Goal: Task Accomplishment & Management: Use online tool/utility

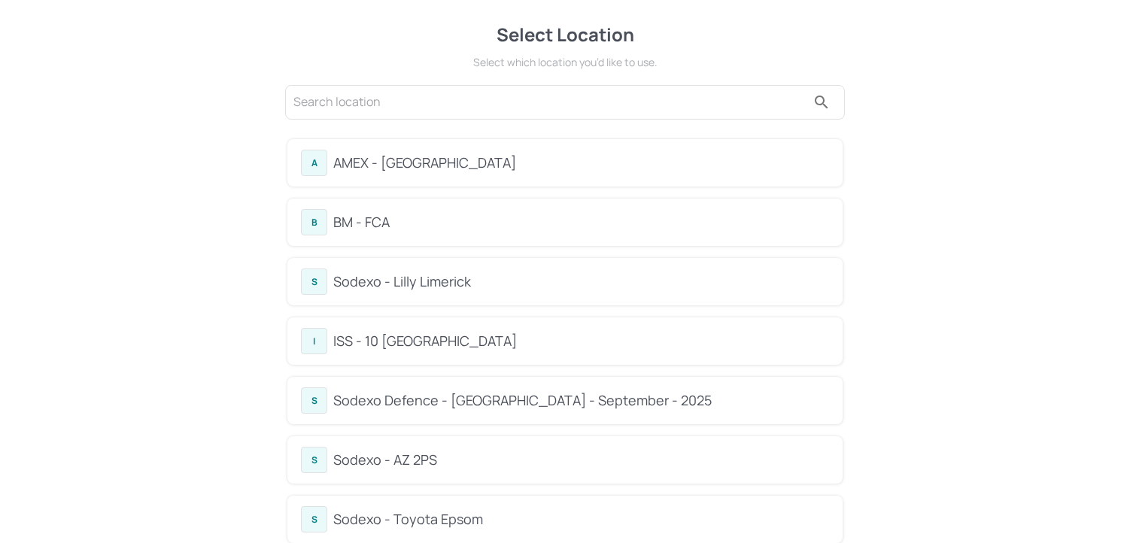
click at [389, 353] on div "I ISS - 10 South Collonade" at bounding box center [565, 341] width 528 height 26
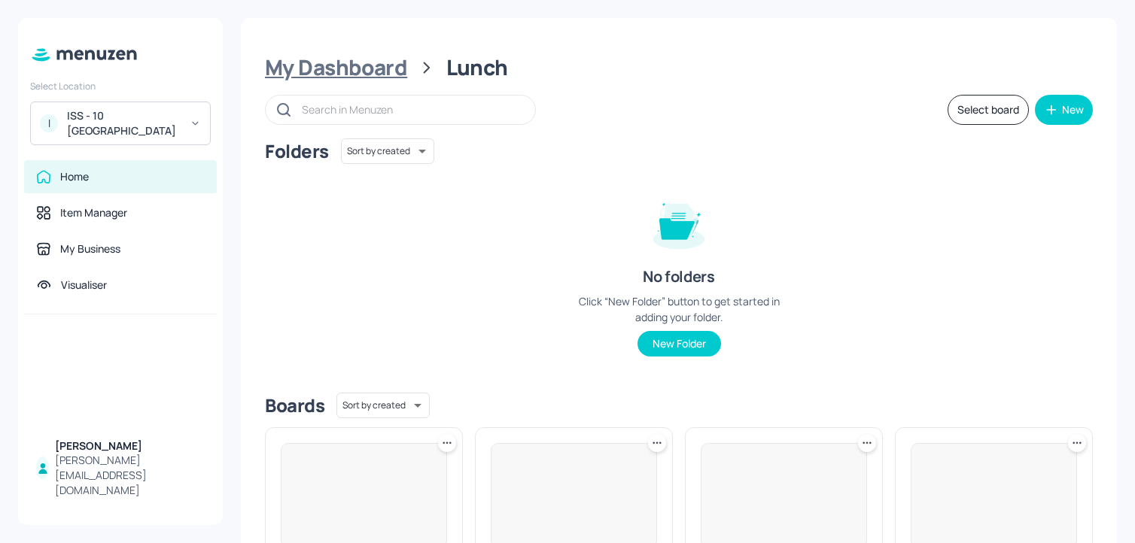
click at [361, 74] on div "My Dashboard" at bounding box center [336, 67] width 142 height 27
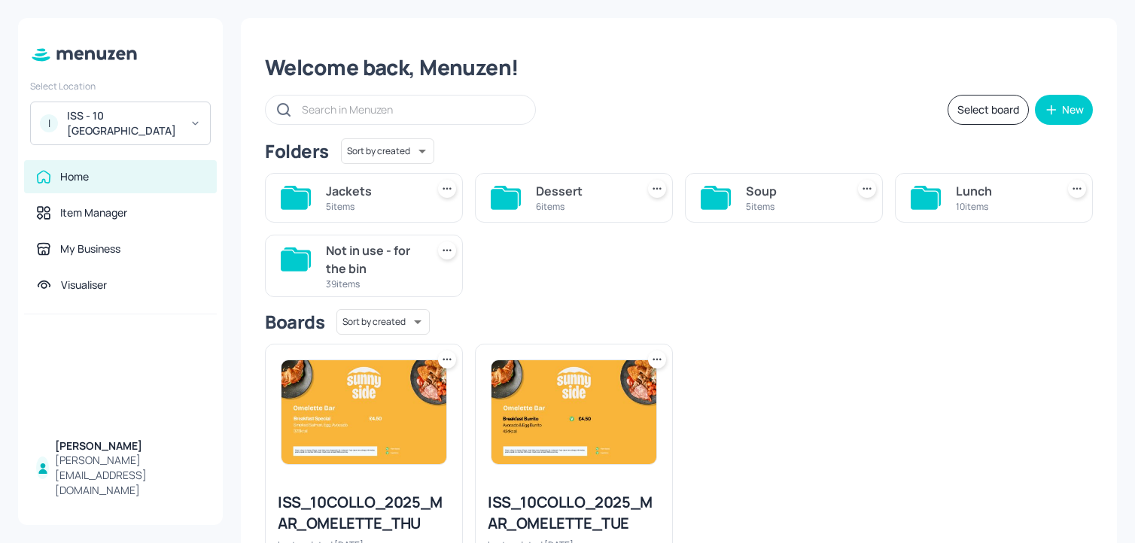
click at [756, 181] on div "Soup 5 items" at bounding box center [793, 198] width 94 height 36
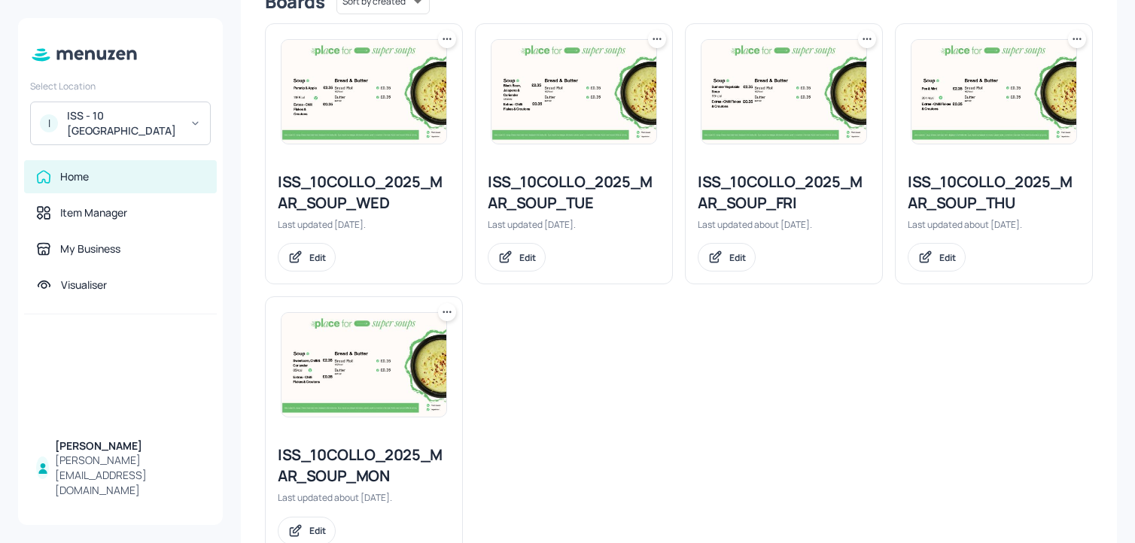
scroll to position [439, 0]
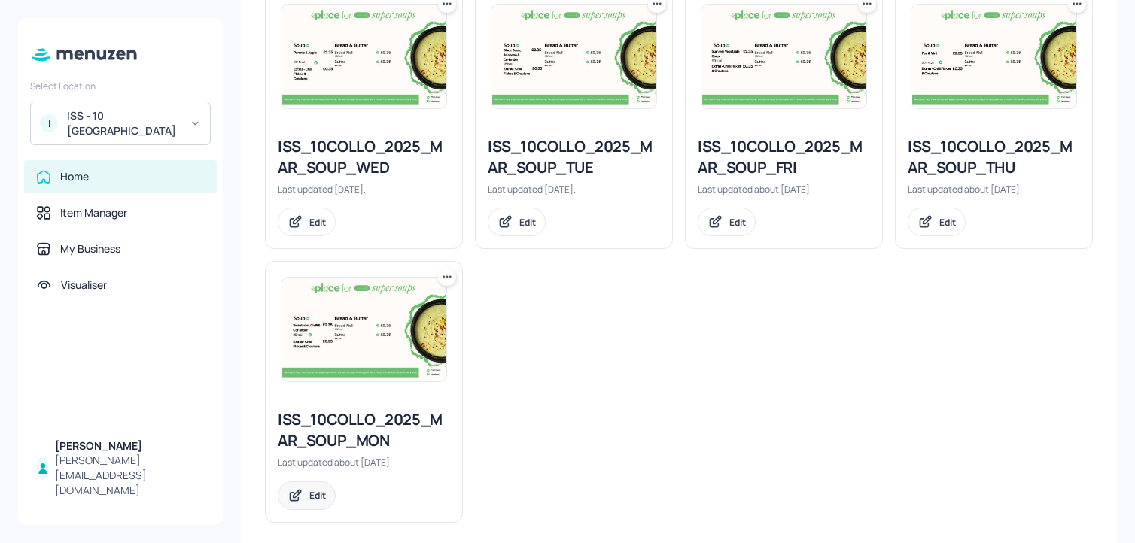
click at [301, 494] on icon at bounding box center [295, 495] width 16 height 15
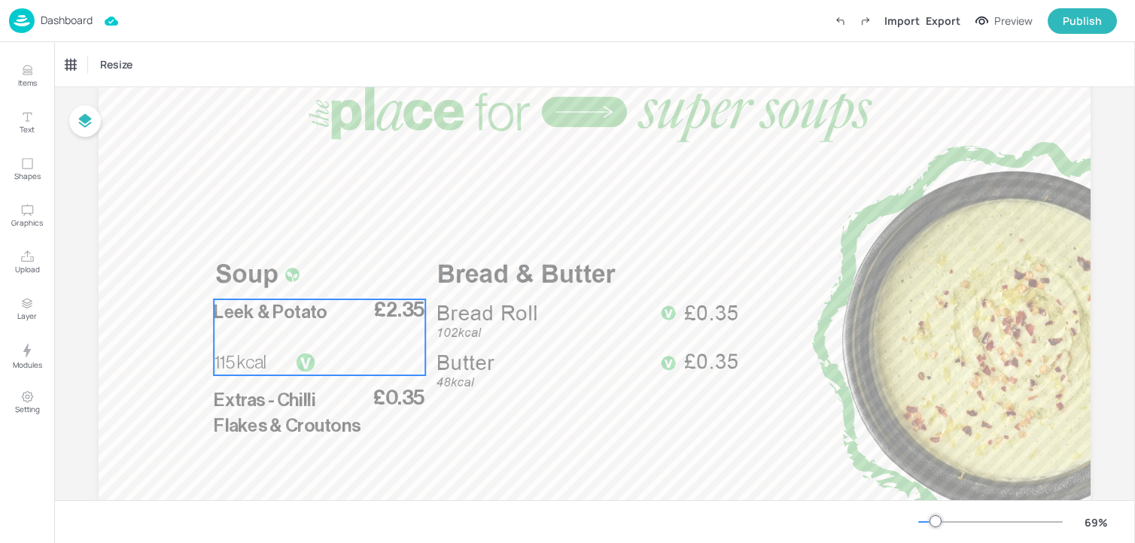
scroll to position [94, 0]
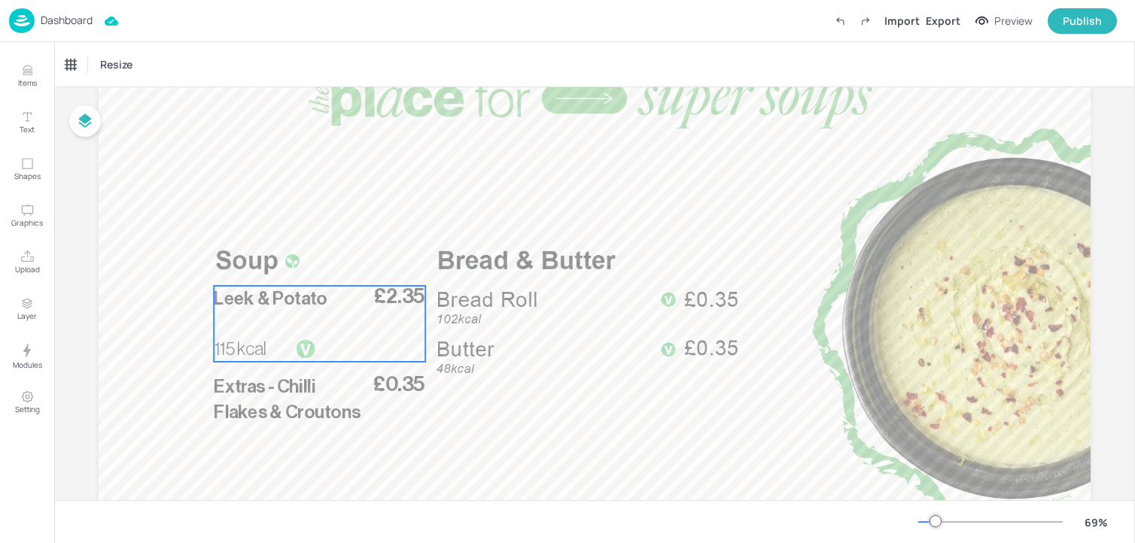
click at [324, 331] on div "£2.35 Leek & Potato 115 kcal" at bounding box center [319, 324] width 211 height 76
click at [306, 256] on icon "Edit Item" at bounding box center [309, 260] width 13 height 12
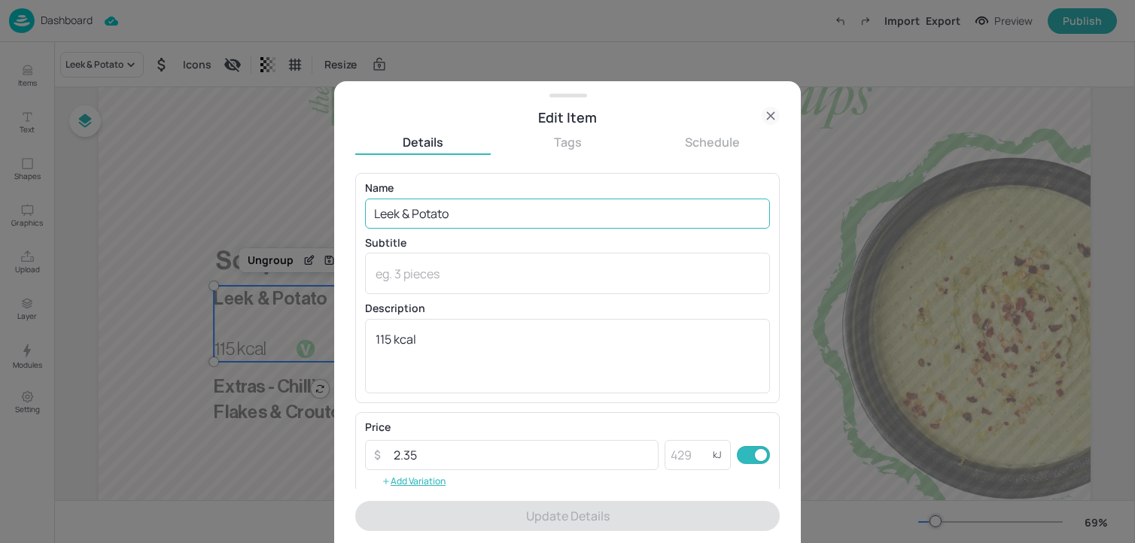
click at [385, 214] on input "Leek & Potato" at bounding box center [567, 214] width 405 height 30
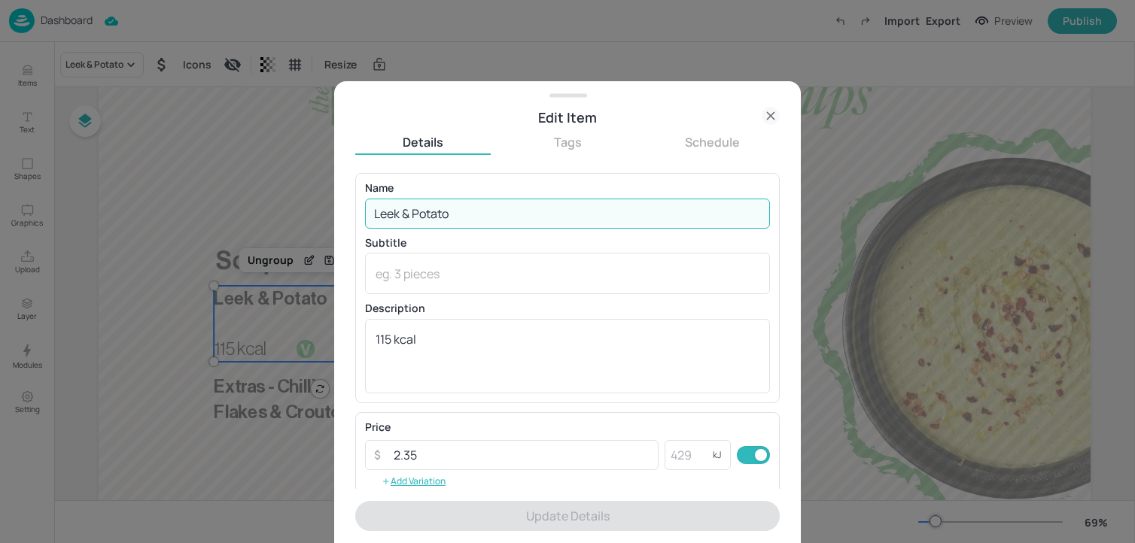
click at [385, 214] on input "Leek & Potato" at bounding box center [567, 214] width 405 height 30
paste input "Greek Lentil 153 Kcal"
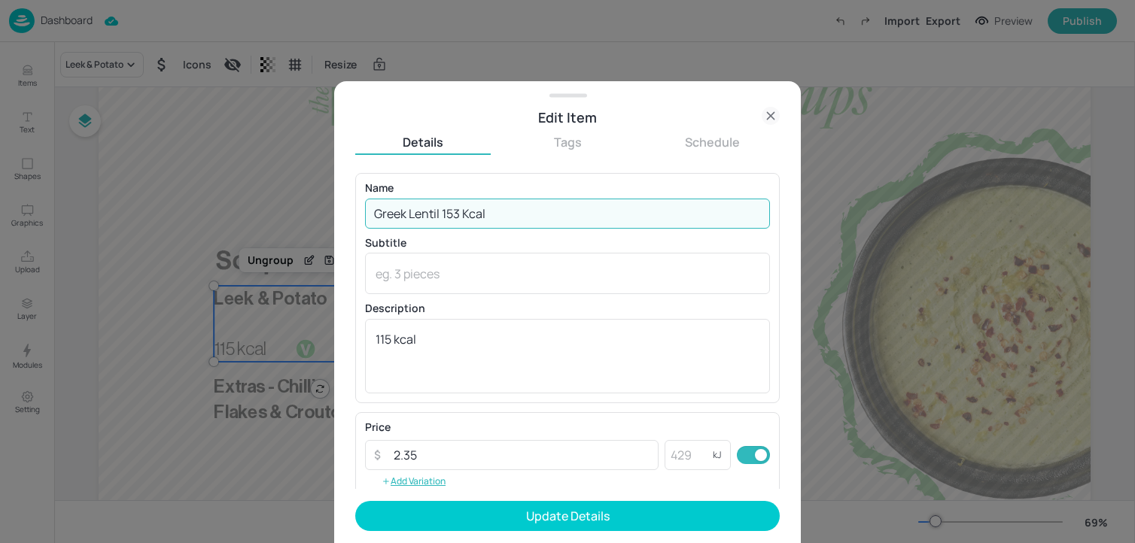
click at [469, 215] on input "Greek Lentil 153 Kcal" at bounding box center [567, 214] width 405 height 30
drag, startPoint x: 444, startPoint y: 220, endPoint x: 583, endPoint y: 220, distance: 139.2
click at [583, 220] on input "Greek Lentil 153 kcal" at bounding box center [567, 214] width 405 height 30
drag, startPoint x: 583, startPoint y: 220, endPoint x: 444, endPoint y: 217, distance: 139.2
click at [444, 217] on input "Greek Lentil 153 kcal" at bounding box center [567, 214] width 405 height 30
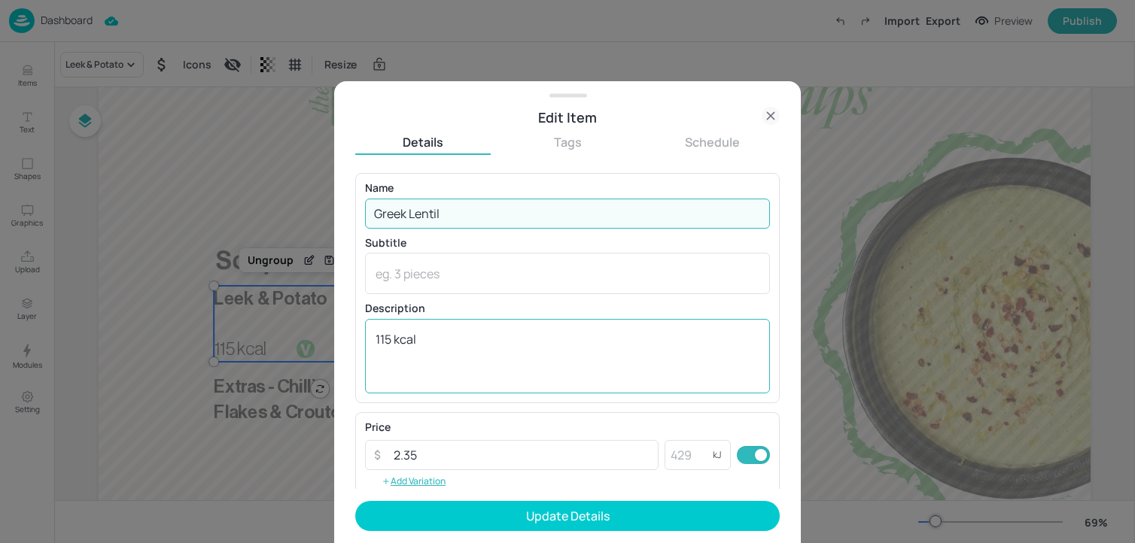
type input "Greek Lentil"
click at [426, 331] on textarea "115 kcal" at bounding box center [568, 356] width 384 height 50
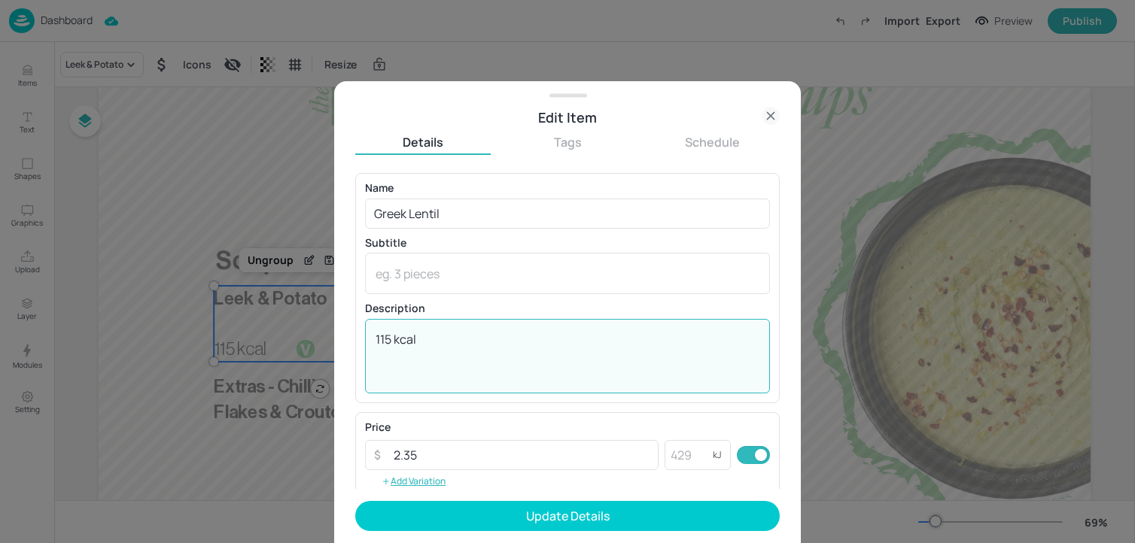
click at [426, 331] on textarea "115 kcal" at bounding box center [568, 356] width 384 height 50
paste textarea "53"
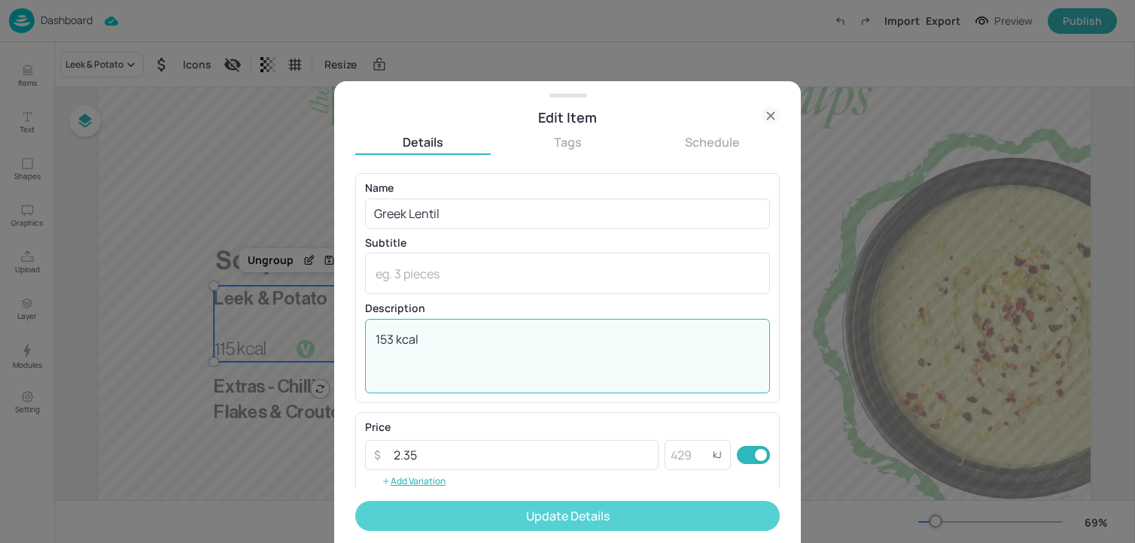
type textarea "153 kcal"
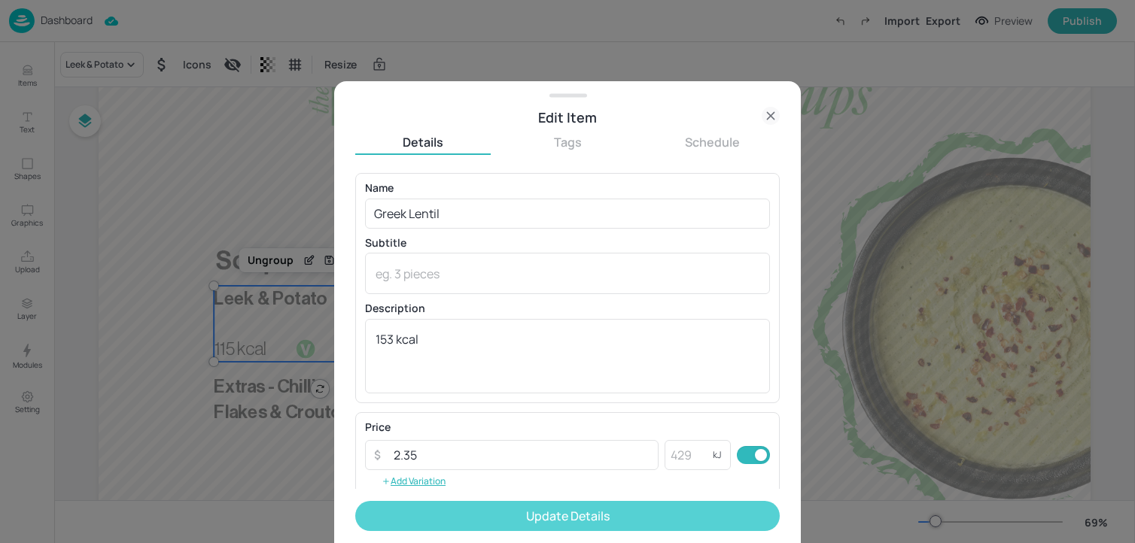
click at [439, 518] on button "Update Details" at bounding box center [567, 516] width 424 height 30
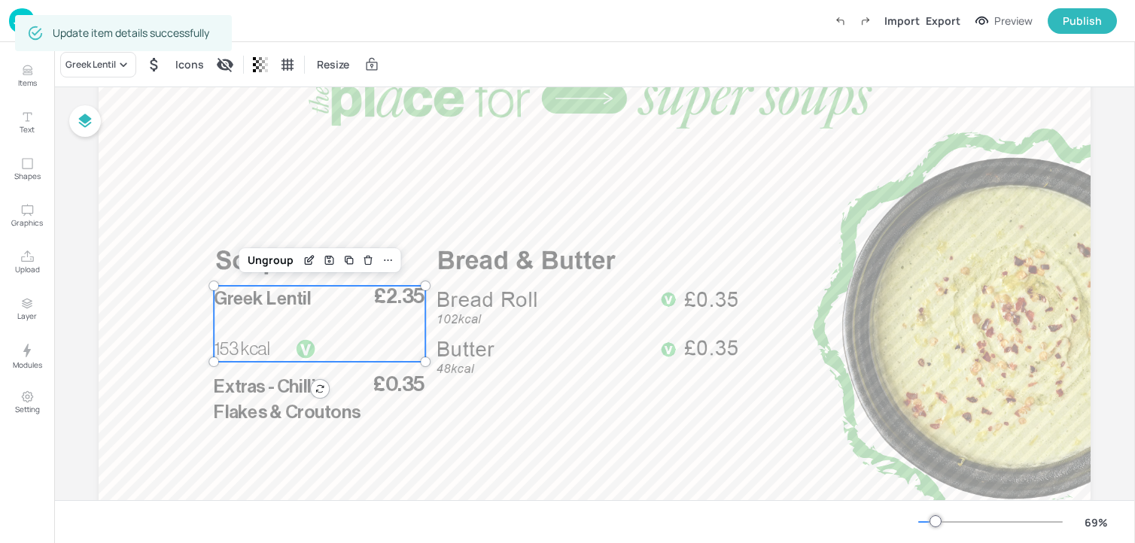
click at [183, 139] on div at bounding box center [595, 320] width 992 height 558
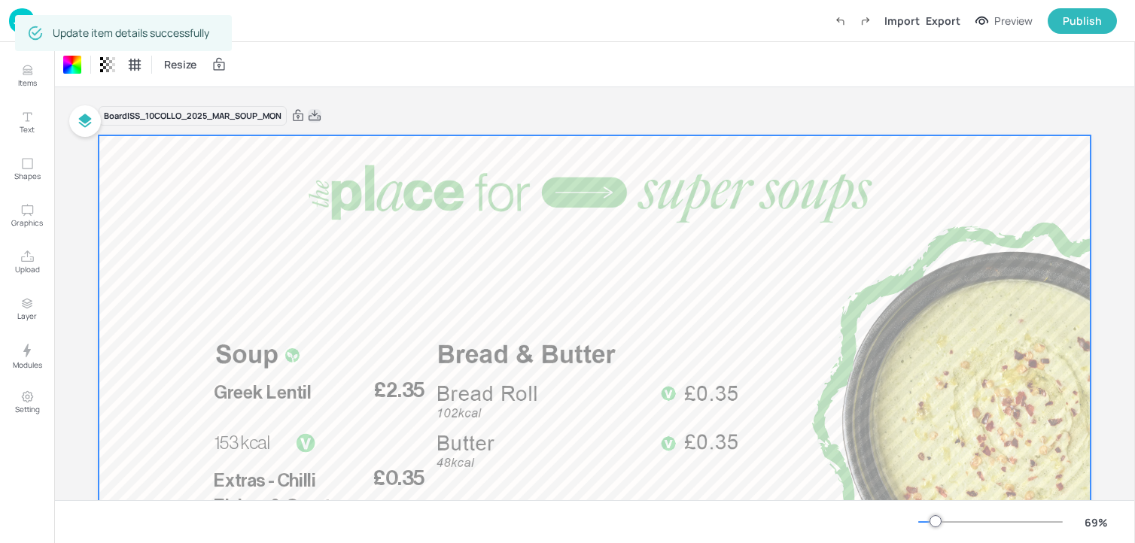
click at [320, 120] on icon at bounding box center [315, 115] width 12 height 11
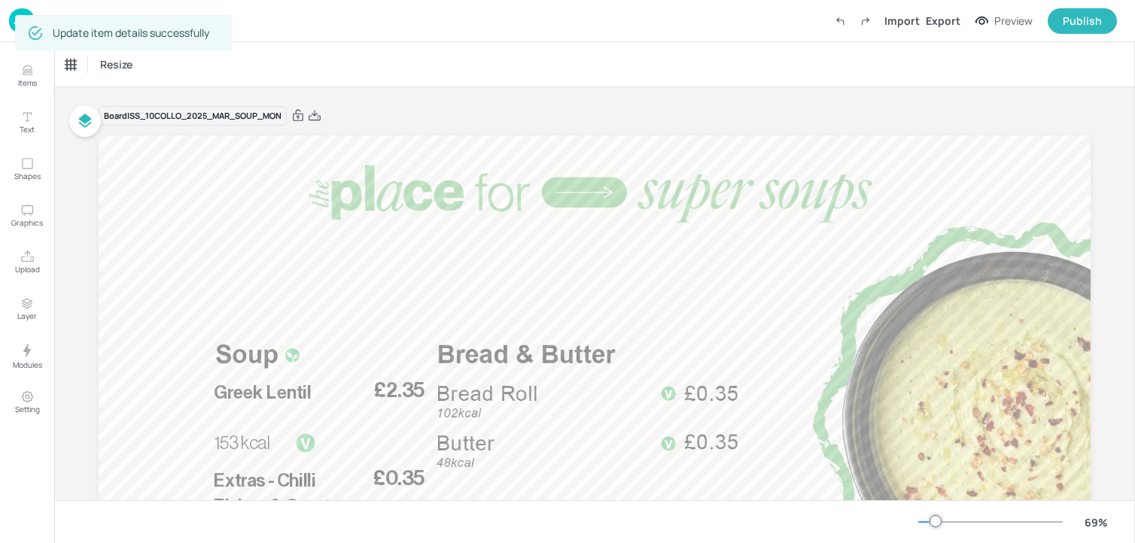
click at [10, 23] on img at bounding box center [22, 20] width 26 height 25
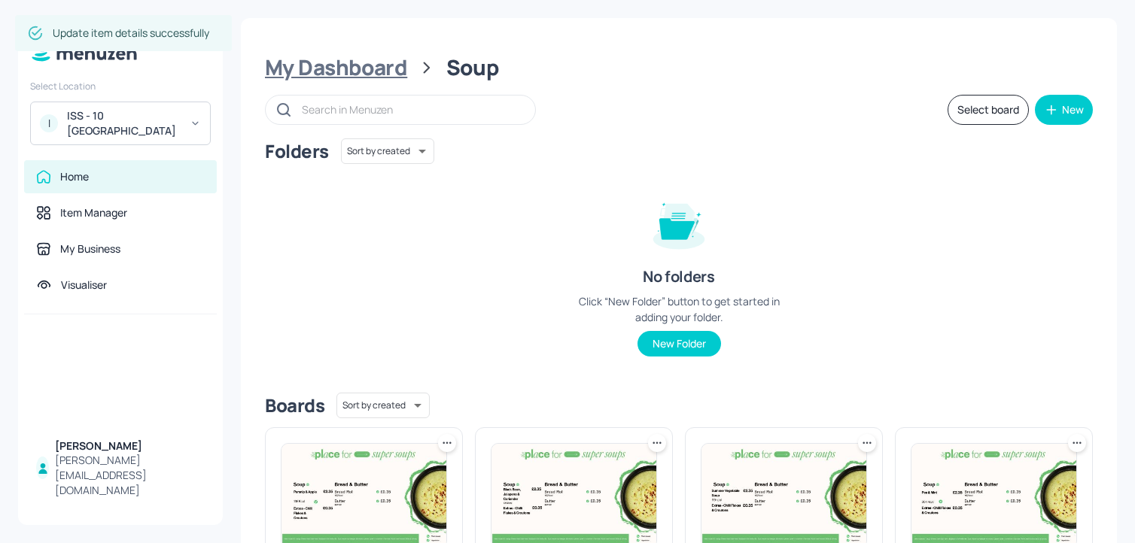
click at [360, 71] on div "My Dashboard" at bounding box center [336, 67] width 142 height 27
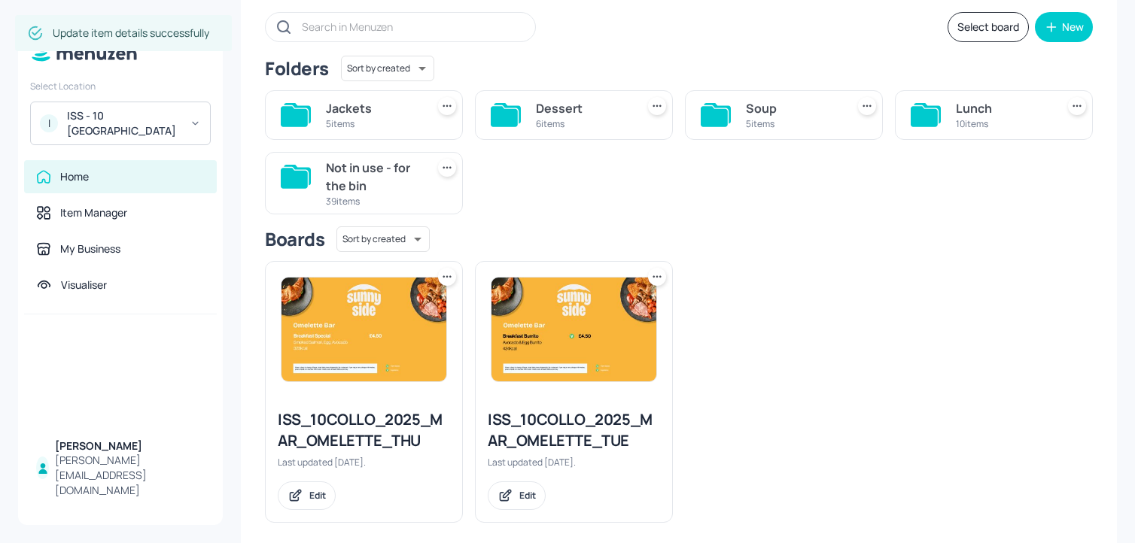
scroll to position [90, 0]
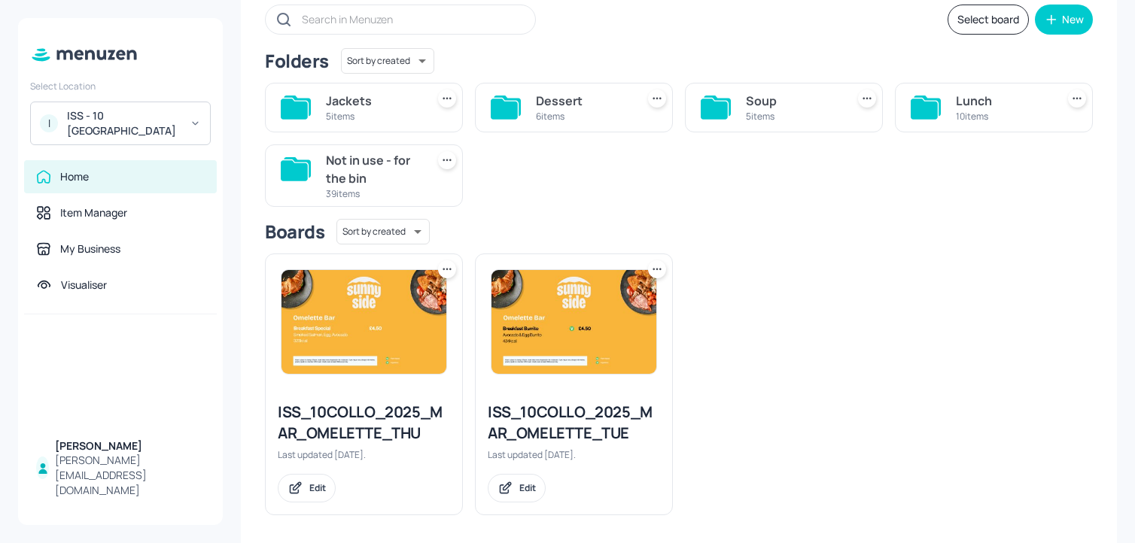
click at [905, 109] on div "Lunch 10 items" at bounding box center [994, 108] width 198 height 50
click at [931, 103] on icon at bounding box center [924, 109] width 27 height 20
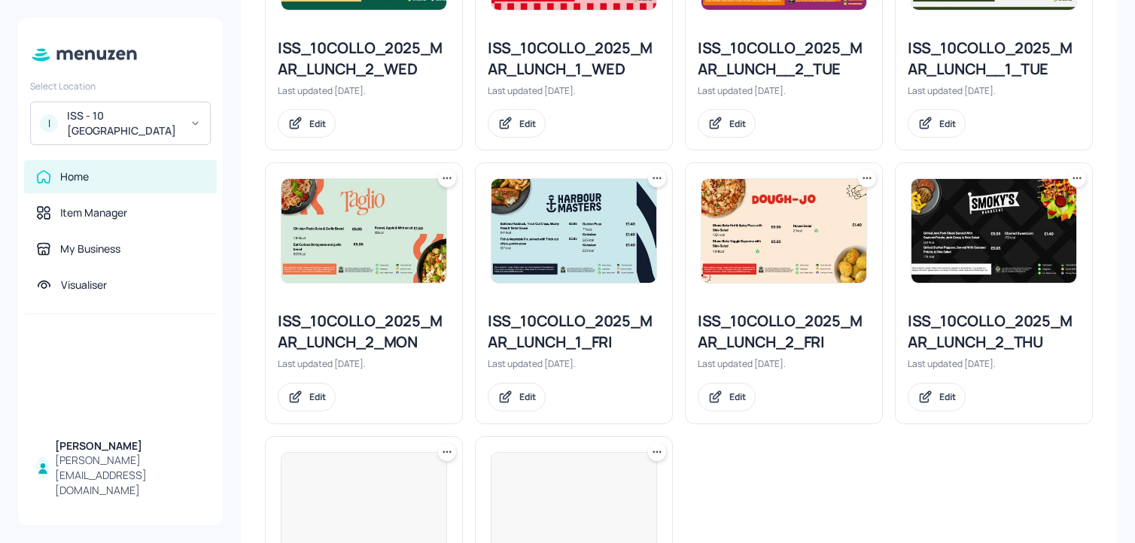
scroll to position [728, 0]
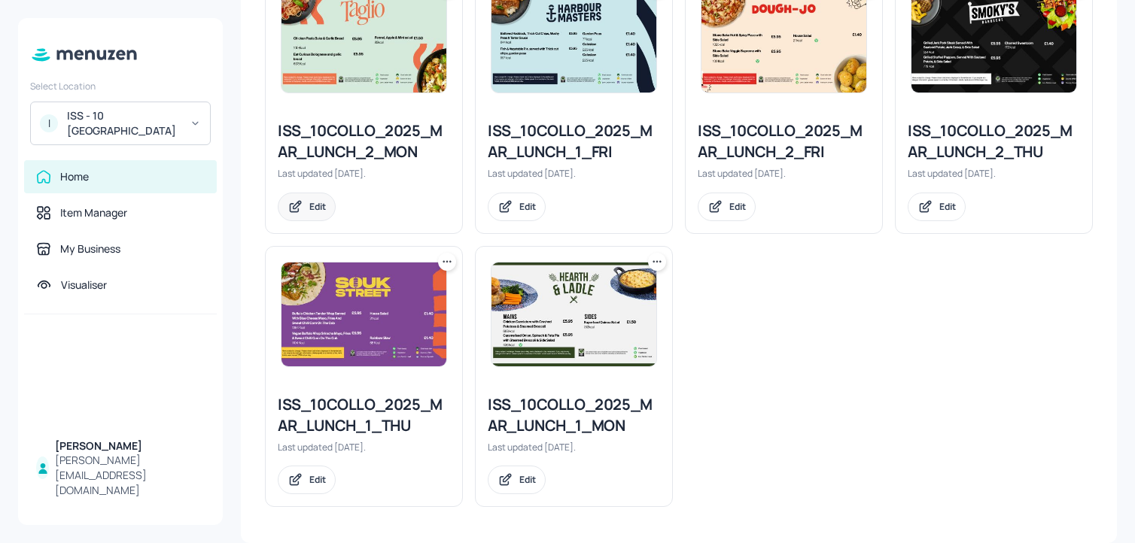
click at [313, 211] on div "Edit" at bounding box center [317, 206] width 17 height 13
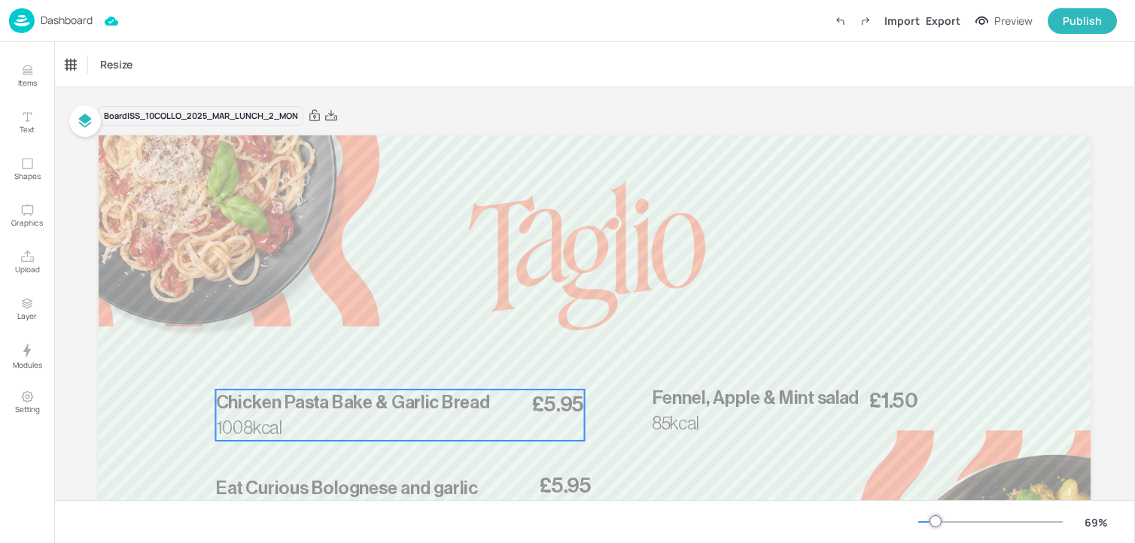
click at [339, 409] on span "Chicken Pasta Bake & Garlic Bread" at bounding box center [353, 403] width 274 height 18
click at [383, 363] on icon "Edit Item" at bounding box center [389, 364] width 13 height 12
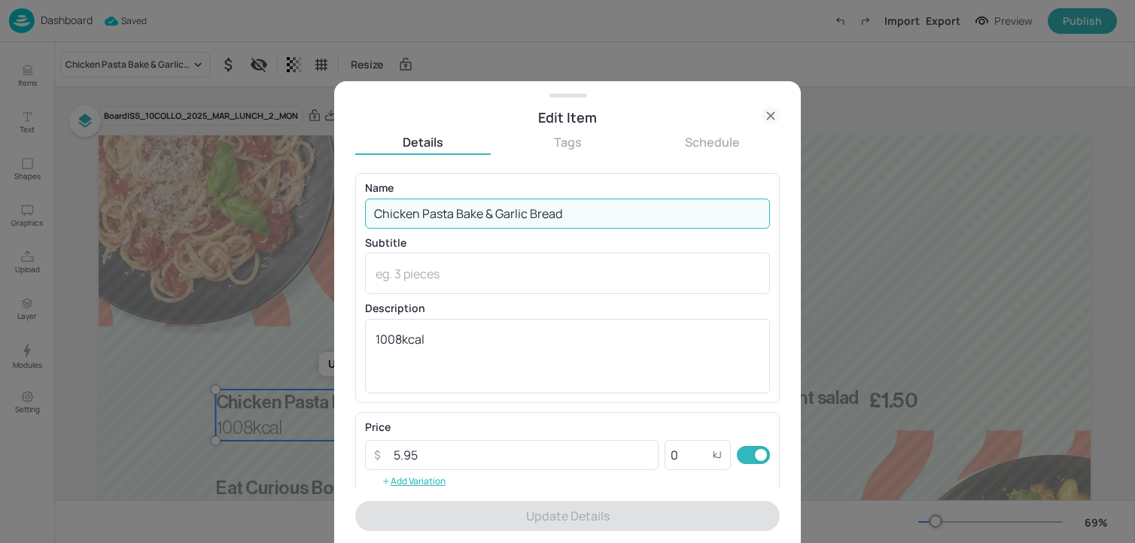
click at [497, 220] on input "Chicken Pasta Bake & Garlic Bread" at bounding box center [567, 214] width 405 height 30
paste input "Beef Meatball Pasta bake served with garlic ciabatta 958 Kcal"
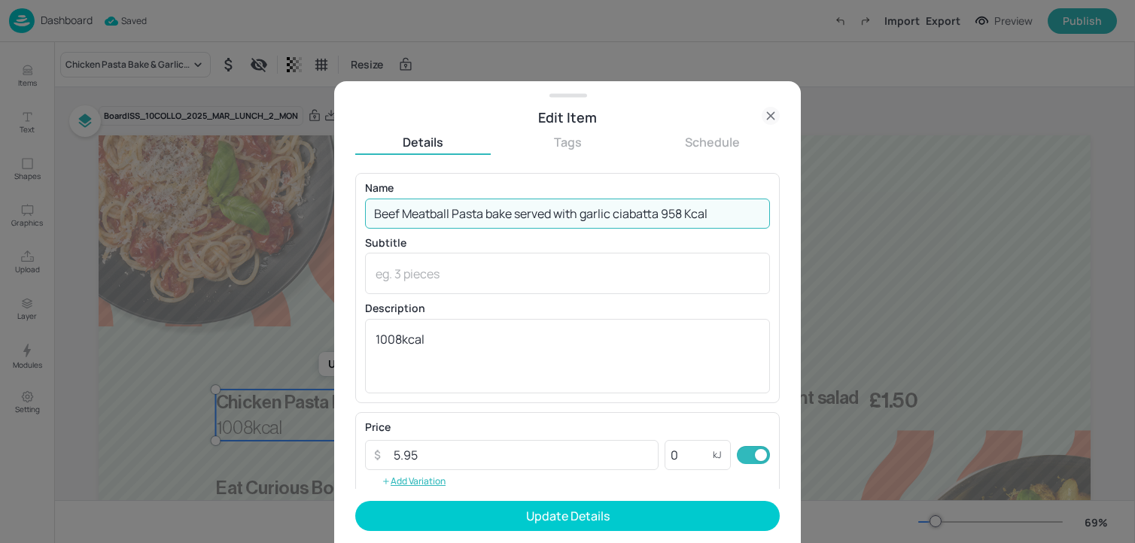
click at [586, 215] on input "Beef Meatball Pasta bake served with garlic ciabatta 958 Kcal" at bounding box center [567, 214] width 405 height 30
click at [620, 218] on input "Beef Meatball Pasta bake served with Garlic ciabatta 958 Kcal" at bounding box center [567, 214] width 405 height 30
click at [698, 218] on input "Beef Meatball Pasta bake served with Garlic Ciabatta 958 Kcal" at bounding box center [567, 214] width 405 height 30
drag, startPoint x: 668, startPoint y: 220, endPoint x: 749, endPoint y: 220, distance: 80.5
click at [749, 220] on input "Beef Meatball Pasta bake served with Garlic Ciabatta 958 kcal" at bounding box center [567, 214] width 405 height 30
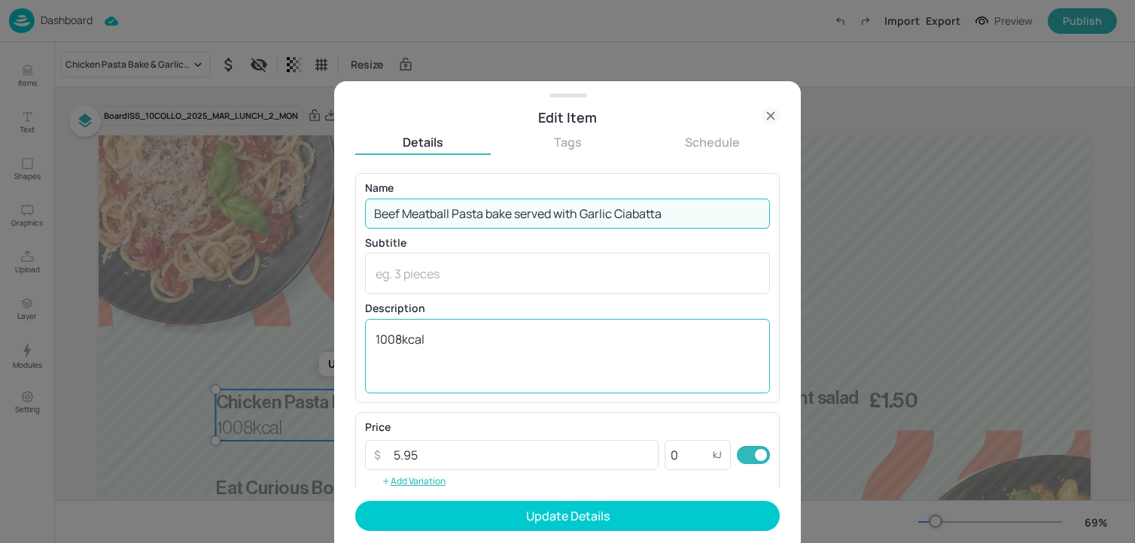
type input "Beef Meatball Pasta bake served with Garlic Ciabatta"
click at [533, 348] on textarea "1008kcal" at bounding box center [568, 356] width 384 height 50
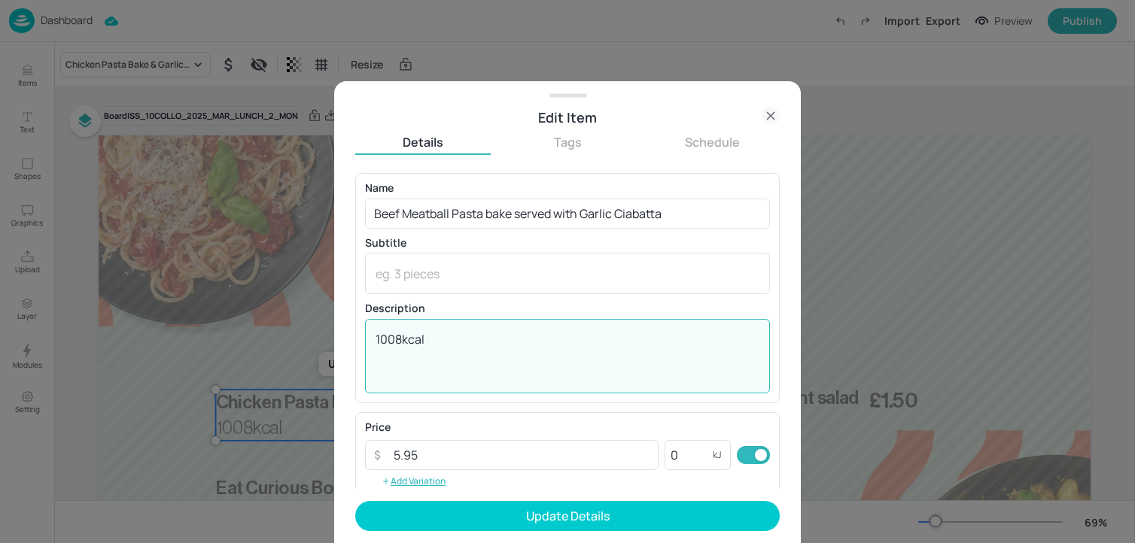
click at [533, 348] on textarea "1008kcal" at bounding box center [568, 356] width 384 height 50
paste textarea "958"
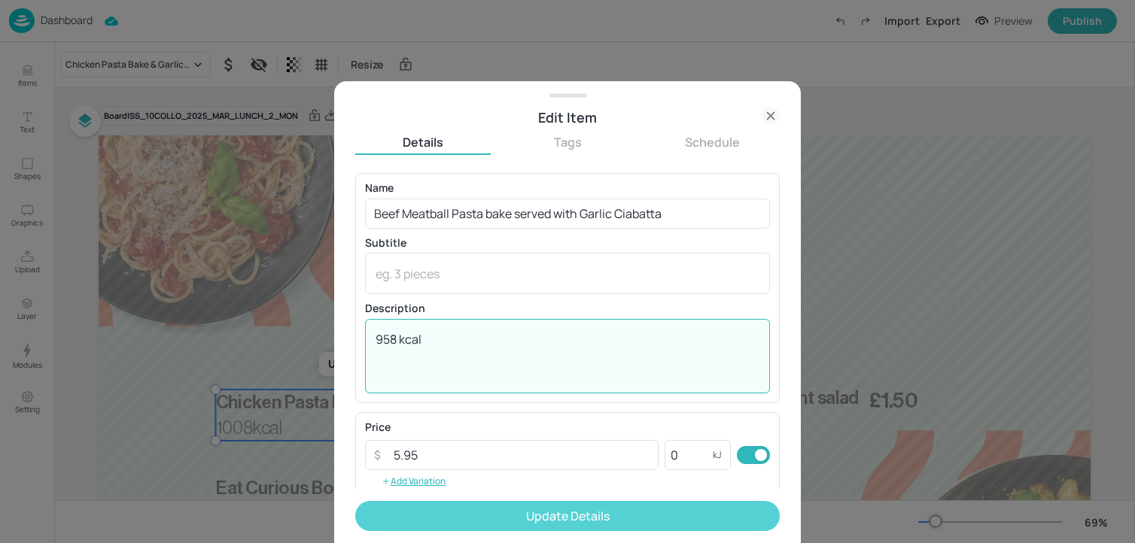
type textarea "958 kcal"
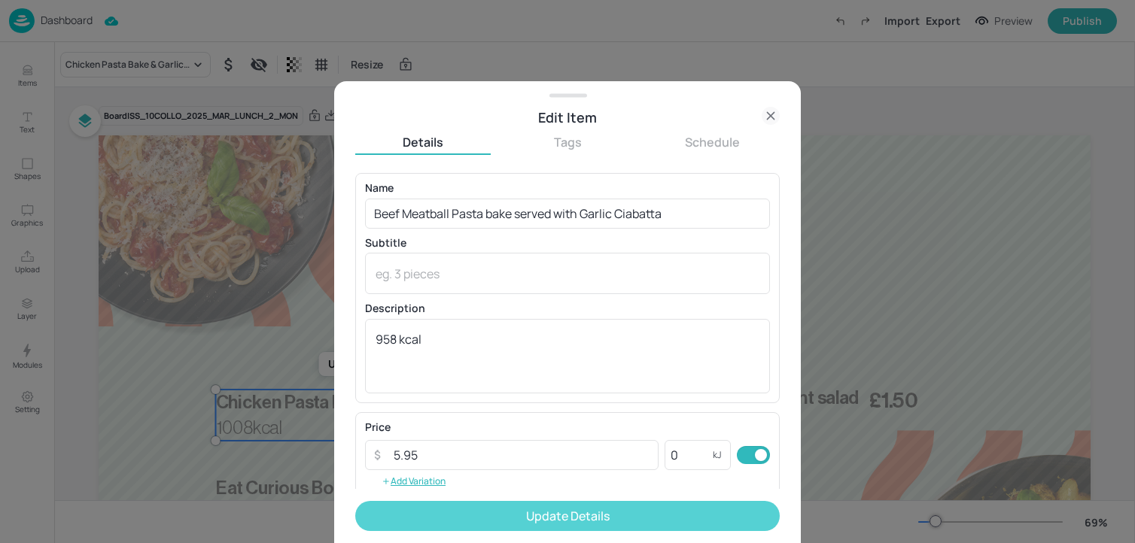
click at [482, 506] on button "Update Details" at bounding box center [567, 516] width 424 height 30
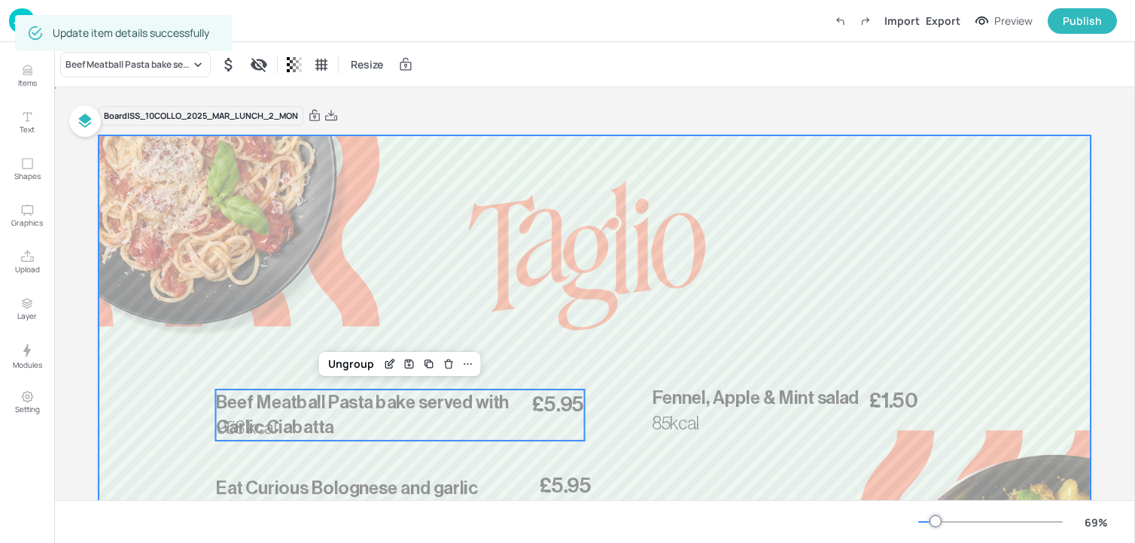
click at [258, 317] on div at bounding box center [595, 414] width 992 height 558
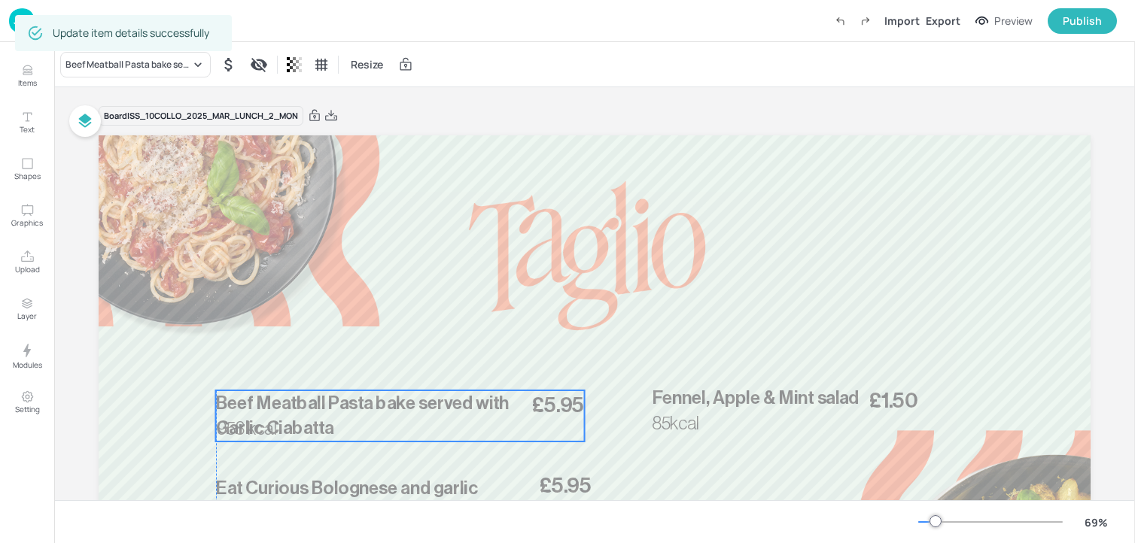
click at [287, 428] on p "958 kcal" at bounding box center [256, 429] width 78 height 26
click at [342, 369] on div "Ungroup" at bounding box center [351, 365] width 58 height 20
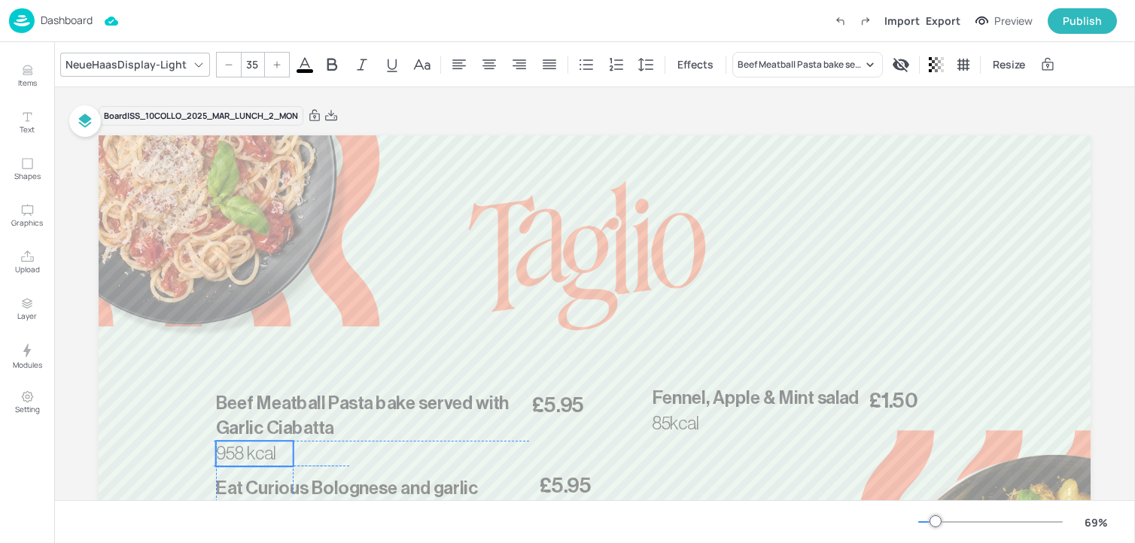
drag, startPoint x: 257, startPoint y: 434, endPoint x: 254, endPoint y: 461, distance: 26.5
click at [254, 461] on span "958 kcal" at bounding box center [246, 454] width 60 height 18
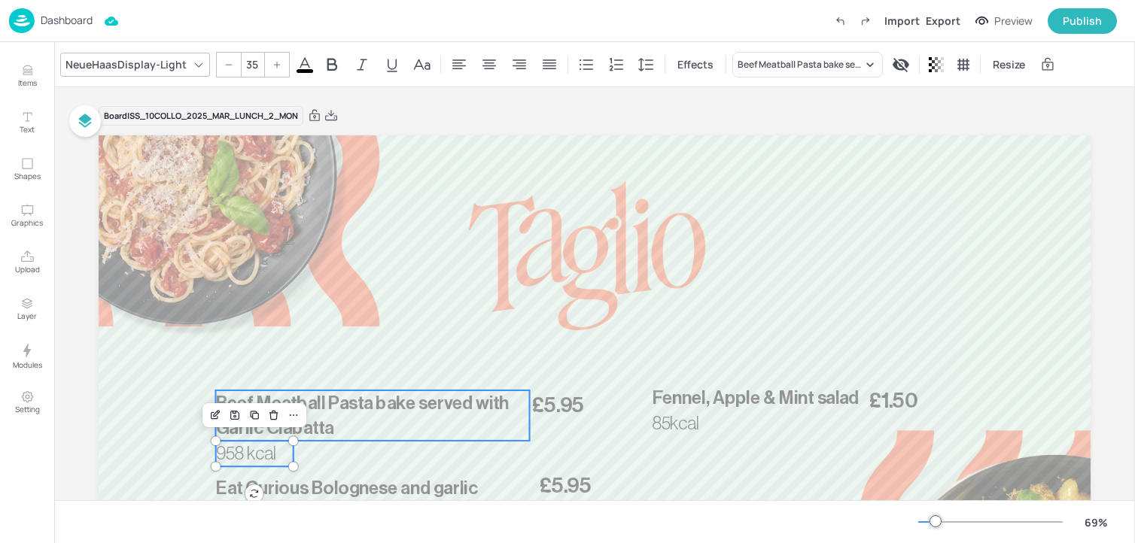
click at [377, 413] on p "Beef Meatball Pasta bake served with Garlic Ciabatta" at bounding box center [373, 416] width 314 height 50
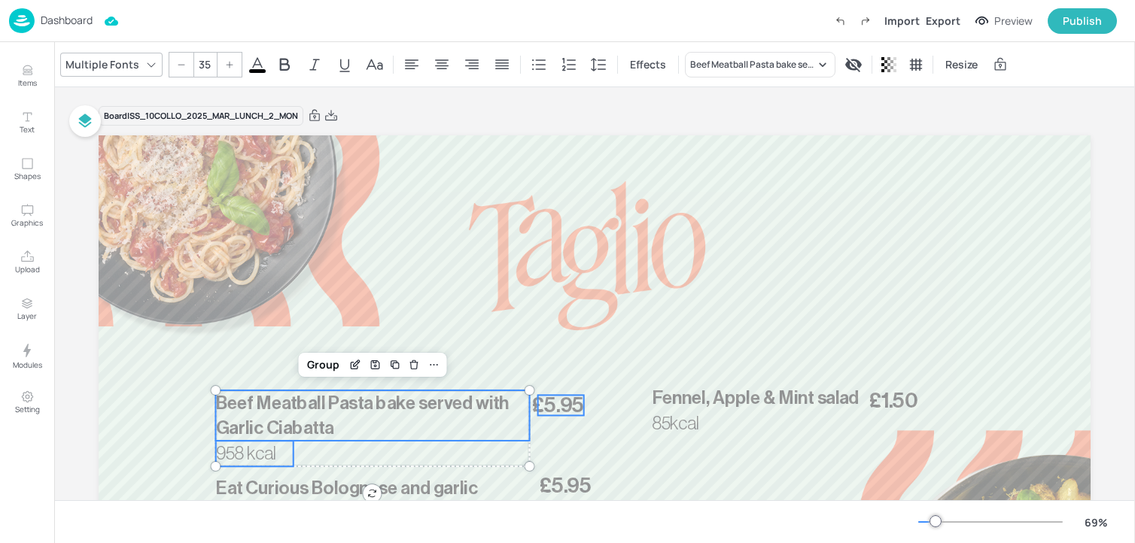
click at [549, 400] on span "£5.95" at bounding box center [558, 405] width 52 height 20
type input "--"
click at [353, 370] on div "Group" at bounding box center [351, 365] width 44 height 20
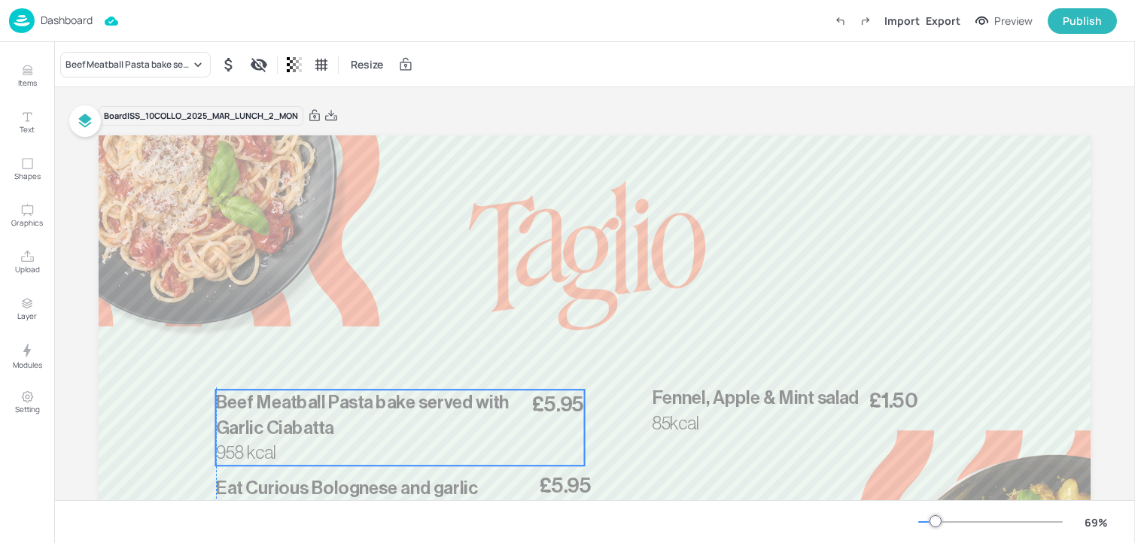
click at [325, 418] on span "Beef Meatball Pasta bake served with Garlic Ciabatta" at bounding box center [362, 416] width 293 height 44
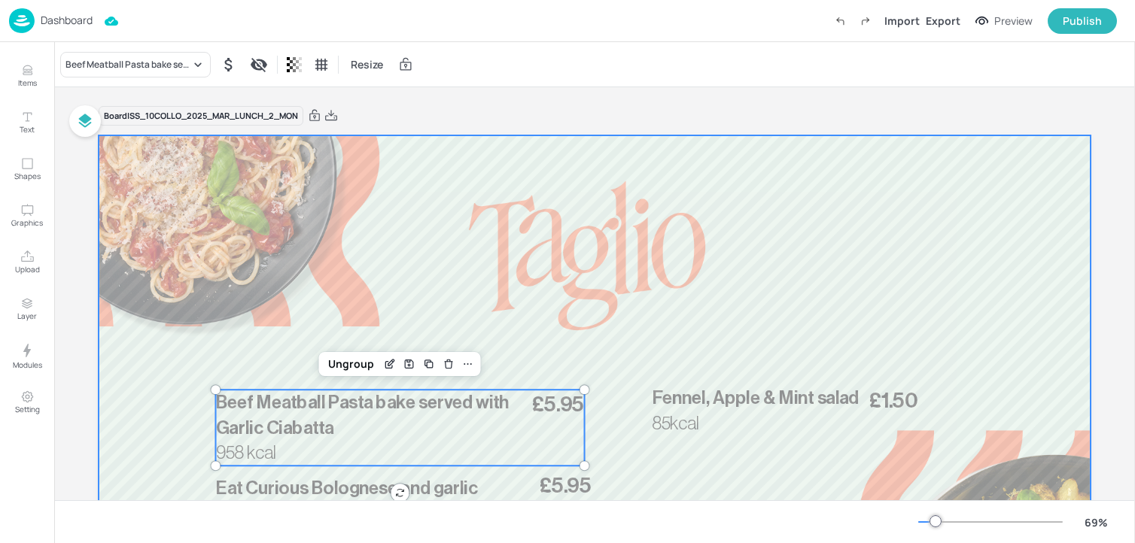
click at [300, 322] on div at bounding box center [595, 414] width 992 height 558
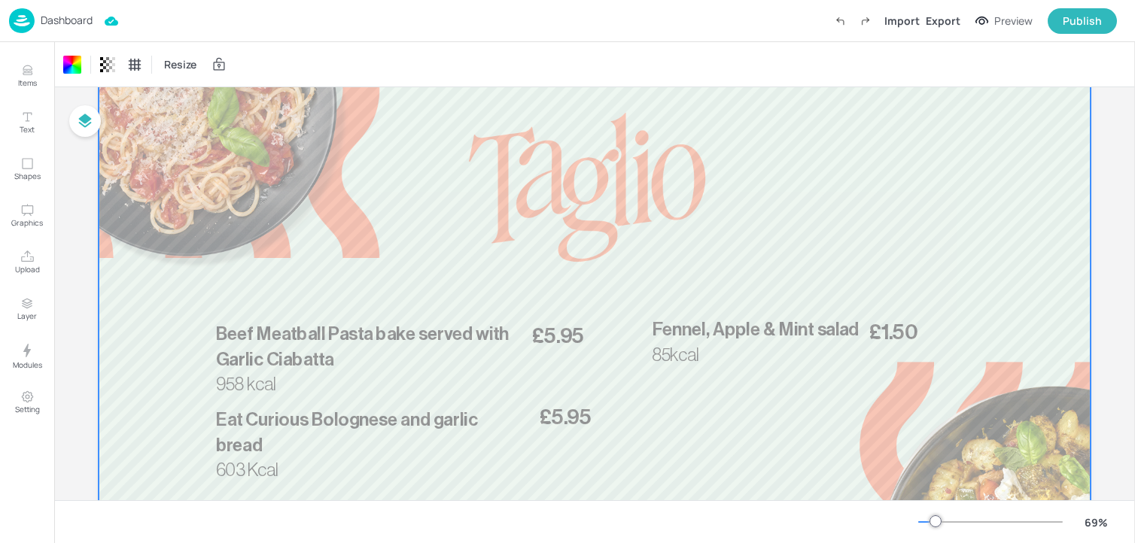
scroll to position [220, 0]
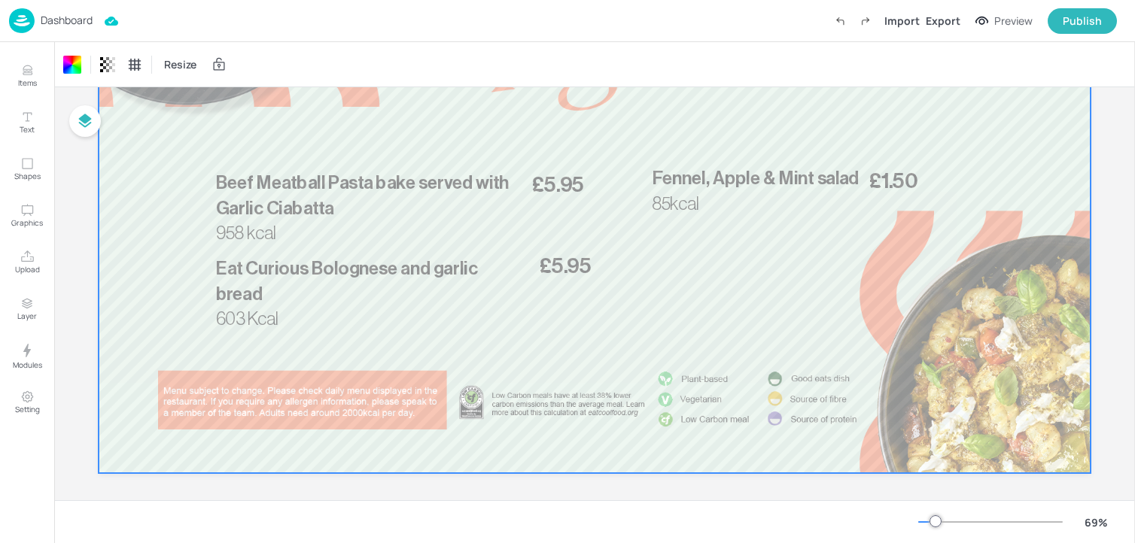
click at [303, 281] on p "Eat Curious Bolognese and garlic bread" at bounding box center [360, 281] width 288 height 50
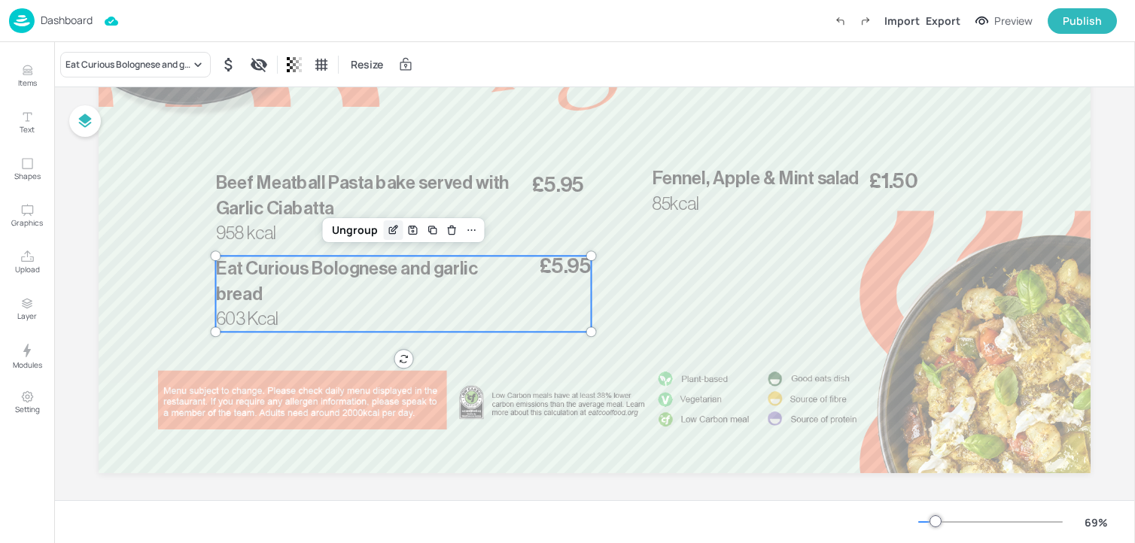
click at [390, 233] on icon "Edit Item" at bounding box center [393, 230] width 13 height 12
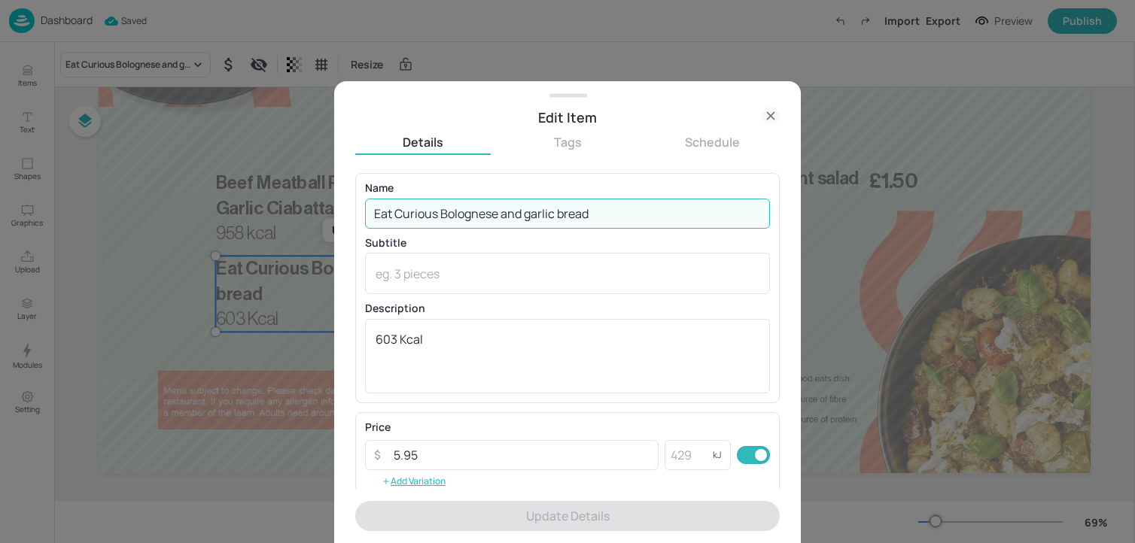
click at [672, 209] on input "Eat Curious Bolognese and garlic bread" at bounding box center [567, 214] width 405 height 30
paste input "Teriyaki Aubergine Macaroni Cheese, served with Garlic ciabatta 916 Kcal"
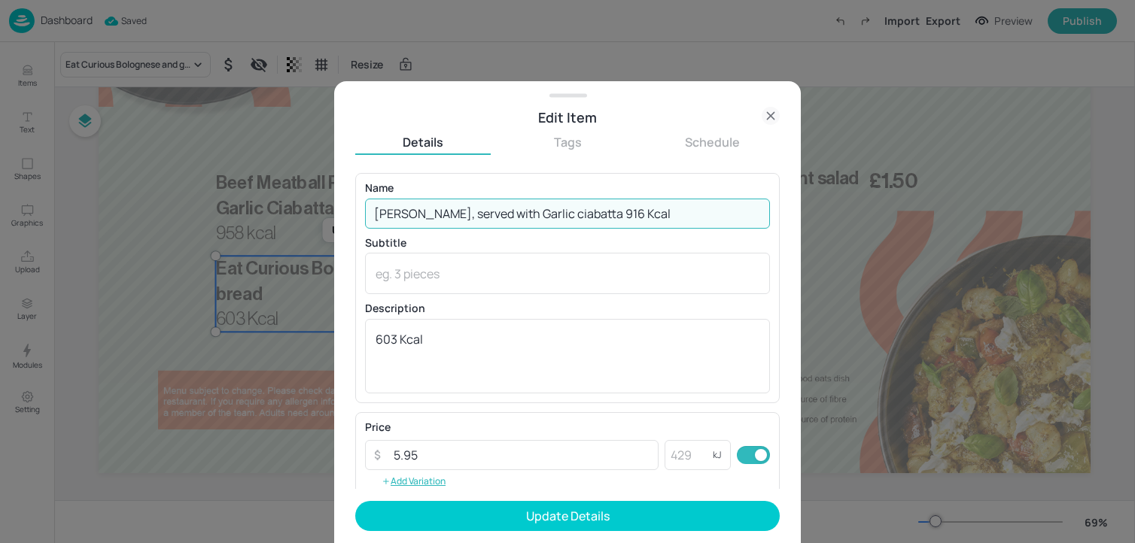
click at [676, 213] on input "Teriyaki Aubergine Macaroni Cheese, served with Garlic ciabatta 916 Kcal" at bounding box center [567, 214] width 405 height 30
click at [670, 213] on input "Teriyaki Aubergine Macaroni Cheese, served with Garlic ciabatta 916 Kcal" at bounding box center [567, 214] width 405 height 30
drag, startPoint x: 719, startPoint y: 215, endPoint x: 937, endPoint y: 206, distance: 217.7
click at [936, 214] on div "Edit Item Details Tags Schedule Name Teriyaki Aubergine Macaroni Cheese, served…" at bounding box center [567, 271] width 1135 height 543
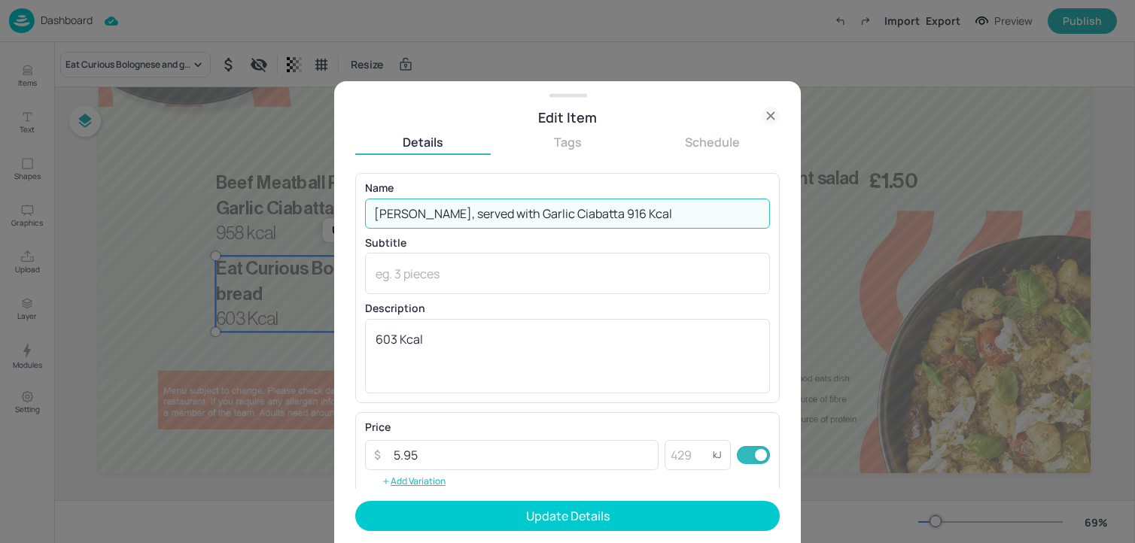
click at [739, 214] on input "Teriyaki Aubergine Macaroni Cheese, served with Garlic Ciabatta 916 Kcal" at bounding box center [567, 214] width 405 height 30
drag, startPoint x: 721, startPoint y: 215, endPoint x: 835, endPoint y: 215, distance: 114.4
click at [835, 215] on div "Edit Item Details Tags Schedule Name Teriyaki Aubergine Macaroni Cheese, served…" at bounding box center [567, 271] width 1135 height 543
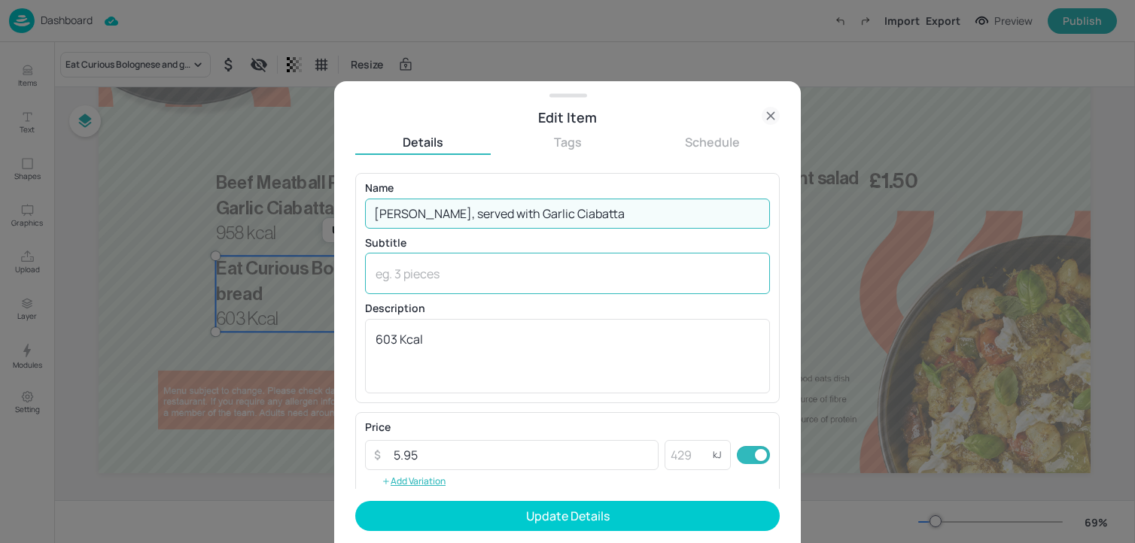
scroll to position [0, 0]
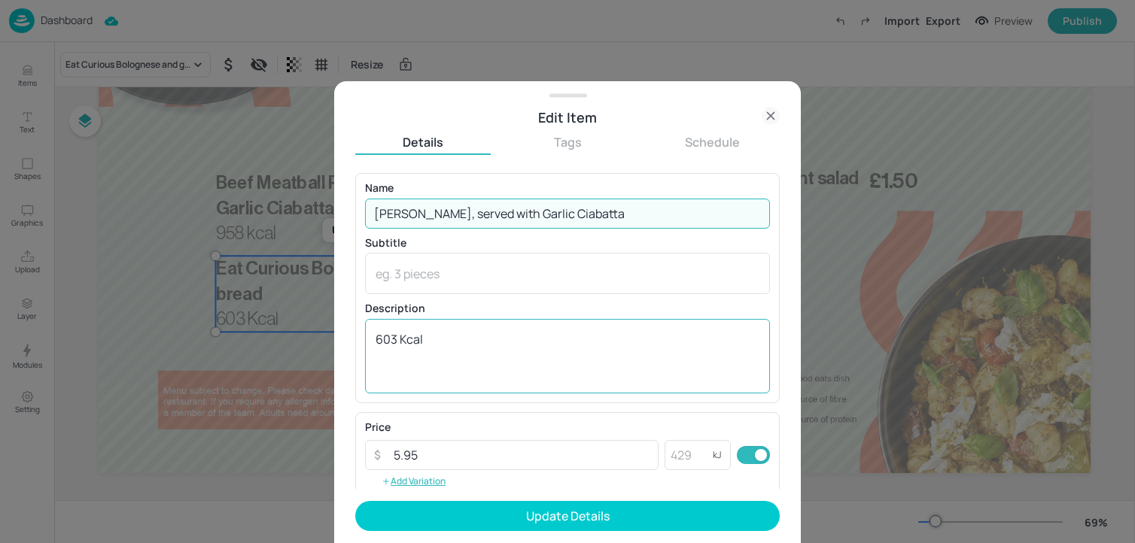
type input "Teriyaki Aubergine Macaroni Cheese, served with Garlic Ciabatta"
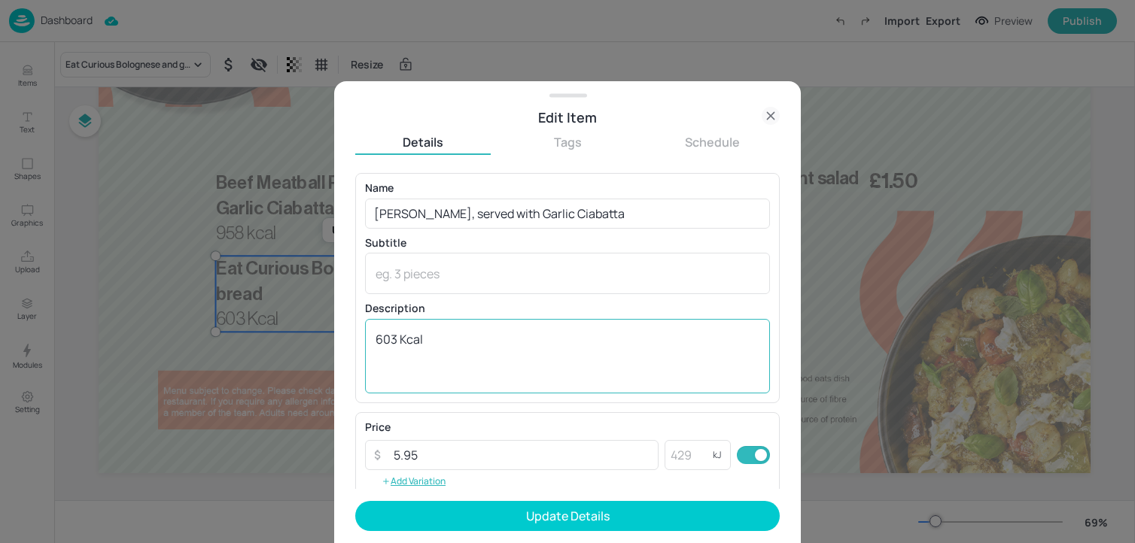
click at [564, 329] on div "603 Kcal x ​" at bounding box center [567, 356] width 405 height 74
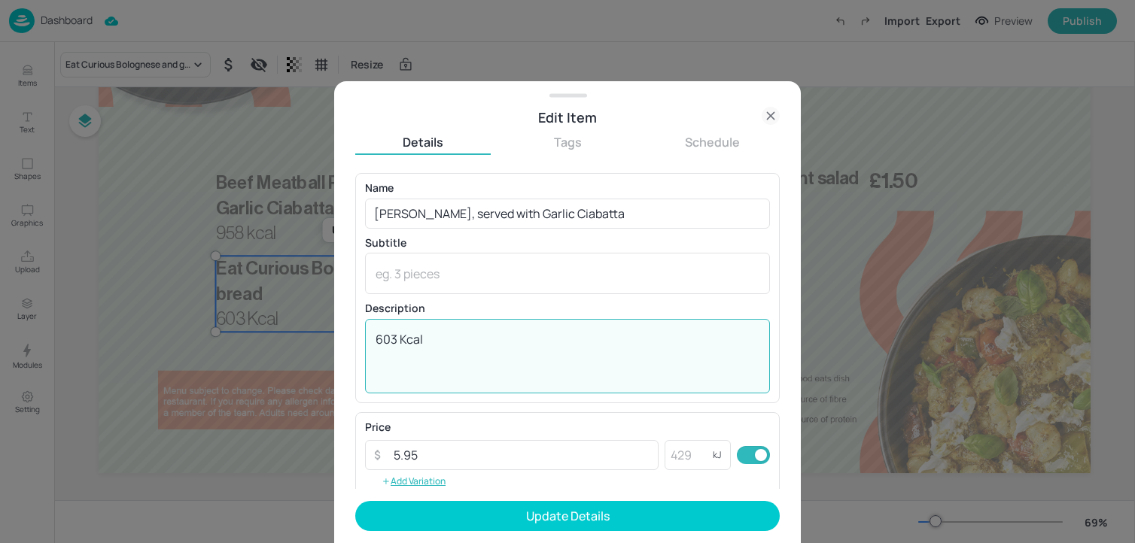
click at [564, 329] on div "603 Kcal x ​" at bounding box center [567, 356] width 405 height 74
click at [548, 342] on textarea "603 Kcal" at bounding box center [568, 356] width 384 height 50
paste textarea "916 k"
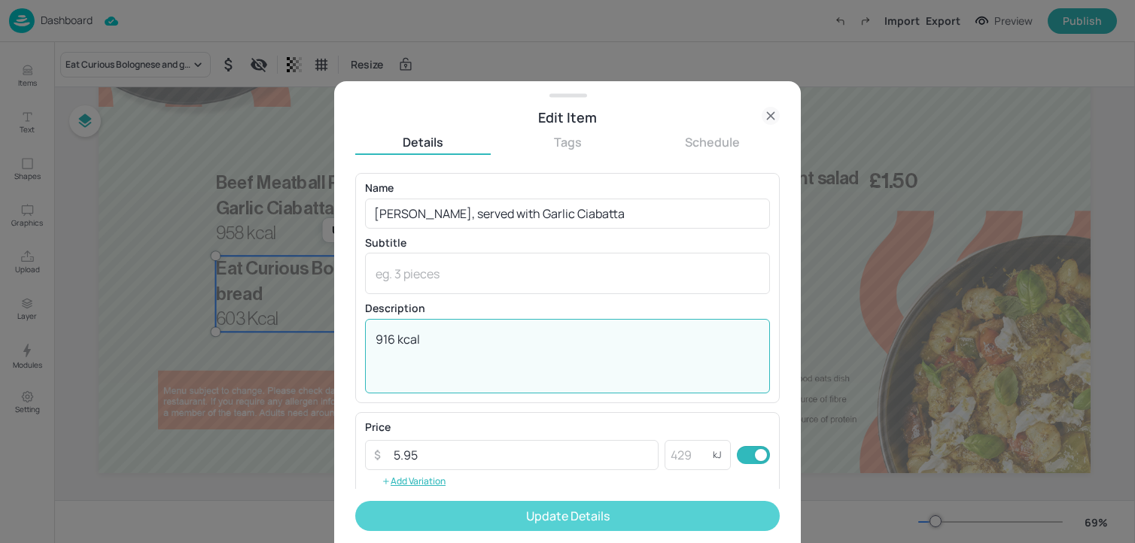
type textarea "916 kcal"
click at [482, 502] on button "Update Details" at bounding box center [567, 516] width 424 height 30
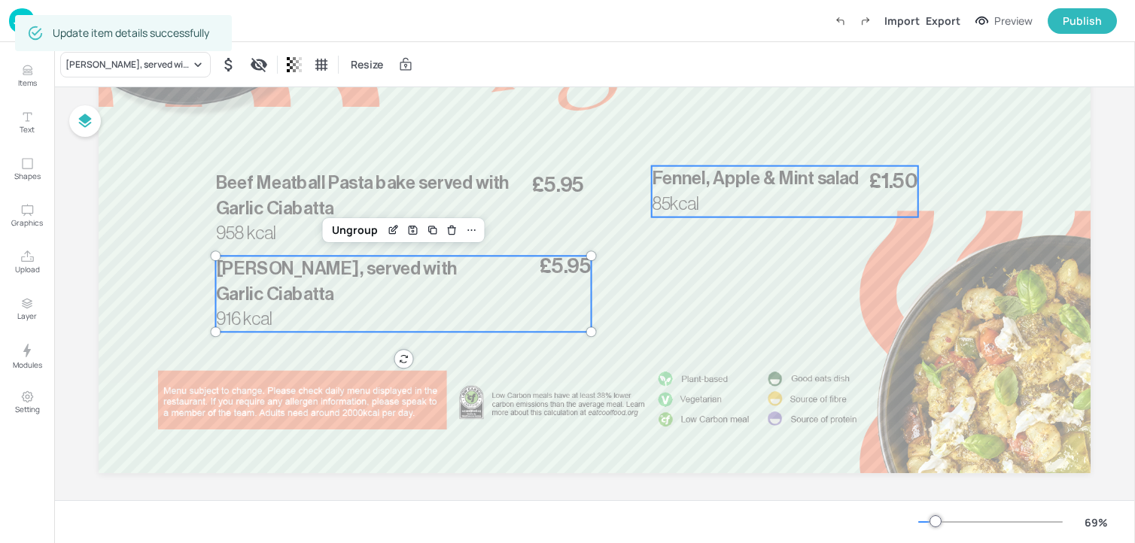
click at [782, 178] on span "Fennel, Apple & Mint salad" at bounding box center [755, 178] width 206 height 18
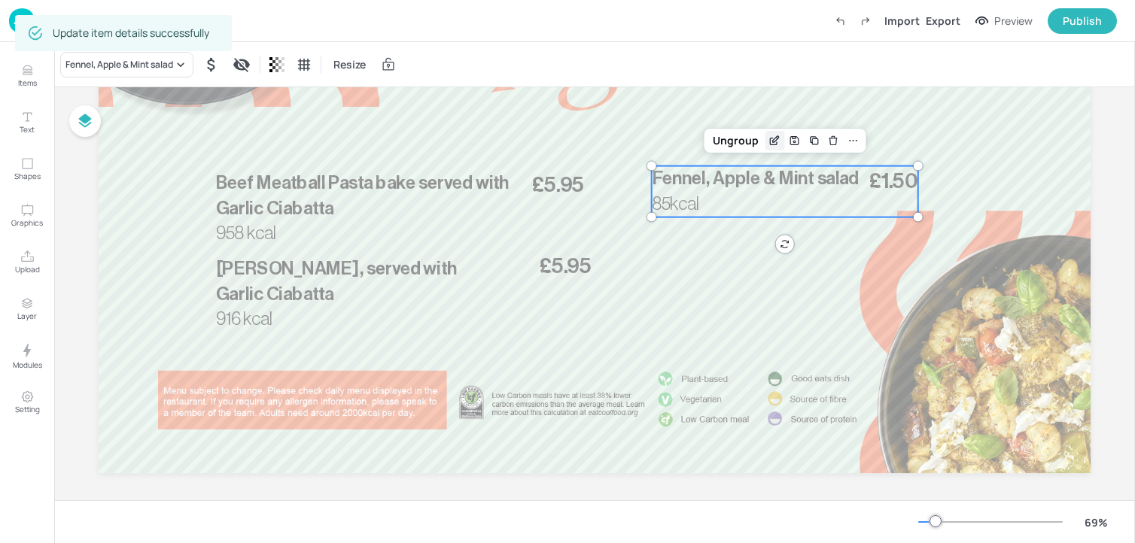
click at [771, 136] on icon "Edit Item" at bounding box center [774, 141] width 13 height 12
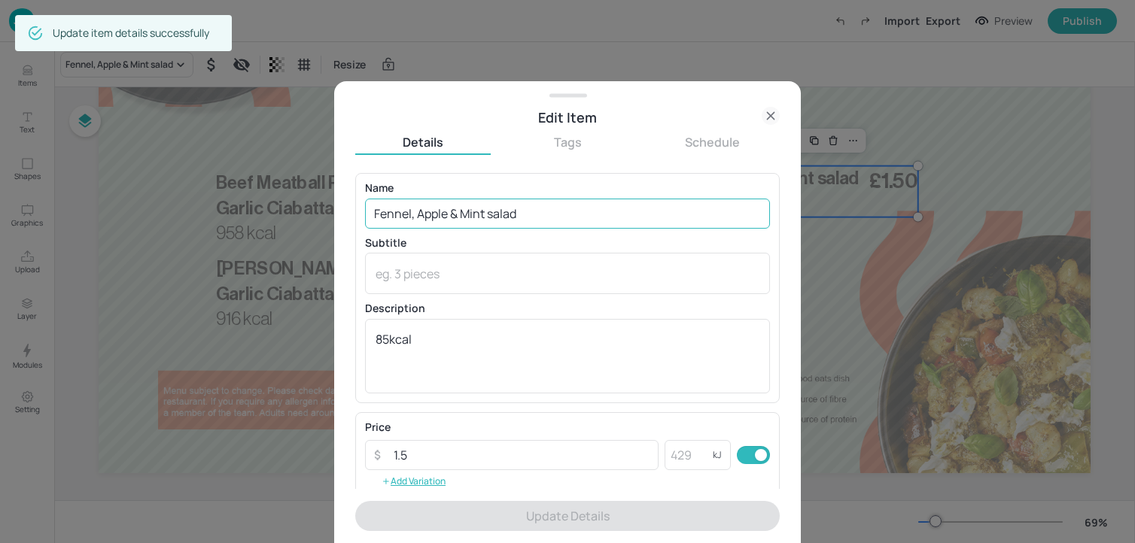
click at [555, 209] on input "Fennel, Apple & Mint salad" at bounding box center [567, 214] width 405 height 30
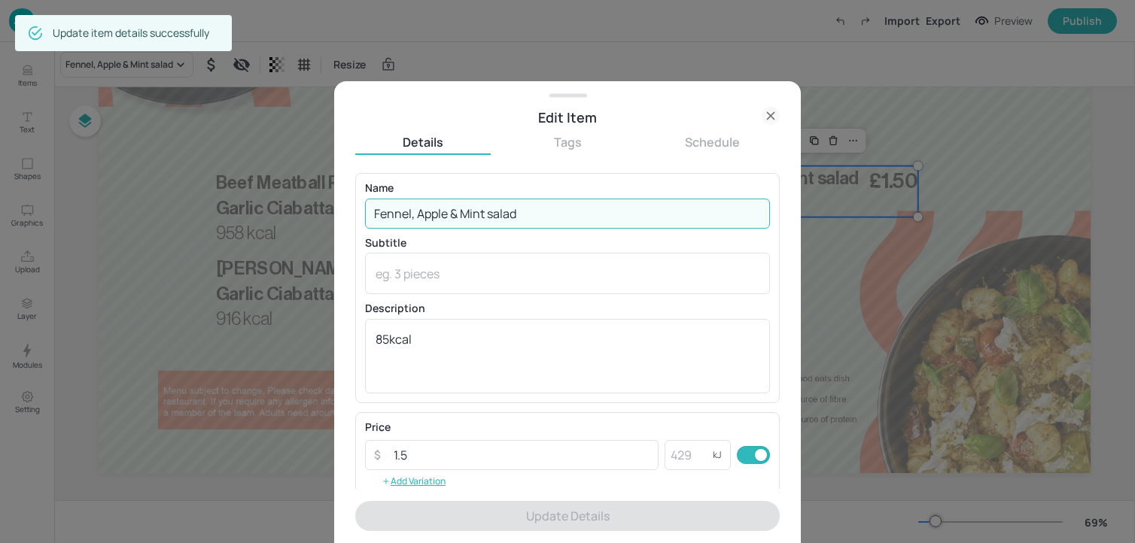
click at [555, 209] on input "Fennel, Apple & Mint salad" at bounding box center [567, 214] width 405 height 30
paste input "Baked Oregano Wedges 196 Kcal"
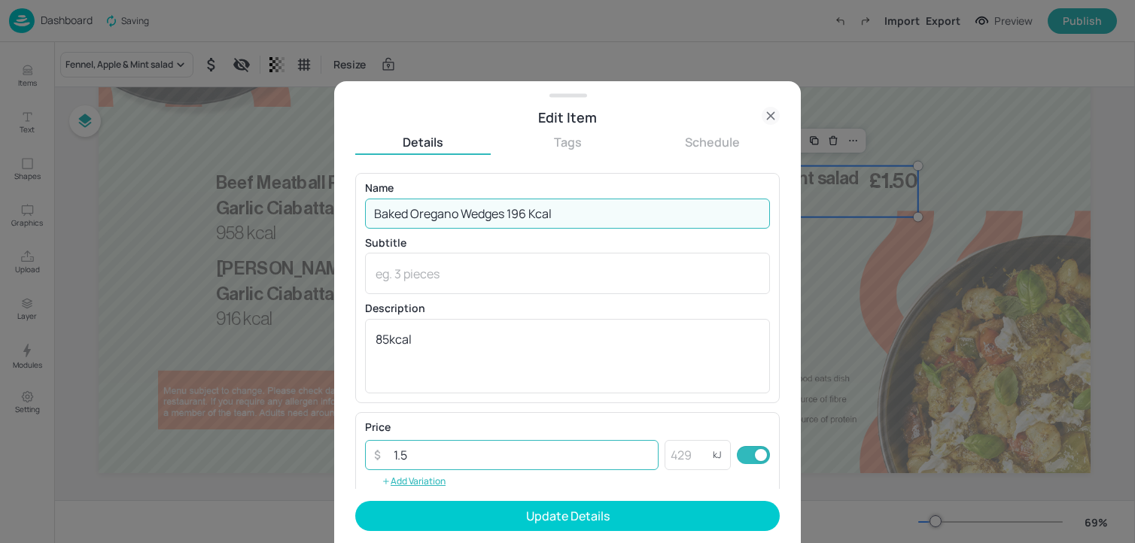
type input "Baked Oregano Wedges 196 Kcal"
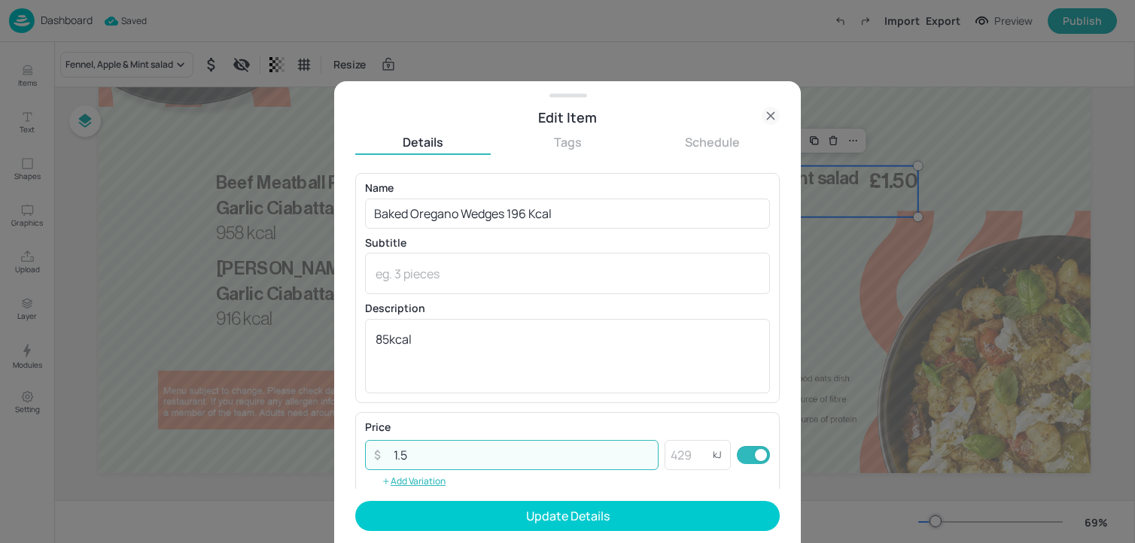
click at [421, 449] on input "1.5" at bounding box center [522, 455] width 274 height 30
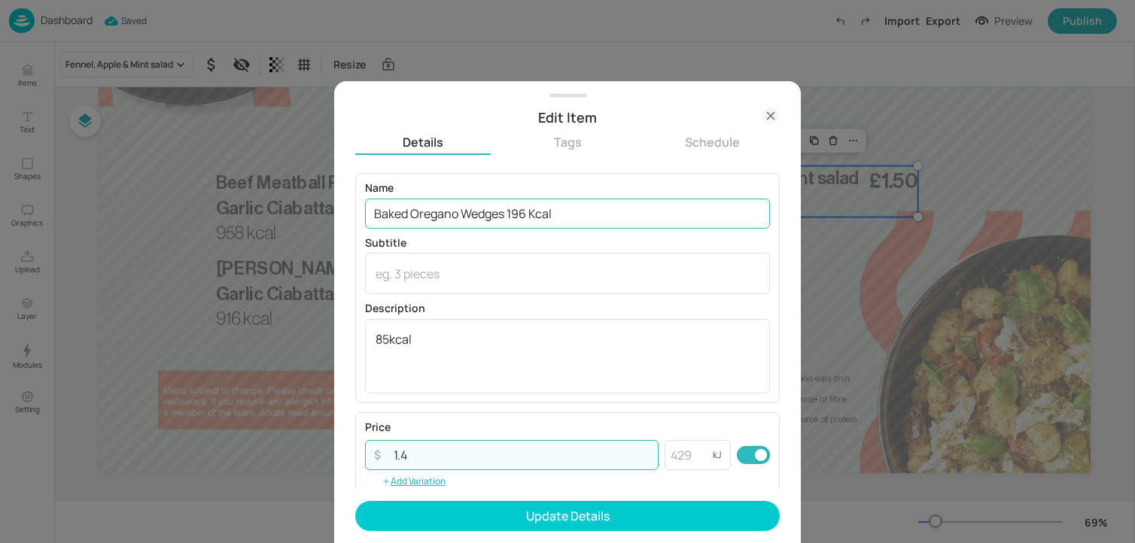
type input "1.4"
click at [537, 208] on input "Baked Oregano Wedges 196 Kcal" at bounding box center [567, 214] width 405 height 30
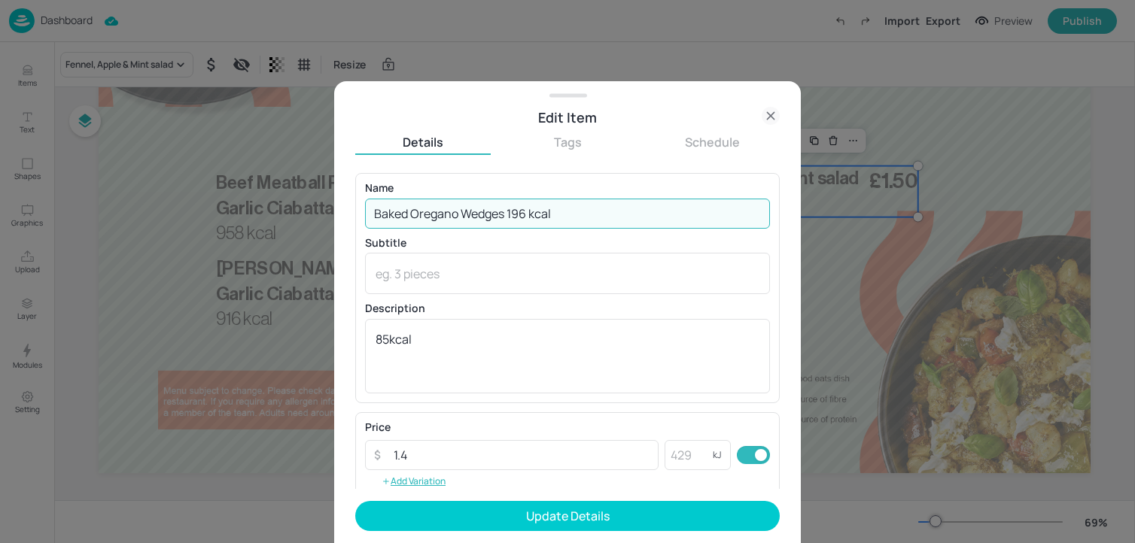
drag, startPoint x: 509, startPoint y: 215, endPoint x: 590, endPoint y: 215, distance: 81.3
click at [590, 215] on input "Baked Oregano Wedges 196 kcal" at bounding box center [567, 214] width 405 height 30
type input "Baked Oregano Wedges"
click at [430, 363] on textarea "85kcal" at bounding box center [568, 356] width 384 height 50
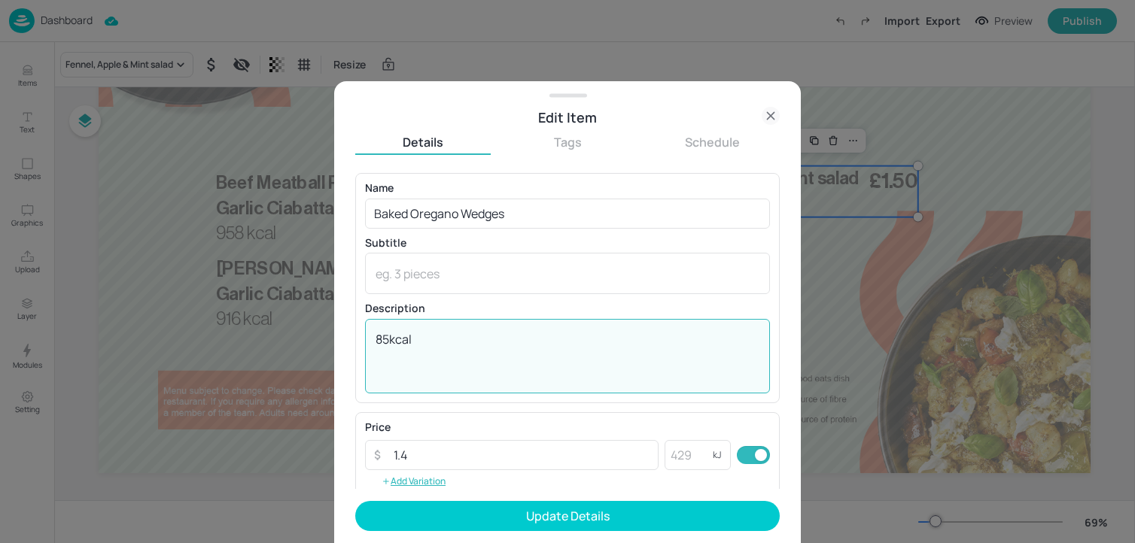
click at [430, 363] on textarea "85kcal" at bounding box center [568, 356] width 384 height 50
paste textarea "196 kcal"
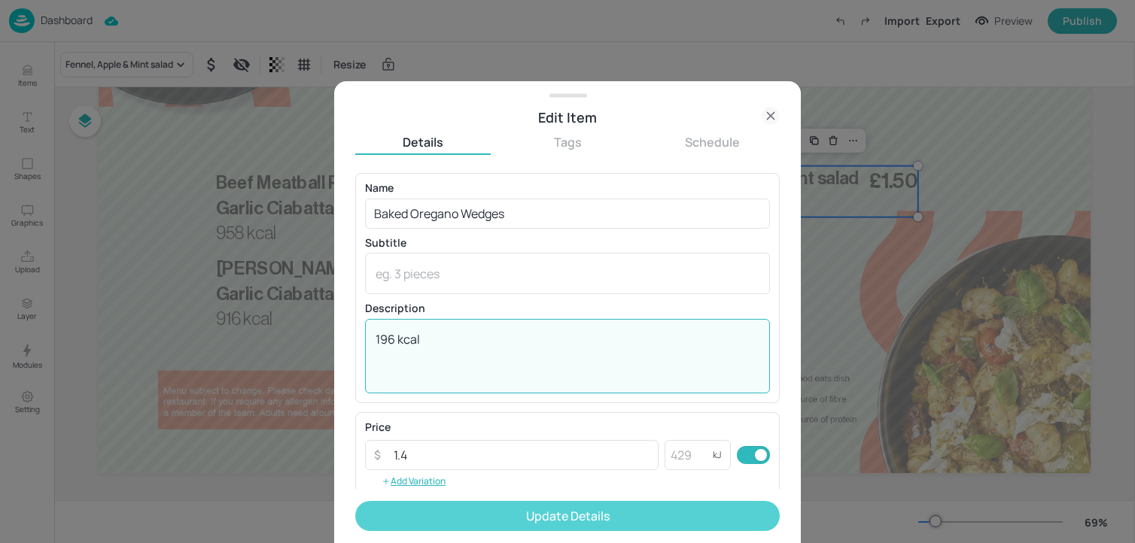
type textarea "196 kcal"
click at [436, 513] on button "Update Details" at bounding box center [567, 516] width 424 height 30
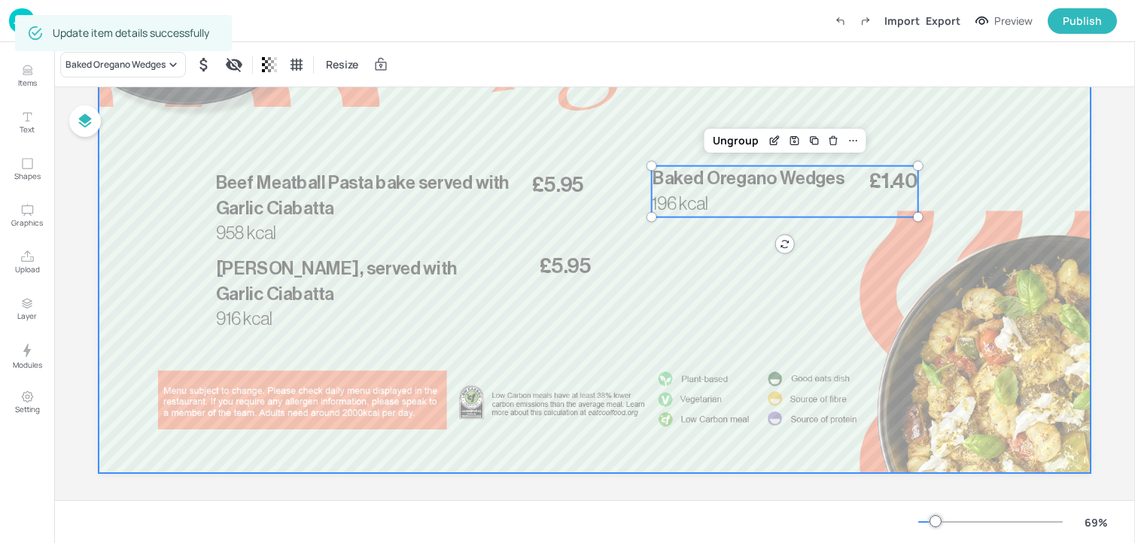
click at [972, 152] on div at bounding box center [595, 195] width 992 height 558
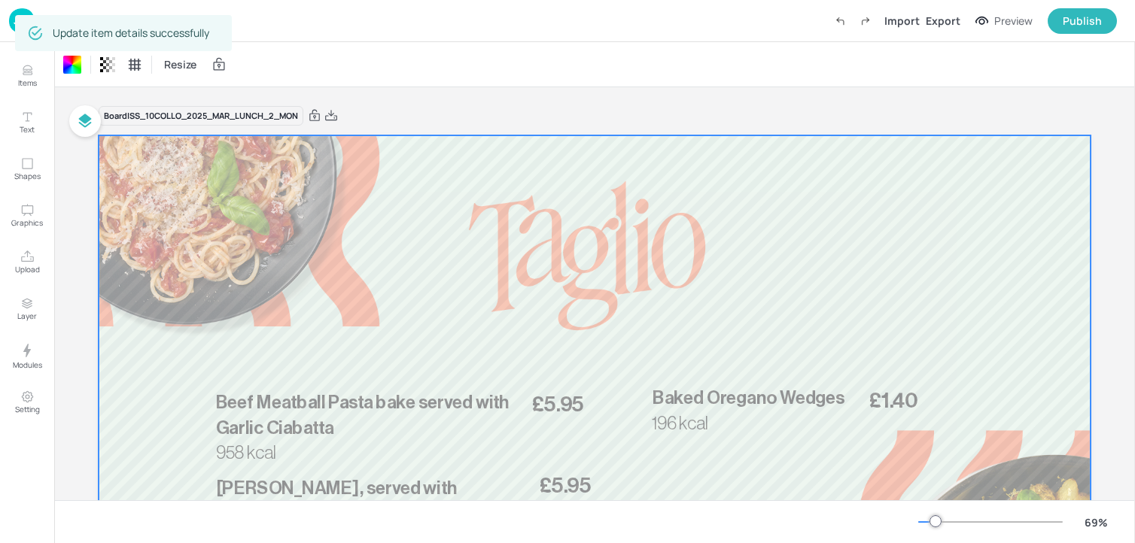
click at [649, 189] on div at bounding box center [595, 414] width 992 height 558
click at [330, 122] on icon at bounding box center [331, 115] width 14 height 15
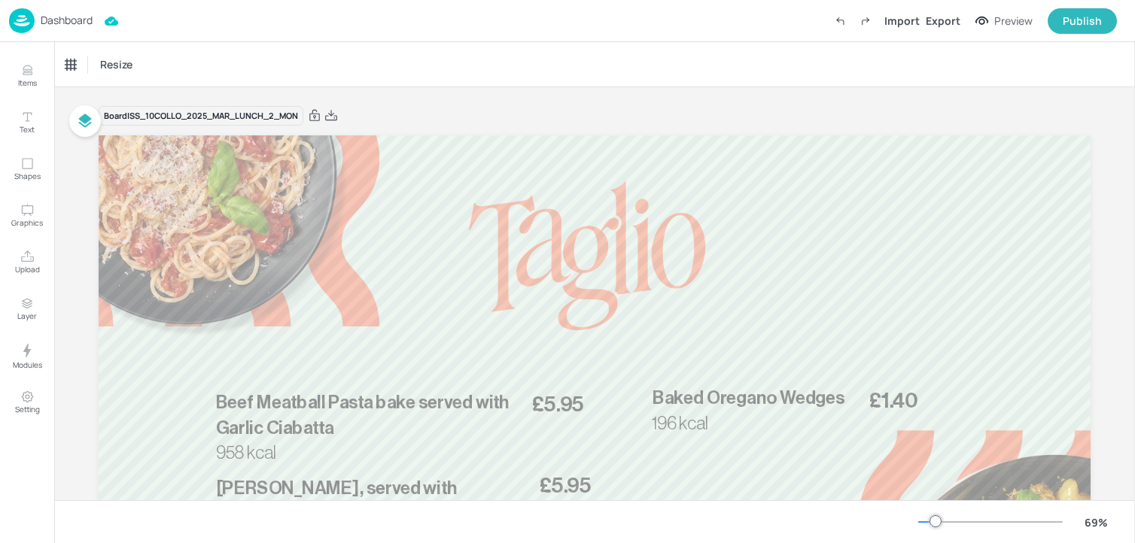
click at [35, 24] on div "Dashboard" at bounding box center [51, 20] width 84 height 25
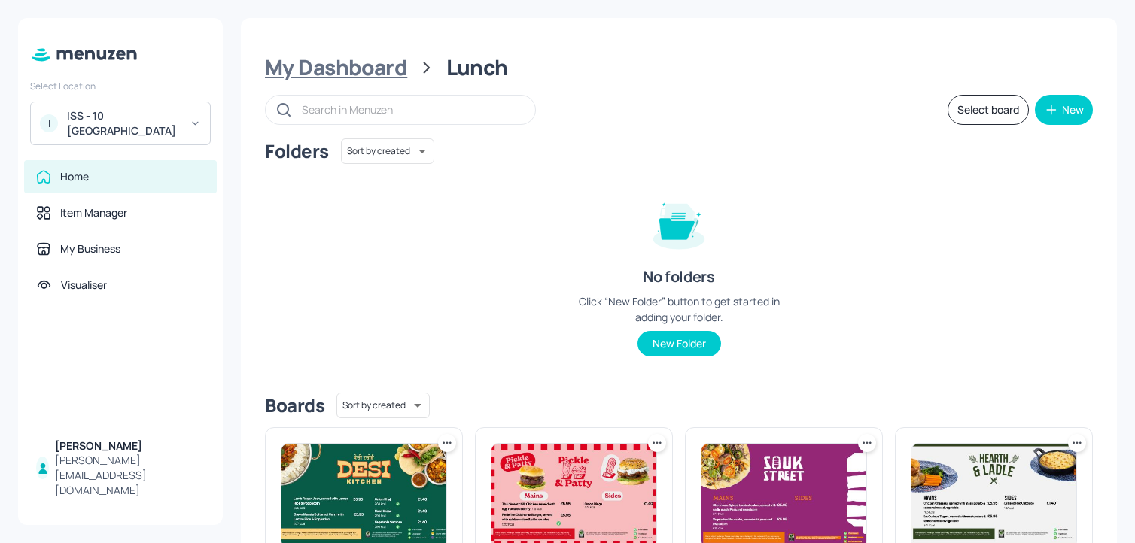
click at [385, 78] on div "My Dashboard" at bounding box center [336, 67] width 142 height 27
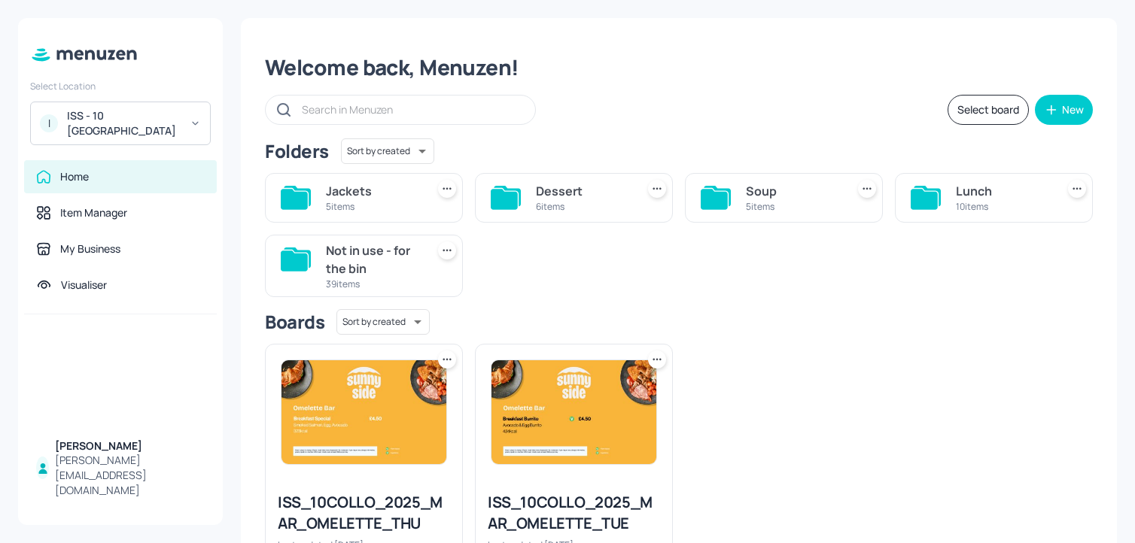
click at [919, 203] on icon at bounding box center [924, 199] width 27 height 20
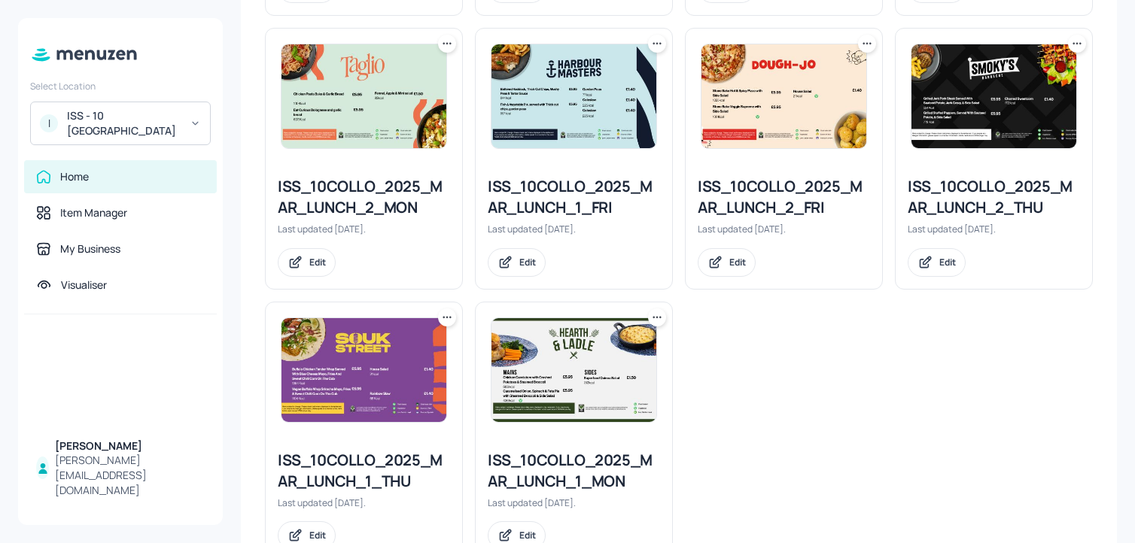
scroll to position [728, 0]
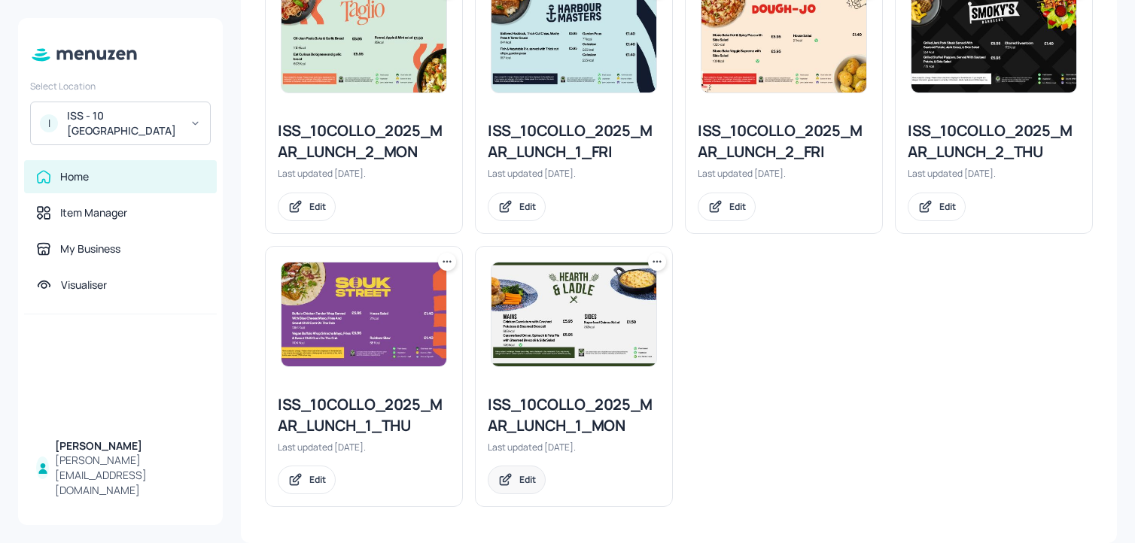
click at [520, 481] on div "Edit" at bounding box center [527, 479] width 17 height 13
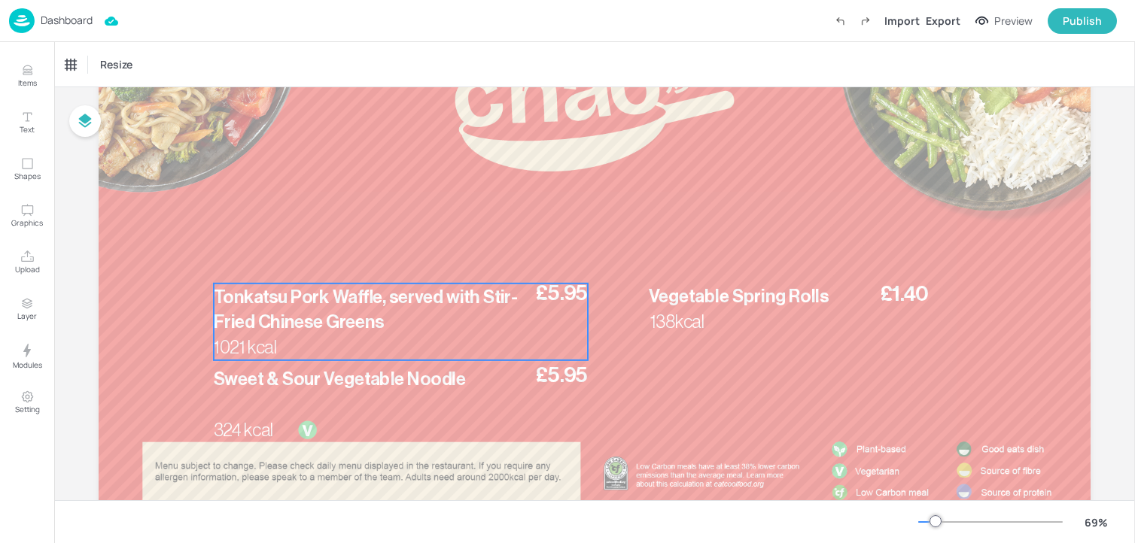
scroll to position [186, 0]
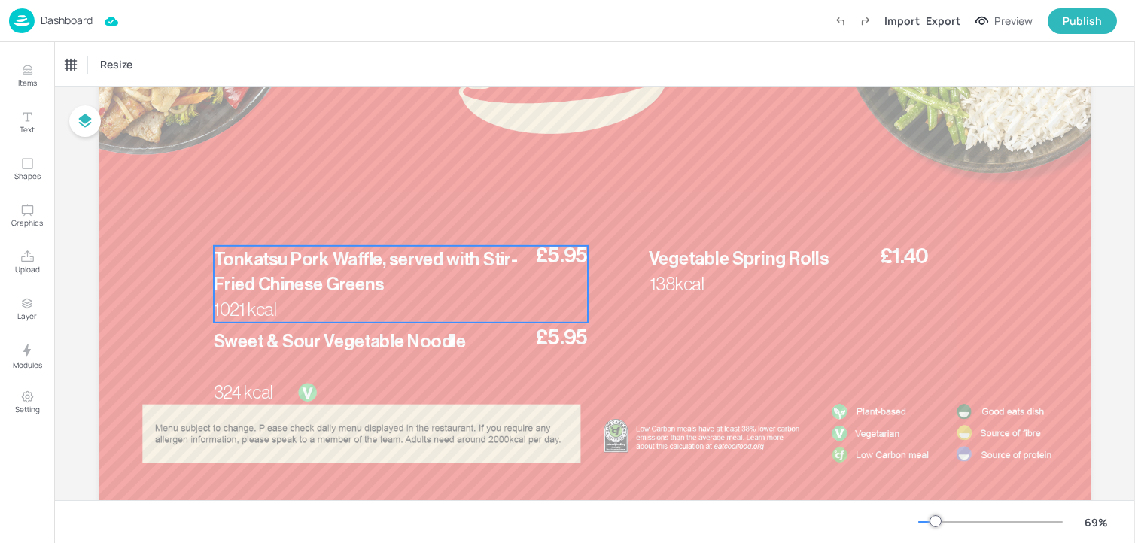
click at [328, 254] on span "Tonkatsu Pork Waffle, served with Stir-Fried Chinese Greens" at bounding box center [365, 273] width 303 height 44
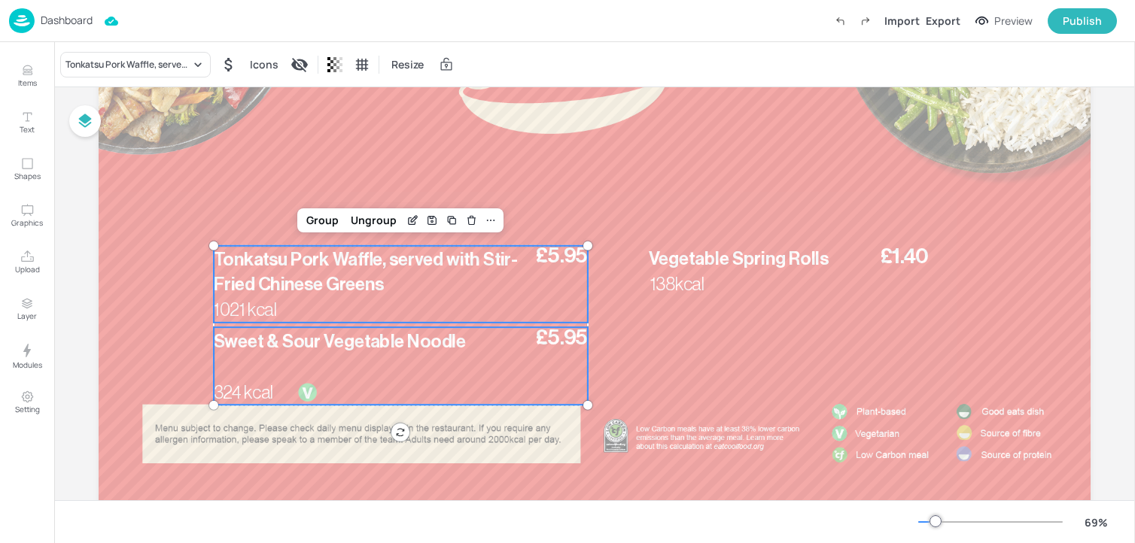
click at [343, 380] on div "£5.95 Sweet & Sour Vegetable Noodle 324 kcal" at bounding box center [401, 366] width 374 height 78
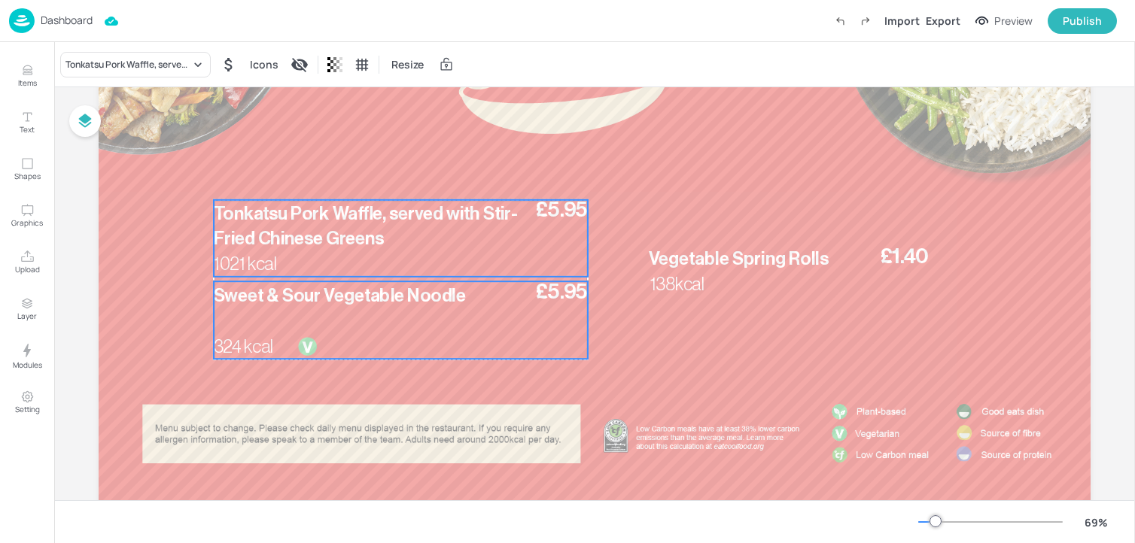
drag, startPoint x: 341, startPoint y: 286, endPoint x: 341, endPoint y: 239, distance: 46.7
click at [341, 239] on span "Tonkatsu Pork Waffle, served with Stir-Fried Chinese Greens" at bounding box center [365, 227] width 303 height 44
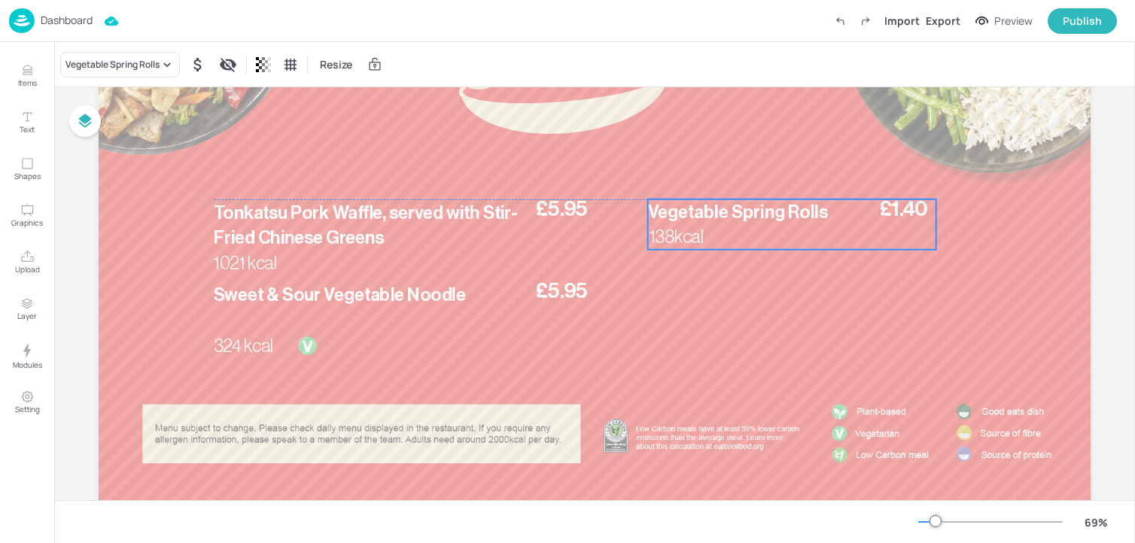
drag, startPoint x: 720, startPoint y: 265, endPoint x: 719, endPoint y: 217, distance: 48.2
click at [719, 217] on span "Vegetable Spring Rolls" at bounding box center [738, 212] width 180 height 18
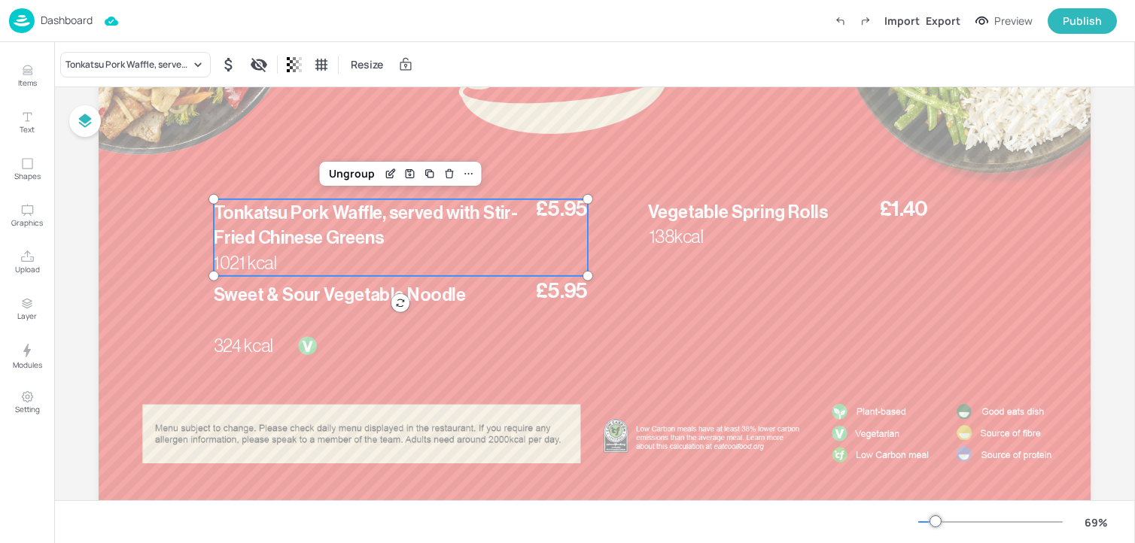
click at [492, 237] on p "Tonkatsu Pork Waffle, served with Stir-Fried Chinese Greens" at bounding box center [366, 225] width 304 height 50
click at [384, 174] on icon "Edit Item" at bounding box center [390, 174] width 13 height 12
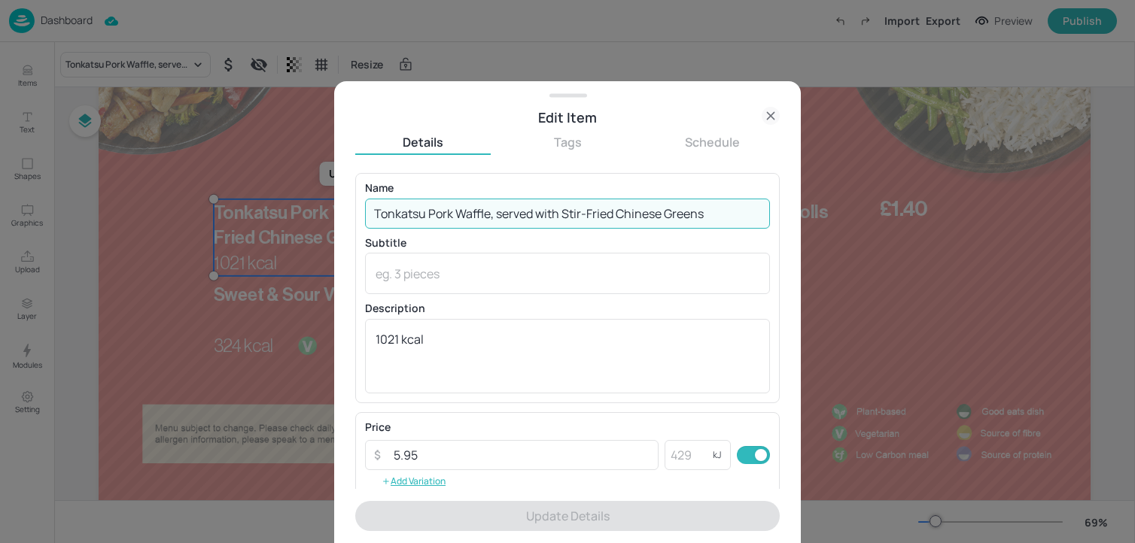
click at [421, 205] on input "Tonkatsu Pork Waffle, served with Stir-Fried Chinese Greens" at bounding box center [567, 214] width 405 height 30
paste input "Korean spiced grilled chicken, served with Korean fried rice & Vegetable Spring…"
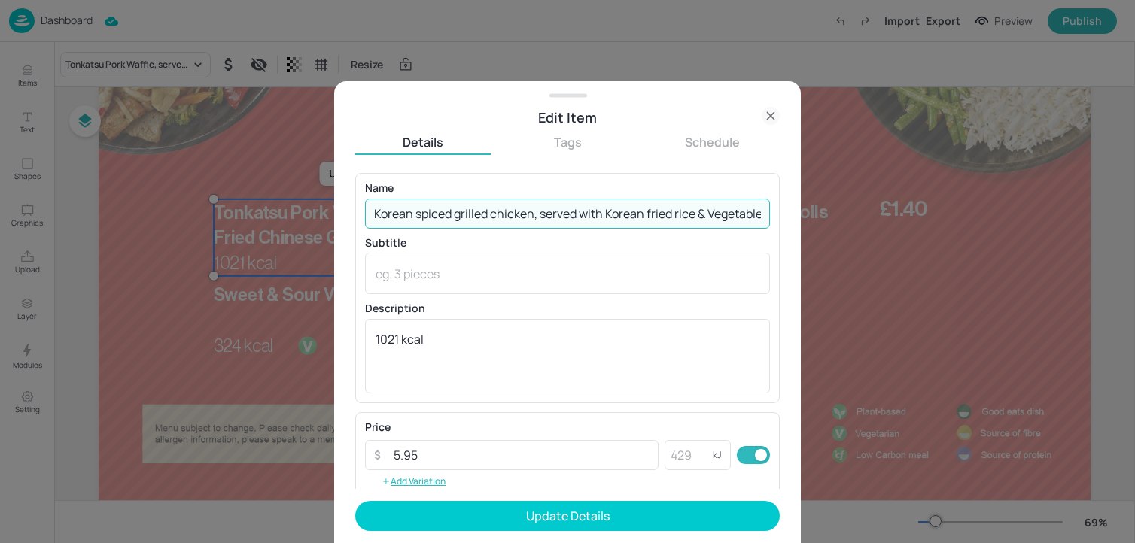
scroll to position [0, 115]
click at [537, 217] on input "Korean spiced grilled chicken, served with Korean fried rice & Vegetable Spring…" at bounding box center [567, 214] width 405 height 30
click at [570, 218] on input "Korean spiced grilled chicken, served with Korean Fried rice & Vegetable Spring…" at bounding box center [567, 214] width 405 height 30
click at [702, 217] on input "Korean spiced grilled chicken, served with Korean Fried Rice & Vegetable Spring…" at bounding box center [567, 214] width 405 height 30
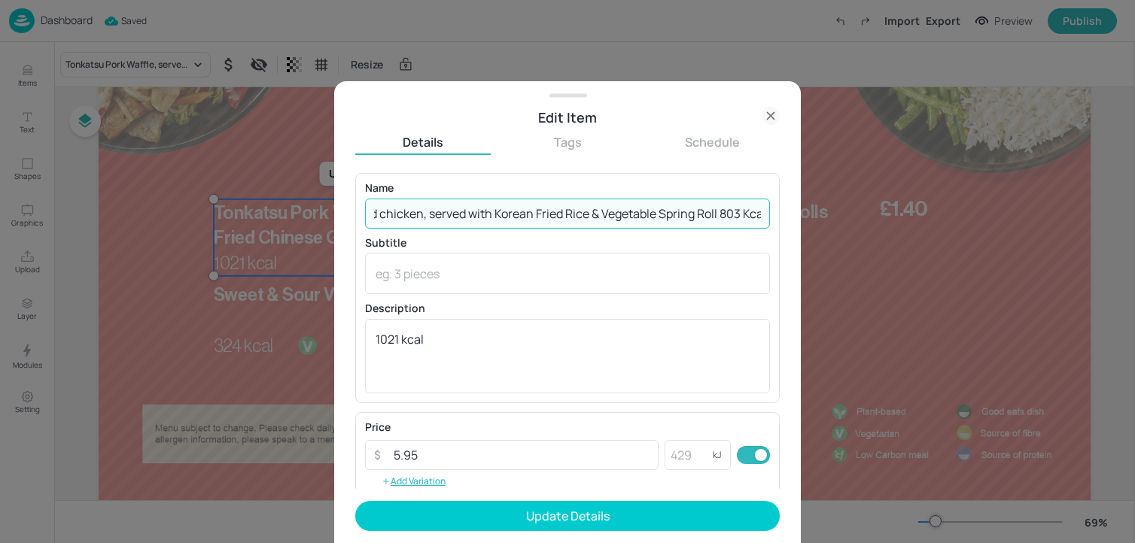
scroll to position [0, 123]
drag, startPoint x: 725, startPoint y: 214, endPoint x: 1016, endPoint y: 197, distance: 291.0
click at [1016, 197] on div "Edit Item Details Tags Schedule Name Korean spiced grilled chicken, served with…" at bounding box center [567, 271] width 1135 height 543
click at [739, 213] on input "Korean spiced grilled chicken, served with Korean Fried Rice & Vegetable Spring…" at bounding box center [567, 214] width 405 height 30
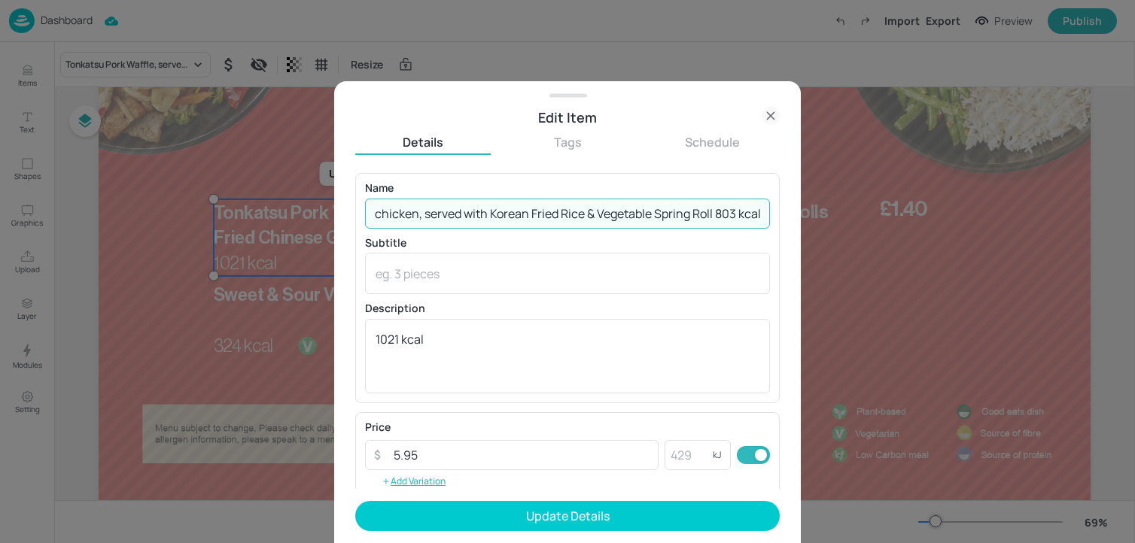
drag, startPoint x: 718, startPoint y: 218, endPoint x: 823, endPoint y: 220, distance: 105.4
click at [823, 220] on div "Edit Item Details Tags Schedule Name Korean spiced grilled chicken, served with…" at bounding box center [567, 271] width 1135 height 543
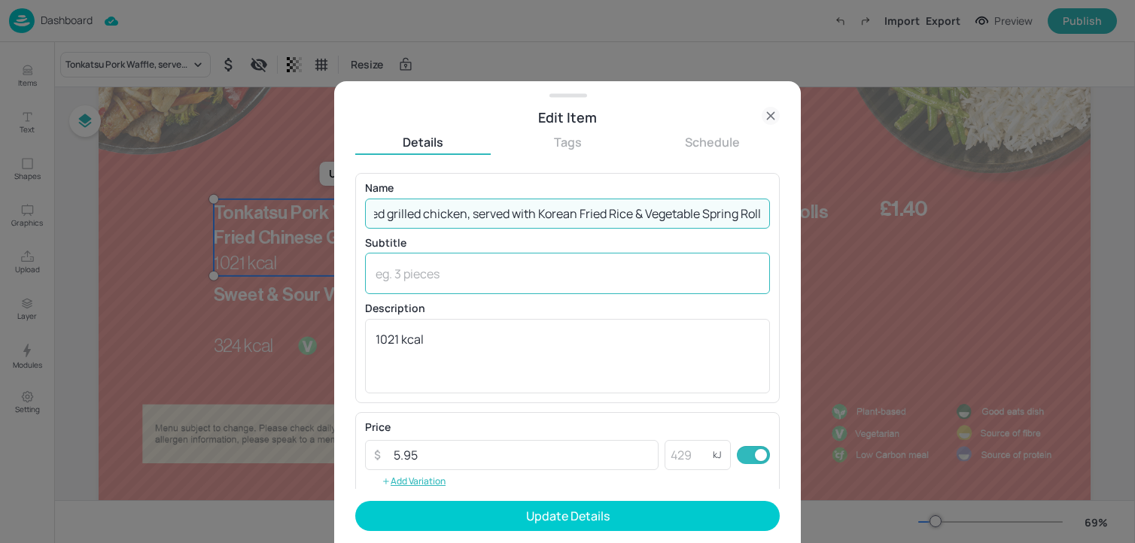
scroll to position [0, 78]
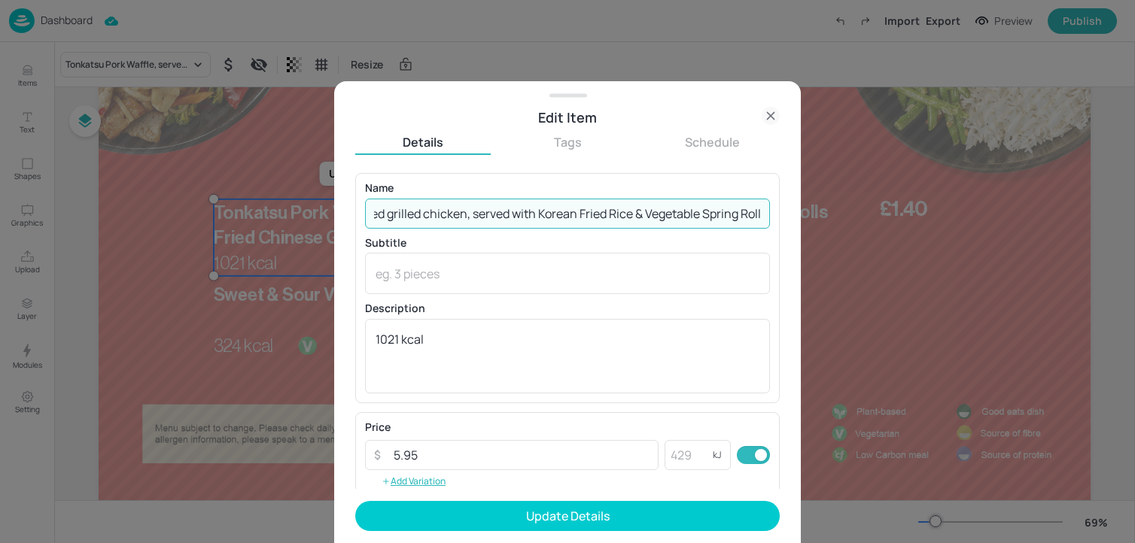
click at [386, 217] on input "Korean spiced grilled chicken, served with Korean Fried Rice & Vegetable Spring…" at bounding box center [567, 214] width 405 height 30
click at [428, 215] on input "Korean spiced Grilled chicken, served with Korean Fried Rice & Vegetable Spring…" at bounding box center [567, 214] width 405 height 30
click at [418, 219] on input "Korean spiced Grilled Chicken, served with Korean Fried Rice & Vegetable Spring…" at bounding box center [567, 214] width 405 height 30
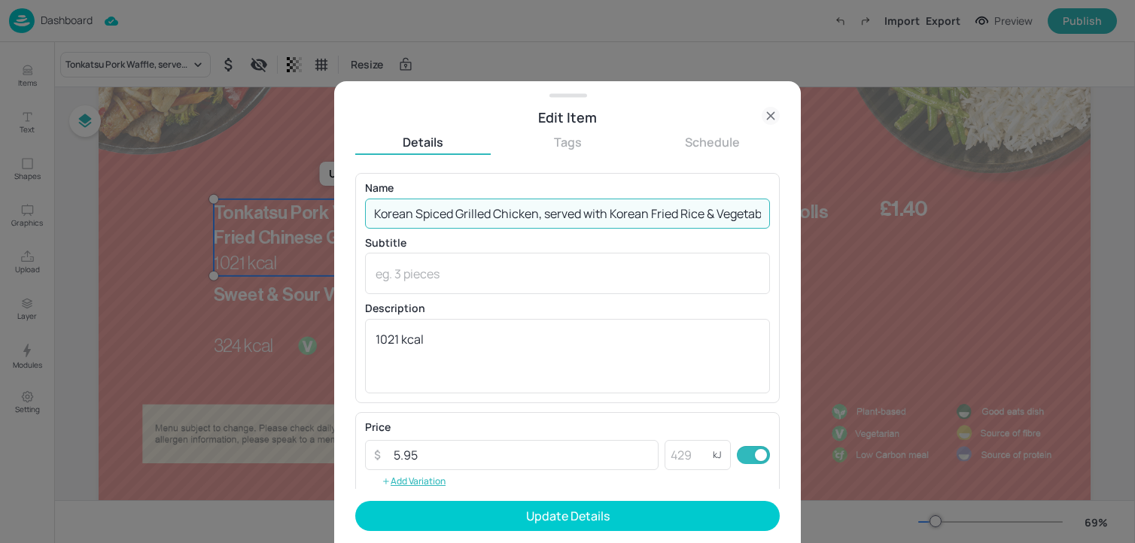
scroll to position [0, 81]
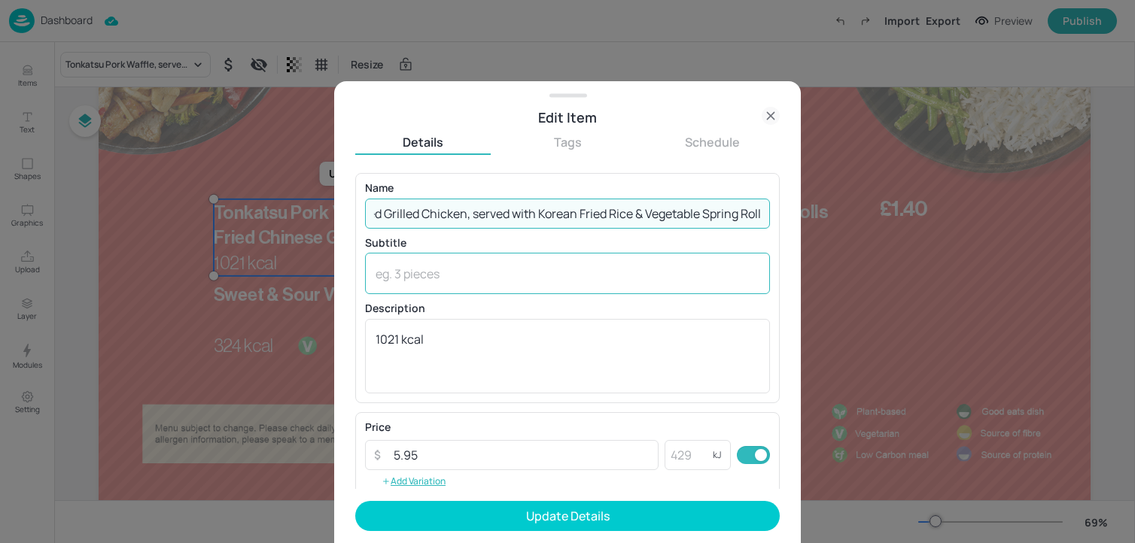
type input "Korean Spiced Grilled Chicken, served with Korean Fried Rice & Vegetable Spring…"
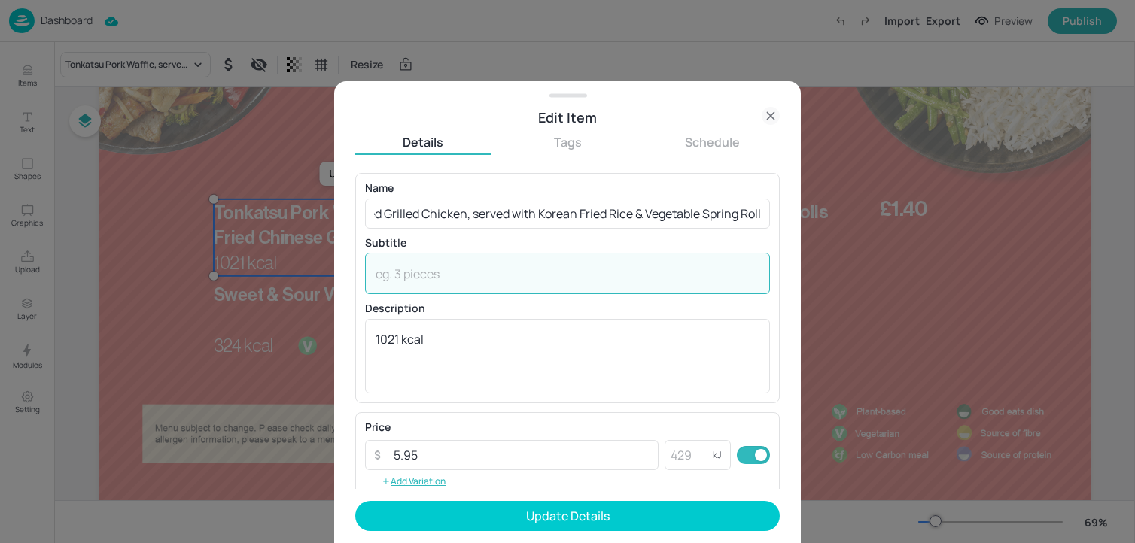
scroll to position [0, 0]
click at [576, 271] on textarea at bounding box center [568, 274] width 384 height 17
click at [537, 337] on textarea "1021 kcal" at bounding box center [568, 356] width 384 height 50
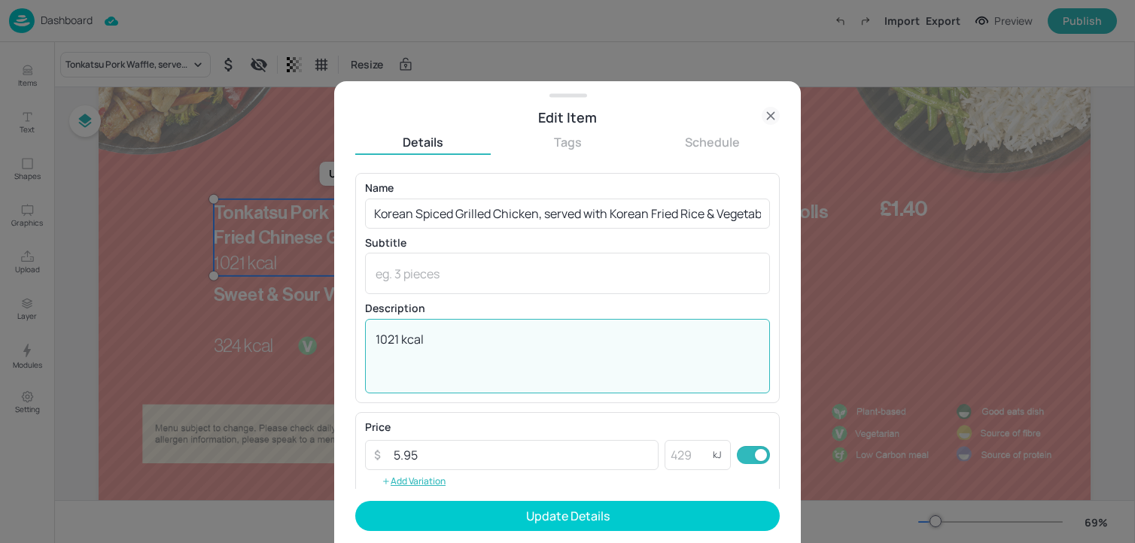
click at [537, 337] on textarea "1021 kcal" at bounding box center [568, 356] width 384 height 50
paste textarea "803"
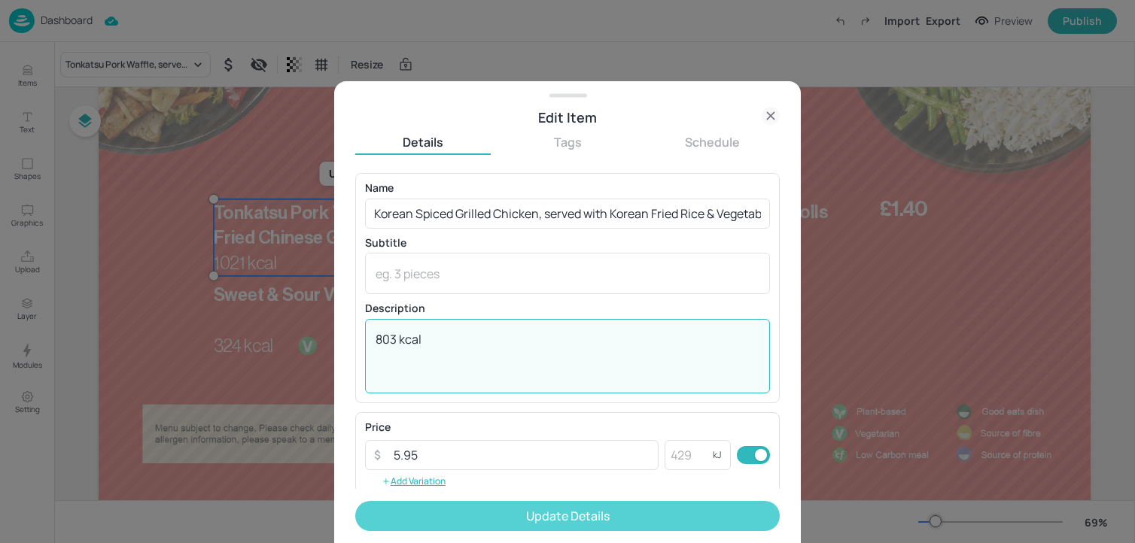
type textarea "803 kcal"
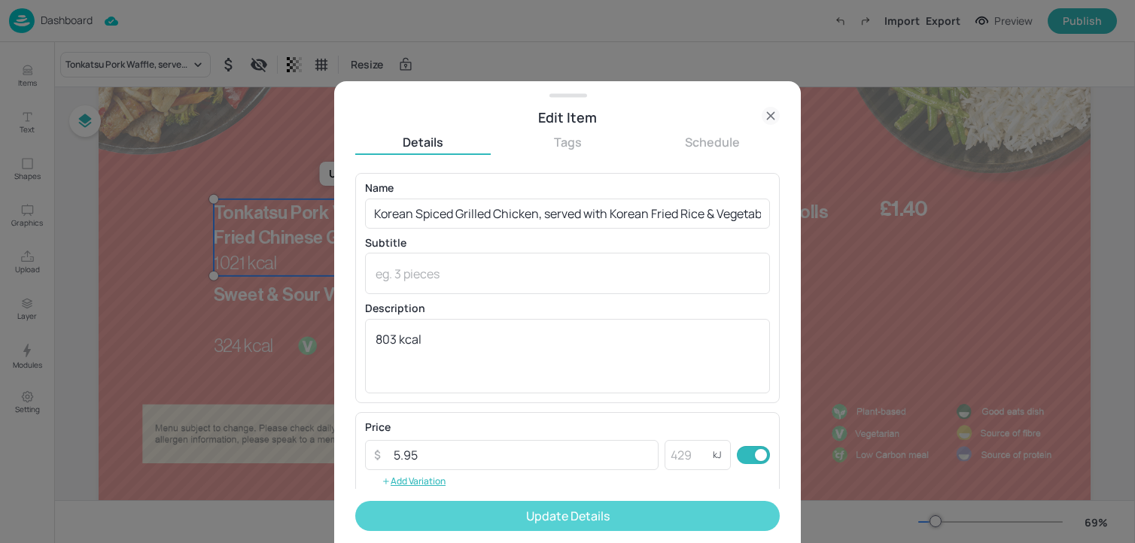
click at [483, 514] on button "Update Details" at bounding box center [567, 516] width 424 height 30
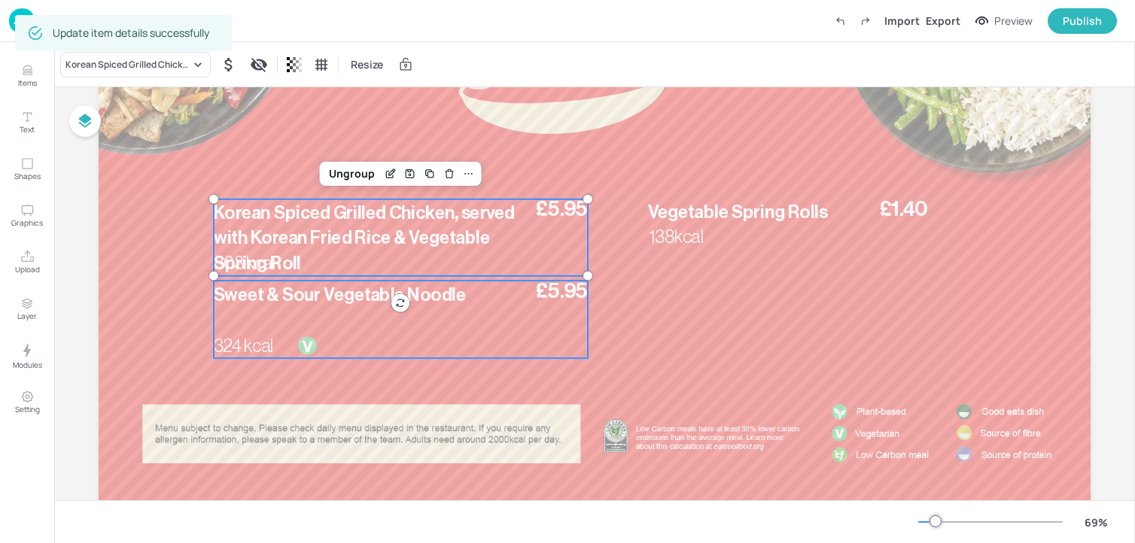
click at [366, 303] on span "Sweet & Sour Vegetable Noodle" at bounding box center [340, 295] width 252 height 18
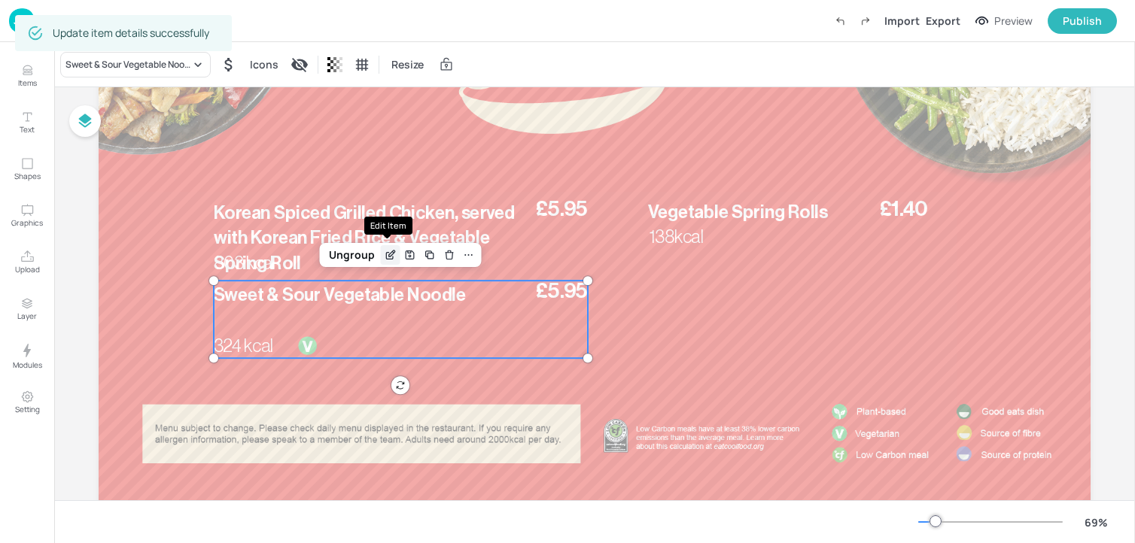
click at [386, 255] on icon "Edit Item" at bounding box center [389, 256] width 7 height 7
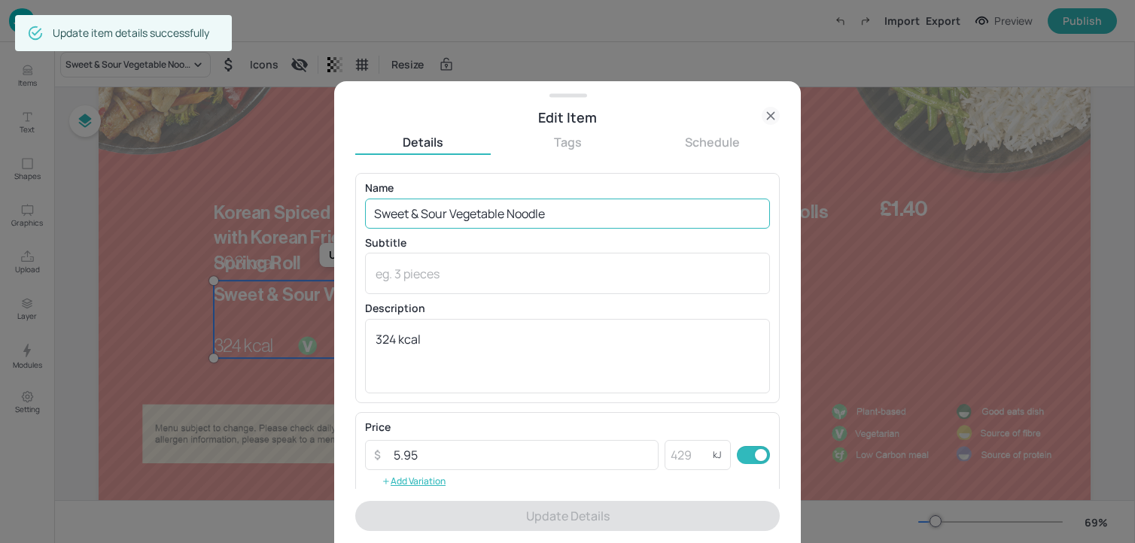
click at [592, 215] on input "Sweet & Sour Vegetable Noodle" at bounding box center [567, 214] width 405 height 30
paste input "Honey & soy Tofu, served with Korean fried rice & Vegetable Spring roll 1093 Kc…"
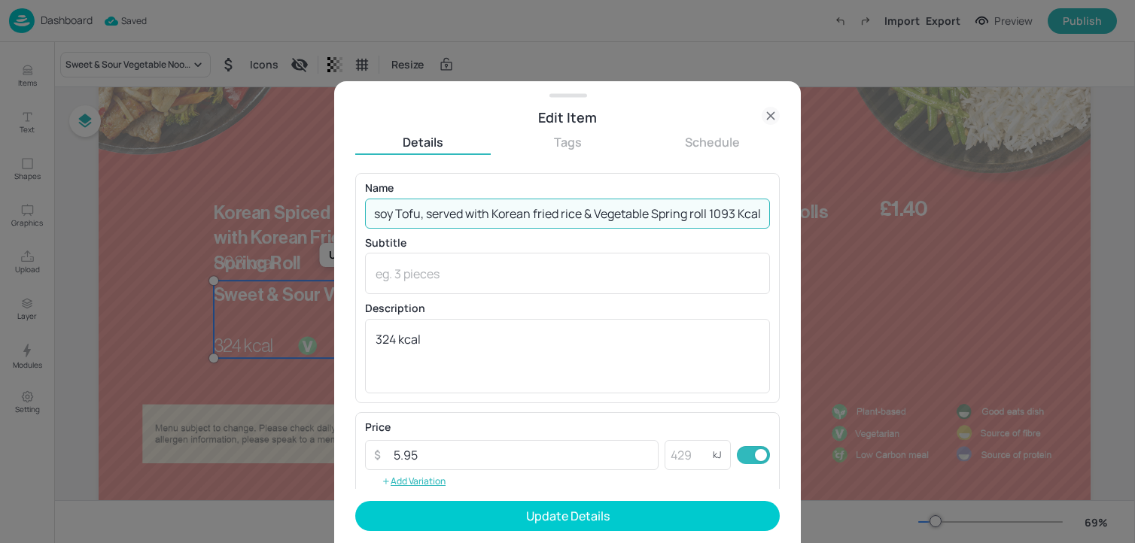
click at [531, 219] on input "Honey & soy Tofu, served with Korean fried rice & Vegetable Spring roll 1093 Kc…" at bounding box center [567, 214] width 405 height 30
click at [567, 218] on input "Honey & soy Tofu, served with Korean Fried rice & Vegetable Spring roll 1093 Kc…" at bounding box center [567, 214] width 405 height 30
click at [752, 213] on input "Honey & soy Tofu, served with Korean Fried Rice & Vegetable Spring roll 1093 Kc…" at bounding box center [567, 214] width 405 height 30
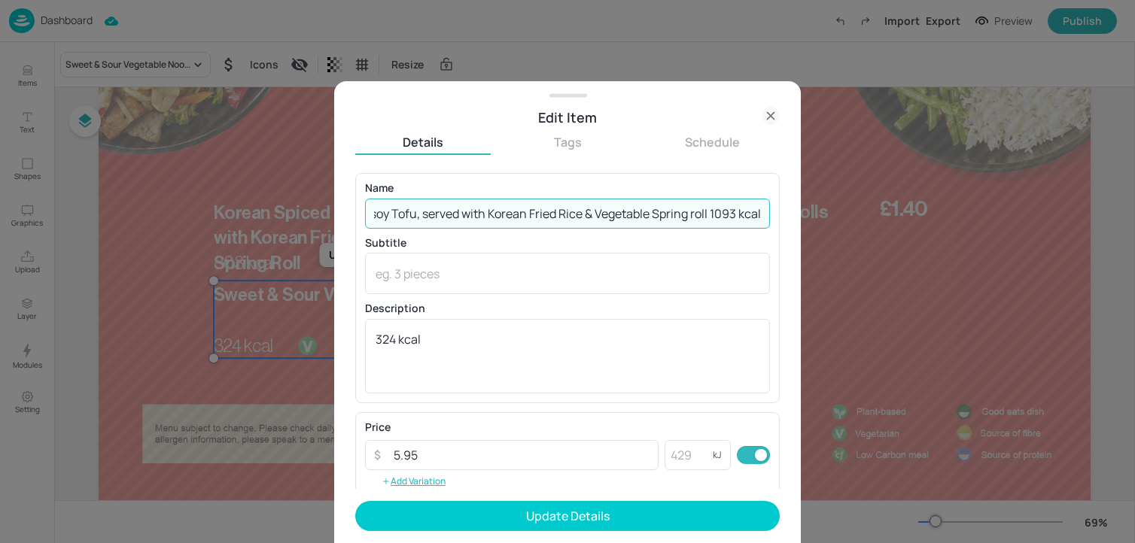
drag, startPoint x: 716, startPoint y: 218, endPoint x: 816, endPoint y: 217, distance: 99.3
click at [815, 218] on div "Edit Item Details Tags Schedule Name Honey & soy Tofu, served with Korean Fried…" at bounding box center [567, 271] width 1135 height 543
type input "Honey & soy Tofu, served with Korean Fried Rice & Vegetable Spring roll"
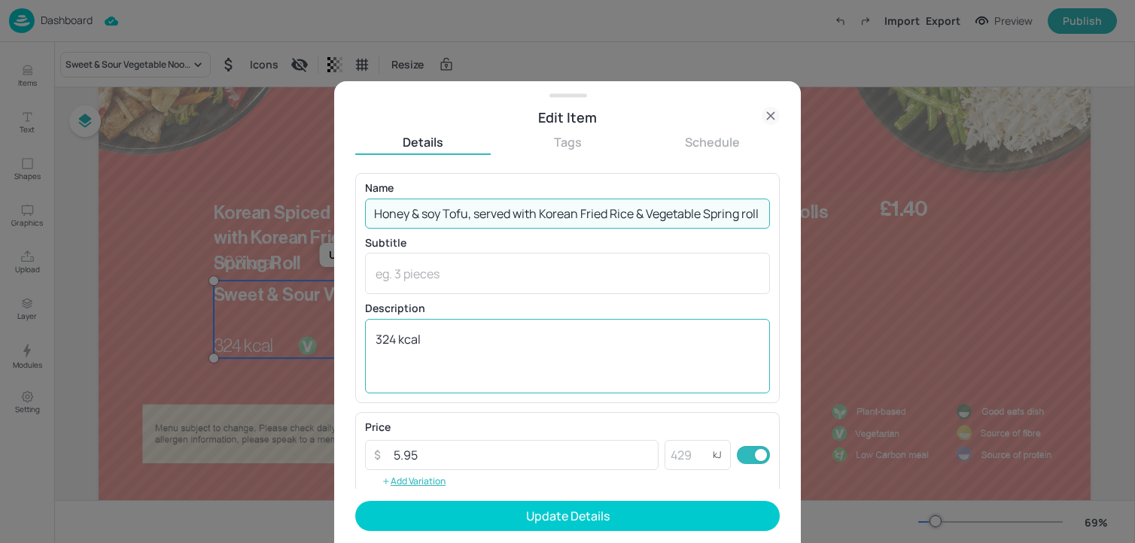
click at [471, 341] on textarea "324 kcal" at bounding box center [568, 356] width 384 height 50
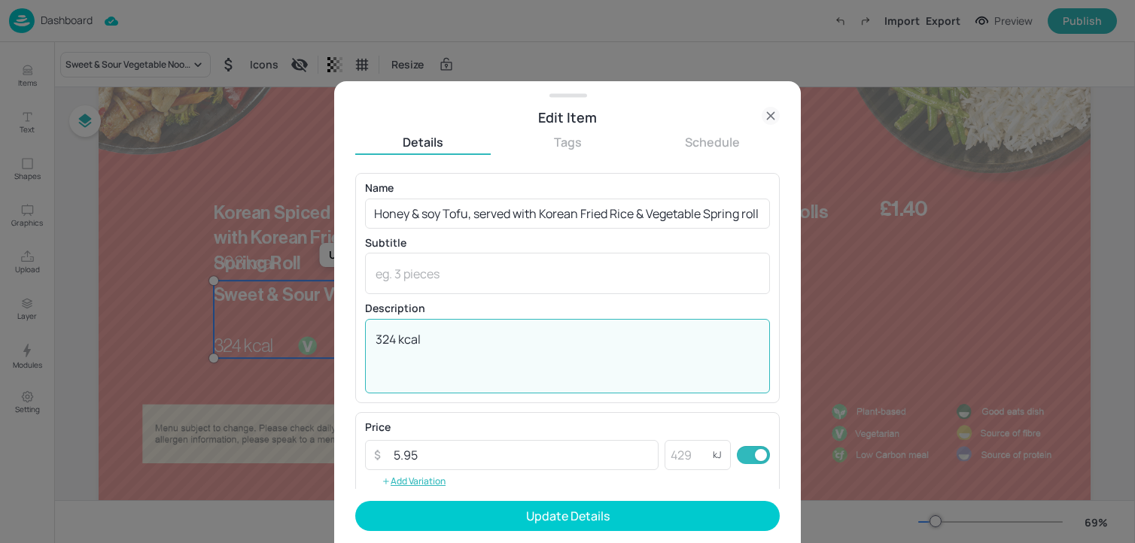
click at [471, 341] on textarea "324 kcal" at bounding box center [568, 356] width 384 height 50
paste textarea "1093"
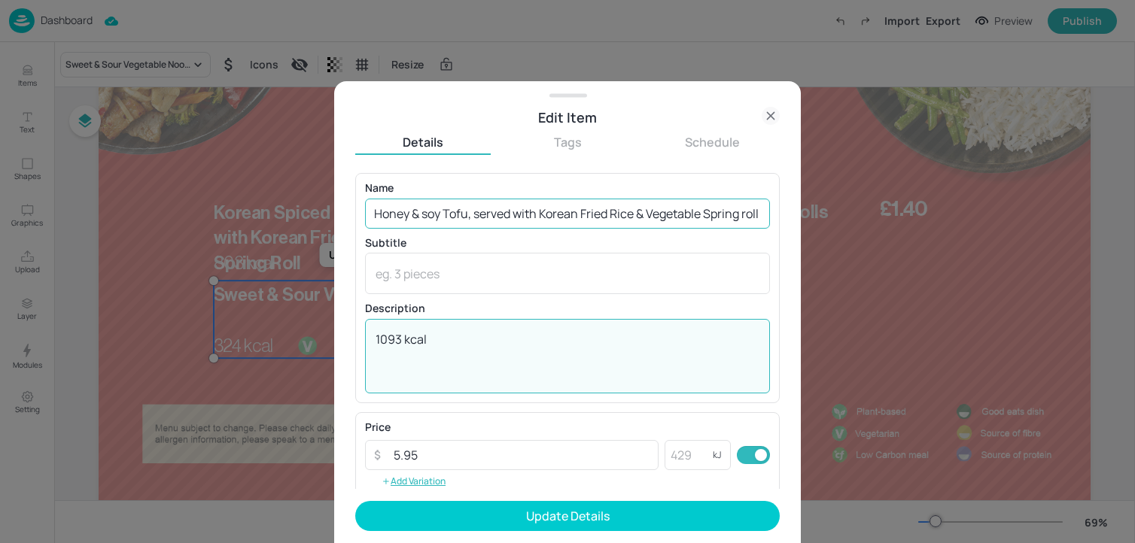
type textarea "1093 kcal"
click at [427, 217] on input "Honey & soy Tofu, served with Korean Fried Rice & Vegetable Spring roll" at bounding box center [567, 214] width 405 height 30
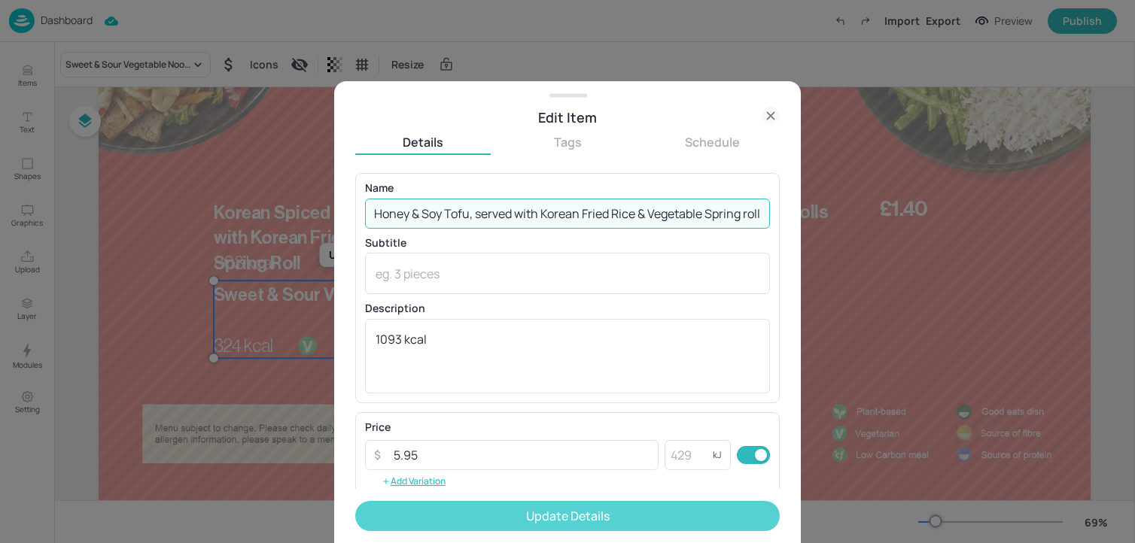
type input "Honey & Soy Tofu, served with Korean Fried Rice & Vegetable Spring roll"
click at [470, 524] on button "Update Details" at bounding box center [567, 516] width 424 height 30
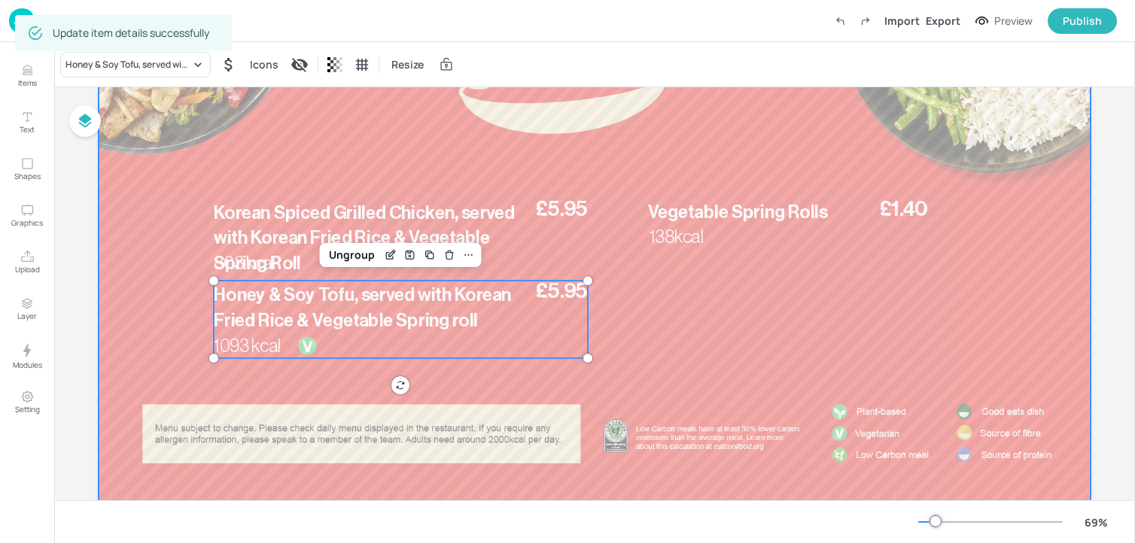
click at [777, 230] on div "£1.40 Vegetable Spring Rolls 138kcal" at bounding box center [792, 224] width 288 height 50
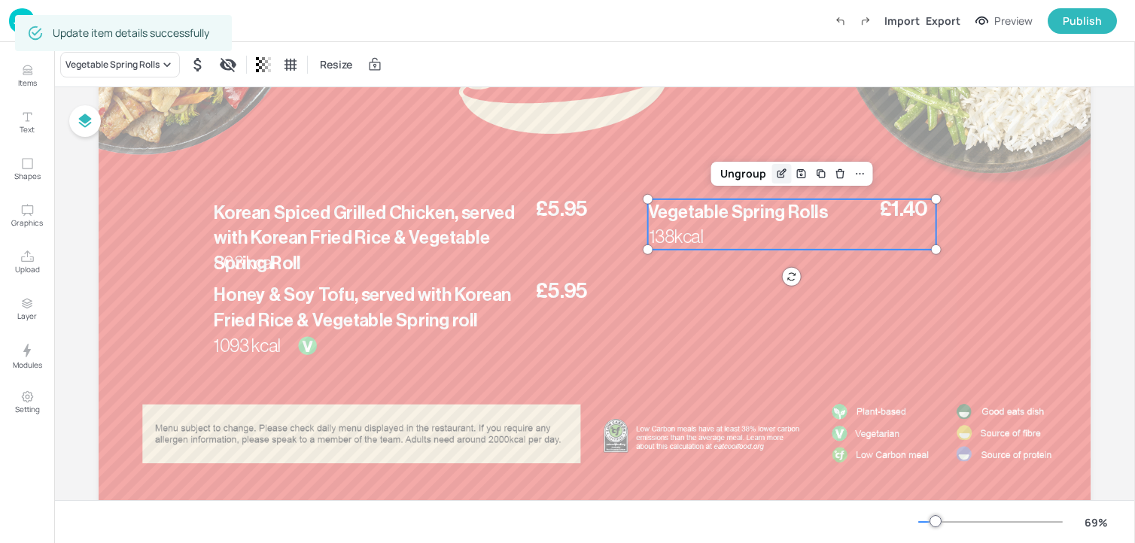
click at [777, 172] on icon "Edit Item" at bounding box center [780, 174] width 7 height 7
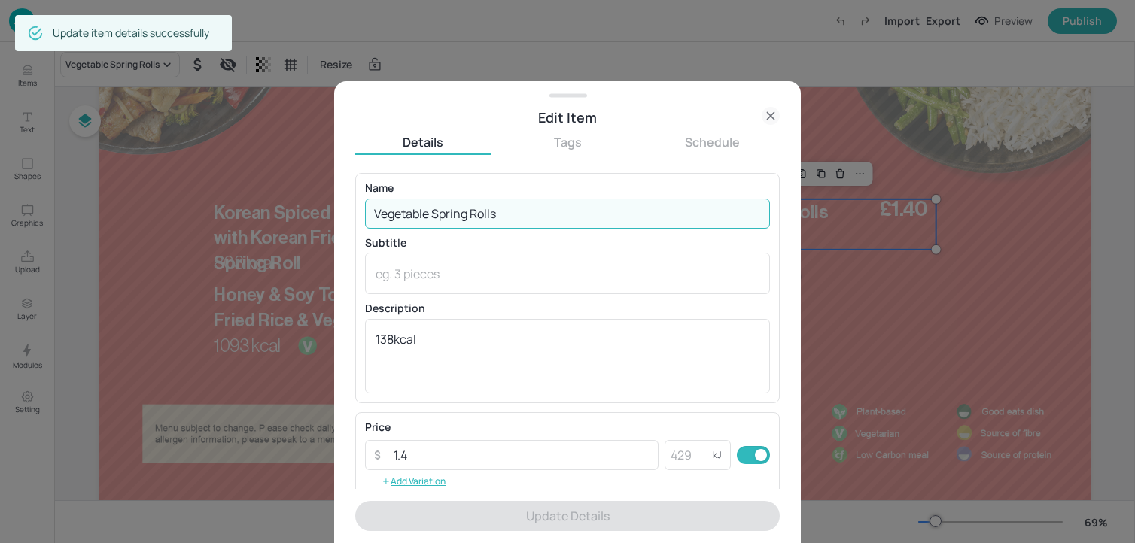
click at [641, 211] on input "Vegetable Spring Rolls" at bounding box center [567, 214] width 405 height 30
paste input "Stir Fried Green 44 Kcal"
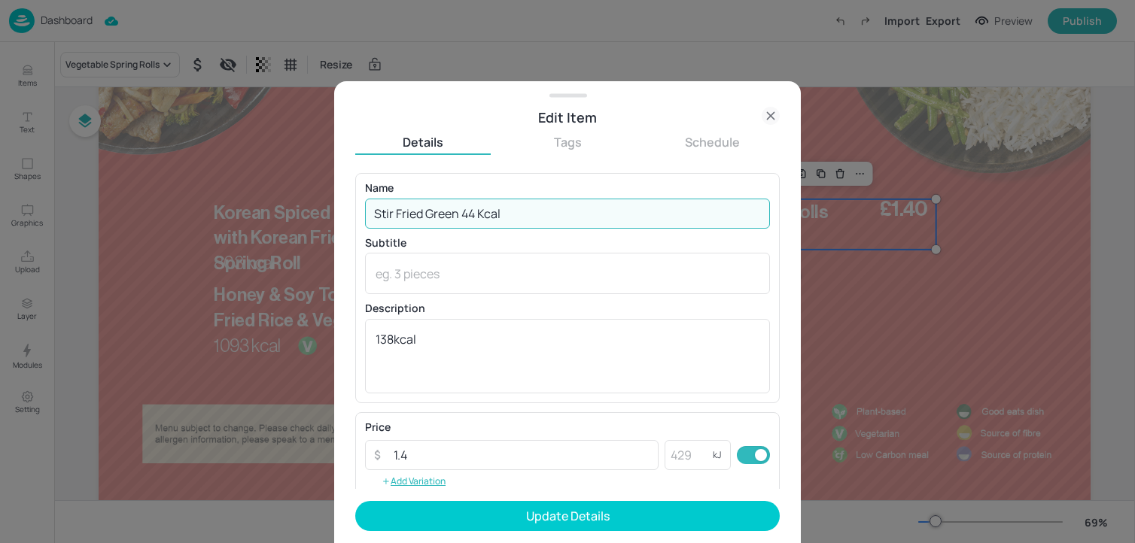
click at [482, 216] on input "Stir Fried Green 44 Kcal" at bounding box center [567, 214] width 405 height 30
drag, startPoint x: 463, startPoint y: 219, endPoint x: 567, endPoint y: 219, distance: 104.6
click at [567, 219] on input "Stir Fried Green 44 kcal" at bounding box center [567, 214] width 405 height 30
type input "Stir Fried Green"
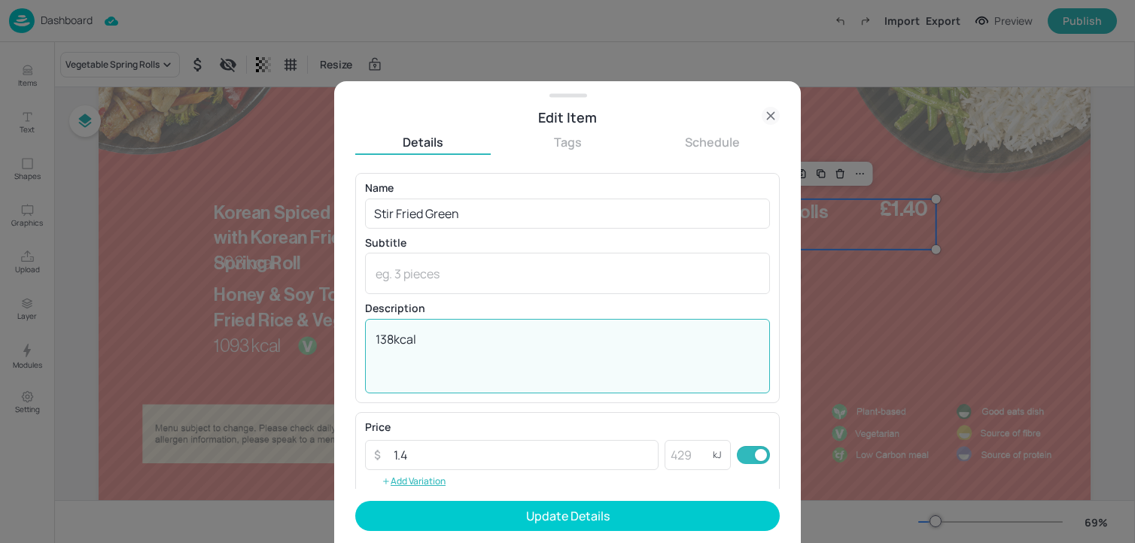
click at [444, 356] on textarea "138kcal" at bounding box center [568, 356] width 384 height 50
paste textarea "44"
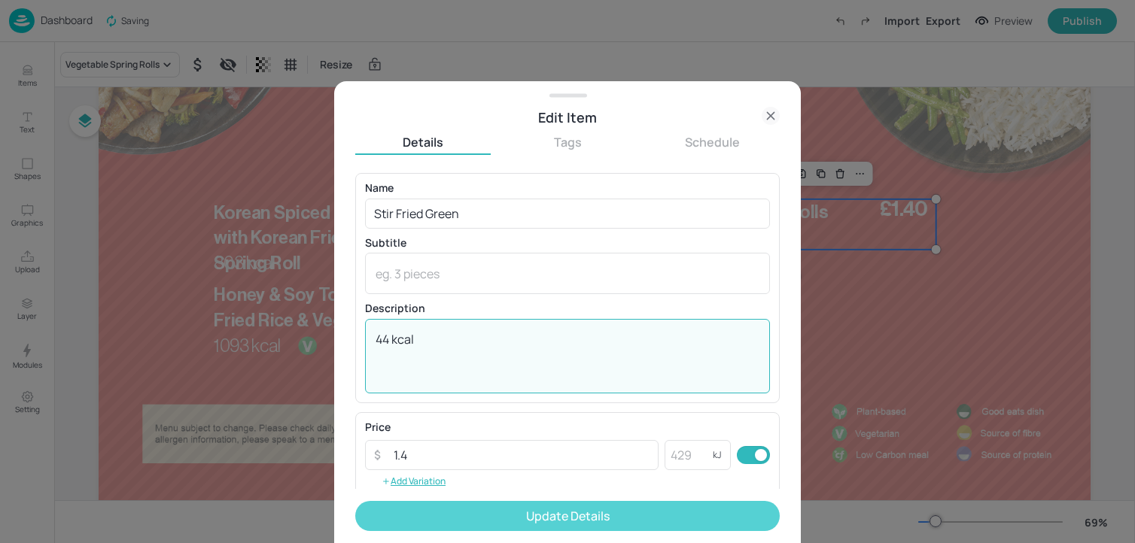
type textarea "44 kcal"
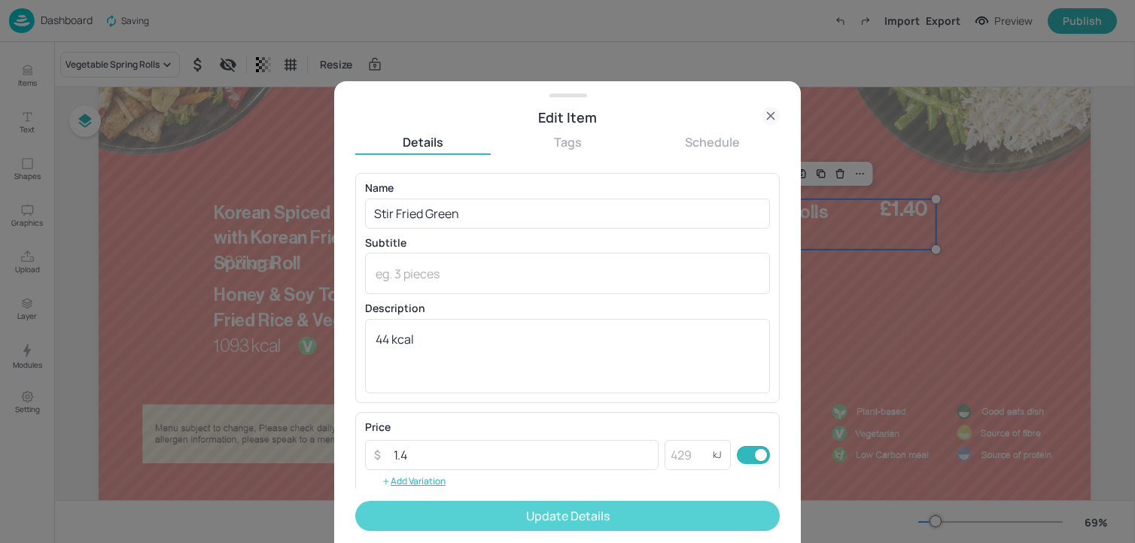
click at [445, 510] on button "Update Details" at bounding box center [567, 516] width 424 height 30
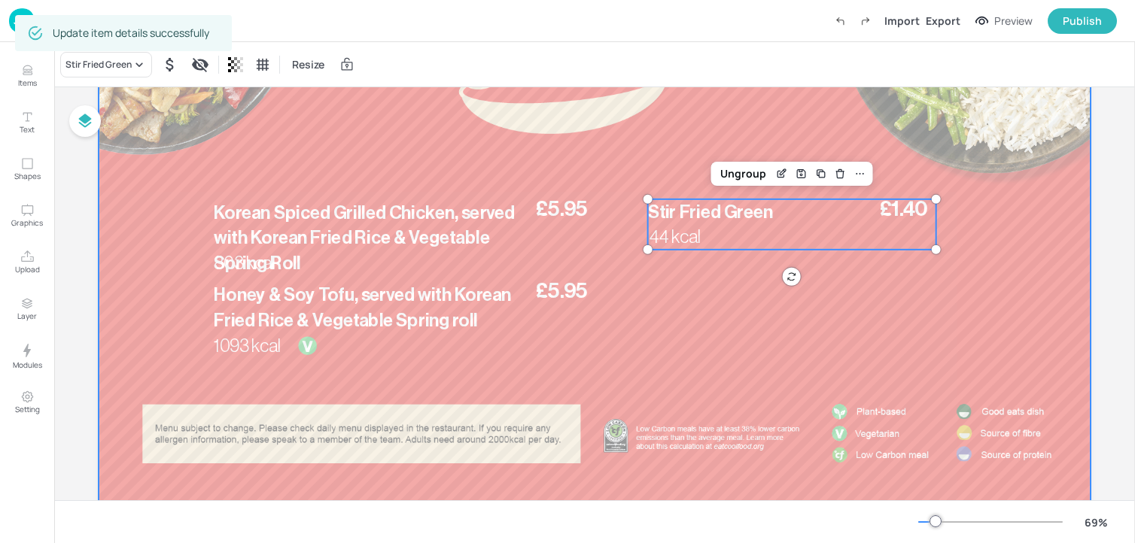
click at [986, 264] on div at bounding box center [595, 229] width 992 height 558
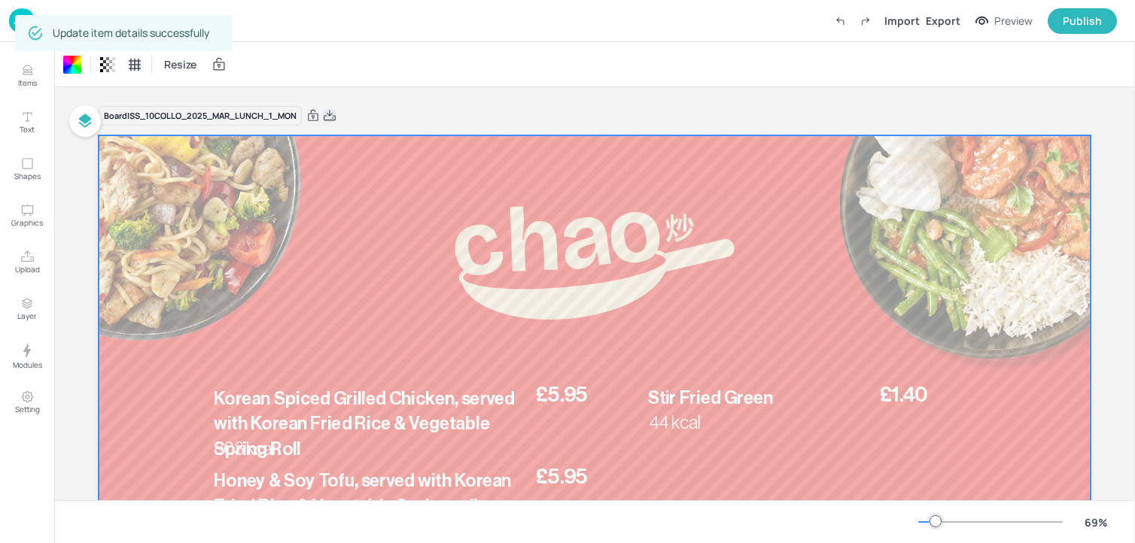
click at [330, 117] on icon at bounding box center [330, 115] width 14 height 15
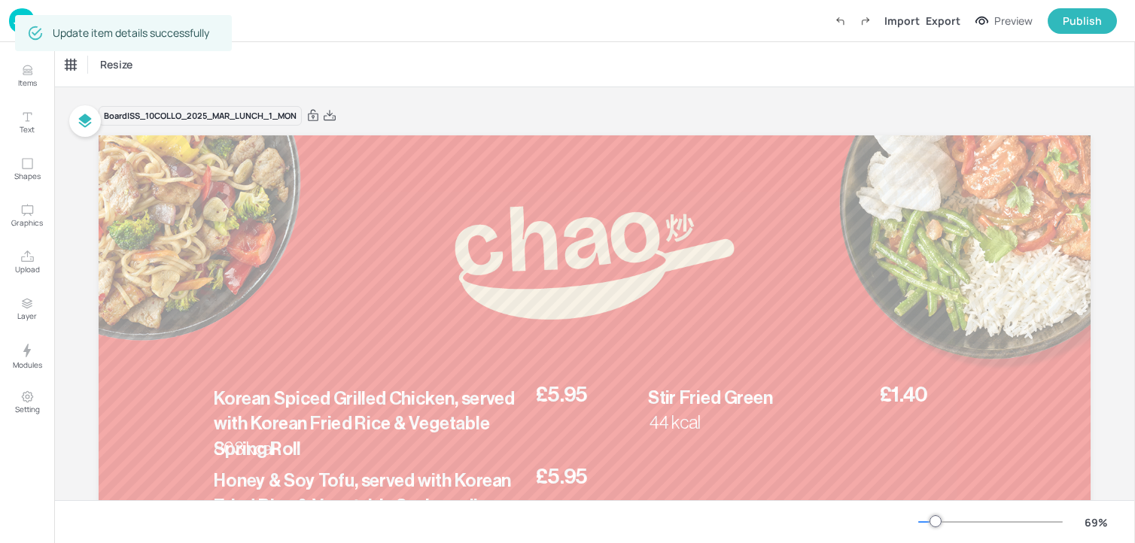
click at [12, 20] on img at bounding box center [22, 20] width 26 height 25
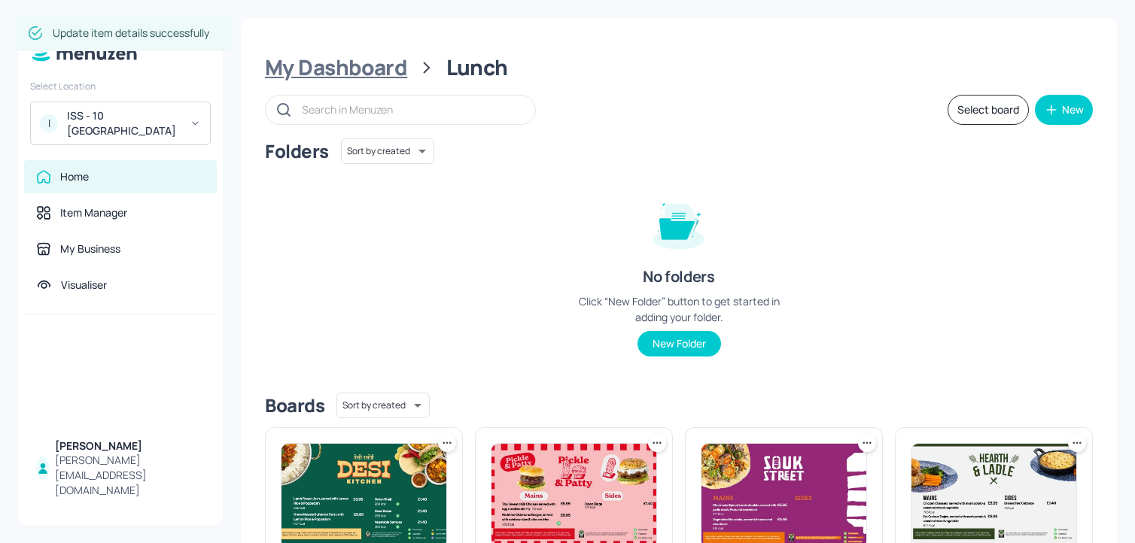
click at [303, 61] on div "My Dashboard" at bounding box center [336, 67] width 142 height 27
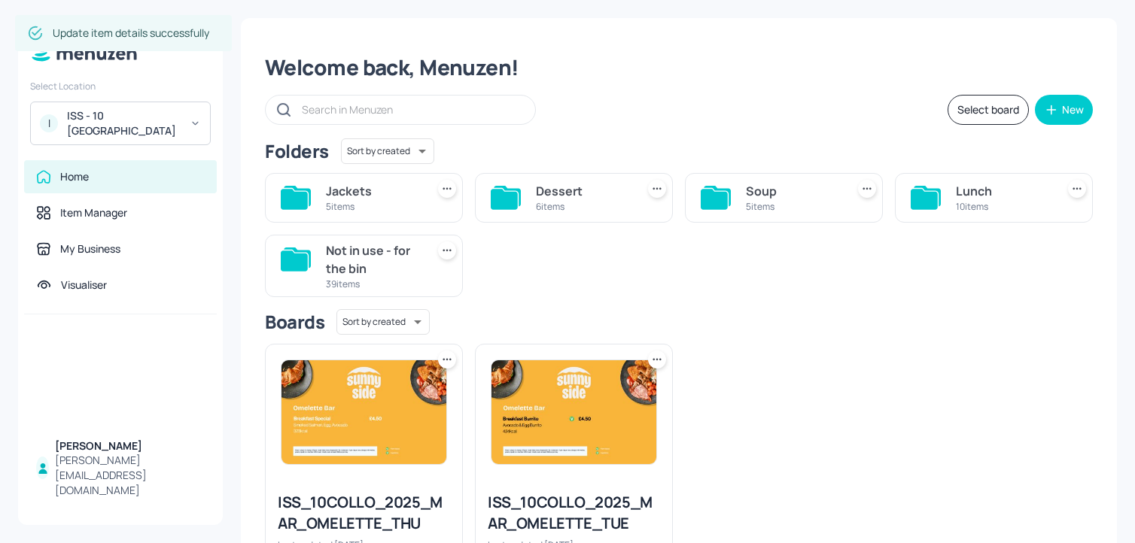
click at [403, 208] on div "5 items" at bounding box center [373, 206] width 94 height 13
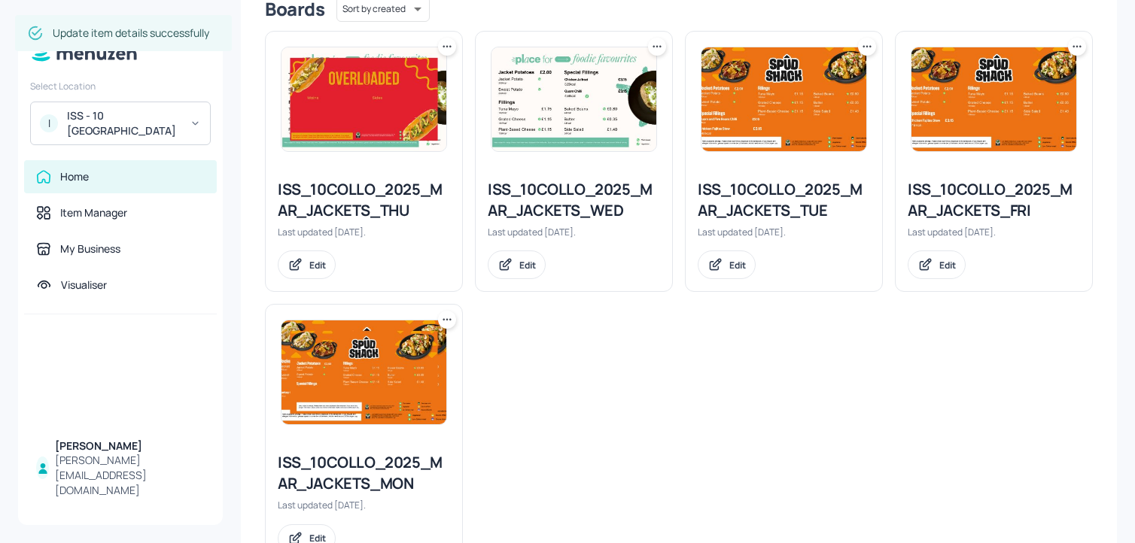
scroll to position [414, 0]
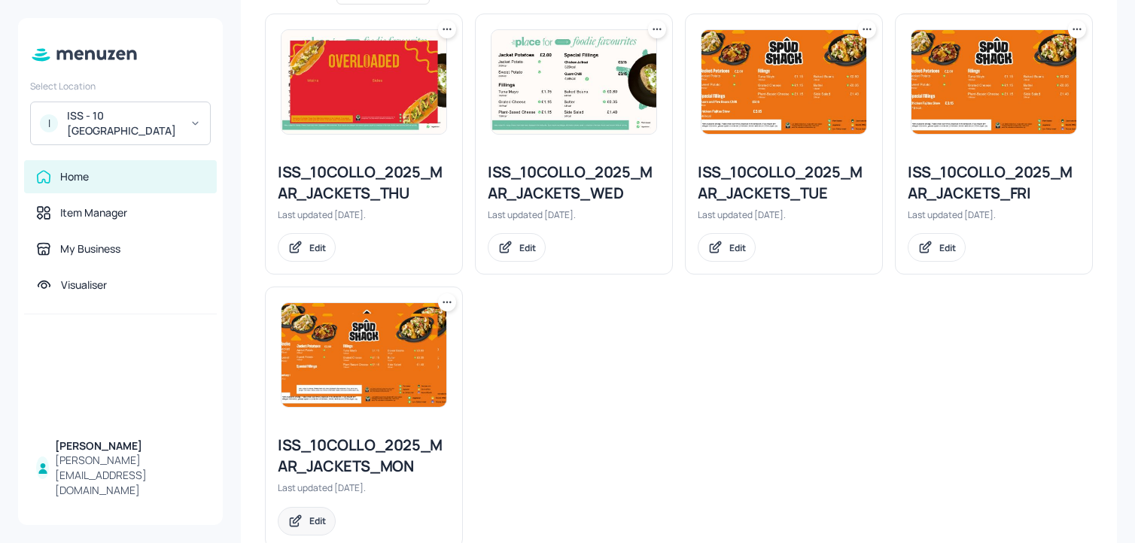
click at [303, 526] on icon at bounding box center [295, 521] width 16 height 15
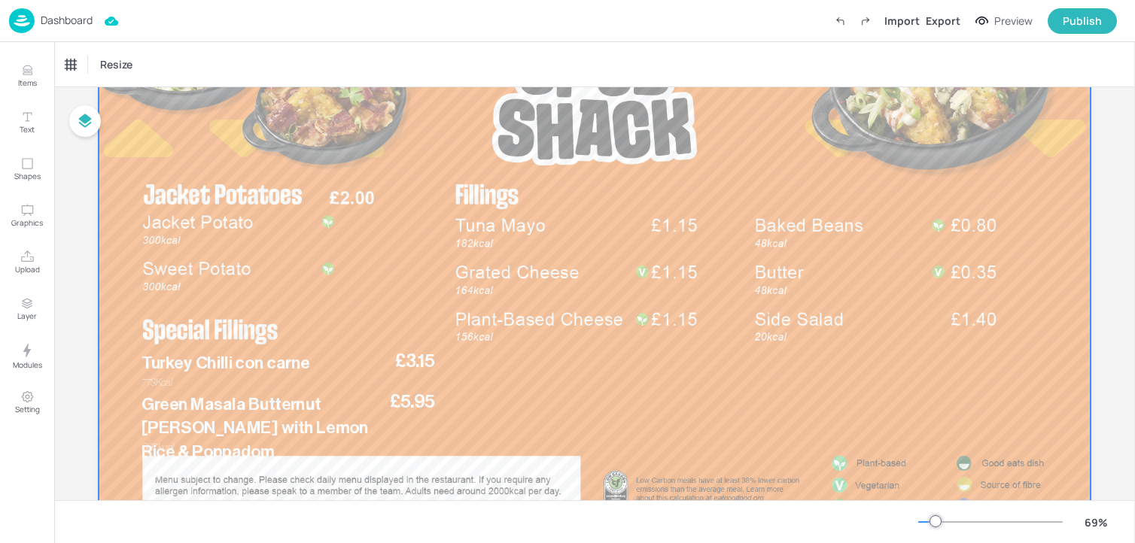
scroll to position [139, 0]
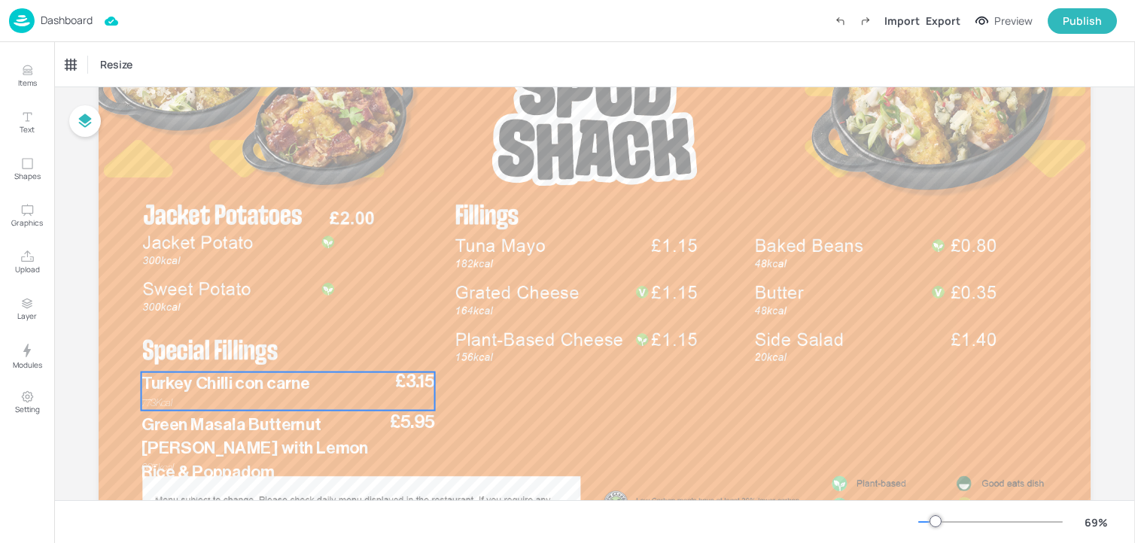
click at [249, 396] on div "£3.15 Turkey Chilli con carne 773Kcal" at bounding box center [287, 391] width 293 height 38
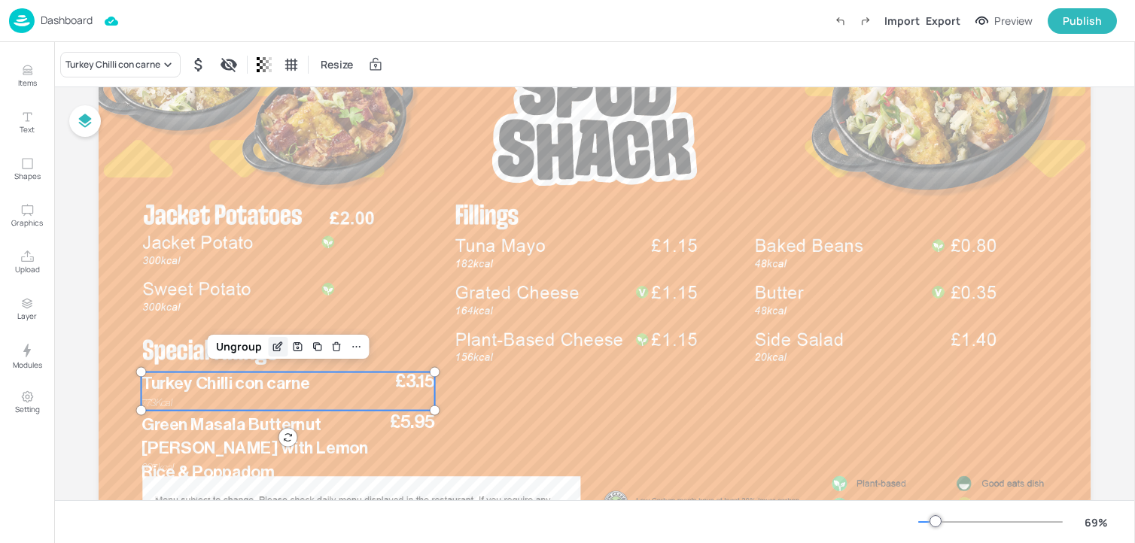
click at [277, 347] on icon "Edit Item" at bounding box center [278, 347] width 13 height 12
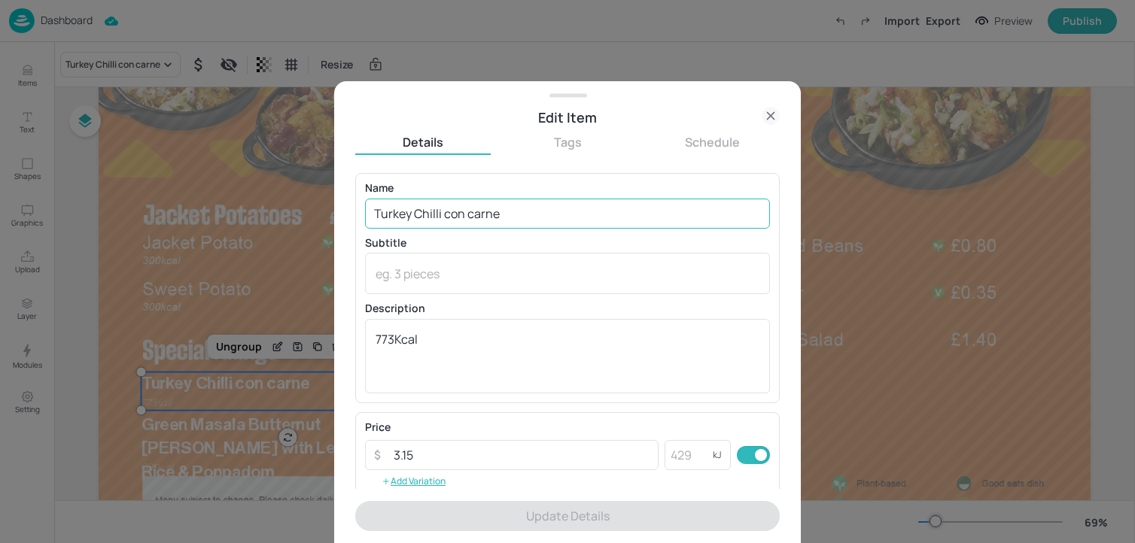
click at [394, 219] on input "Turkey Chilli con carne" at bounding box center [567, 214] width 405 height 30
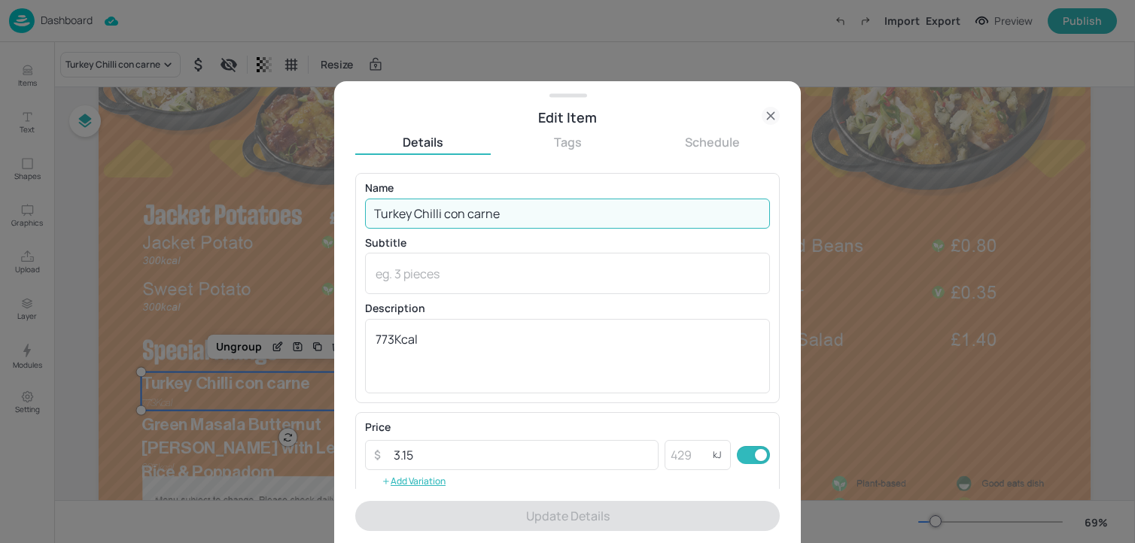
click at [394, 219] on input "Turkey Chilli con carne" at bounding box center [567, 214] width 405 height 30
paste input "Lamb Rogan Josh stew Kcal"
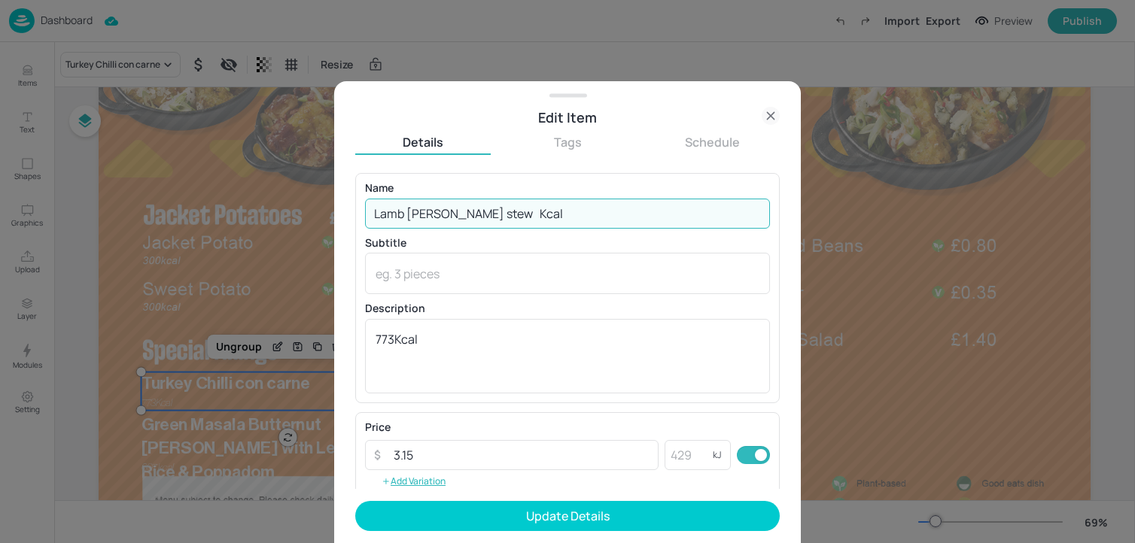
click at [478, 214] on input "Lamb Rogan Josh stew Kcal" at bounding box center [567, 214] width 405 height 30
drag, startPoint x: 500, startPoint y: 217, endPoint x: 619, endPoint y: 214, distance: 118.9
click at [619, 216] on input "Lamb Rogan Josh Stew Kcal" at bounding box center [567, 214] width 405 height 30
type input "Lamb Rogan Josh Stew"
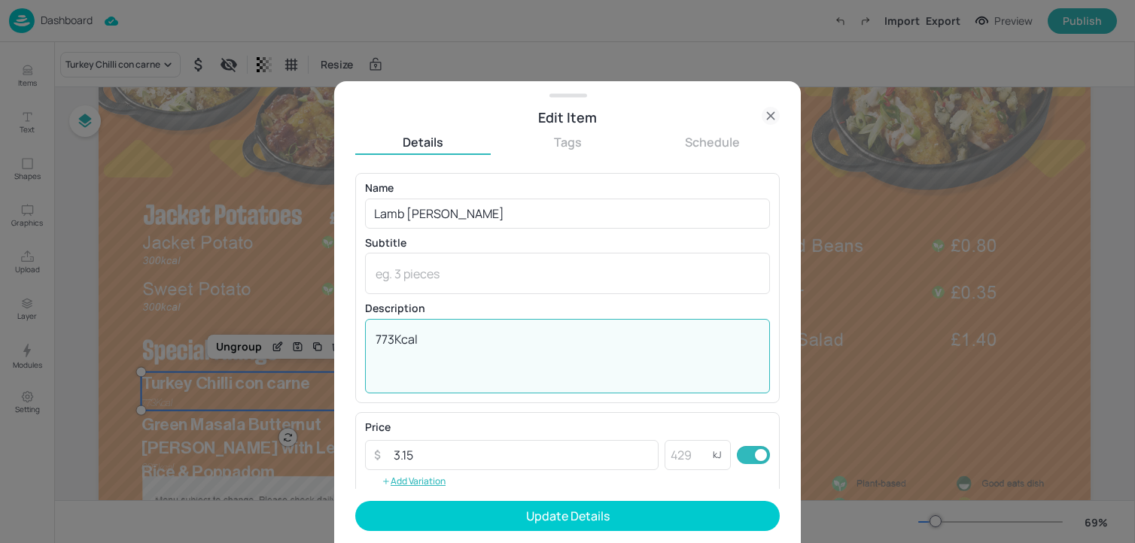
click at [498, 369] on textarea "773Kcal" at bounding box center [568, 356] width 384 height 50
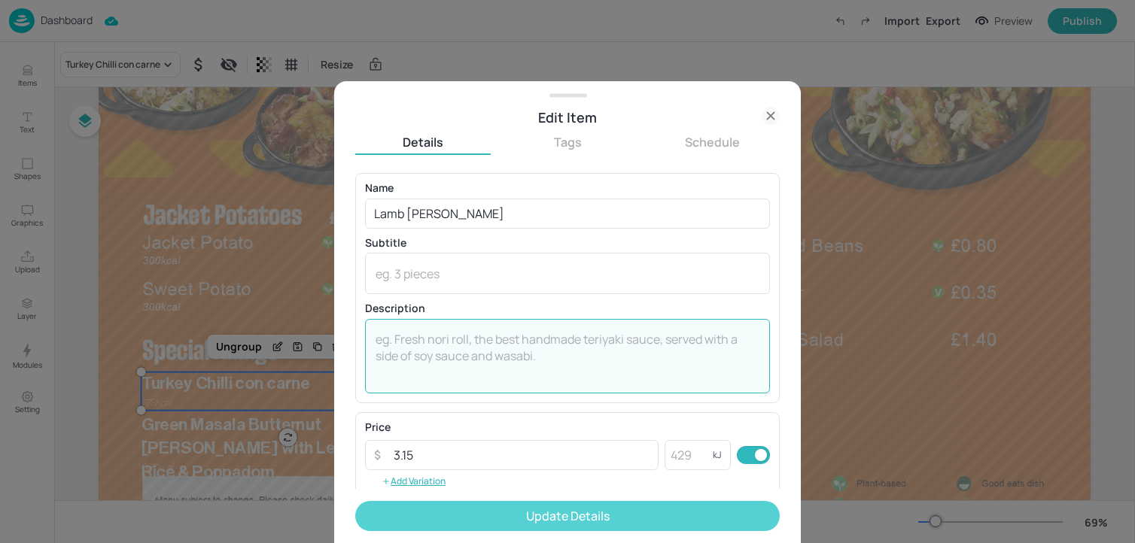
click at [425, 518] on button "Update Details" at bounding box center [567, 516] width 424 height 30
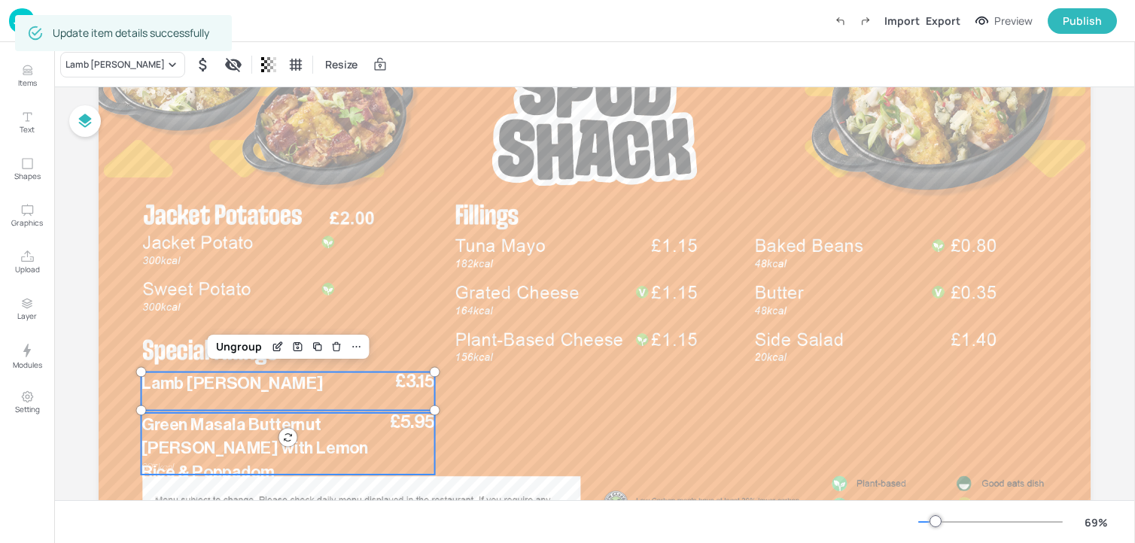
click at [397, 435] on div "£5.95 Green Masala Butternut Curry with Lemon Rice & Poppadom 607 kcal" at bounding box center [287, 444] width 293 height 62
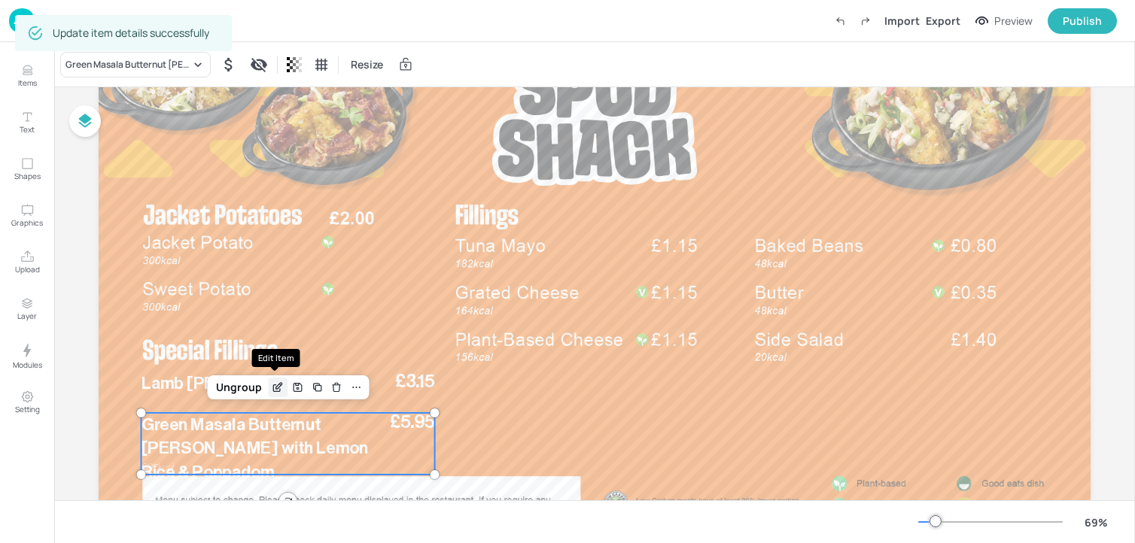
click at [272, 386] on icon "Edit Item" at bounding box center [278, 388] width 13 height 12
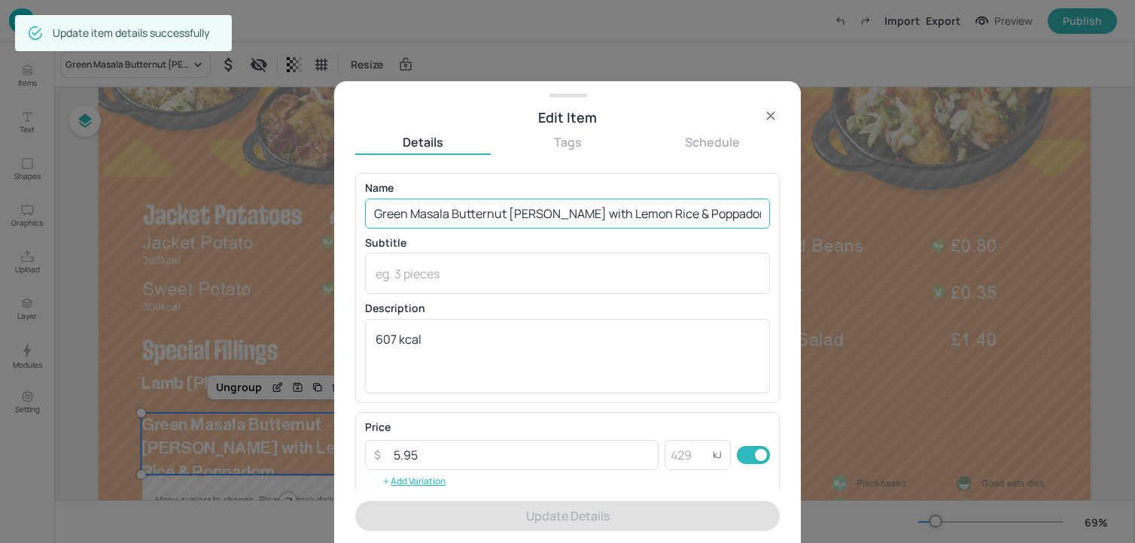
click at [506, 217] on input "Green Masala Butternut Curry with Lemon Rice & Poppadom" at bounding box center [567, 214] width 405 height 30
paste input "Mushroom and Kale casserole Kcal"
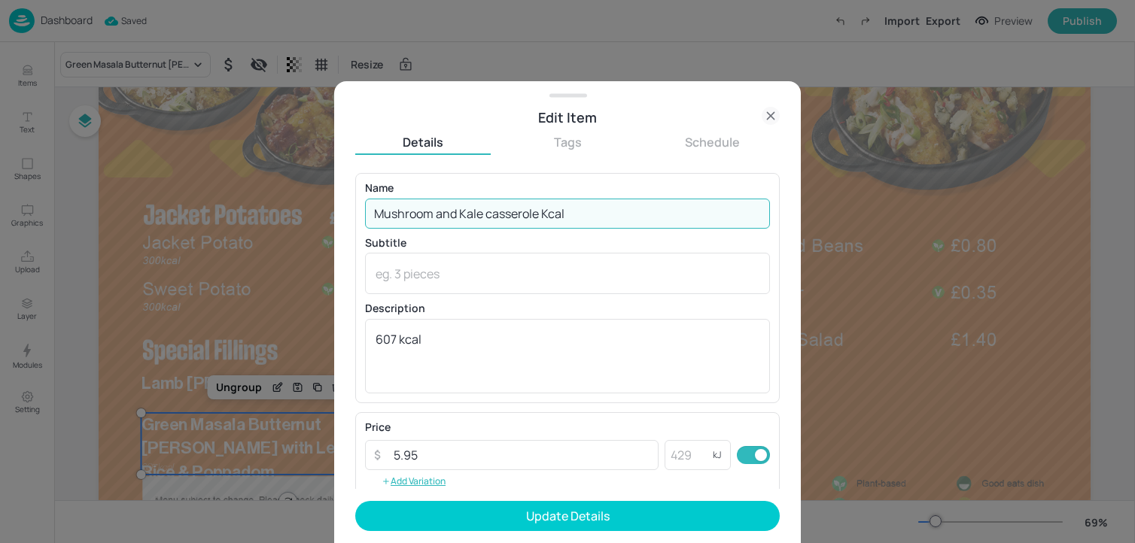
click at [493, 215] on input "Mushroom and Kale casserole Kcal" at bounding box center [567, 214] width 405 height 30
drag, startPoint x: 543, startPoint y: 217, endPoint x: 599, endPoint y: 217, distance: 55.7
click at [599, 217] on input "Mushroom and Kale Casserole Kcal" at bounding box center [567, 214] width 405 height 30
click at [442, 216] on input "Mushroom and Kale Casserole" at bounding box center [567, 214] width 405 height 30
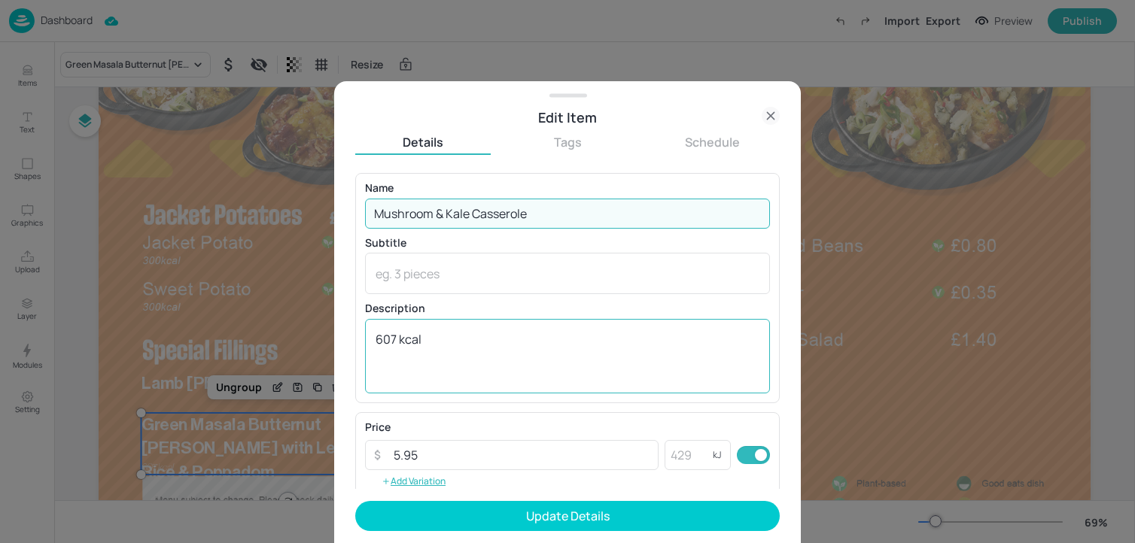
type input "Mushroom & Kale Casserole"
click at [416, 357] on textarea "607 kcal" at bounding box center [568, 356] width 384 height 50
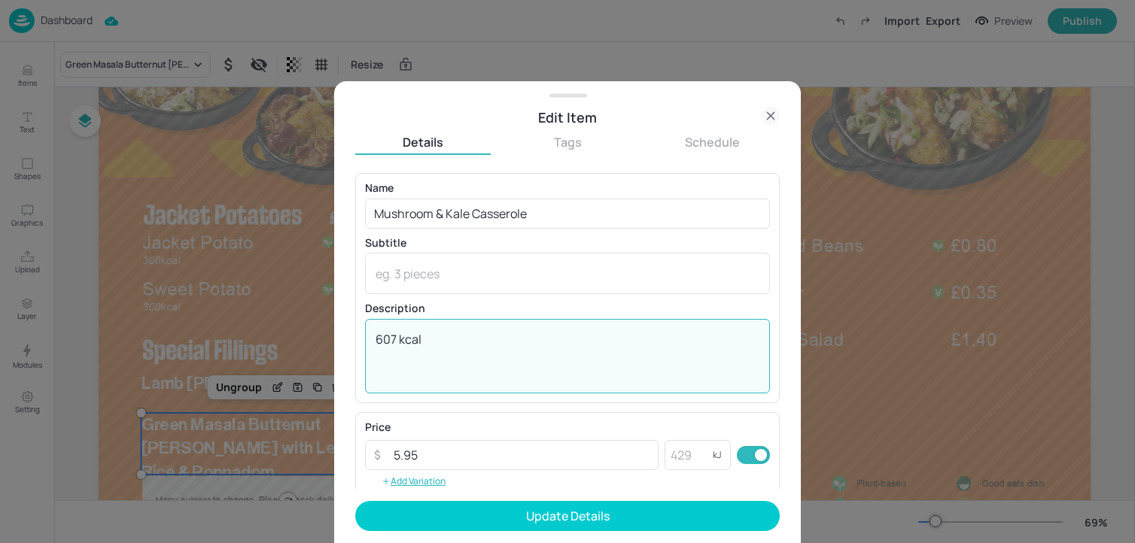
click at [416, 357] on textarea "607 kcal" at bounding box center [568, 356] width 384 height 50
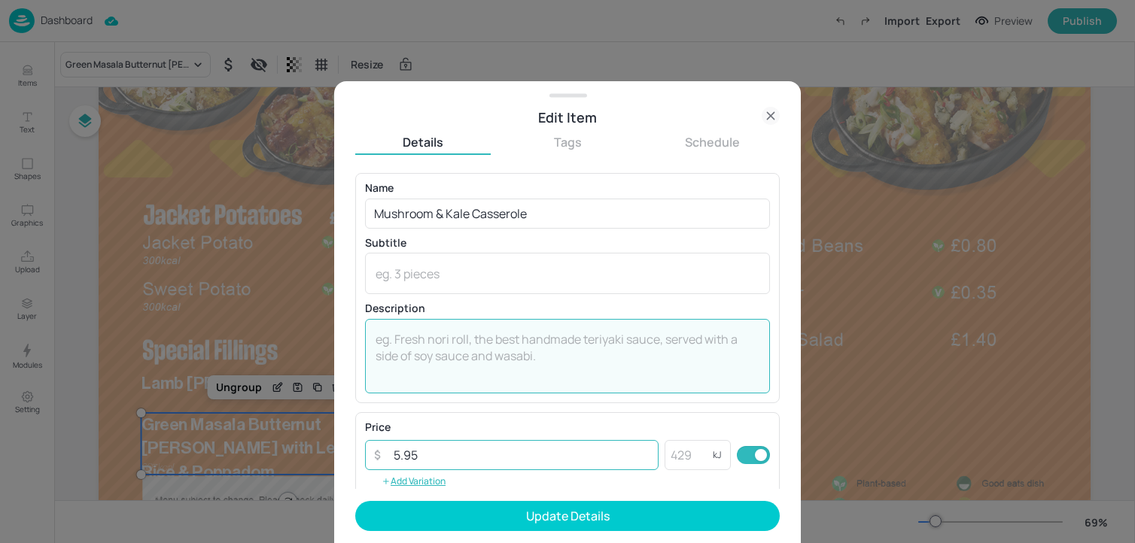
click at [449, 468] on input "5.95" at bounding box center [522, 455] width 274 height 30
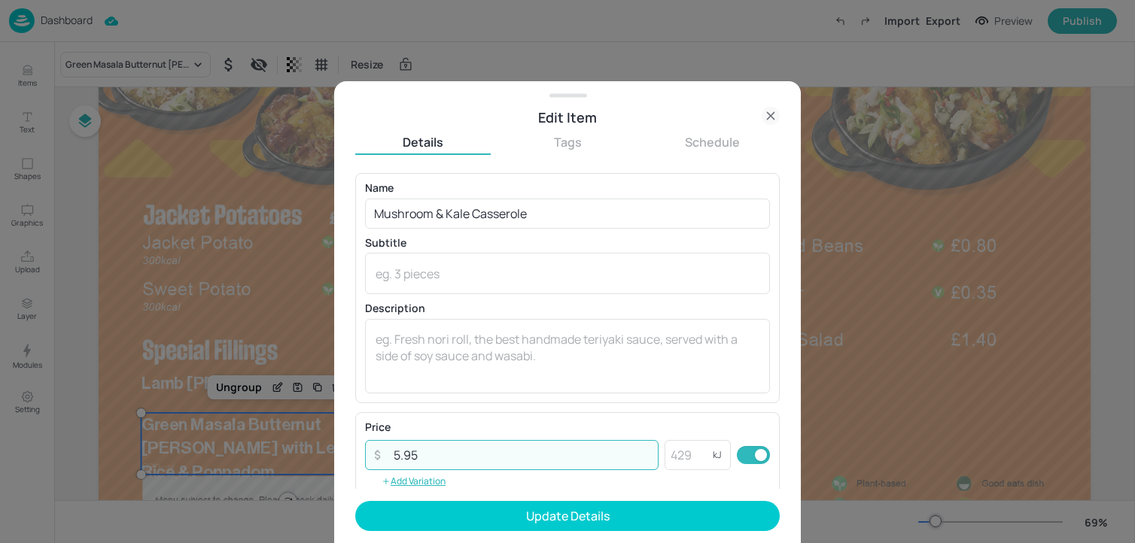
click at [449, 468] on input "5.95" at bounding box center [522, 455] width 274 height 30
type input "3.15"
click at [485, 499] on form "Name Mushroom & Kale Casserole ​ Subtitle x ​ Description x ​ Price ​ 3.15 ​ kJ…" at bounding box center [567, 358] width 424 height 370
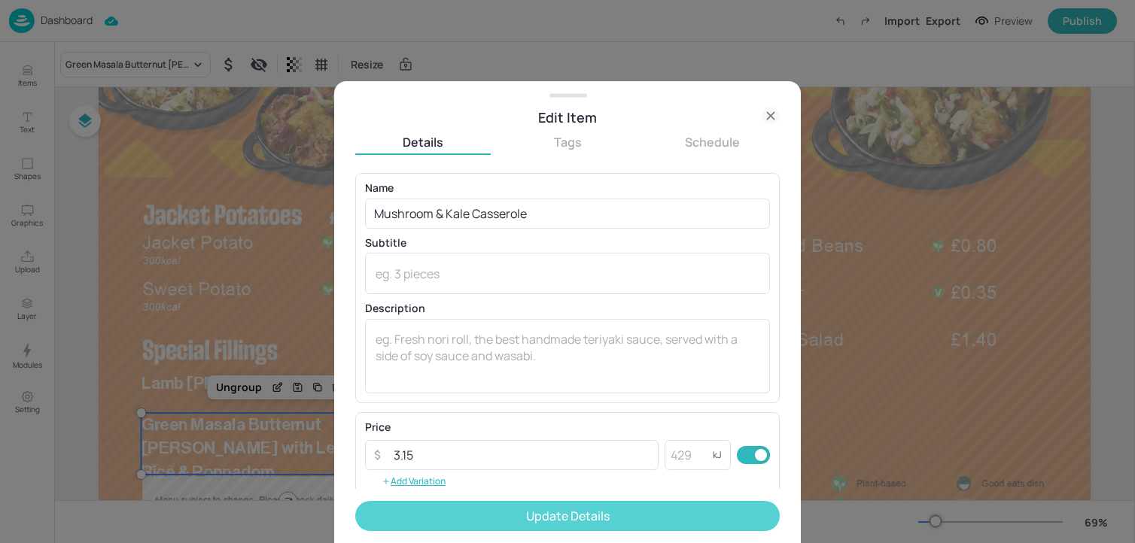
click at [485, 511] on button "Update Details" at bounding box center [567, 516] width 424 height 30
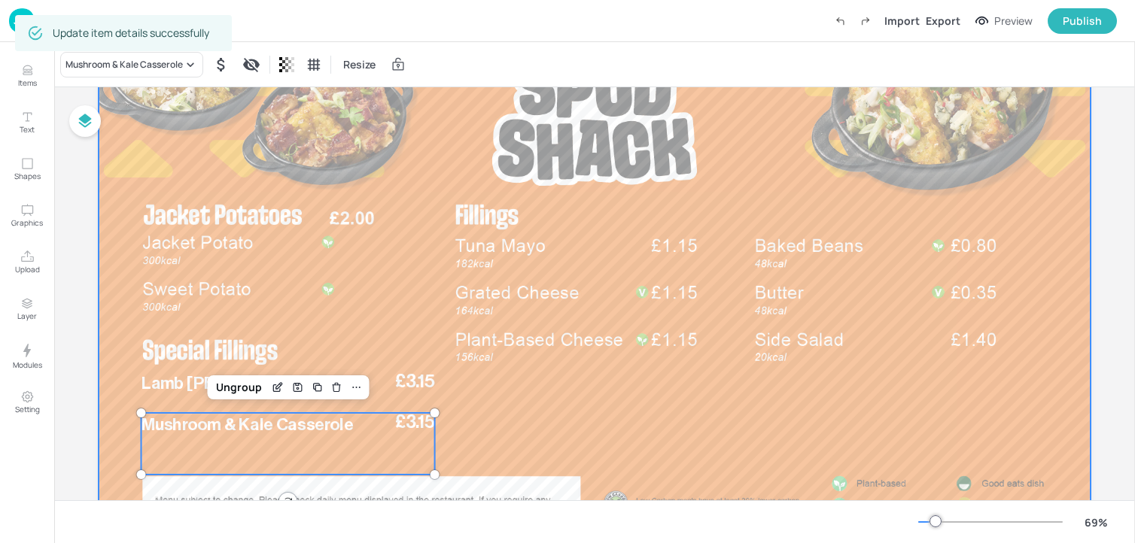
click at [631, 391] on div at bounding box center [595, 275] width 992 height 558
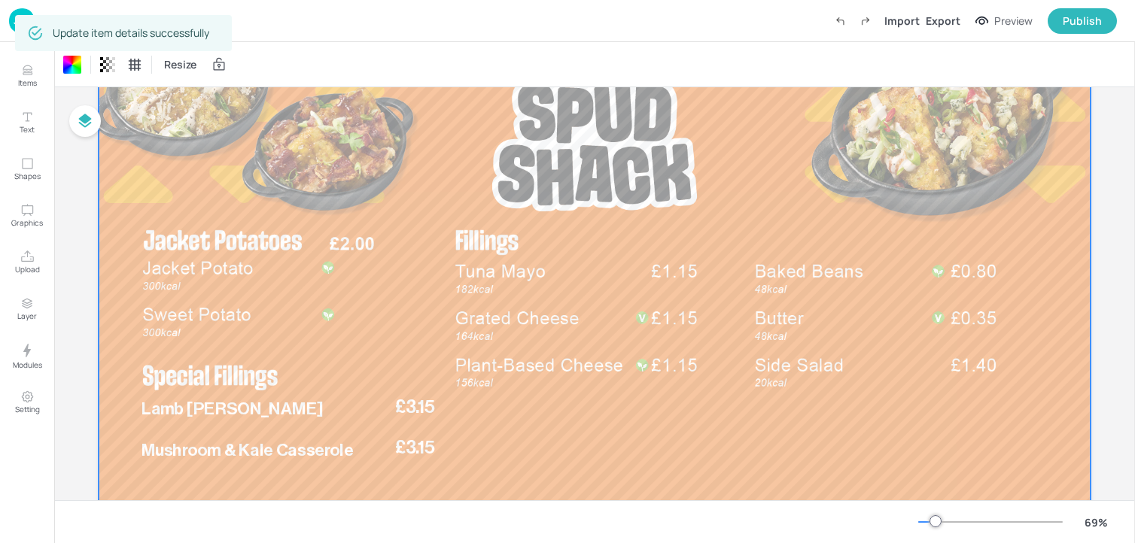
scroll to position [112, 0]
click at [360, 409] on p "Lamb Rogan Josh Stew" at bounding box center [265, 412] width 248 height 24
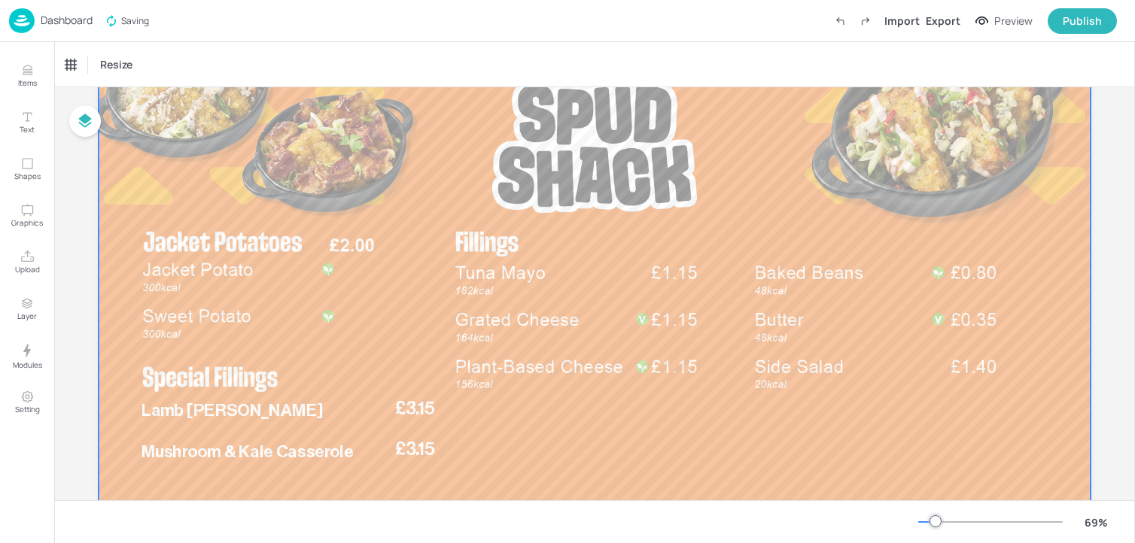
scroll to position [0, 0]
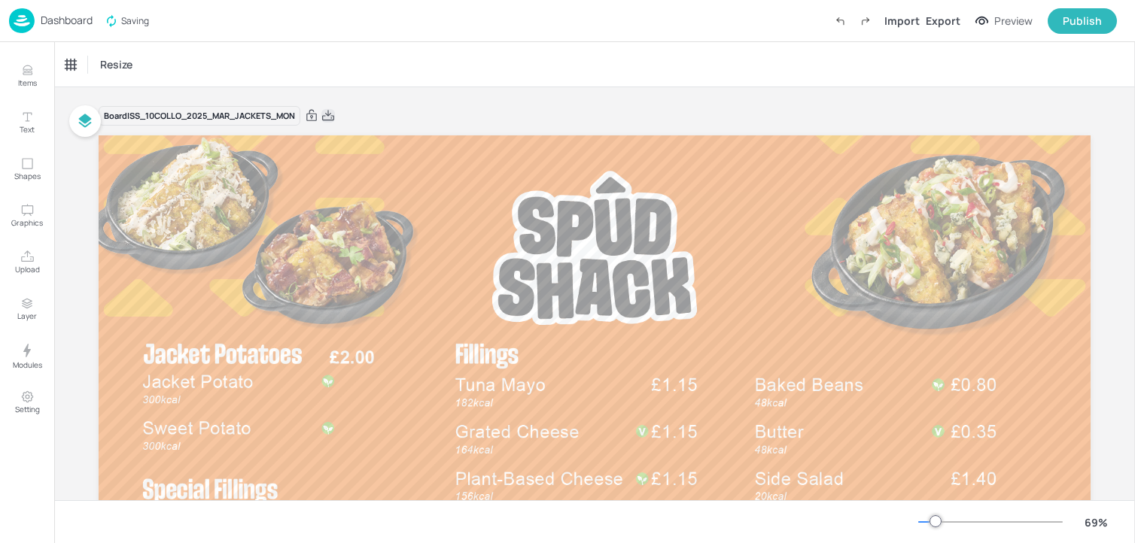
click at [330, 117] on icon at bounding box center [328, 115] width 14 height 15
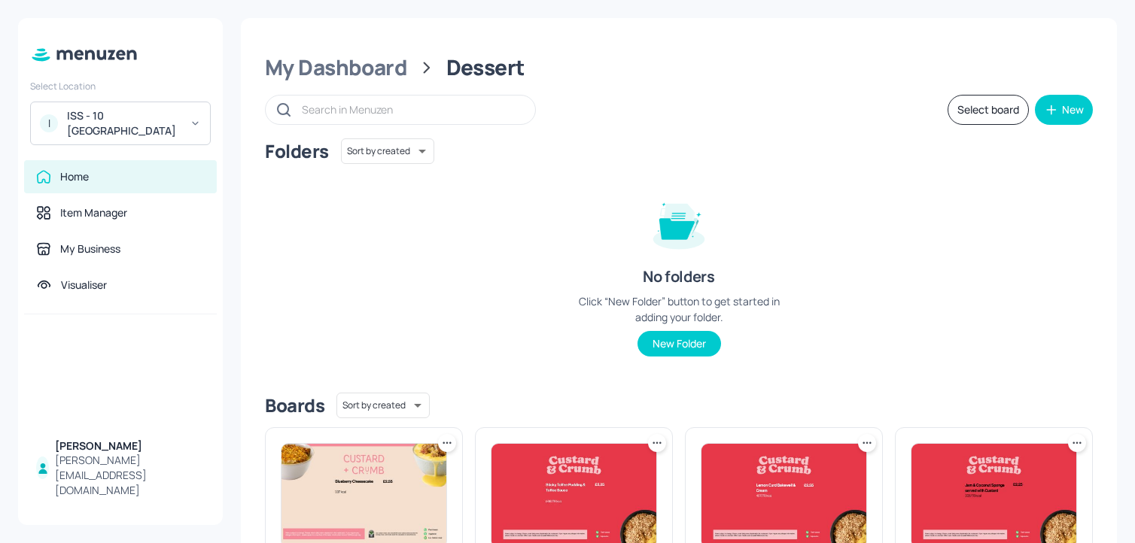
click at [210, 121] on div "I ISS - 10 [GEOGRAPHIC_DATA]" at bounding box center [120, 124] width 181 height 44
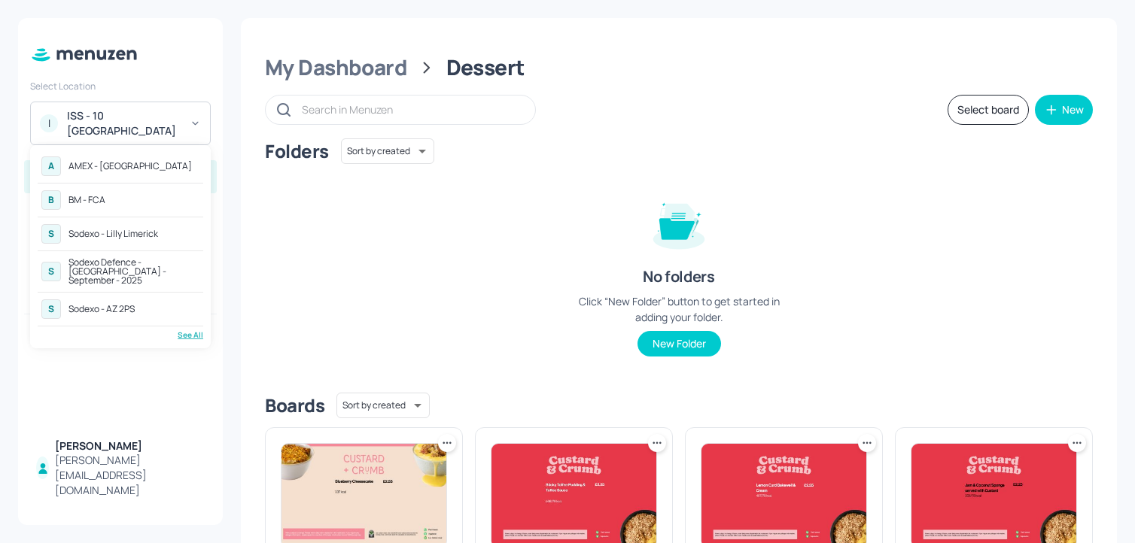
click at [187, 330] on div "See All" at bounding box center [121, 335] width 166 height 11
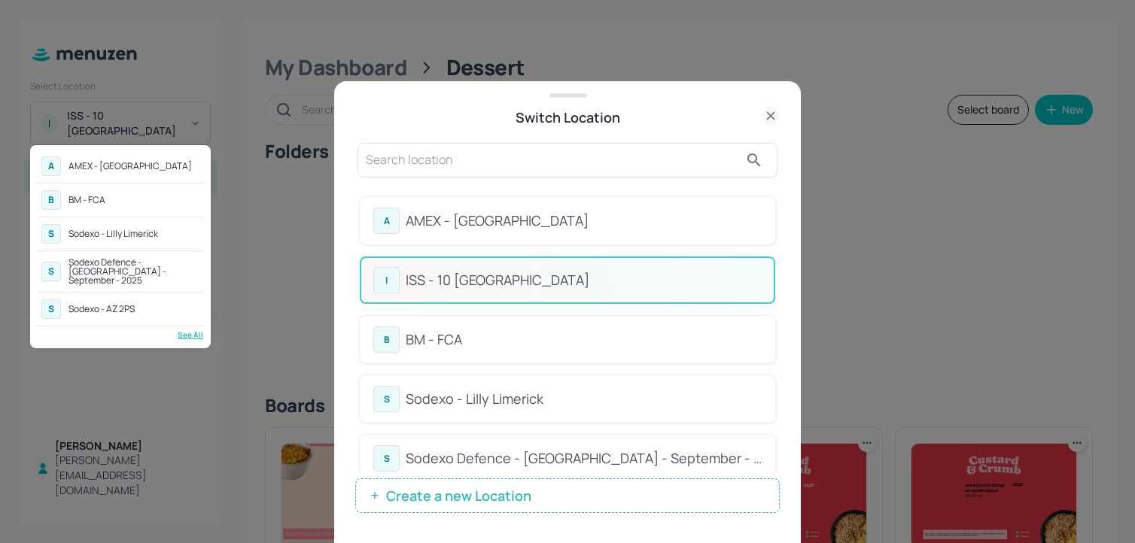
click at [611, 184] on div at bounding box center [567, 271] width 1135 height 543
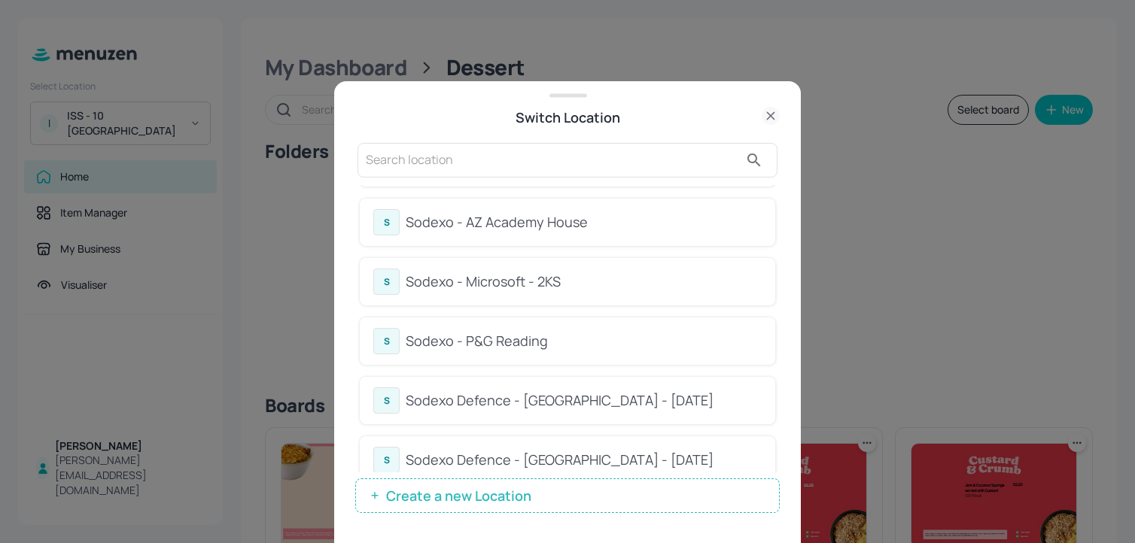
scroll to position [1323, 0]
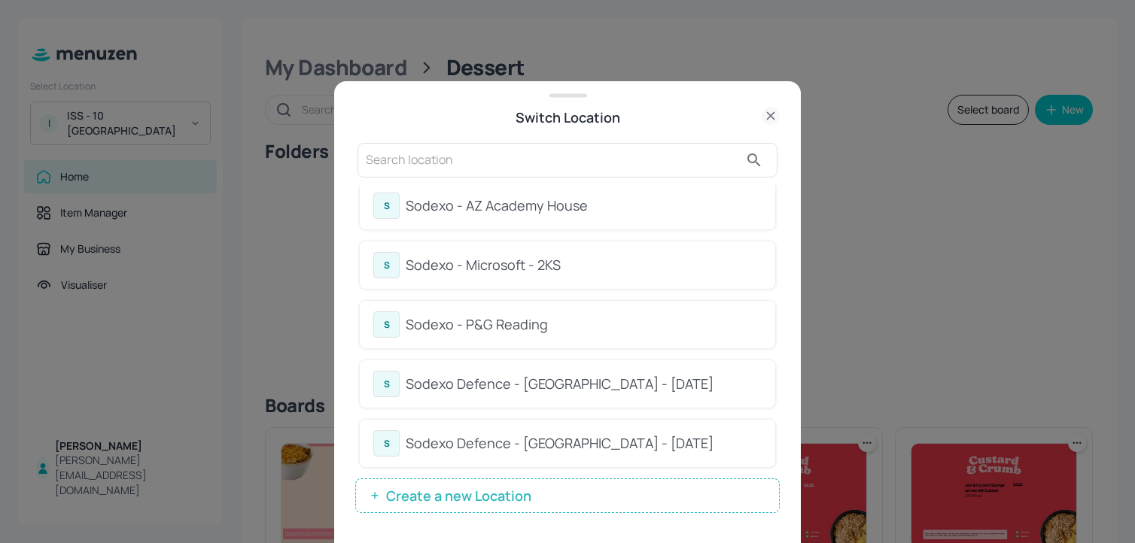
click at [589, 321] on div "Sodexo - P&G Reading" at bounding box center [584, 325] width 356 height 20
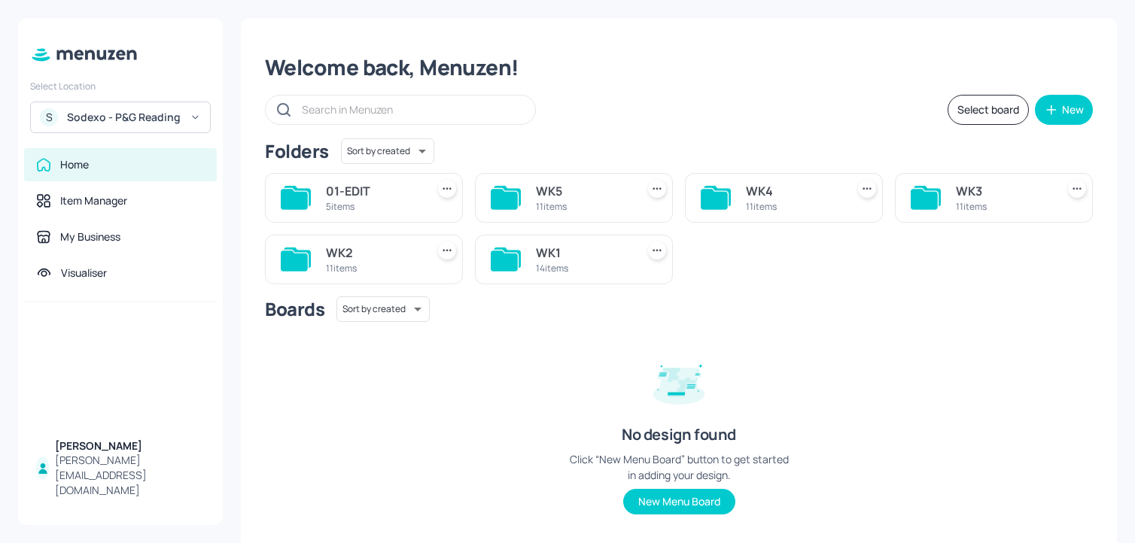
click at [966, 194] on div "WK3" at bounding box center [1003, 191] width 94 height 18
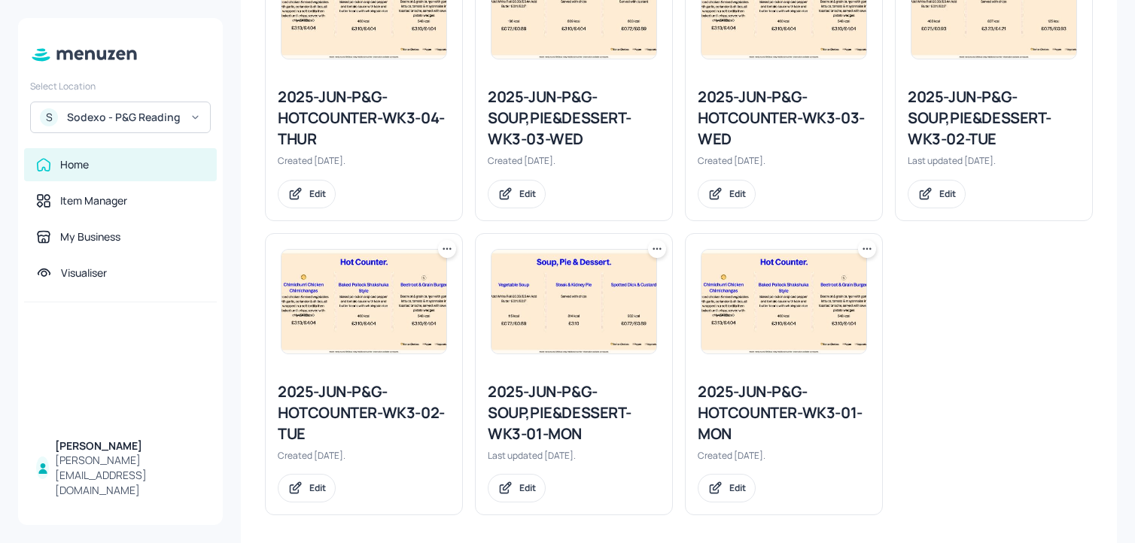
scroll to position [792, 0]
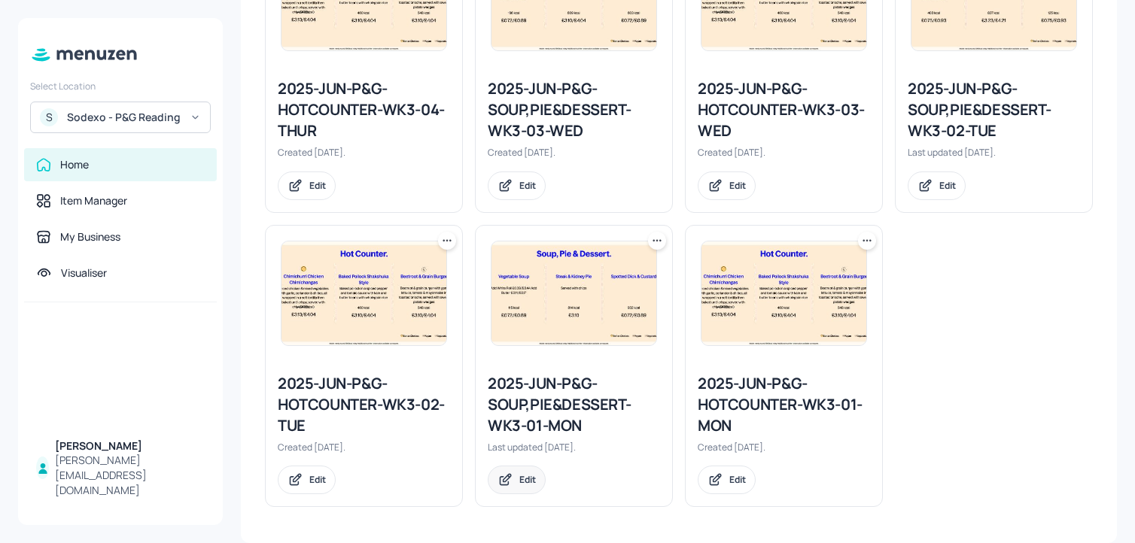
click at [511, 485] on icon at bounding box center [505, 480] width 16 height 15
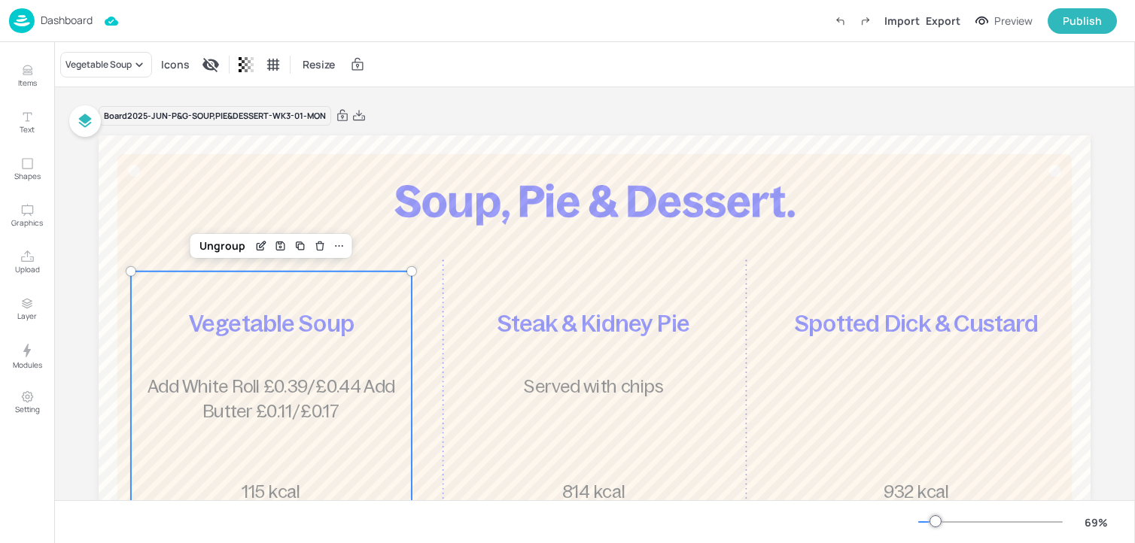
click at [345, 408] on p "Add White Roll £0.39/£0.44 Add Butter £0.11/£0.17" at bounding box center [271, 399] width 272 height 49
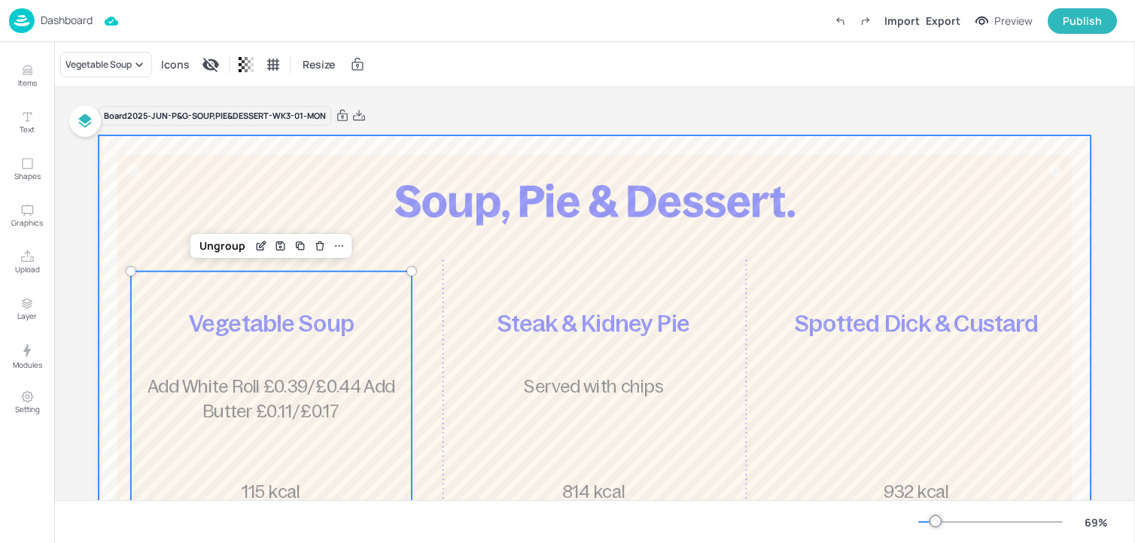
click at [425, 175] on div at bounding box center [595, 414] width 992 height 558
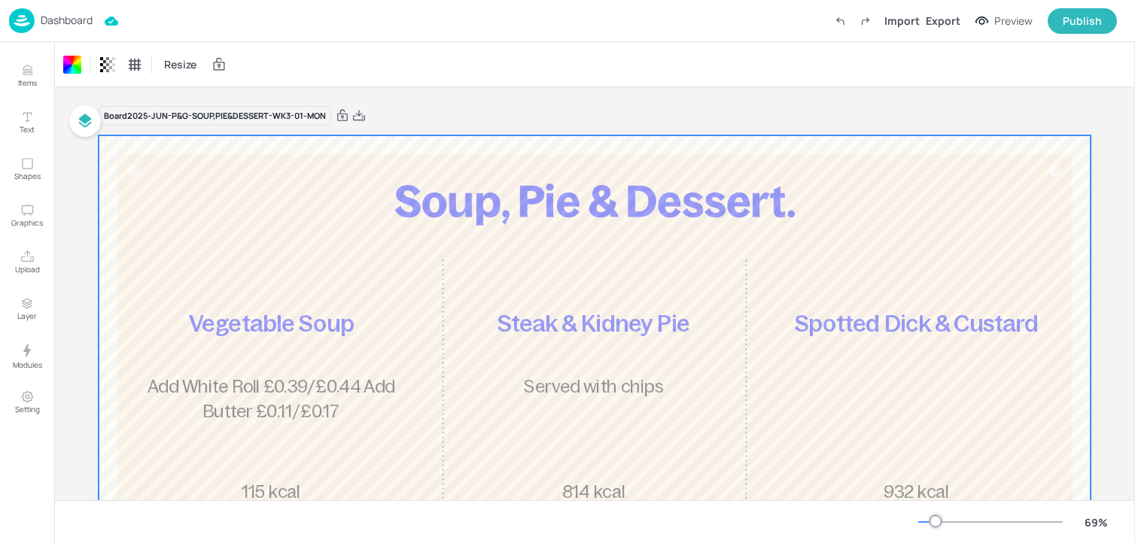
click at [452, 112] on div "Board 2025-JUN-P&G-SOUP,PIE&DESSERT-WK3-01-MON" at bounding box center [595, 115] width 992 height 21
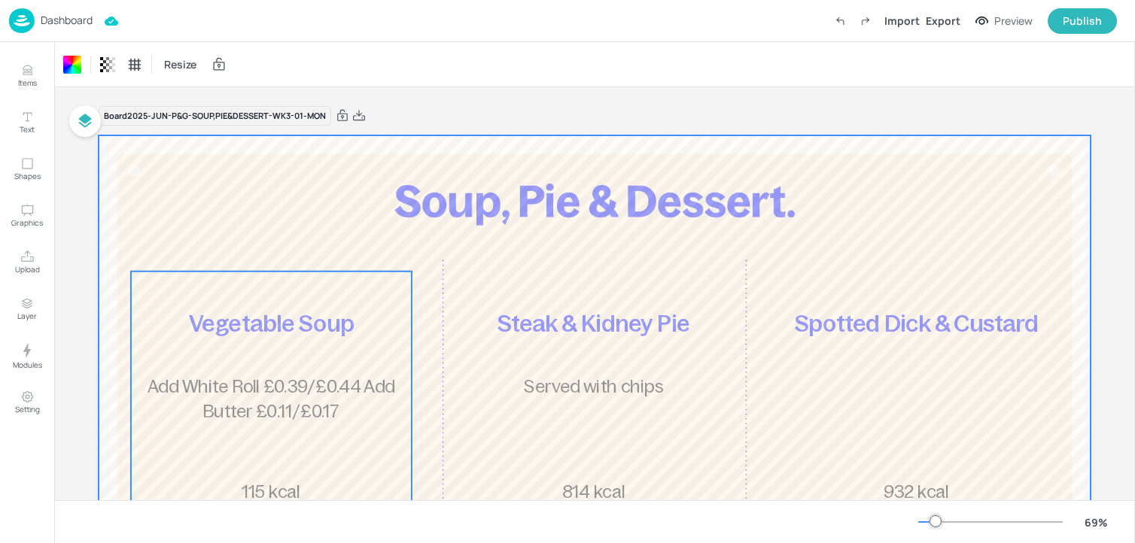
click at [309, 386] on span "Add White Roll £0.39/£0.44 Add Butter £0.11/£0.17" at bounding box center [271, 399] width 248 height 44
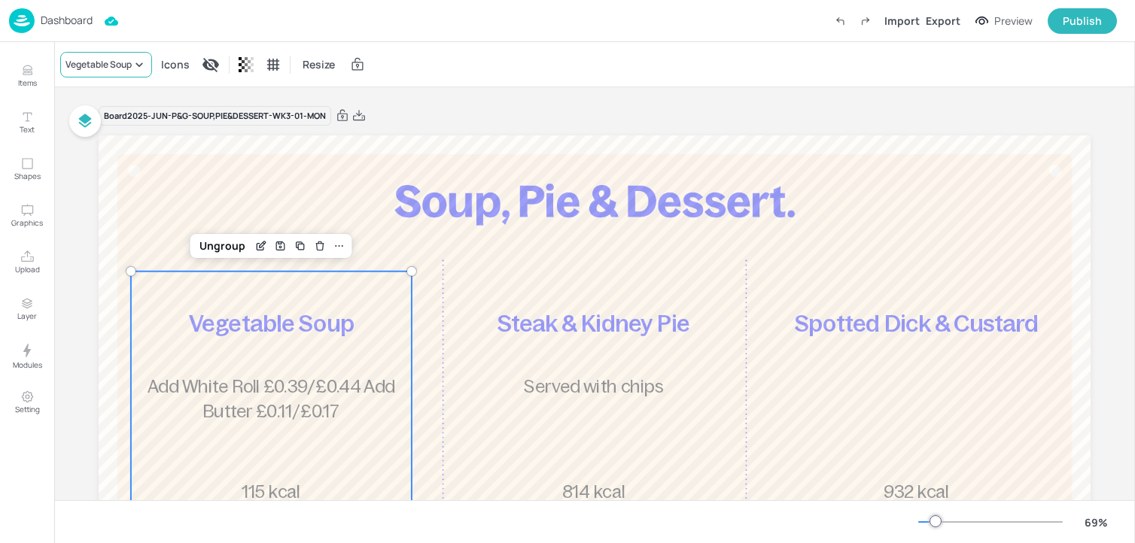
click at [114, 56] on div "Vegetable Soup" at bounding box center [106, 65] width 92 height 26
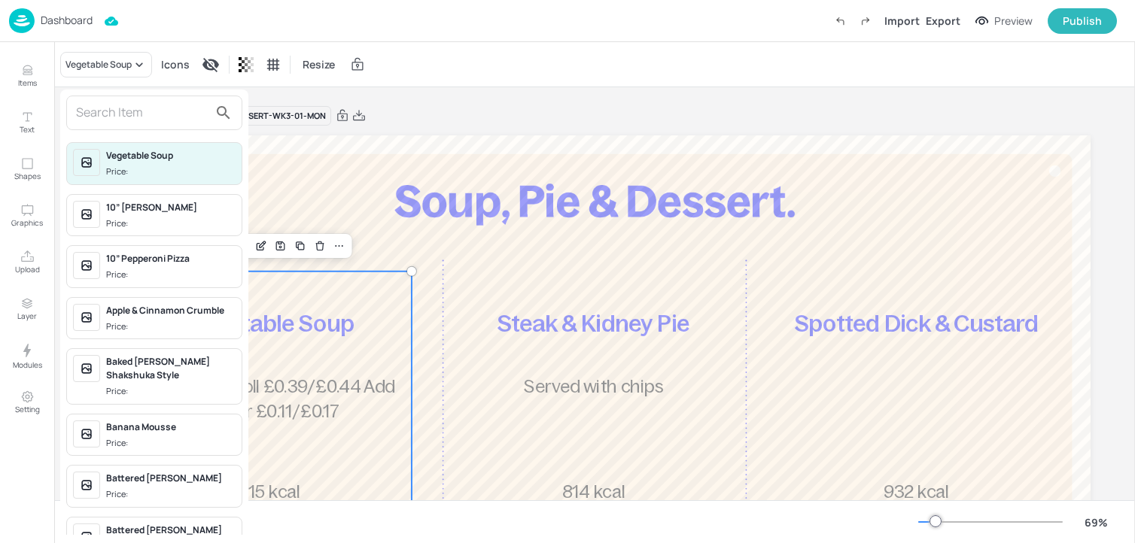
click at [104, 108] on input "text" at bounding box center [142, 113] width 132 height 24
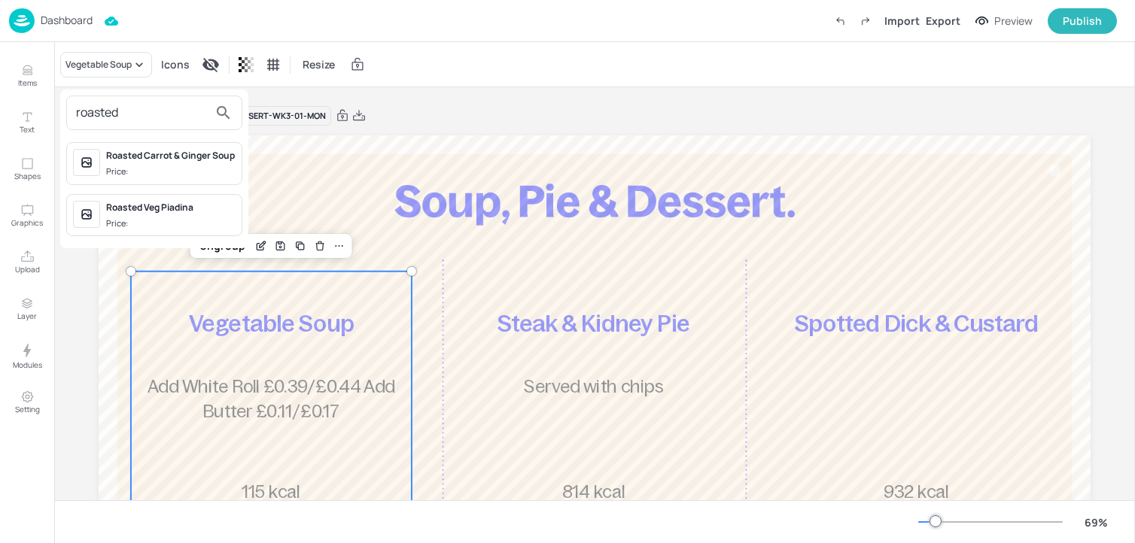
type input "roasted r"
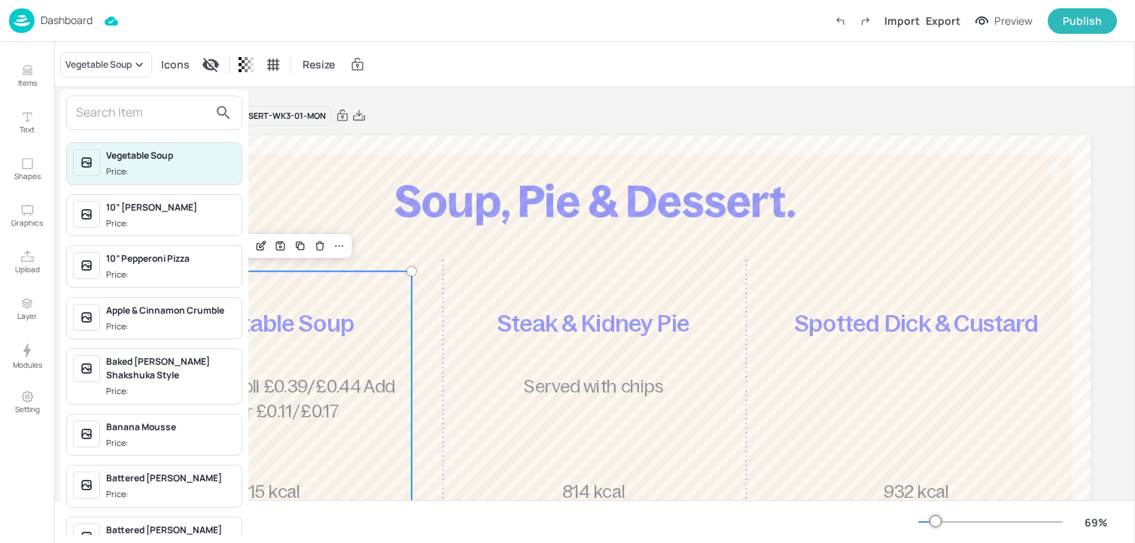
click at [466, 129] on div at bounding box center [567, 271] width 1135 height 543
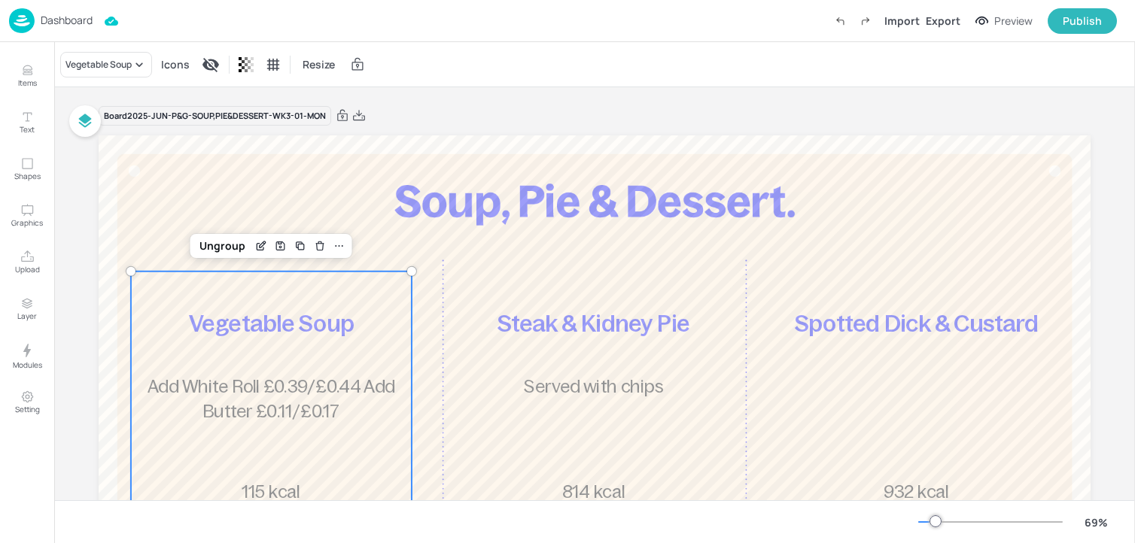
click at [953, 112] on div "Board 2025-JUN-P&G-SOUP,PIE&DESSERT-WK3-01-MON" at bounding box center [595, 115] width 992 height 21
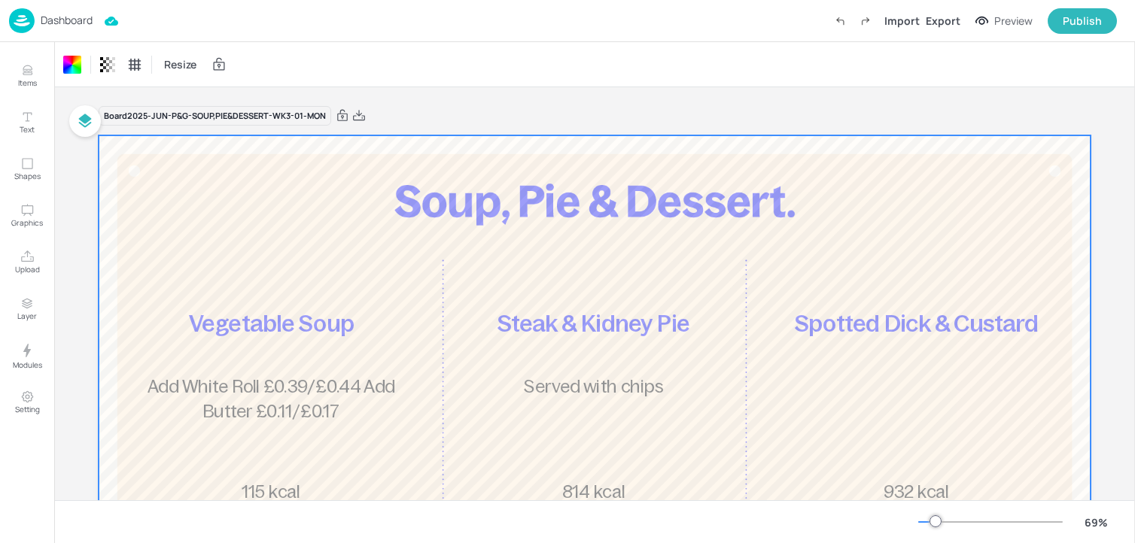
click at [903, 93] on div "Board 2025-JUN-P&G-SOUP,PIE&DESSERT-WK3-01-MON Vegetable Soup Add White Roll £0…" at bounding box center [595, 408] width 992 height 643
click at [949, 25] on div "Export" at bounding box center [943, 21] width 35 height 16
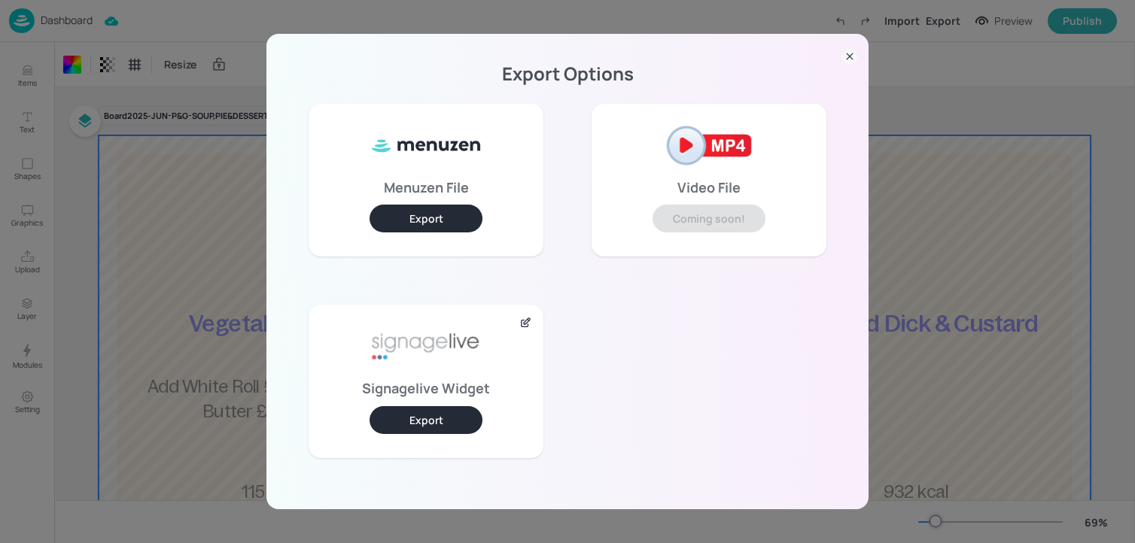
click at [423, 427] on button "Export" at bounding box center [425, 420] width 113 height 28
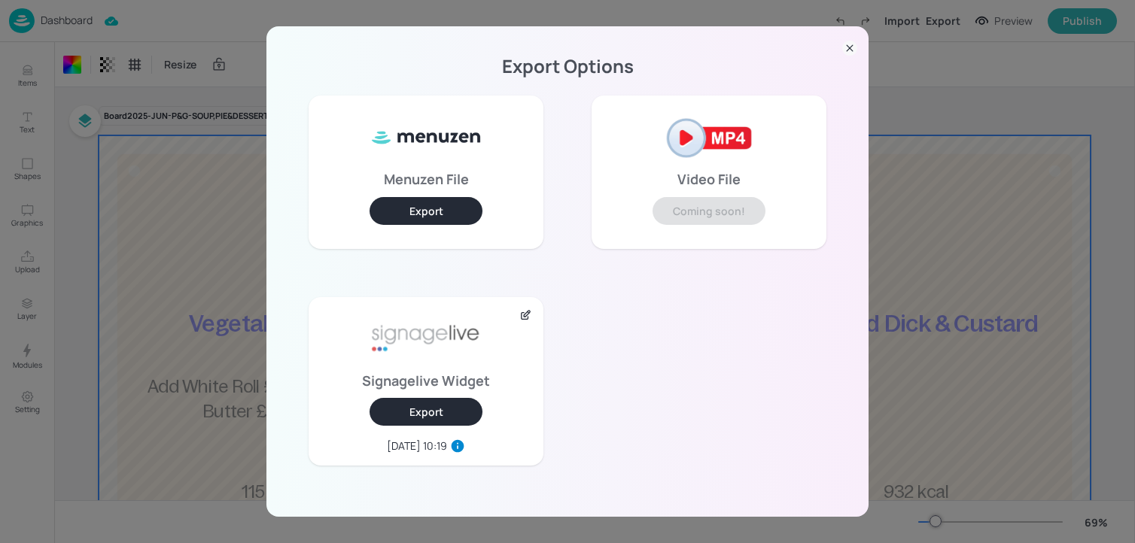
click at [851, 55] on icon at bounding box center [849, 48] width 15 height 15
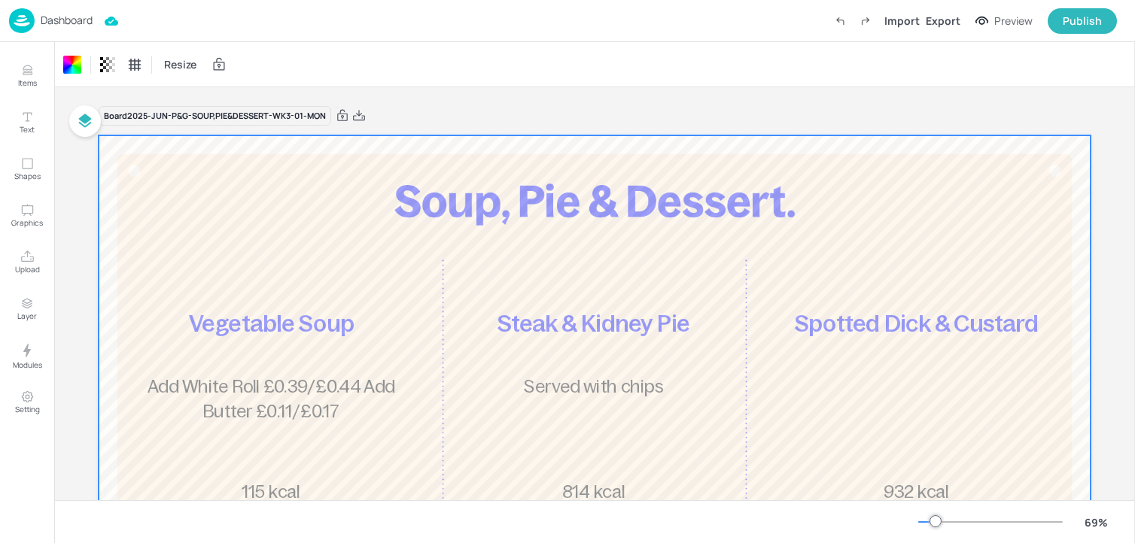
click at [74, 29] on div "Dashboard" at bounding box center [51, 20] width 84 height 25
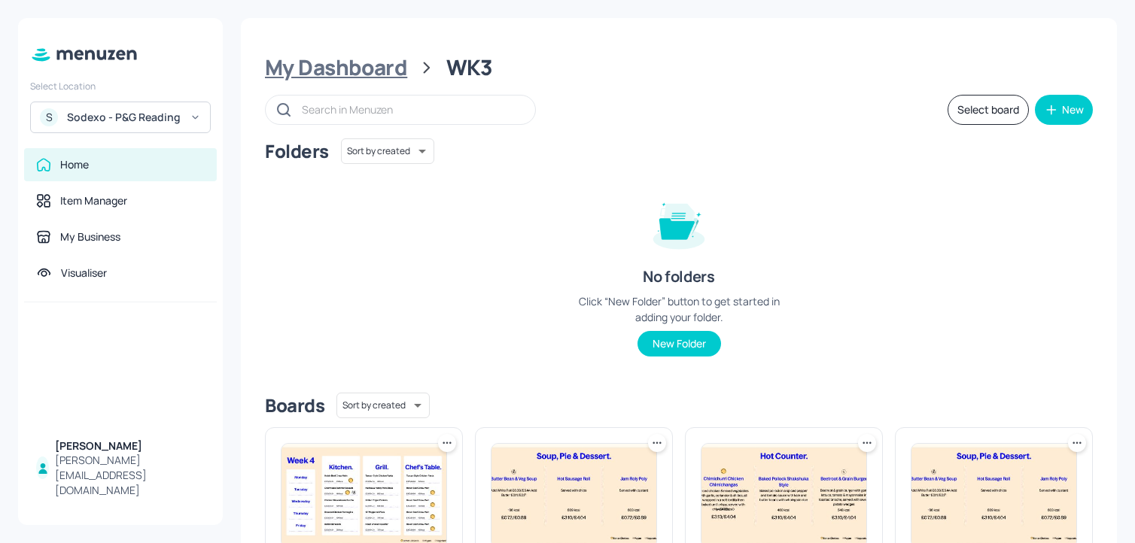
click at [275, 56] on div "My Dashboard" at bounding box center [336, 67] width 142 height 27
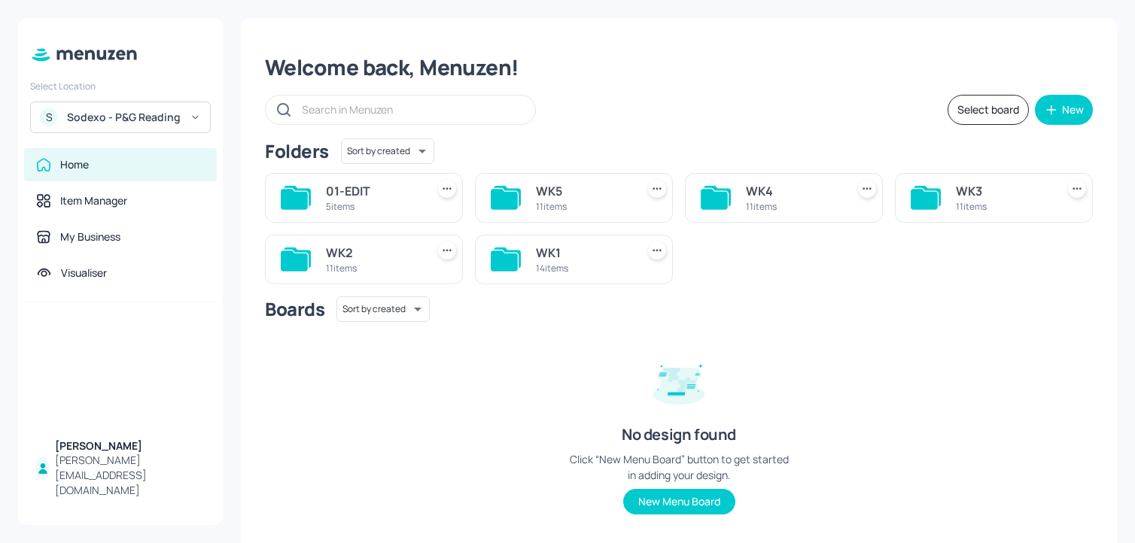
click at [151, 128] on div "S Sodexo - P&G Reading" at bounding box center [120, 118] width 181 height 32
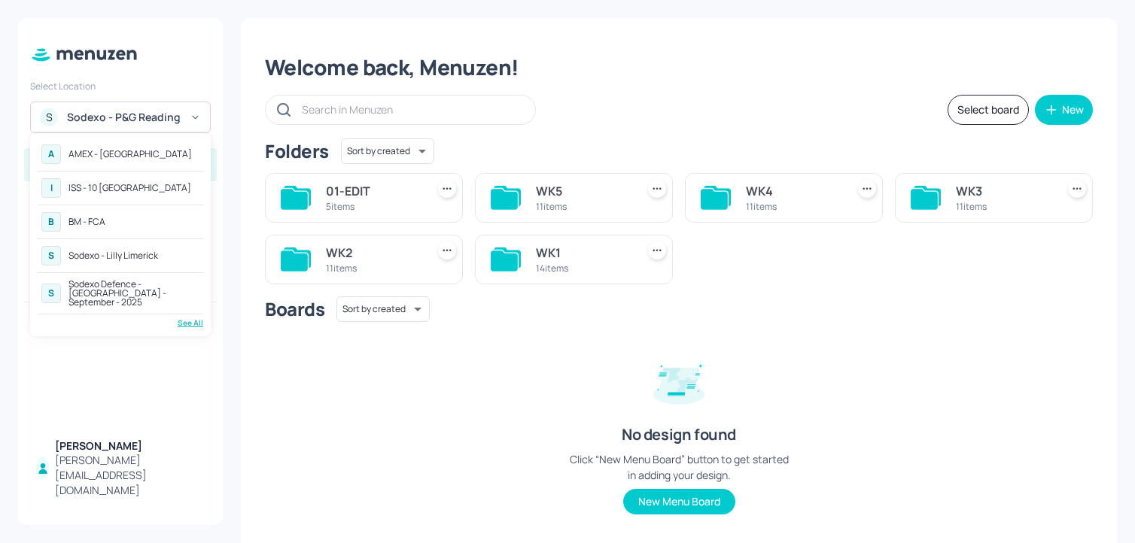
click at [107, 216] on div "B BM - FCA" at bounding box center [121, 221] width 166 height 27
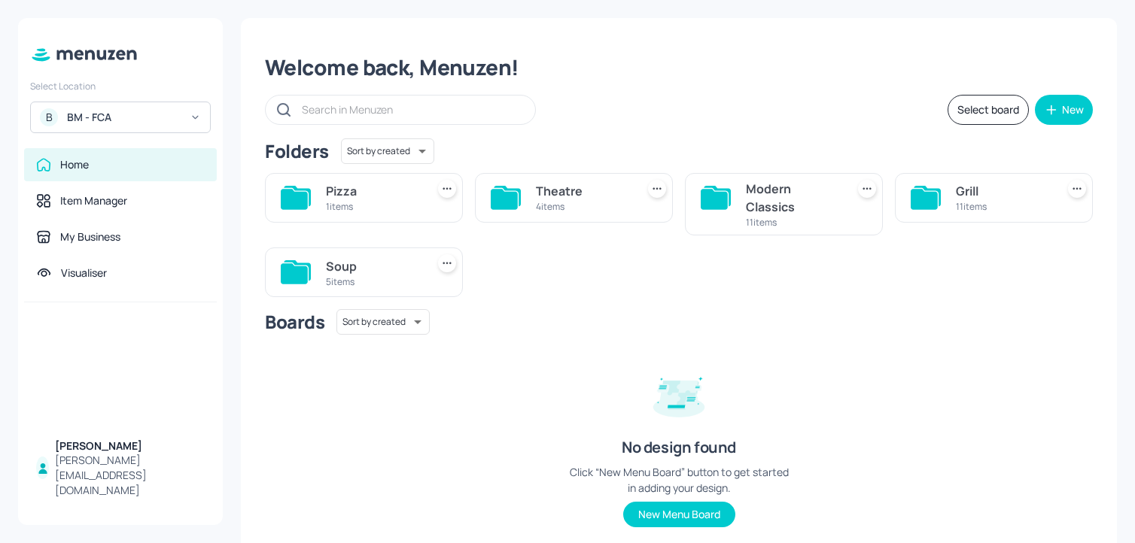
click at [321, 277] on div "Soup 5 items" at bounding box center [364, 273] width 198 height 50
click at [360, 286] on div "5 items" at bounding box center [373, 281] width 94 height 13
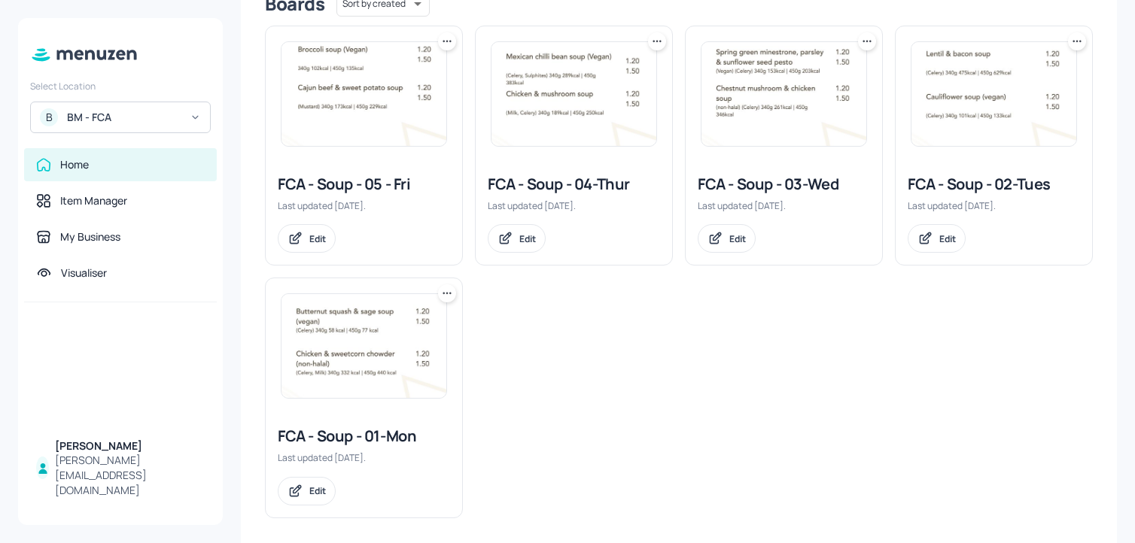
scroll to position [412, 0]
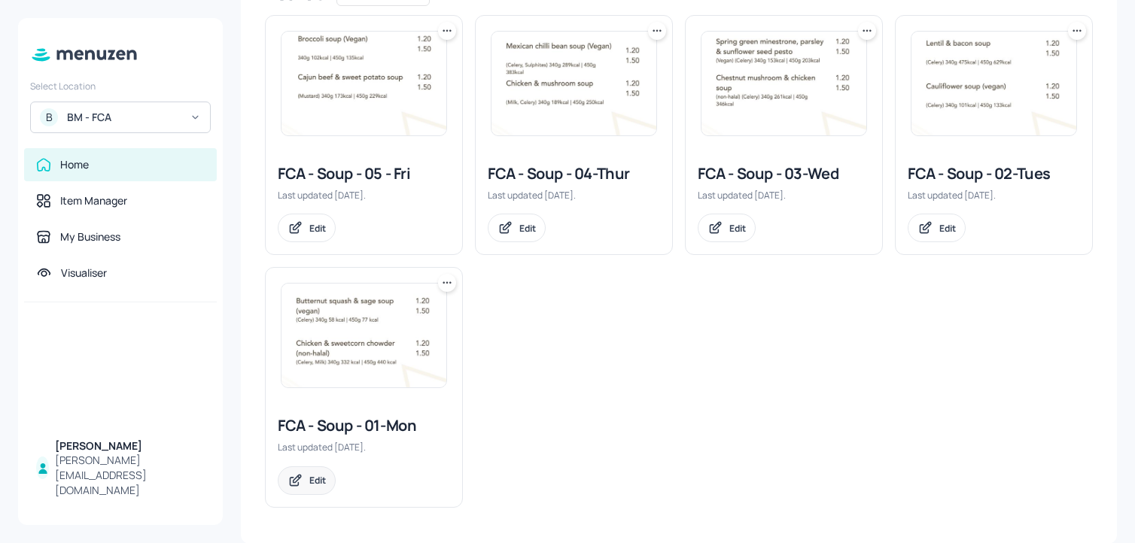
click at [308, 483] on div "Edit" at bounding box center [307, 481] width 58 height 29
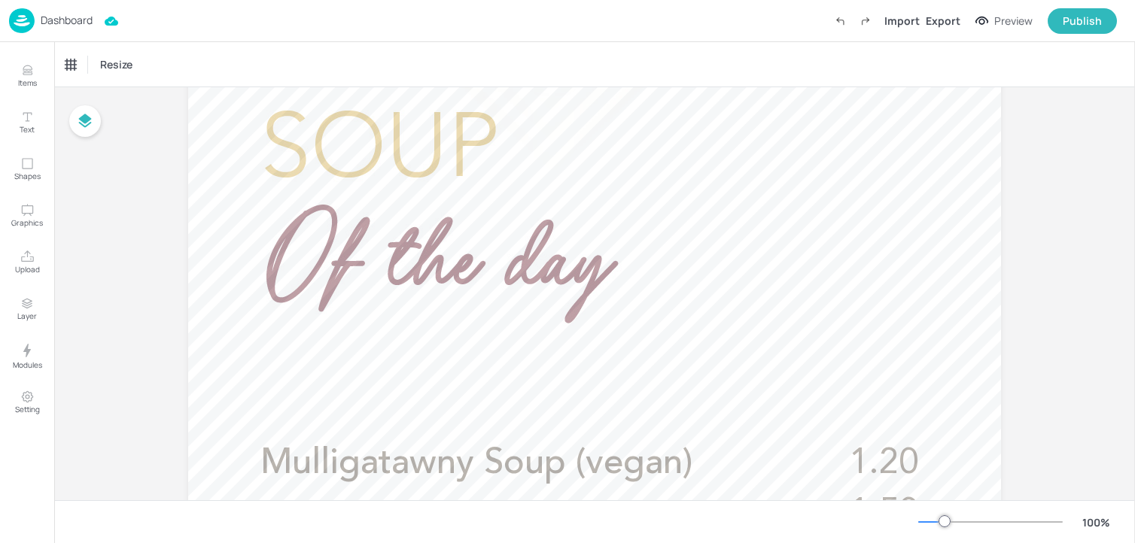
scroll to position [345, 0]
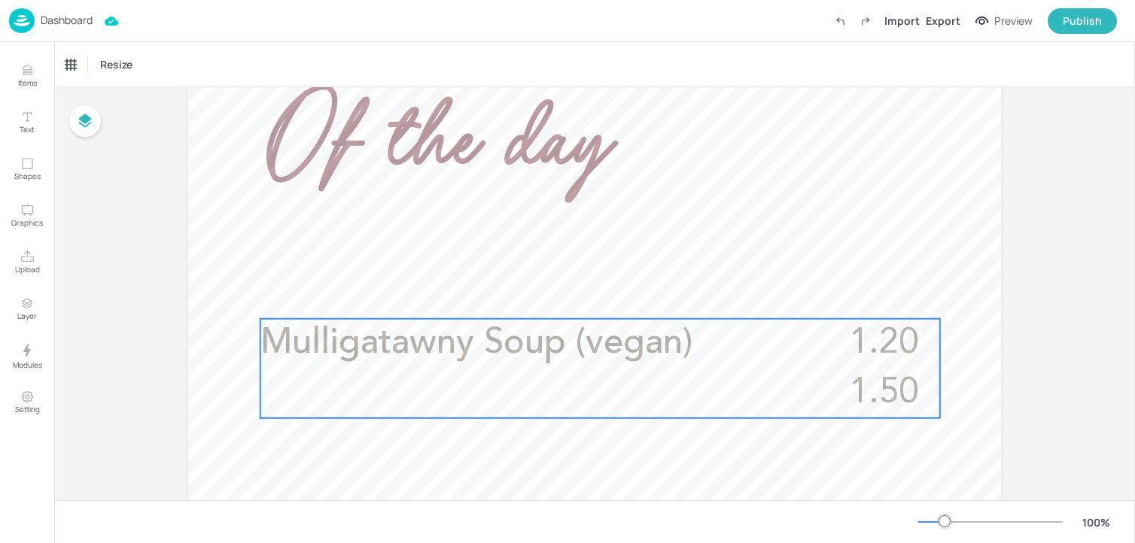
click at [573, 334] on span "Mulligatawny Soup (vegan)" at bounding box center [476, 343] width 432 height 35
click at [589, 287] on div "Edit Item" at bounding box center [590, 294] width 20 height 20
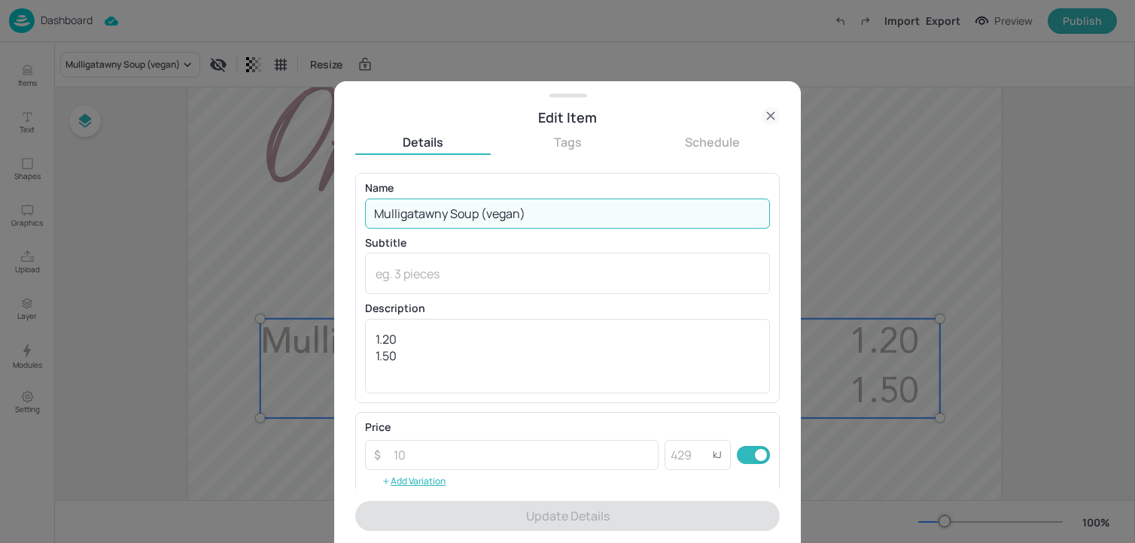
click at [573, 199] on input "Mulligatawny Soup (vegan)" at bounding box center [567, 214] width 405 height 30
paste input "oroccan lentil & chickpea soup (vegan) (Celery)"
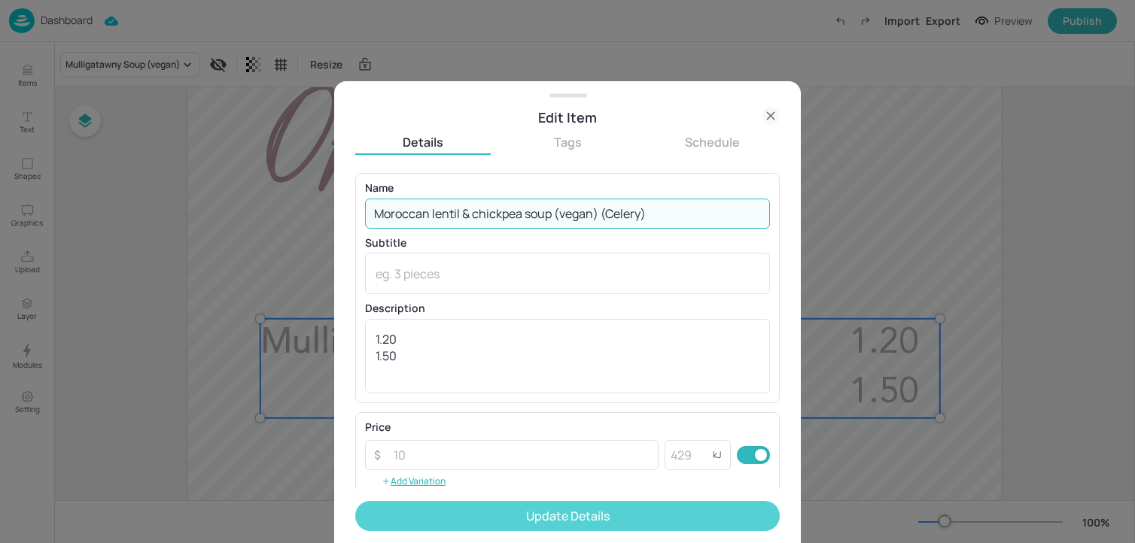
type input "Moroccan lentil & chickpea soup (vegan) (Celery)"
click at [541, 510] on button "Update Details" at bounding box center [567, 516] width 424 height 30
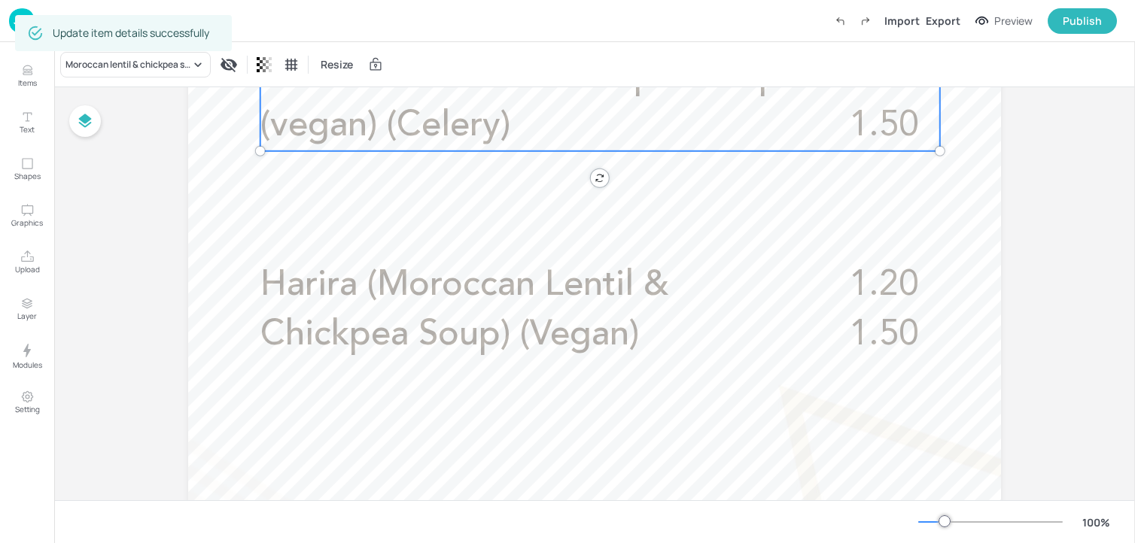
scroll to position [721, 0]
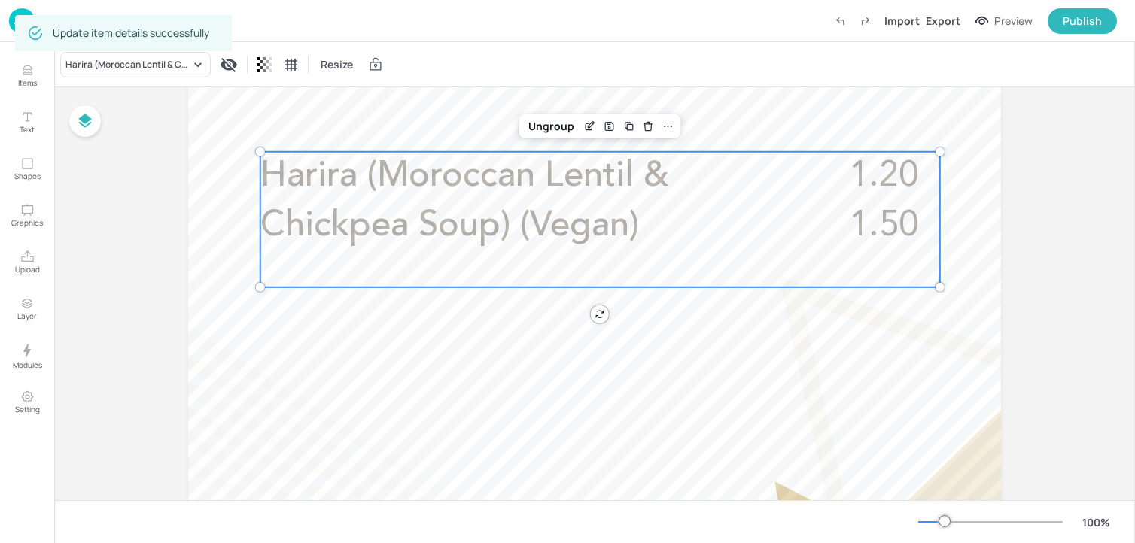
click at [606, 203] on p "Harira (Moroccan Lentil & Chickpea Soup) (Vegan)" at bounding box center [541, 201] width 562 height 99
click at [584, 128] on icon "Edit Item" at bounding box center [589, 126] width 13 height 12
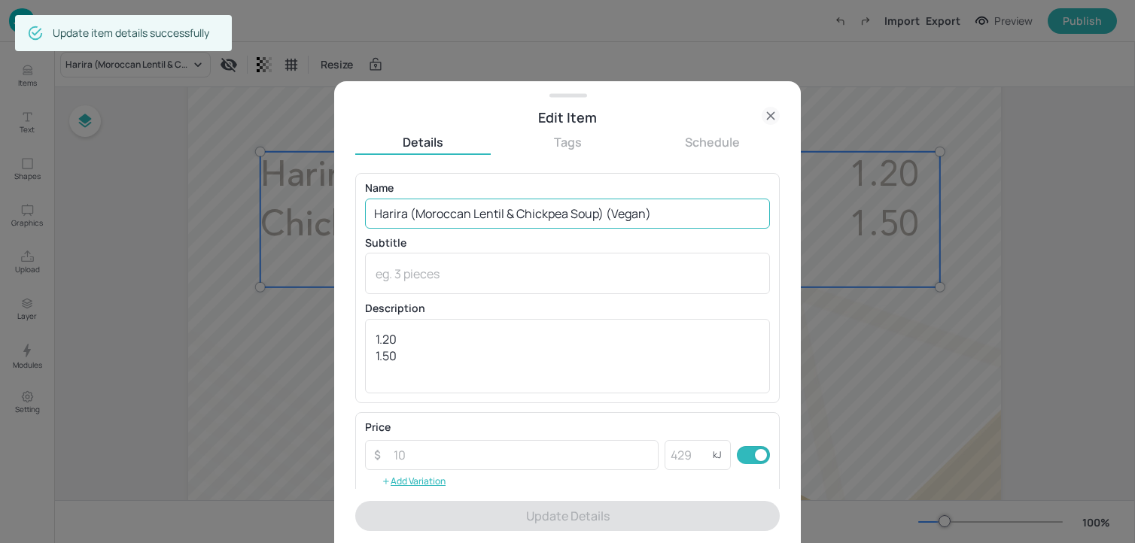
click at [515, 203] on input "Harira (Moroccan Lentil & Chickpea Soup) (Vegan)" at bounding box center [567, 214] width 405 height 30
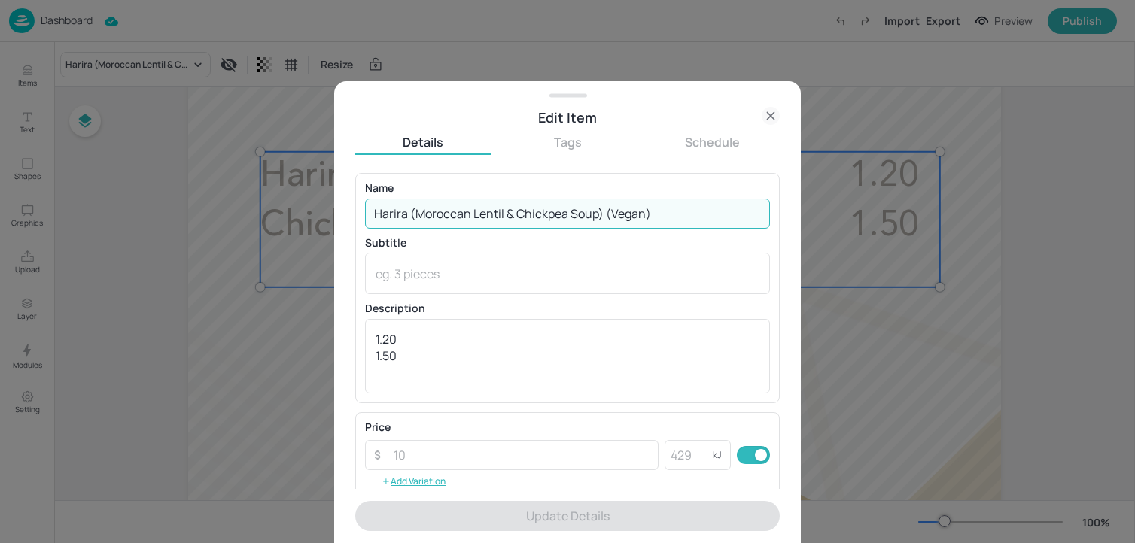
click at [515, 203] on input "Harira (Moroccan Lentil & Chickpea Soup) (Vegan)" at bounding box center [567, 214] width 405 height 30
paste input "Curried parsnip soup (vegan) (Celery)"
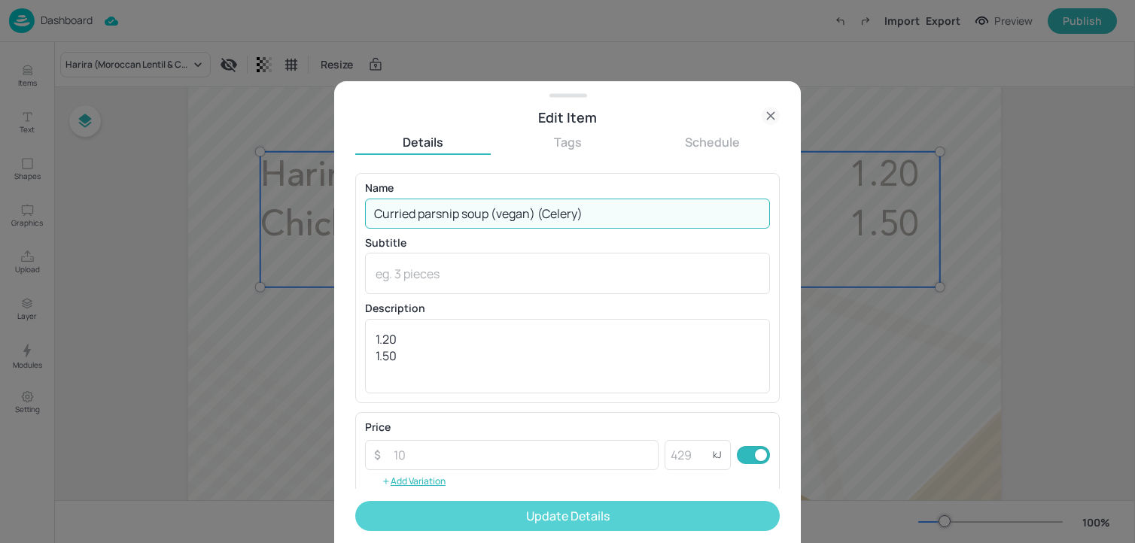
type input "Curried parsnip soup (vegan) (Celery)"
click at [436, 510] on button "Update Details" at bounding box center [567, 516] width 424 height 30
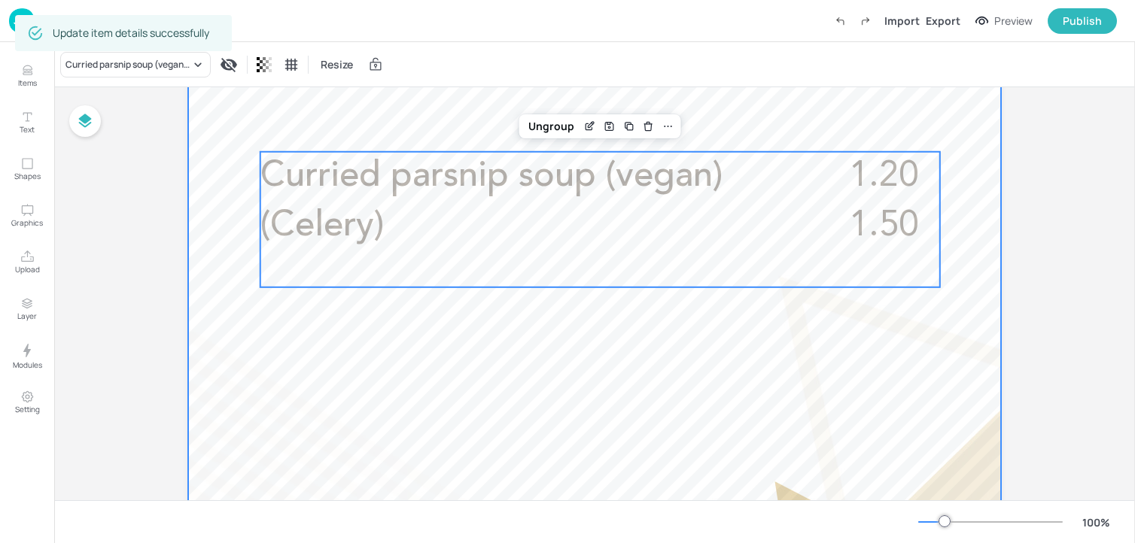
click at [252, 436] on div at bounding box center [594, 137] width 813 height 1445
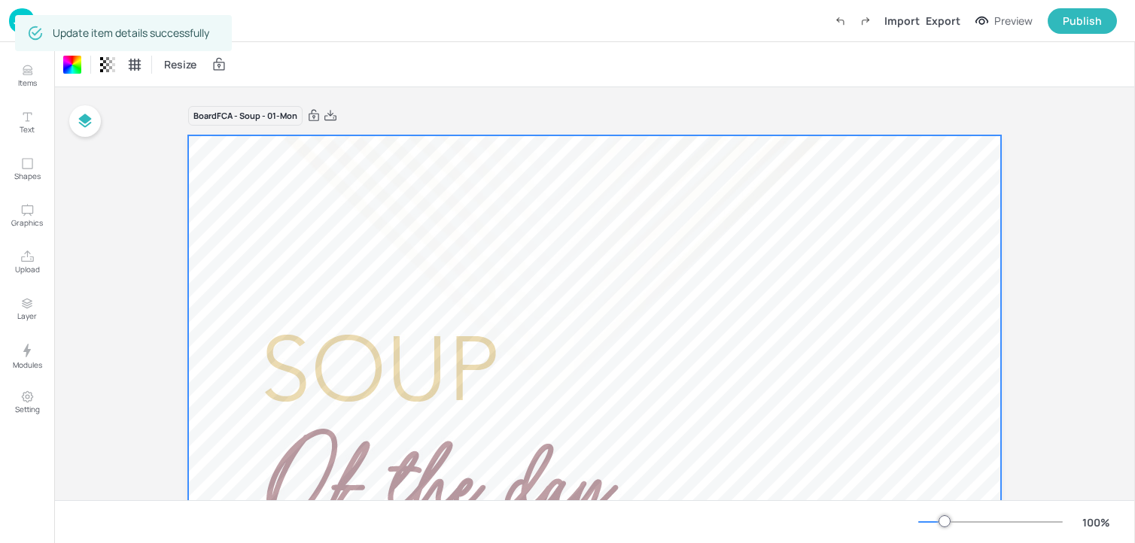
click at [11, 22] on img at bounding box center [22, 20] width 26 height 25
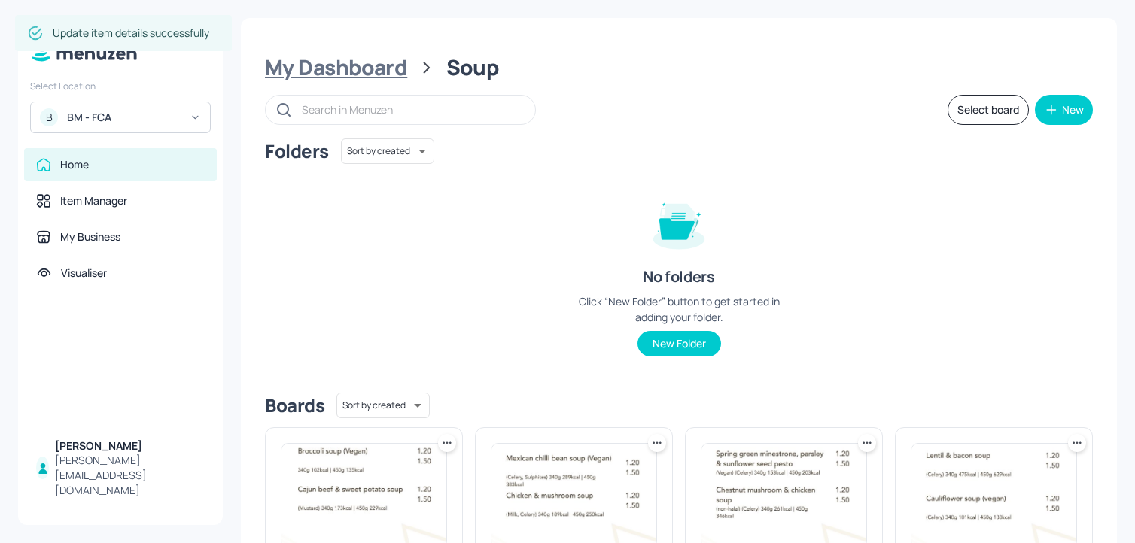
click at [348, 65] on div "My Dashboard" at bounding box center [336, 67] width 142 height 27
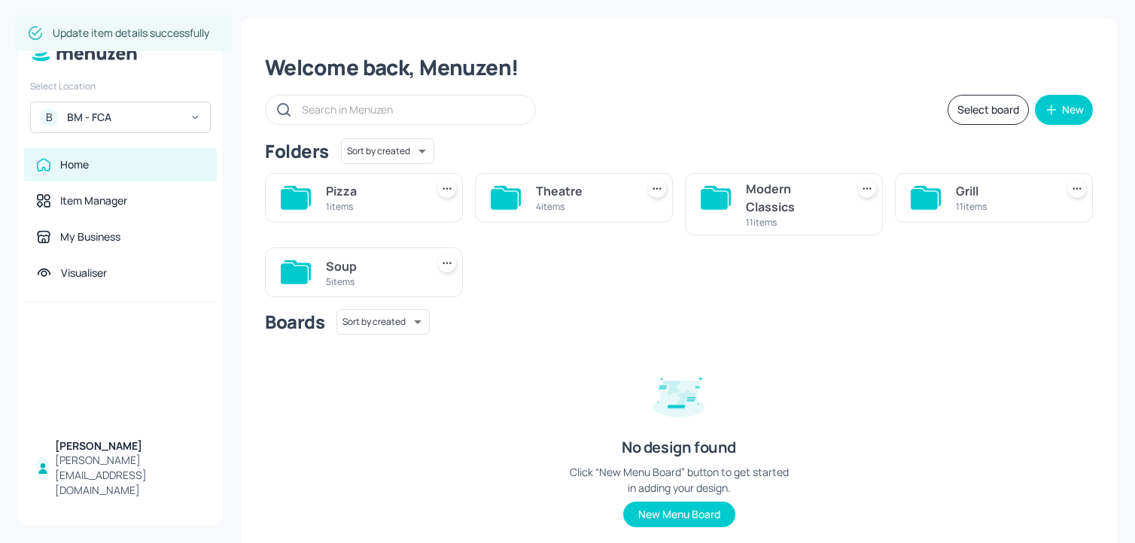
click at [762, 184] on div "Modern Classics" at bounding box center [793, 198] width 94 height 36
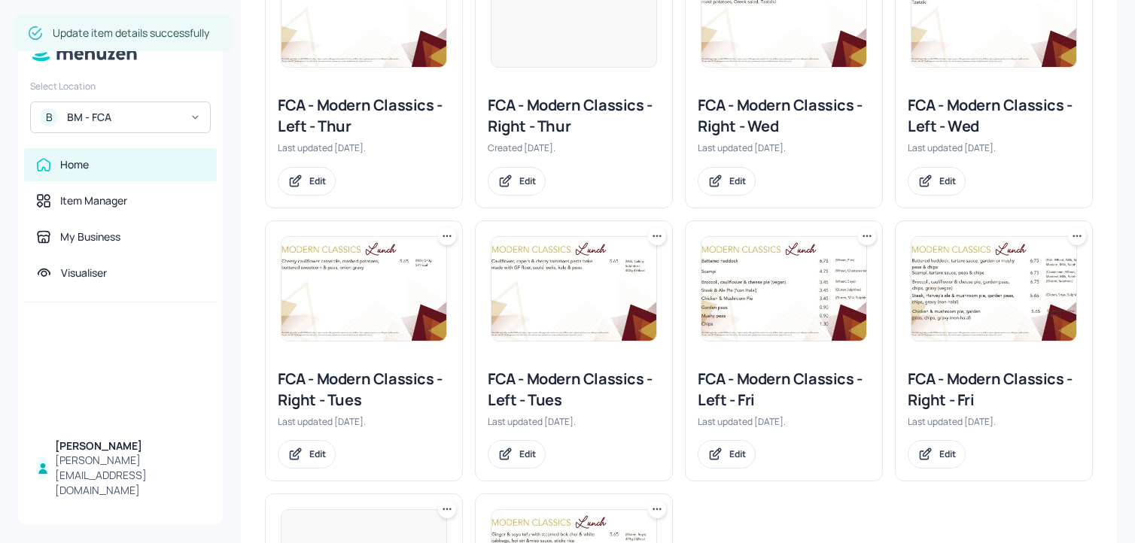
scroll to position [583, 0]
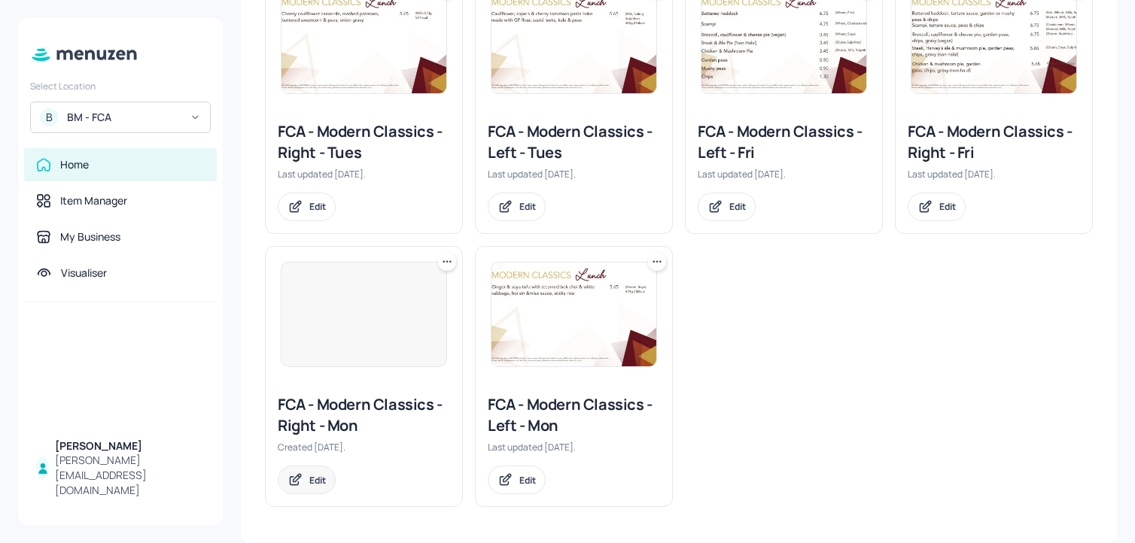
click at [312, 486] on div "Edit" at bounding box center [317, 480] width 17 height 13
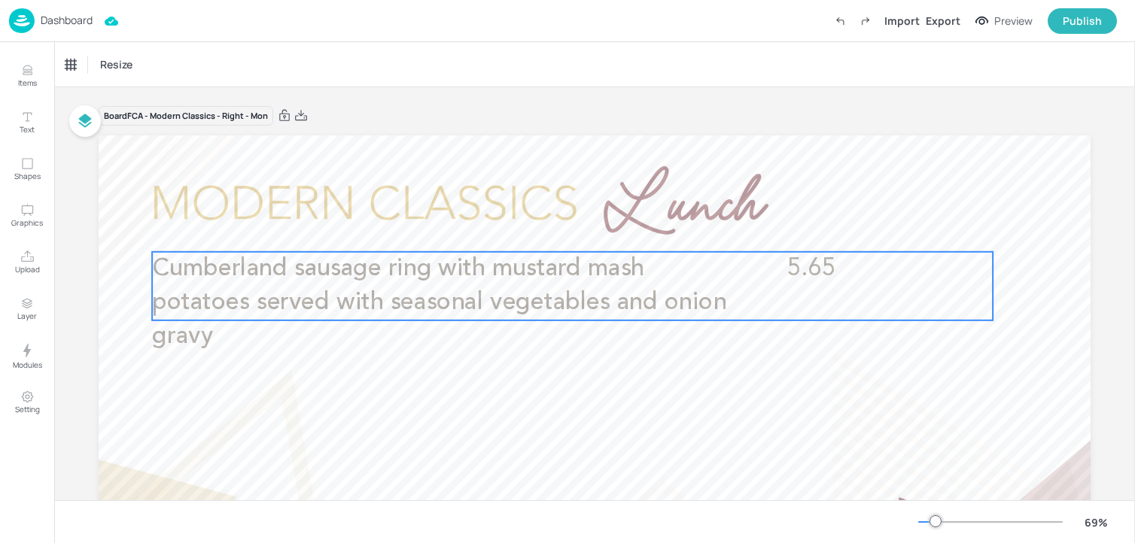
click at [449, 295] on span "Cumberland sausage ring with mustard mash potatoes served with seasonal vegetab…" at bounding box center [439, 303] width 574 height 93
click at [563, 227] on icon "Edit Item" at bounding box center [561, 226] width 13 height 12
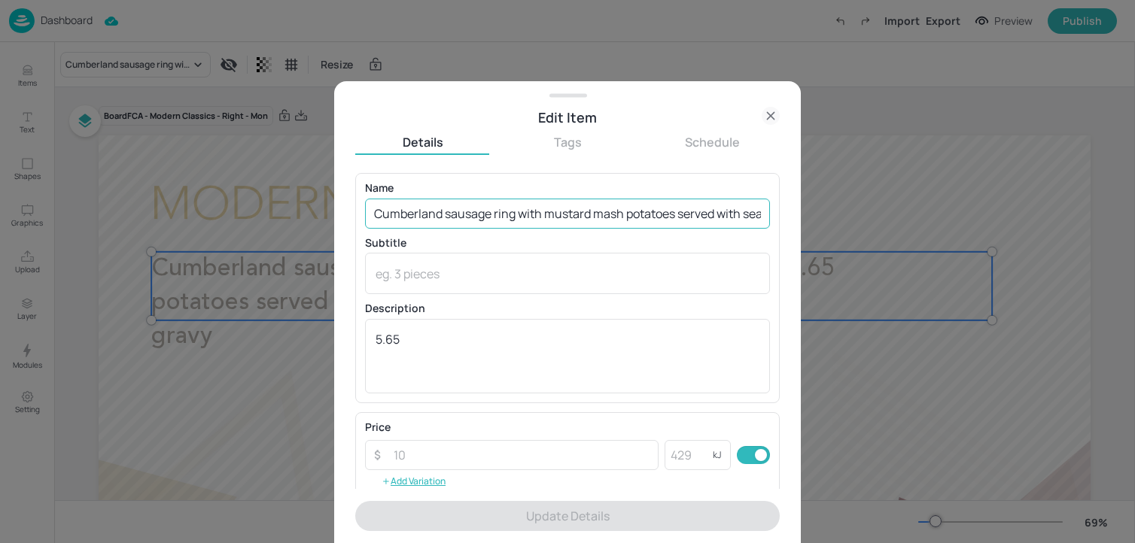
click at [528, 204] on input "Cumberland sausage ring with mustard mash potatoes served with seasonal vegetab…" at bounding box center [567, 214] width 405 height 30
paste input ", mustard mash potatoes, seasonal vegetables, onion gravy (Mustard, Wheat, Sulp…"
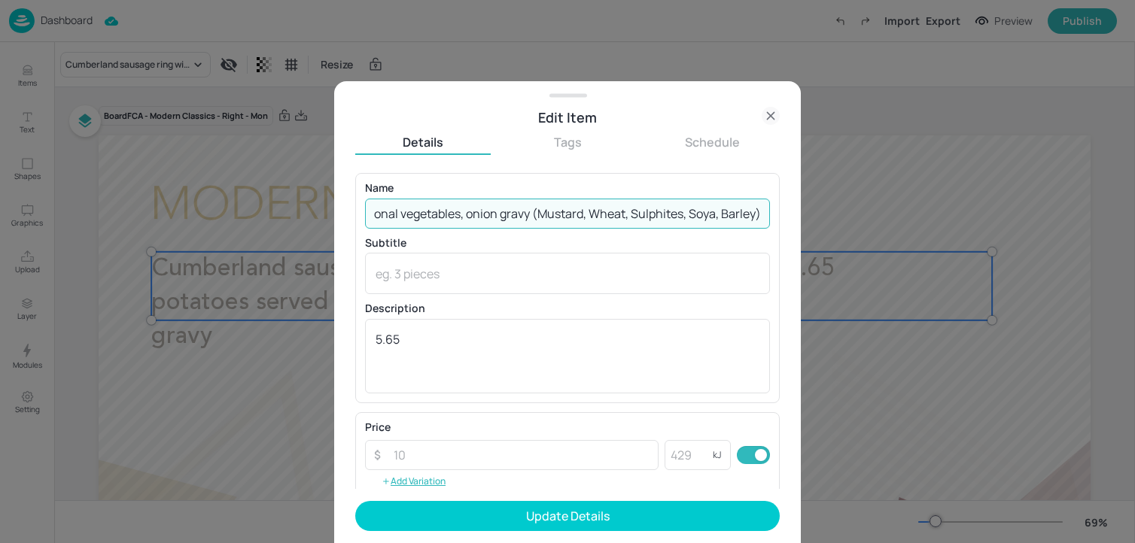
drag, startPoint x: 528, startPoint y: 220, endPoint x: 903, endPoint y: 244, distance: 376.3
click at [903, 244] on div "Edit Item Details Tags Schedule Name Cumberland sausage ring, mustard mash pota…" at bounding box center [567, 271] width 1135 height 543
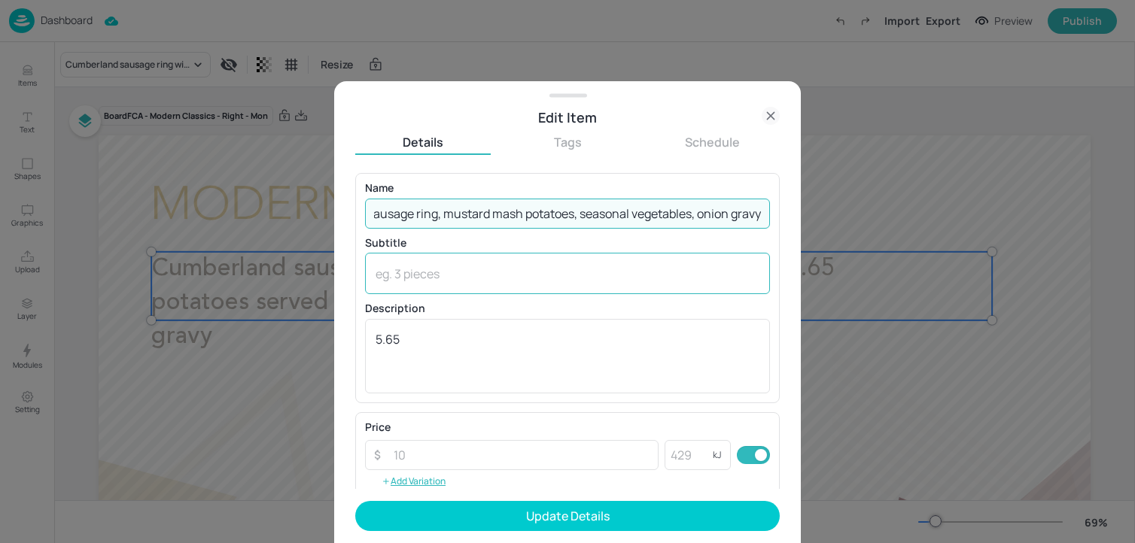
scroll to position [0, 90]
type input "Cumberland sausage ring, mustard mash potatoes, seasonal vegetables, onion gravy"
click at [412, 273] on textarea at bounding box center [568, 274] width 384 height 17
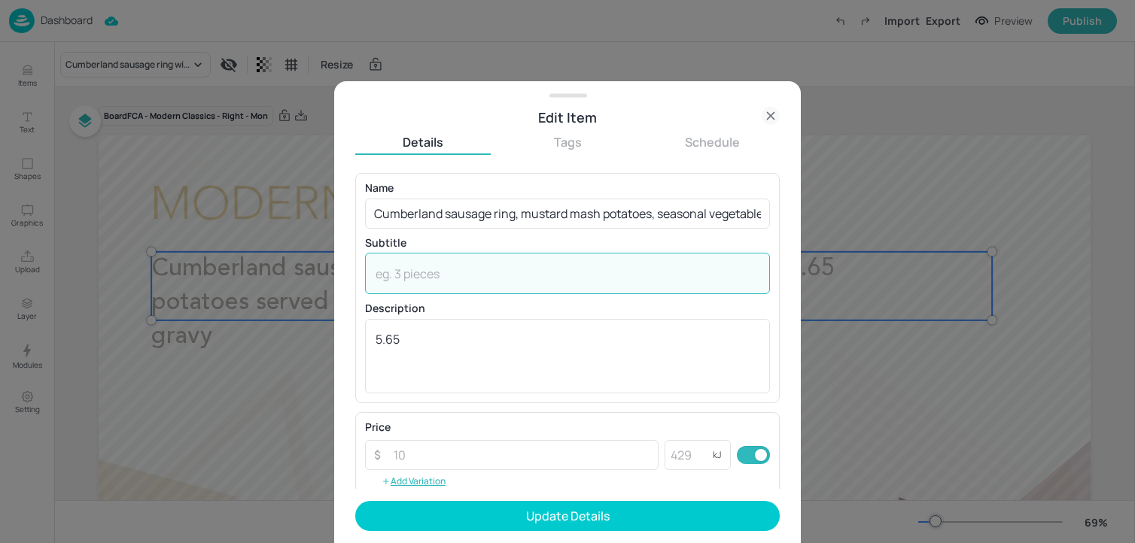
paste textarea "(Mustard, Wheat, Sulphites, Soya, Barley)"
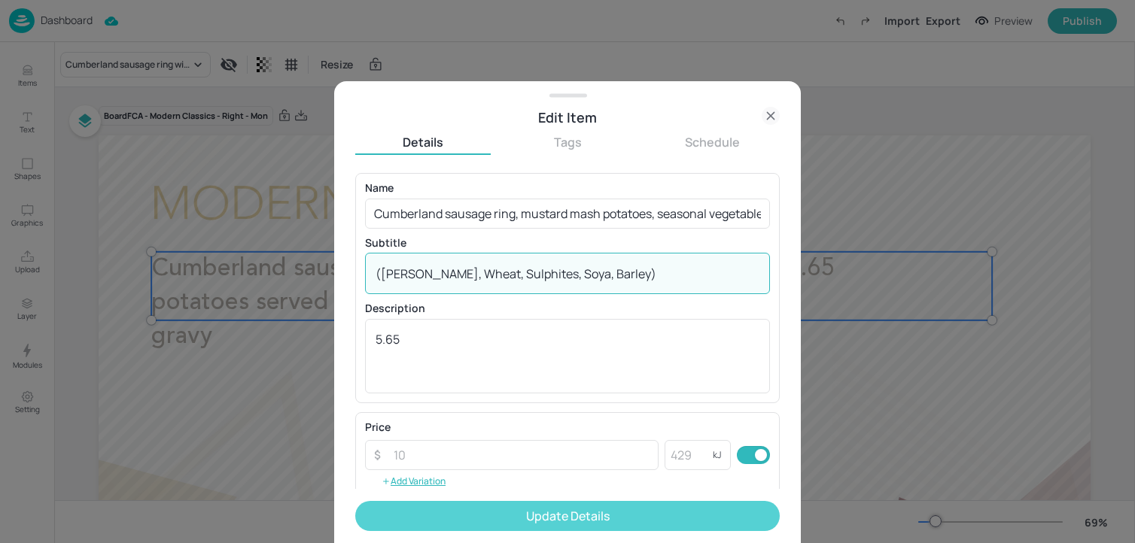
type textarea "(Mustard, Wheat, Sulphites, Soya, Barley)"
click at [431, 505] on button "Update Details" at bounding box center [567, 516] width 424 height 30
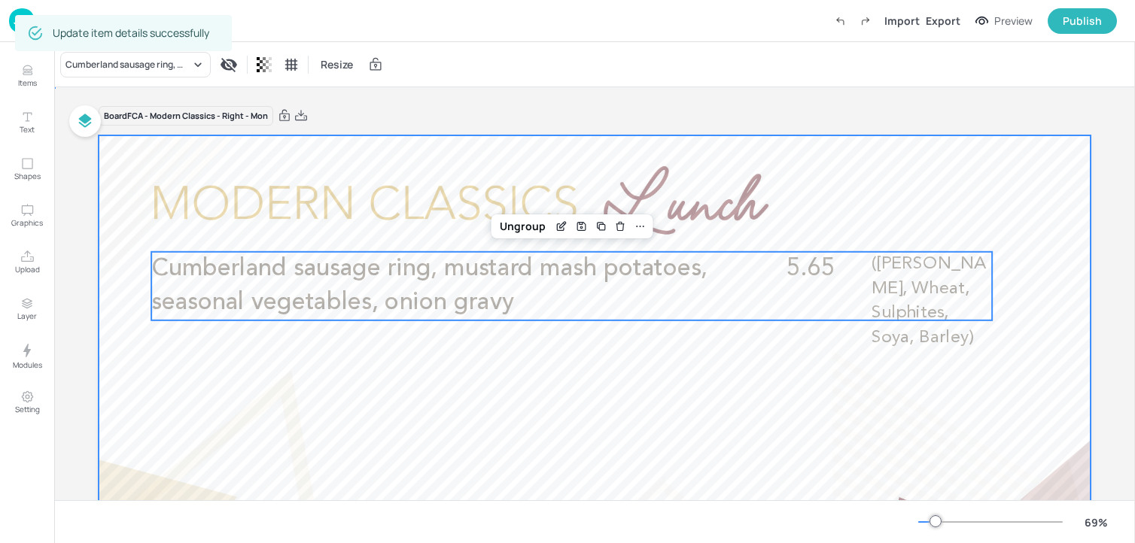
click at [946, 145] on div at bounding box center [595, 414] width 992 height 558
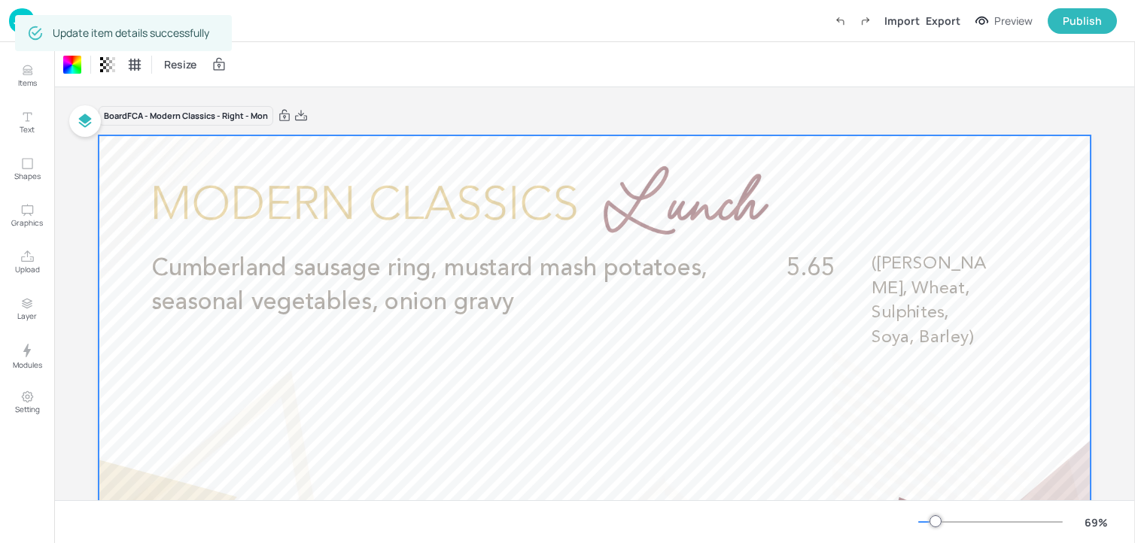
click at [11, 23] on img at bounding box center [22, 20] width 26 height 25
click at [9, 21] on img at bounding box center [22, 20] width 26 height 25
click at [10, 23] on img at bounding box center [22, 20] width 26 height 25
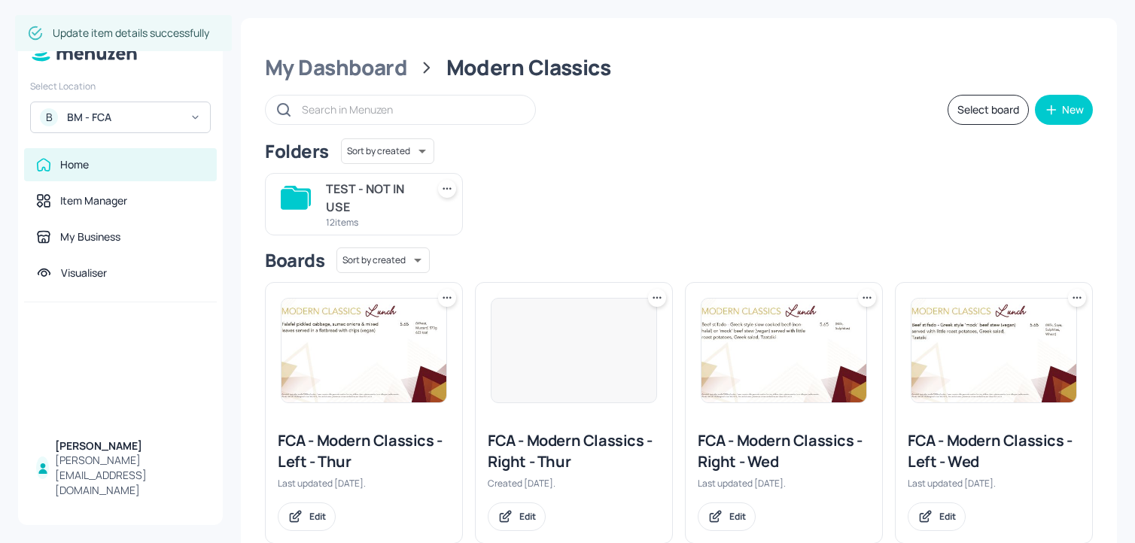
scroll to position [583, 0]
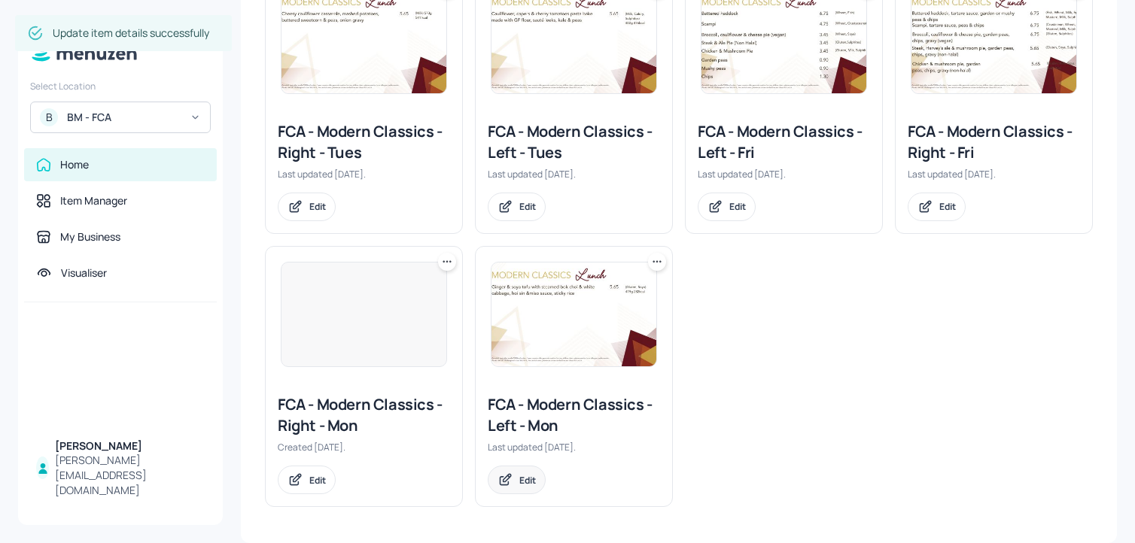
click at [516, 477] on div "Edit" at bounding box center [517, 480] width 58 height 29
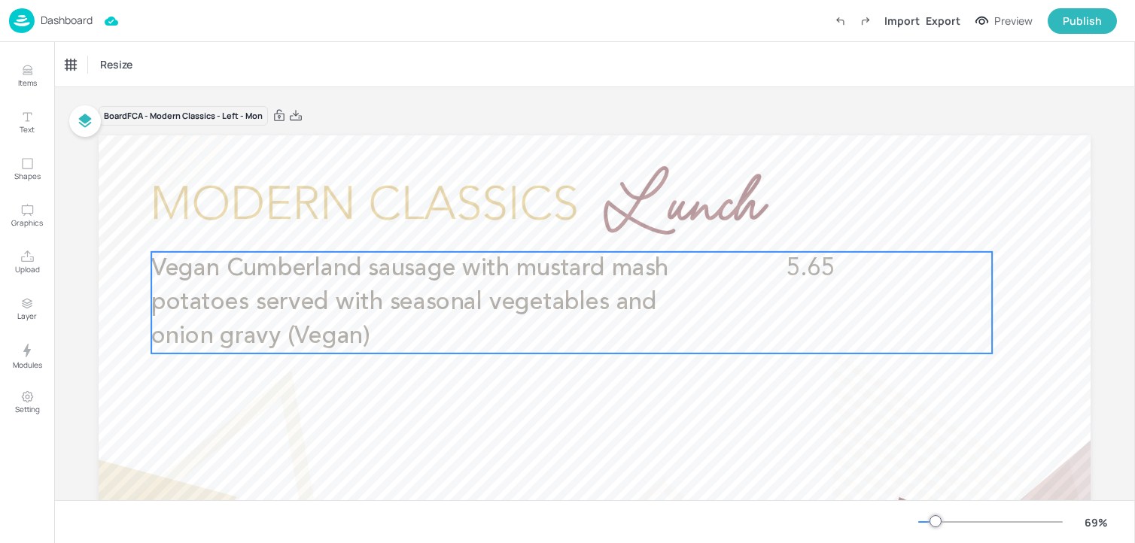
click at [428, 327] on p "Vegan Cumberland sausage with mustard mash potatoes served with seasonal vegeta…" at bounding box center [431, 303] width 561 height 102
click at [558, 230] on icon "Edit Item" at bounding box center [561, 227] width 7 height 7
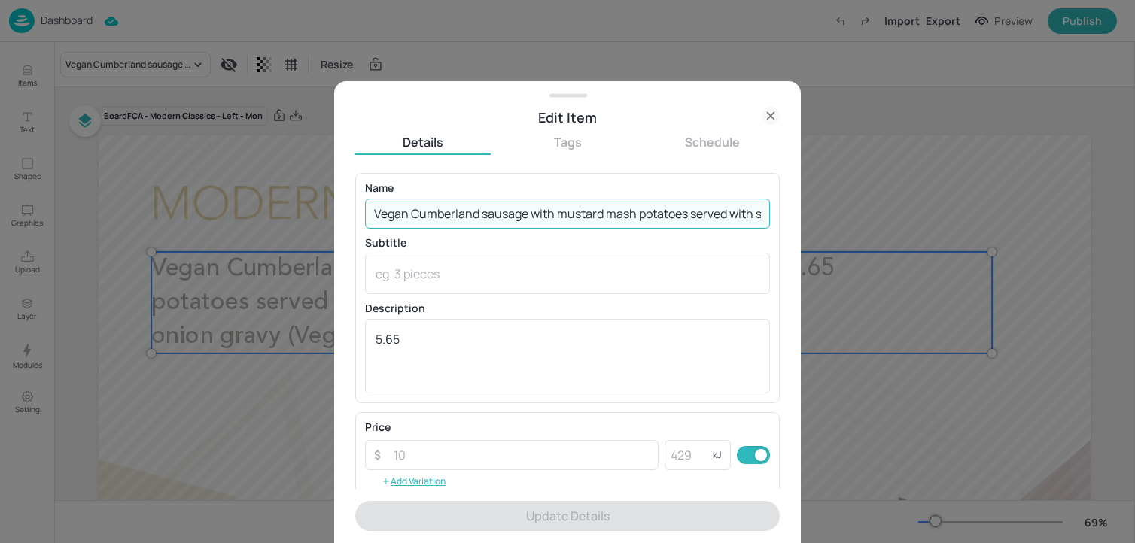
click at [464, 228] on input "Vegan Cumberland sausage with mustard mash potatoes served with seasonal vegeta…" at bounding box center [567, 214] width 405 height 30
click at [464, 225] on input "Vegan Cumberland sausage with mustard mash potatoes served with seasonal vegeta…" at bounding box center [567, 214] width 405 height 30
paste input ", mustard mash potatoes, seasonal vegetables, onion gravy (Mustard, Wheat, Soya…"
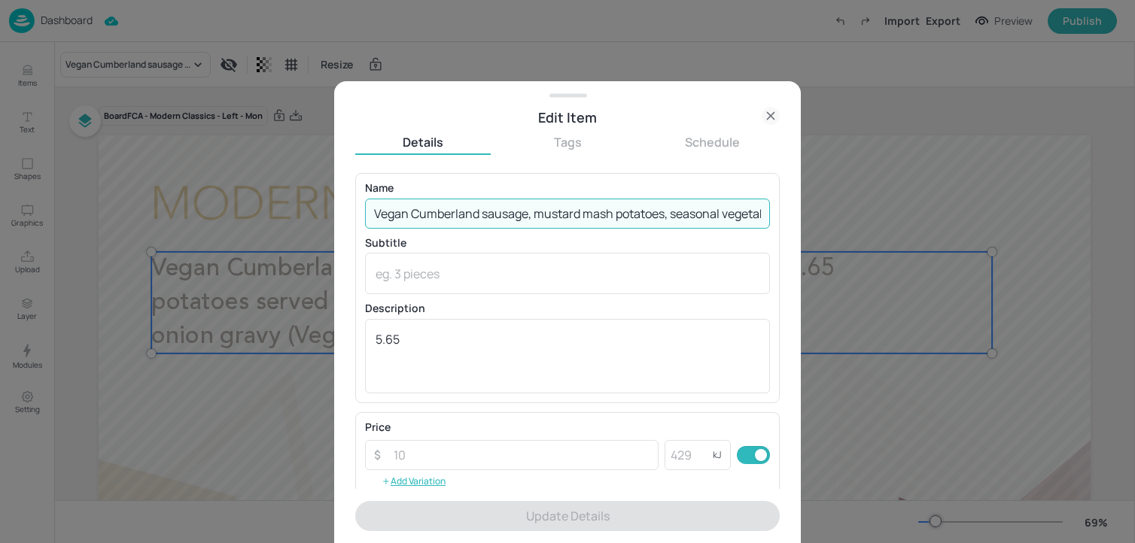
scroll to position [0, 274]
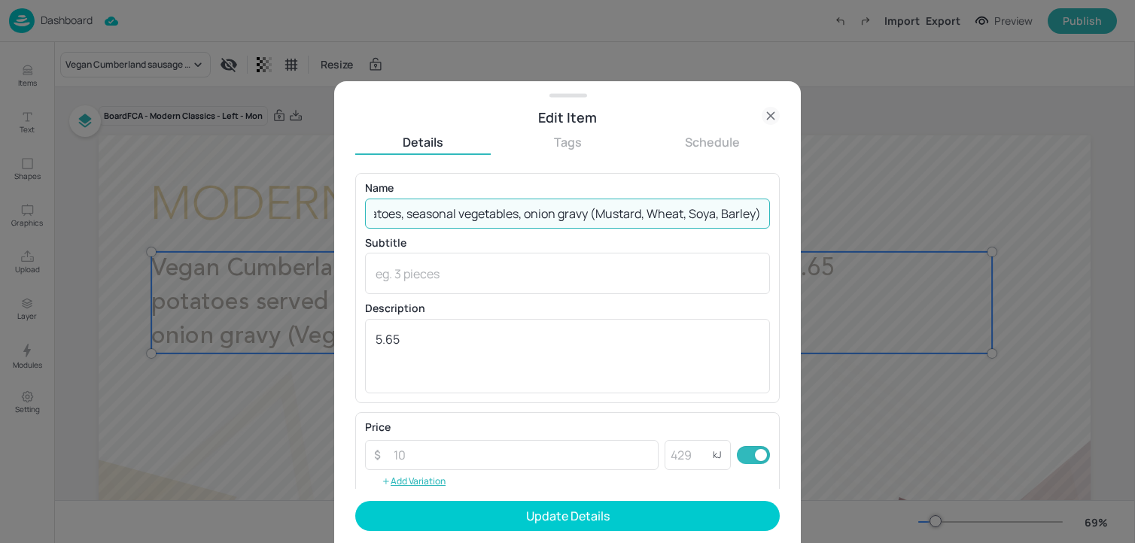
drag, startPoint x: 586, startPoint y: 214, endPoint x: 800, endPoint y: 218, distance: 213.7
click at [801, 218] on div "Edit Item Details Tags Schedule Name Vegan Cumberland sausage, mustard mash pot…" at bounding box center [567, 271] width 1135 height 543
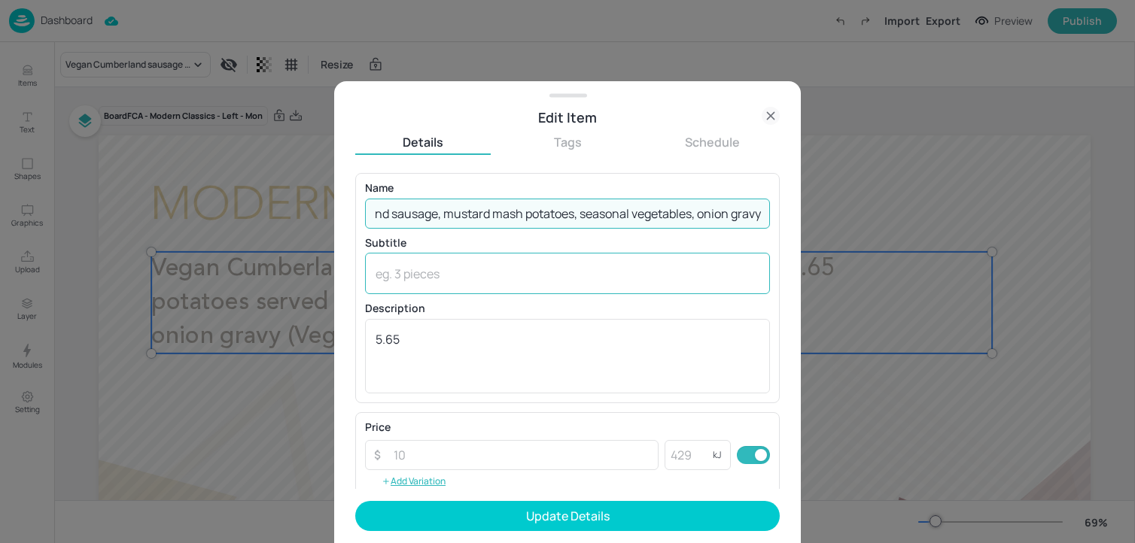
type input "Vegan Cumberland sausage, mustard mash potatoes, seasonal vegetables, onion gra…"
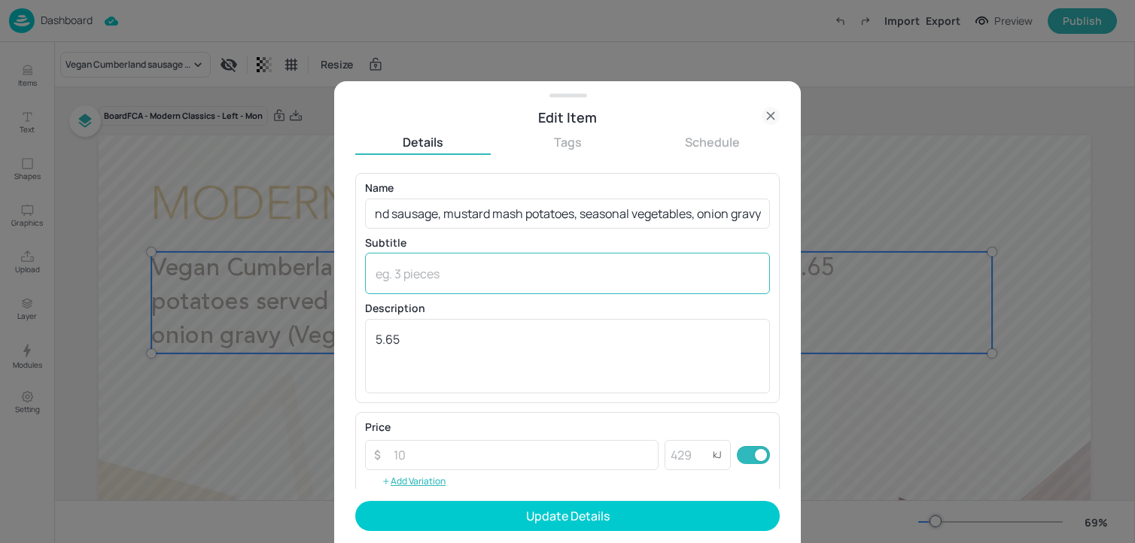
scroll to position [0, 0]
click at [449, 282] on div "x ​" at bounding box center [567, 273] width 405 height 41
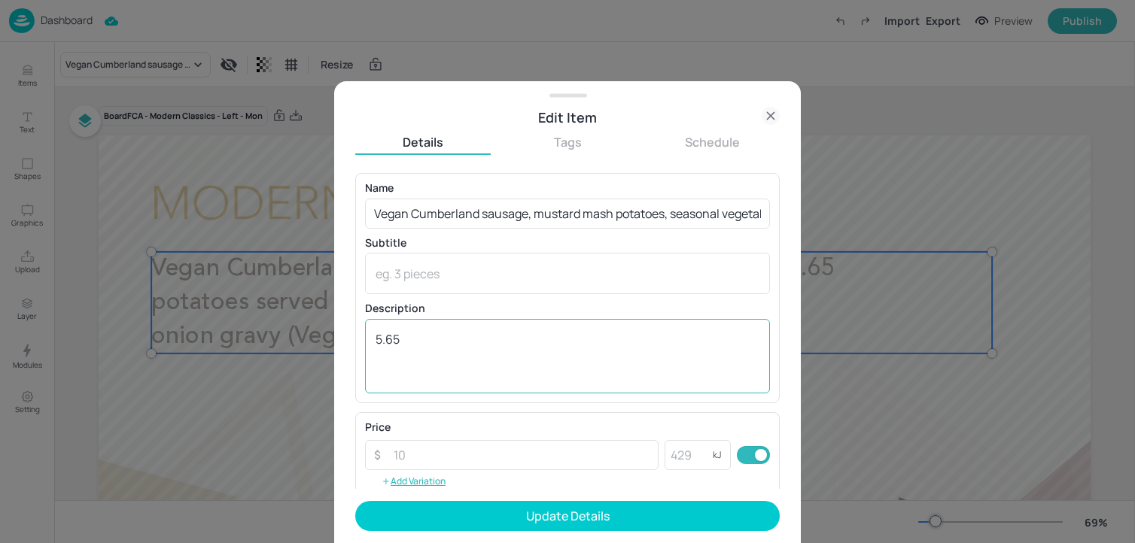
paste textarea "(Mustard, Wheat, Soya, Barley)"
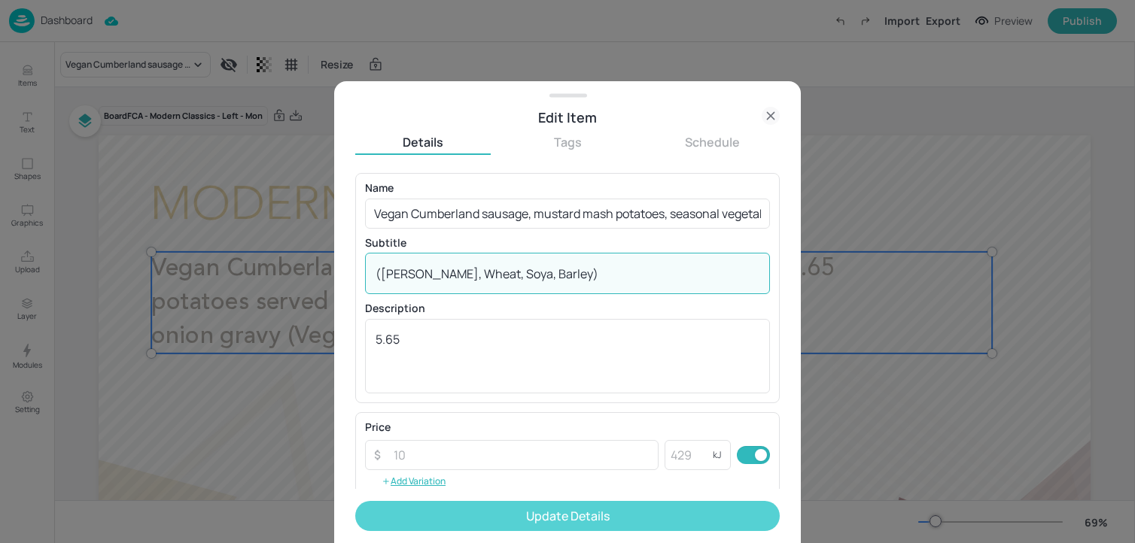
type textarea "(Mustard, Wheat, Soya, Barley)"
click at [459, 512] on button "Update Details" at bounding box center [567, 516] width 424 height 30
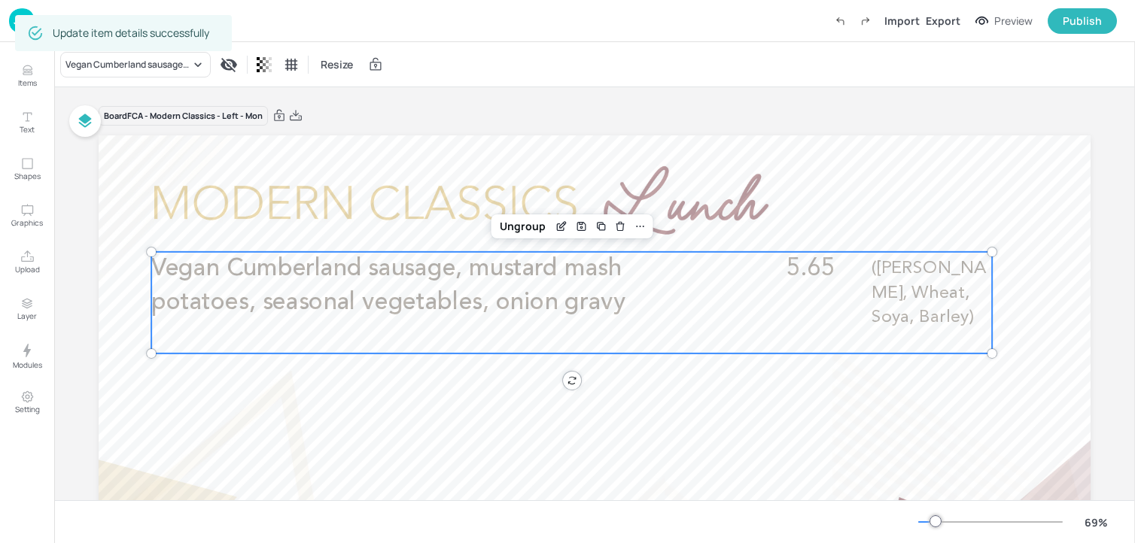
click at [459, 512] on div "69 %" at bounding box center [594, 522] width 1057 height 24
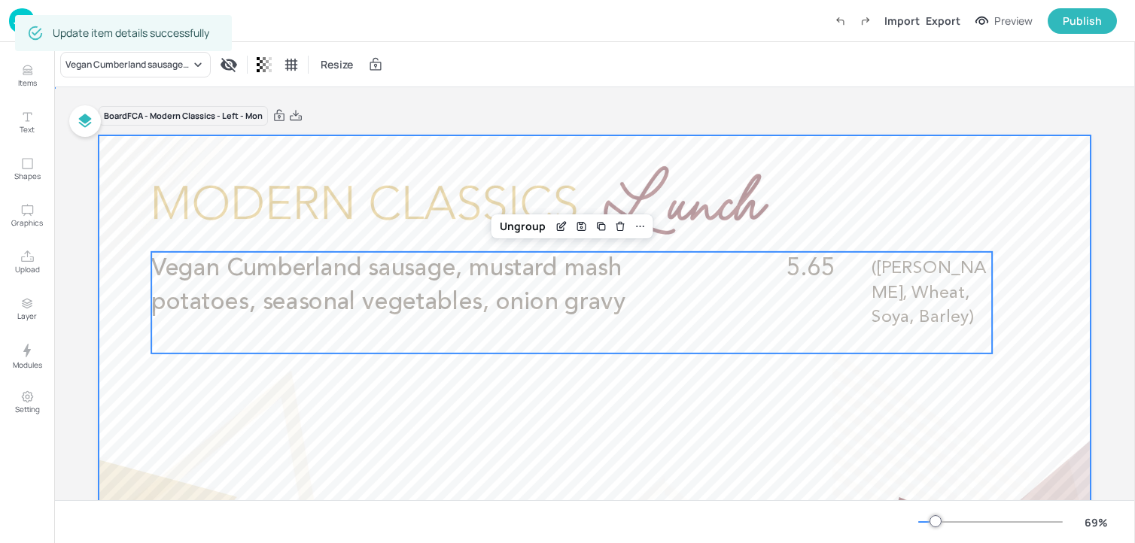
click at [455, 488] on div at bounding box center [595, 414] width 992 height 558
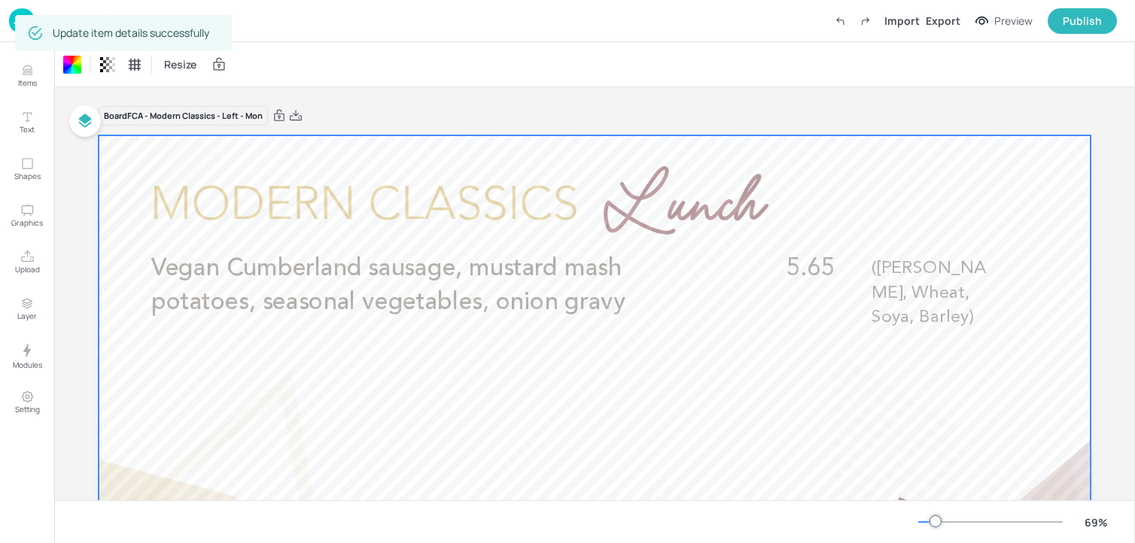
click at [14, 21] on img at bounding box center [22, 20] width 26 height 25
click at [13, 29] on img at bounding box center [22, 20] width 26 height 25
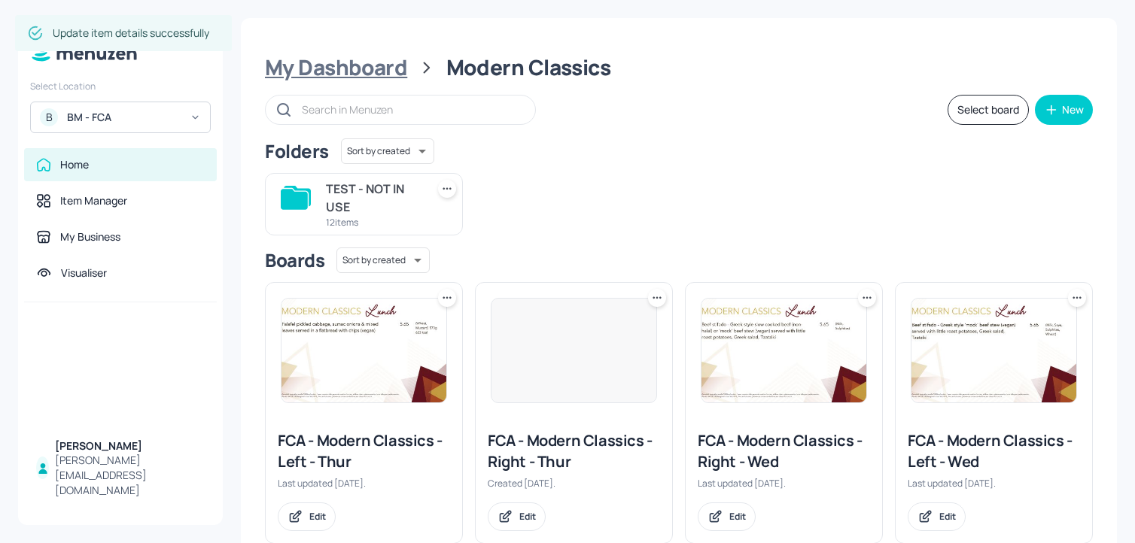
click at [358, 61] on div "My Dashboard" at bounding box center [336, 67] width 142 height 27
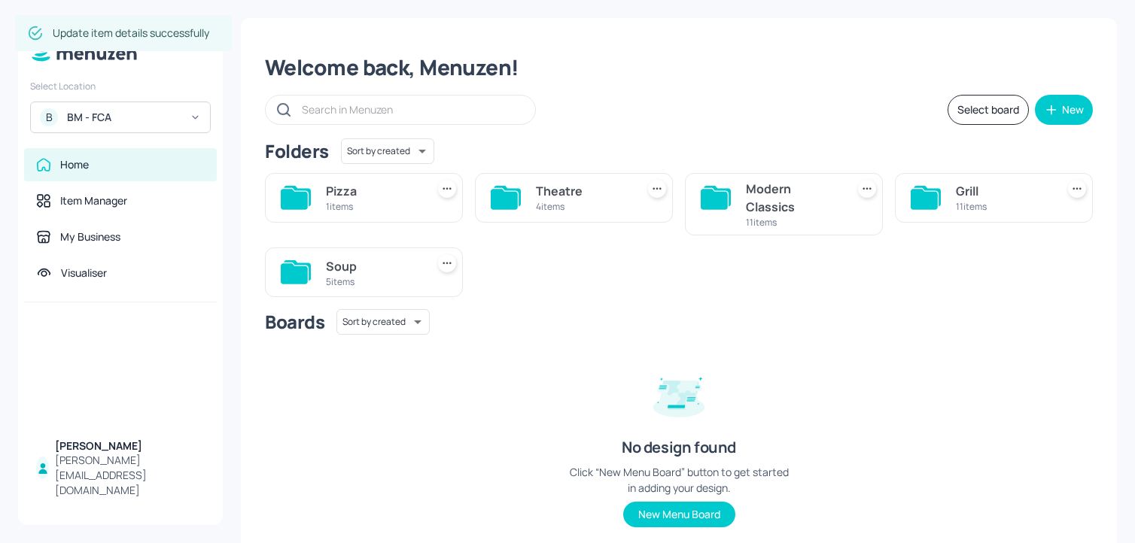
click at [1006, 195] on div "Grill" at bounding box center [1003, 191] width 94 height 18
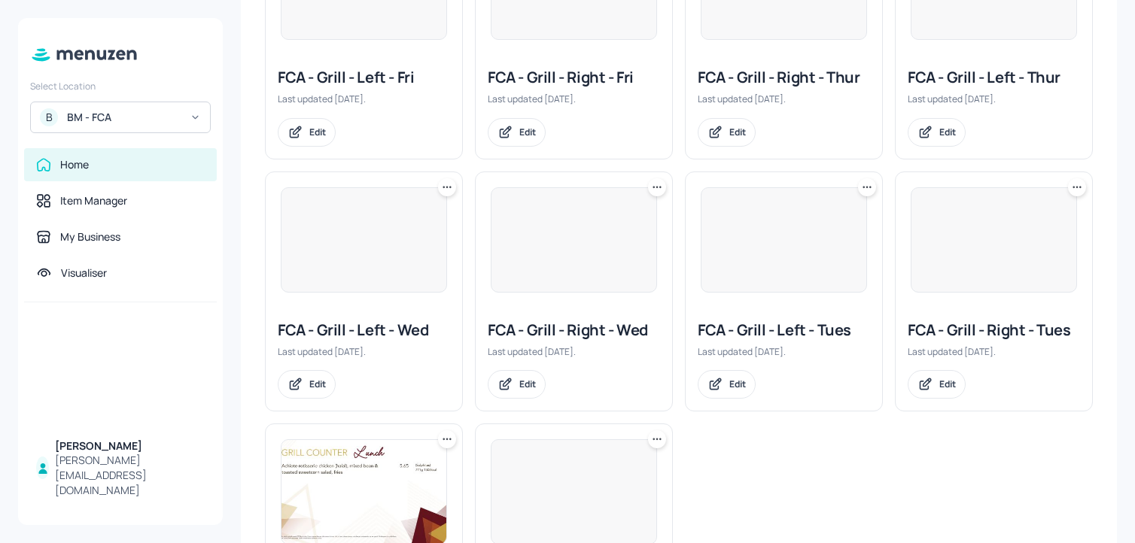
scroll to position [520, 0]
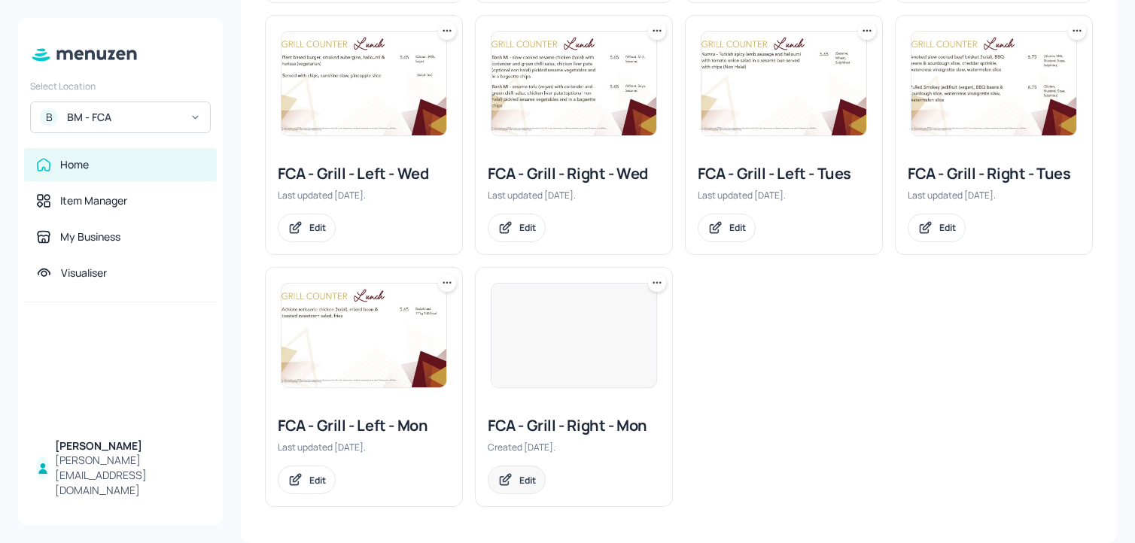
click at [519, 477] on div "Edit" at bounding box center [527, 480] width 17 height 13
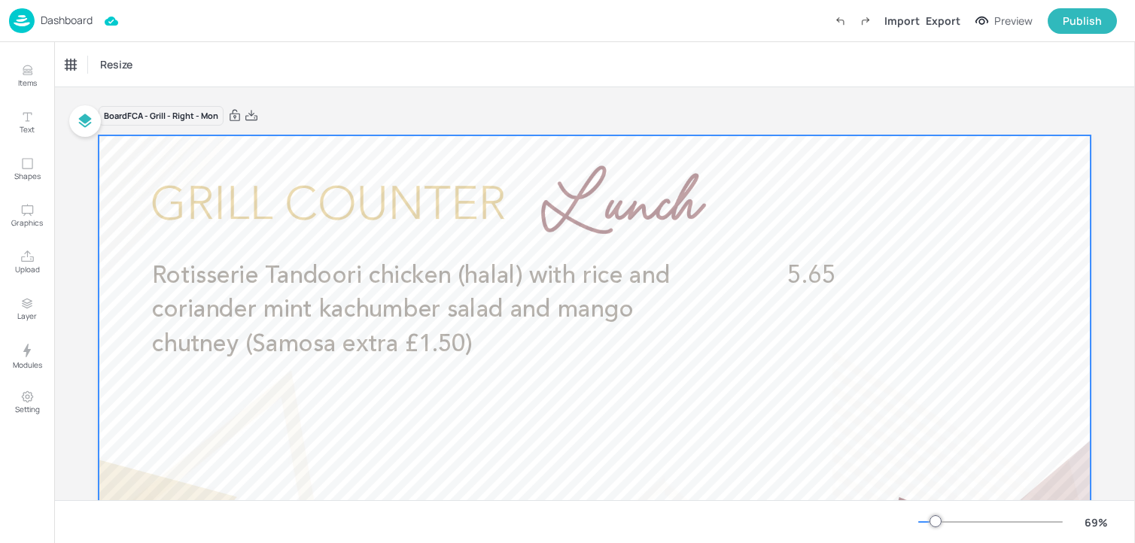
click at [340, 271] on span "Rotisserie Tandoori chicken (halal) with rice and coriander mint kachumber sala…" at bounding box center [411, 310] width 518 height 93
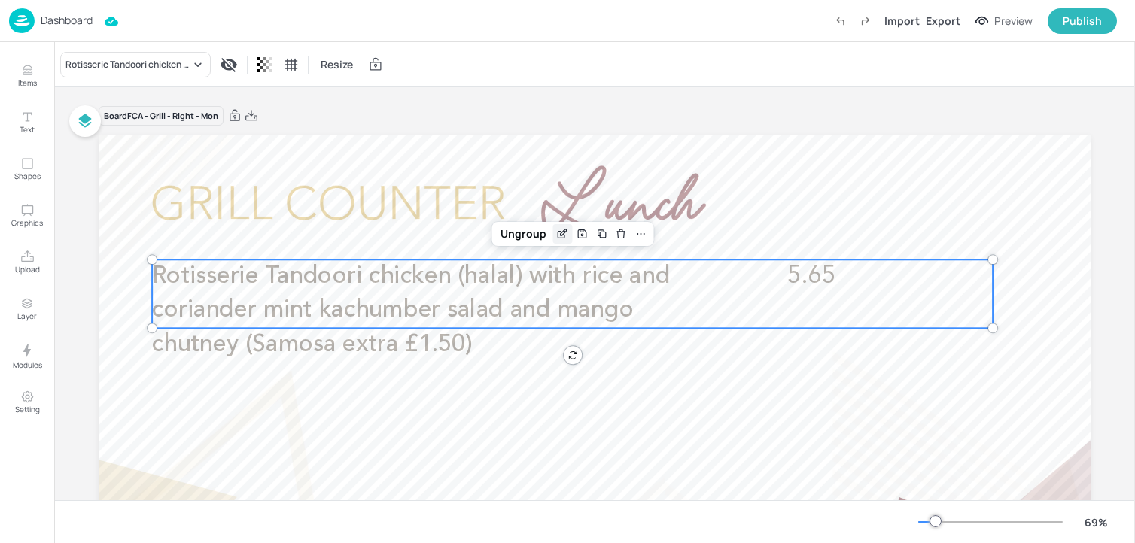
click at [564, 231] on icon "Edit Item" at bounding box center [565, 232] width 2 height 2
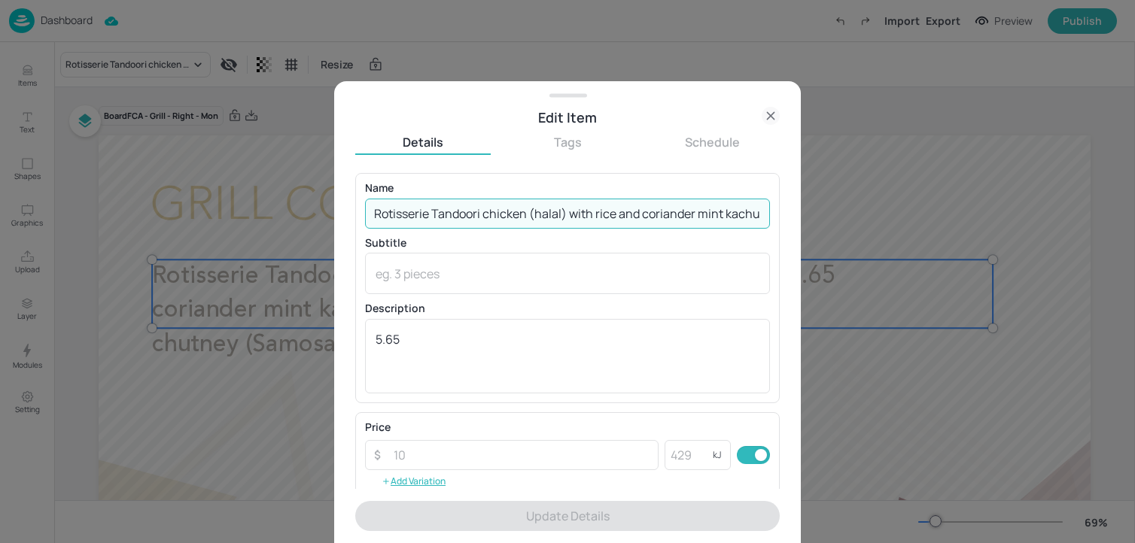
click at [503, 217] on input "Rotisserie Tandoori chicken (halal) with rice and coriander mint kachumber sala…" at bounding box center [567, 214] width 405 height 30
paste input "tandoori chicken (halal), rice, coriander & mint kachumber salad, Raita (Milk)"
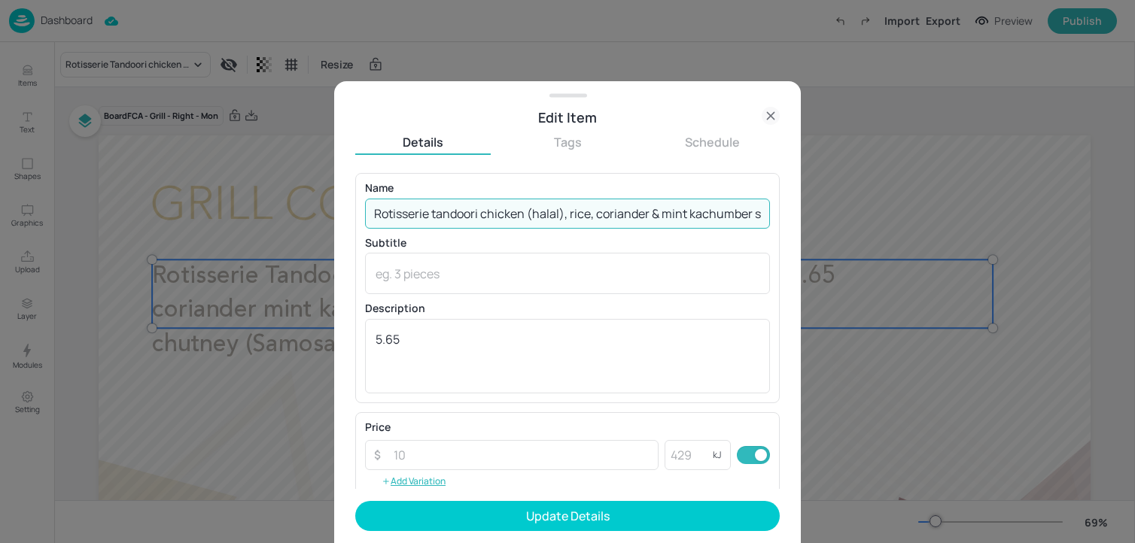
scroll to position [0, 96]
drag, startPoint x: 726, startPoint y: 216, endPoint x: 807, endPoint y: 218, distance: 81.3
click at [807, 218] on div "Edit Item Details Tags Schedule Name Rotisserie tandoori chicken (halal), rice,…" at bounding box center [567, 271] width 1135 height 543
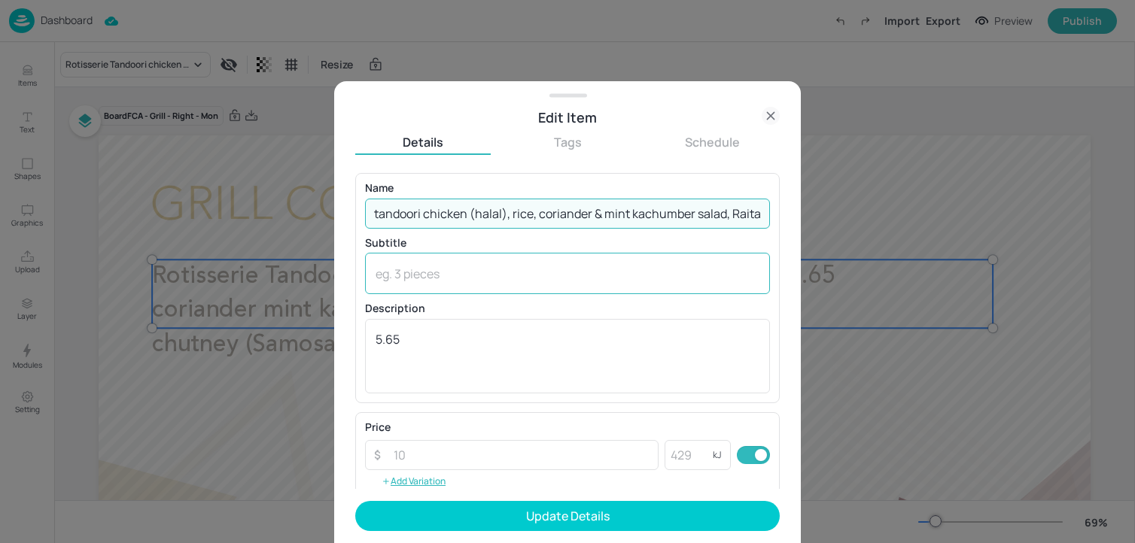
scroll to position [0, 63]
type input "Rotisserie tandoori chicken (halal), rice, coriander & mint kachumber salad, Ra…"
click at [515, 277] on textarea at bounding box center [568, 274] width 384 height 17
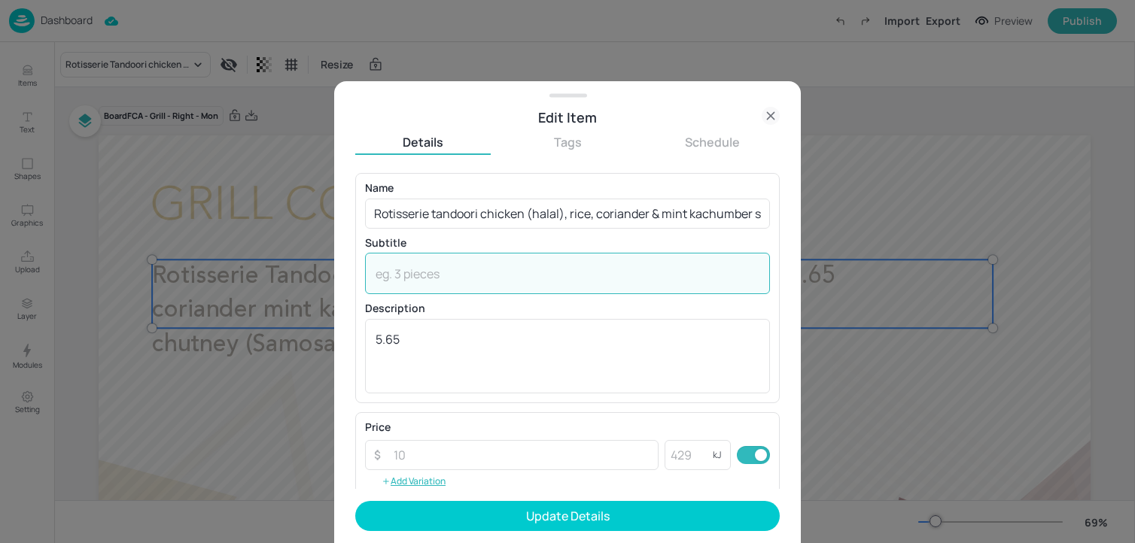
paste textarea "(Milk)"
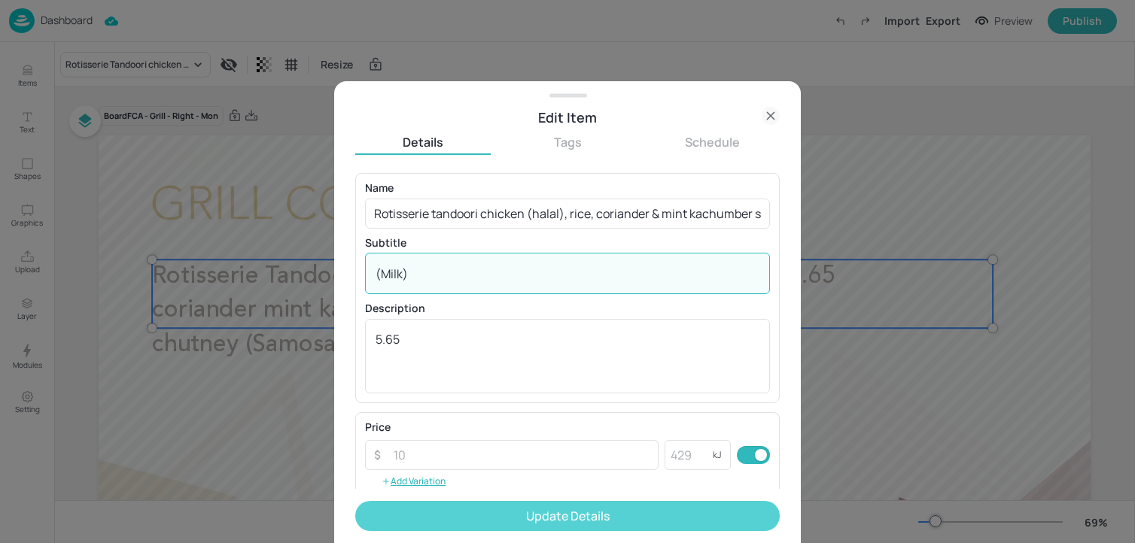
type textarea "(Milk)"
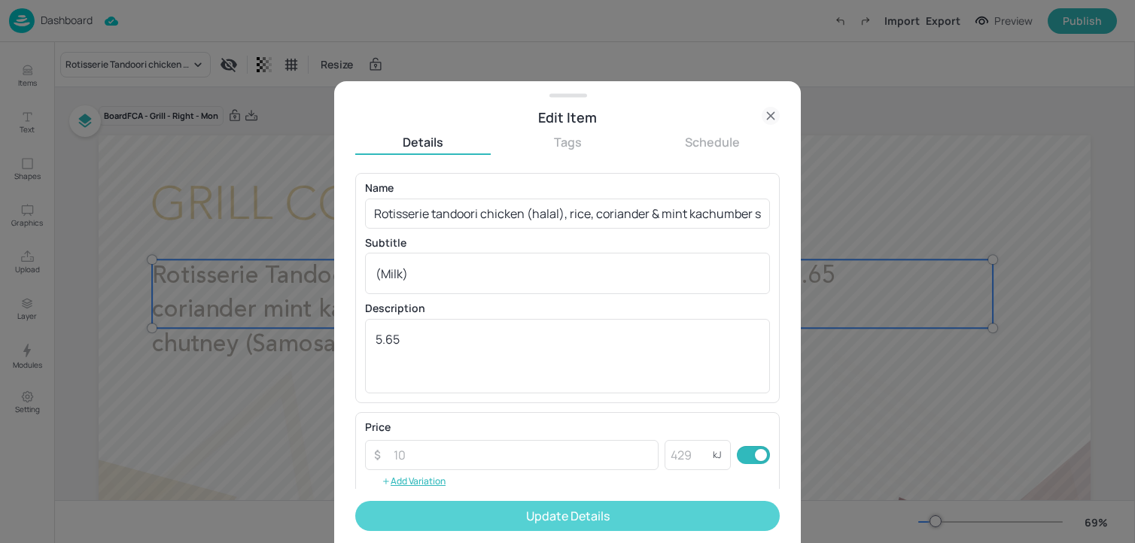
click at [497, 517] on button "Update Details" at bounding box center [567, 516] width 424 height 30
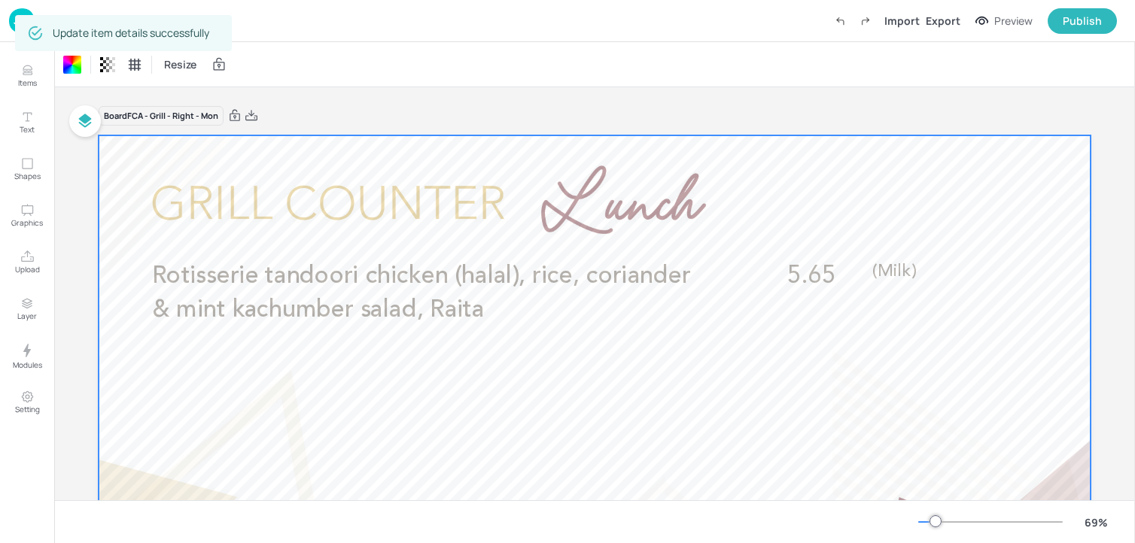
click at [9, 20] on img at bounding box center [22, 20] width 26 height 25
click at [11, 27] on img at bounding box center [22, 20] width 26 height 25
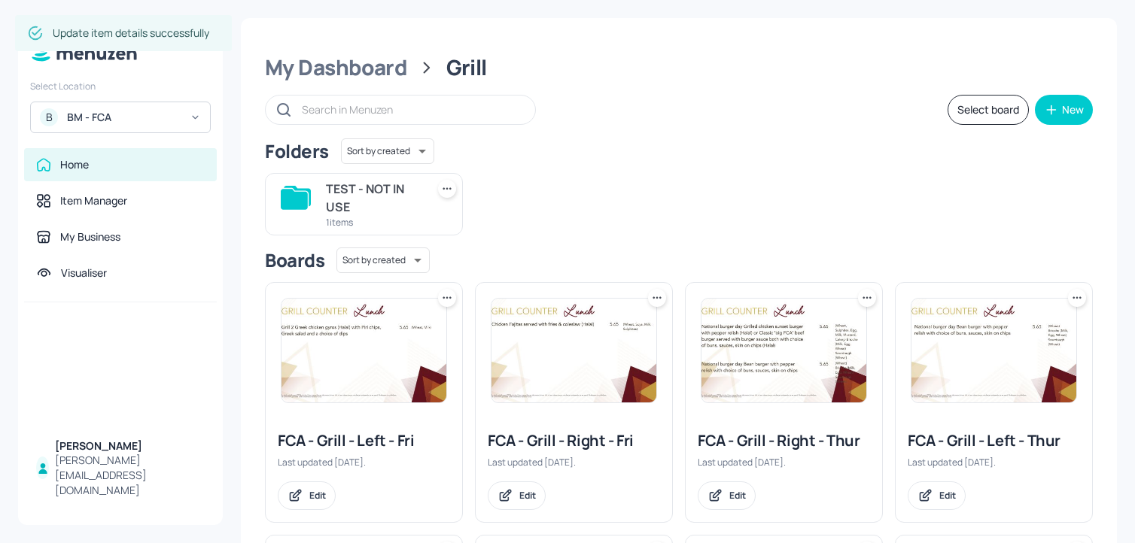
scroll to position [520, 0]
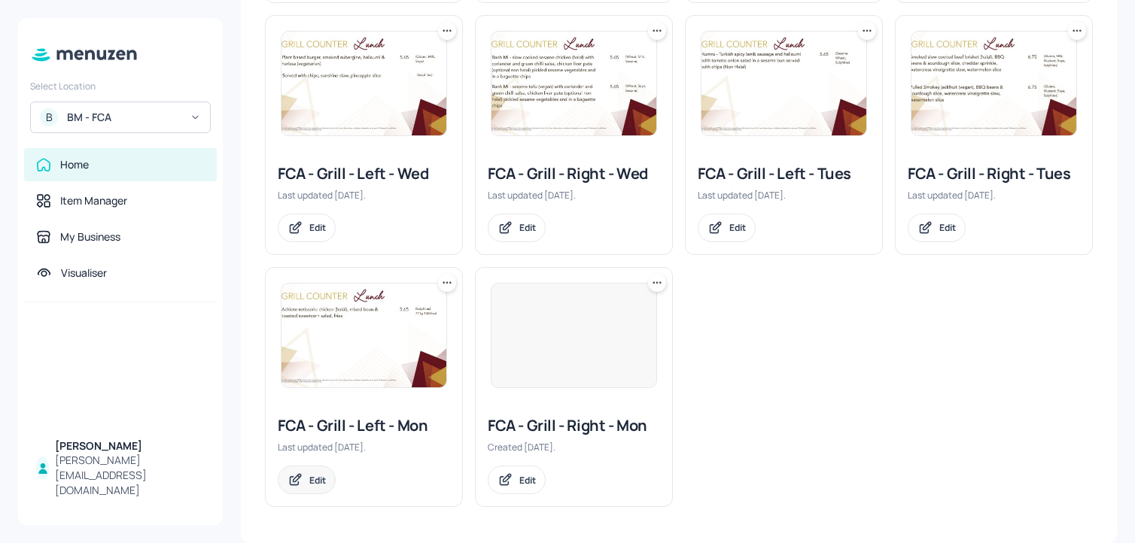
click at [306, 483] on div "Edit" at bounding box center [307, 480] width 58 height 29
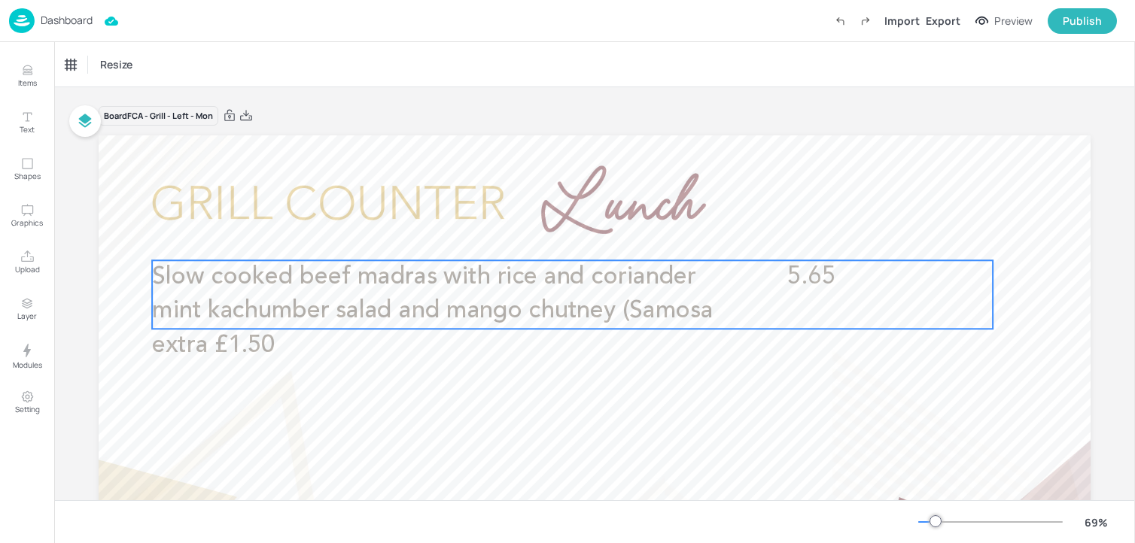
click at [410, 303] on span "Slow cooked beef madras with rice and coriander mint kachumber salad and mango …" at bounding box center [432, 311] width 561 height 93
click at [561, 233] on icon "Edit Item" at bounding box center [562, 235] width 13 height 12
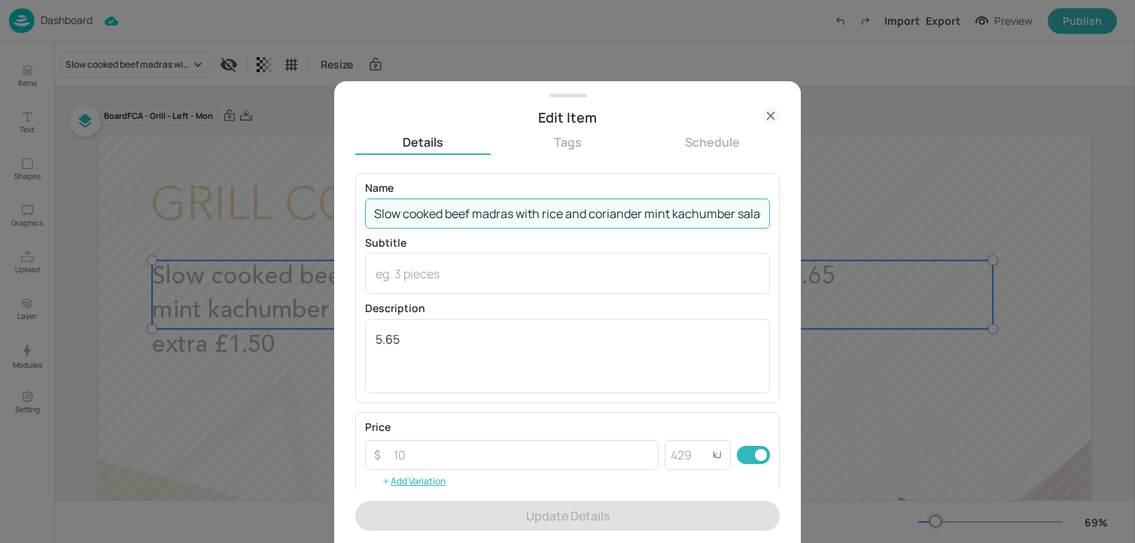
click at [488, 214] on input "Slow cooked beef madras with rice and coriander mint kachumber salad and mango …" at bounding box center [567, 214] width 405 height 30
paste input "(non-halal), rice, coriander & mint kachumber salad, Raita (Celery, Milk, Sulph…"
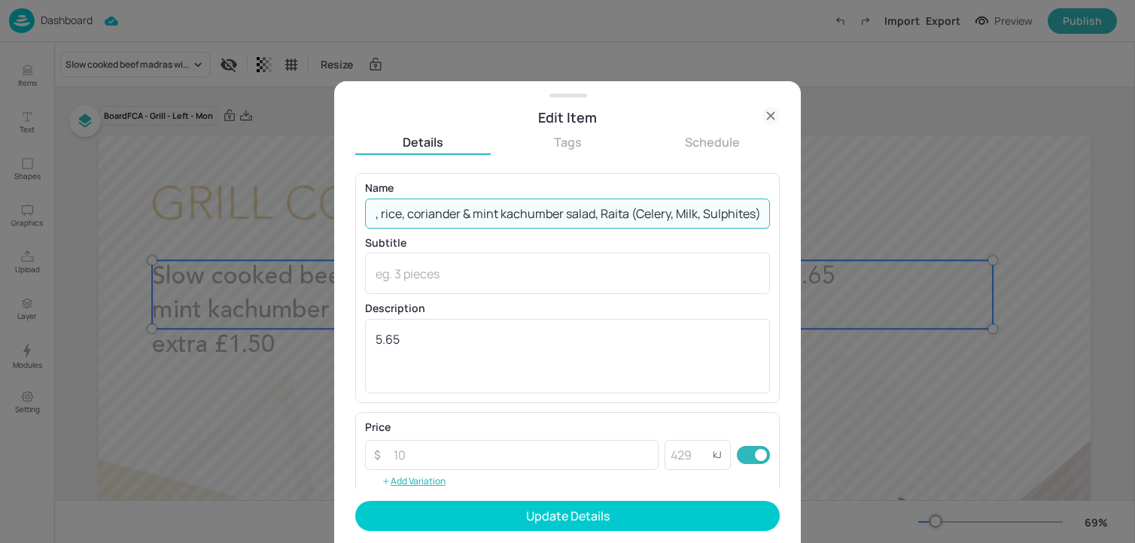
drag, startPoint x: 628, startPoint y: 213, endPoint x: 837, endPoint y: 213, distance: 208.4
click at [837, 213] on div "Edit Item Details Tags Schedule Name Slow cooked beef madras (non-halal), rice,…" at bounding box center [567, 271] width 1135 height 543
drag, startPoint x: 627, startPoint y: 217, endPoint x: 824, endPoint y: 217, distance: 197.2
click at [824, 217] on div "Edit Item Details Tags Schedule Name Slow cooked beef madras (non-halal), rice,…" at bounding box center [567, 271] width 1135 height 543
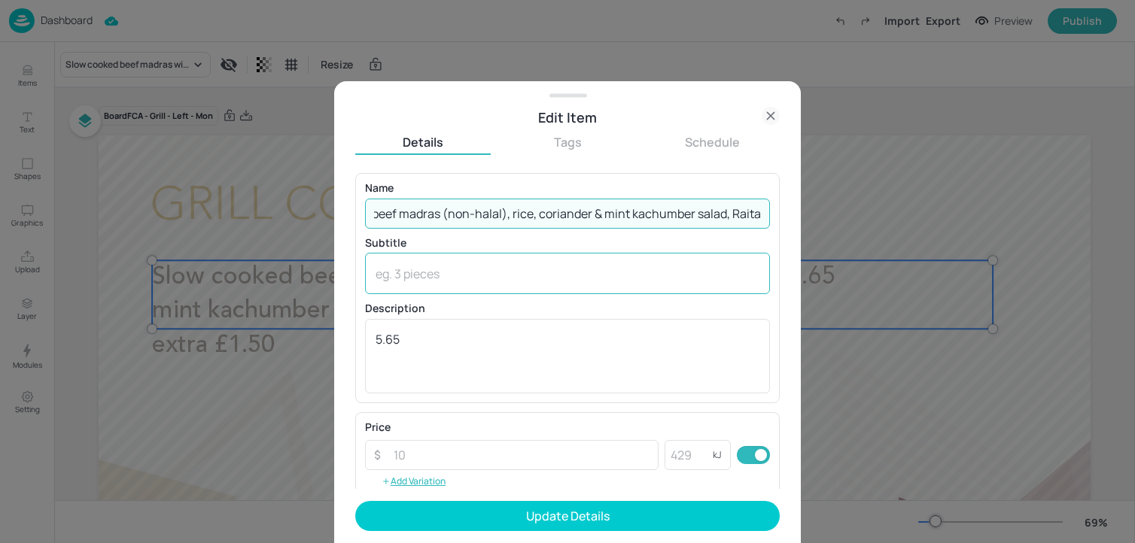
type input "Slow cooked beef madras (non-halal), rice, coriander & mint kachumber salad, Ra…"
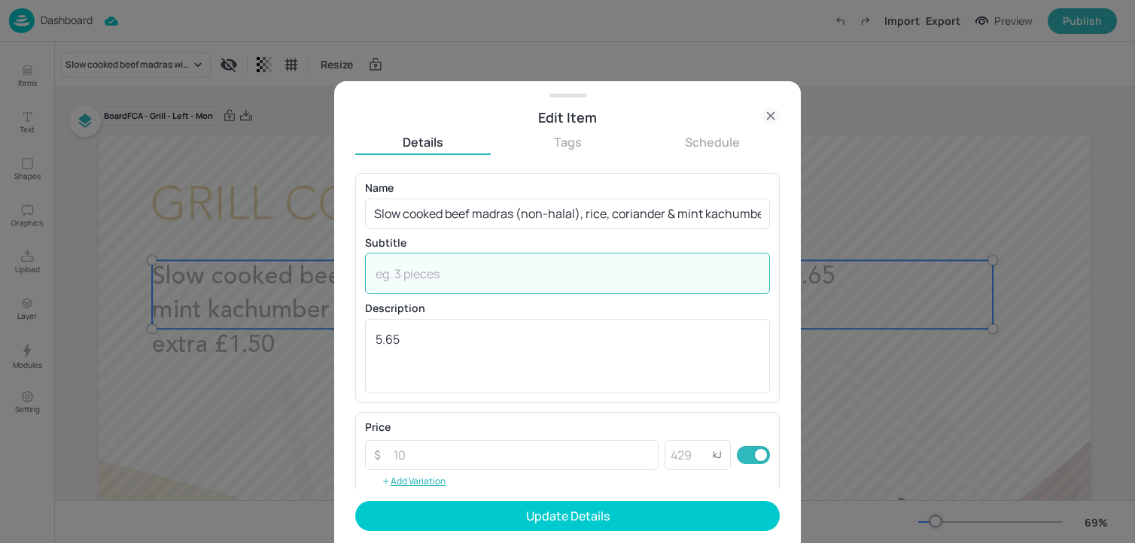
click at [569, 268] on textarea at bounding box center [568, 274] width 384 height 17
paste textarea "(Celery, Milk, Sulphites)"
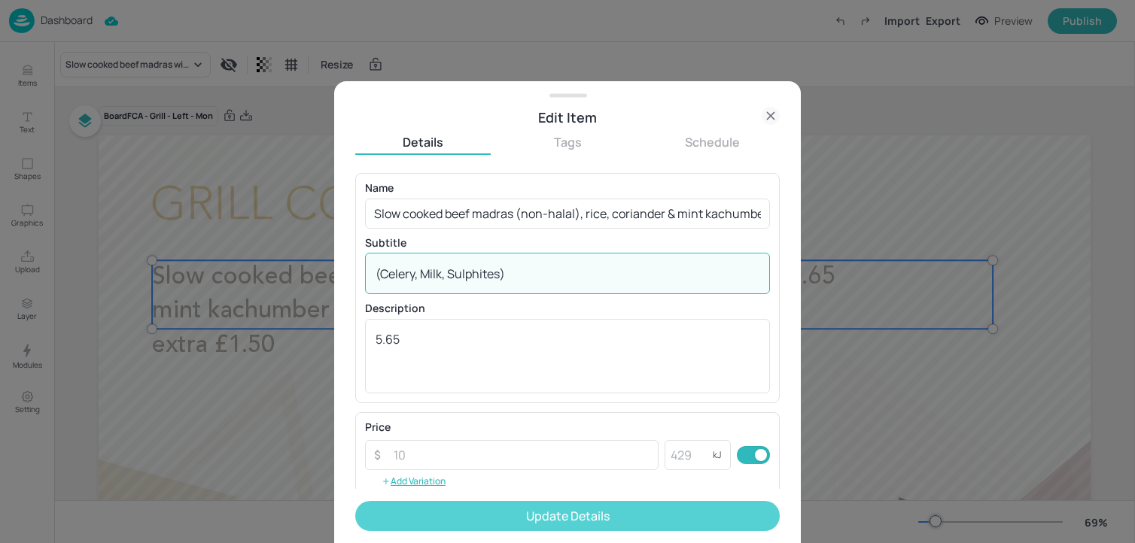
type textarea "(Celery, Milk, Sulphites)"
click at [461, 515] on button "Update Details" at bounding box center [567, 516] width 424 height 30
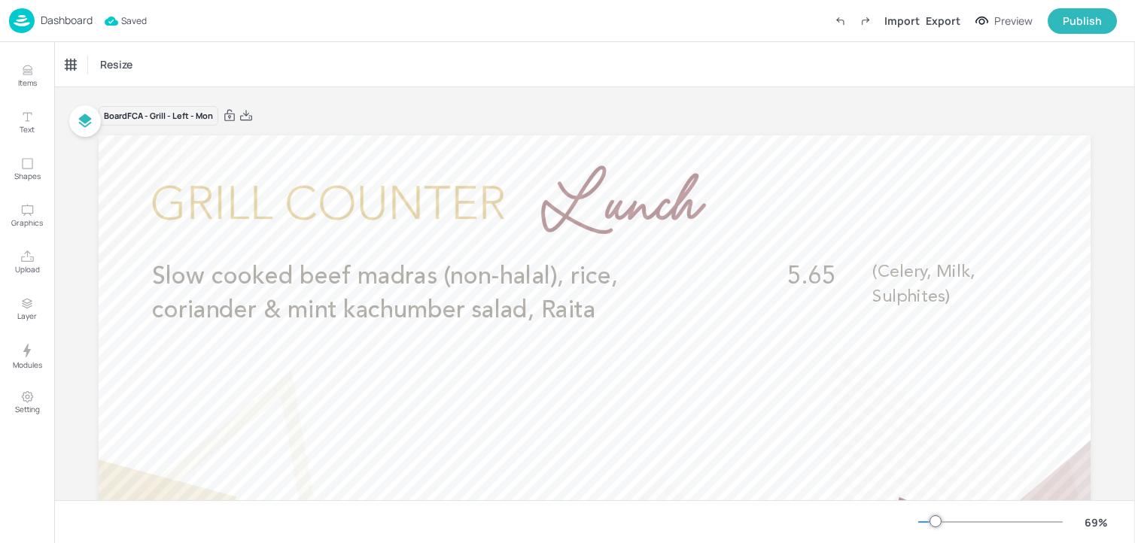
click at [74, 26] on p "Dashboard" at bounding box center [67, 20] width 52 height 11
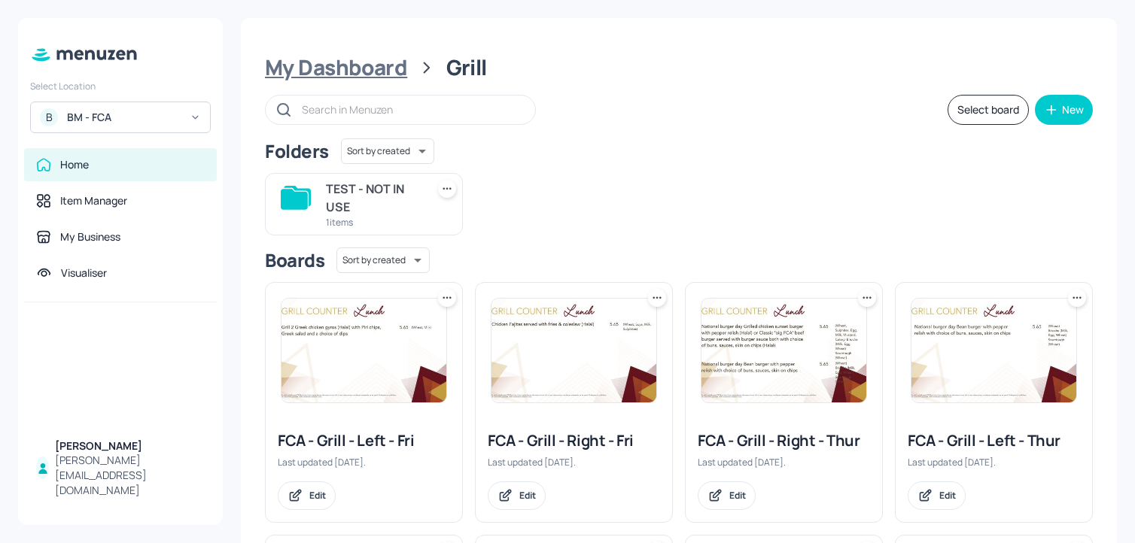
click at [340, 74] on div "My Dashboard" at bounding box center [336, 67] width 142 height 27
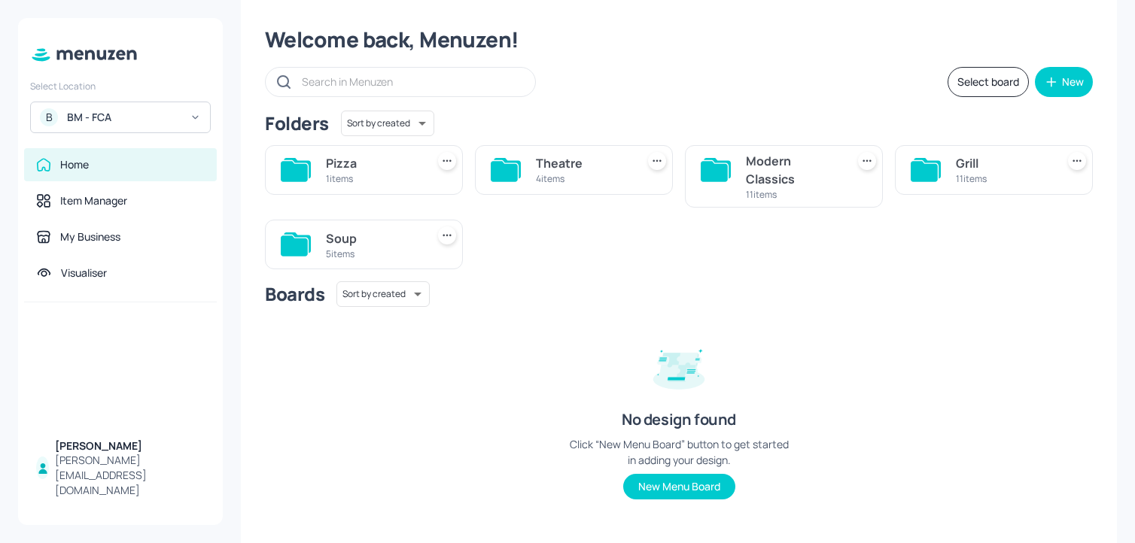
scroll to position [44, 0]
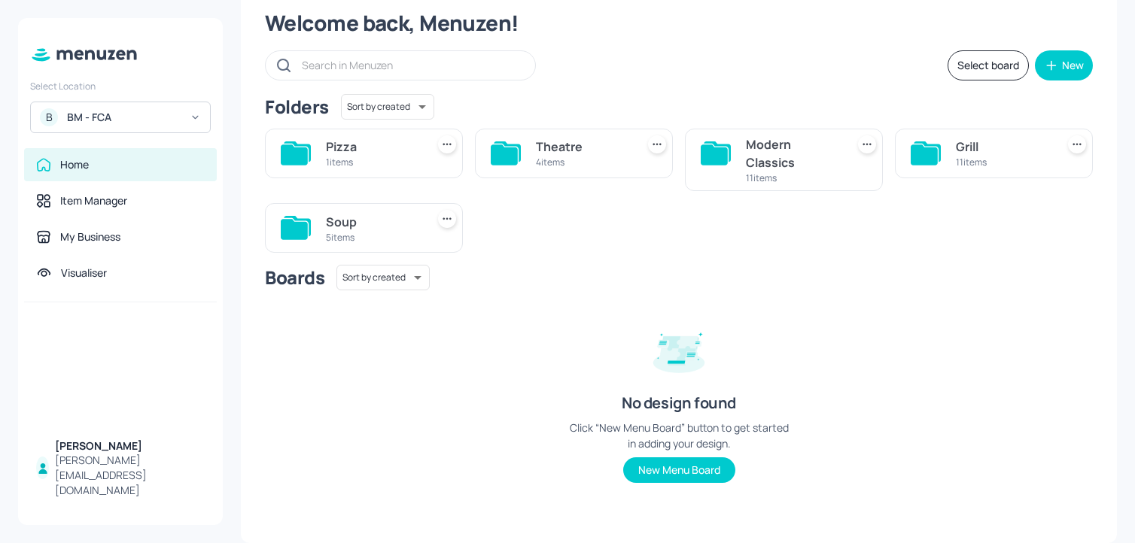
click at [591, 154] on div "Theatre" at bounding box center [583, 147] width 94 height 18
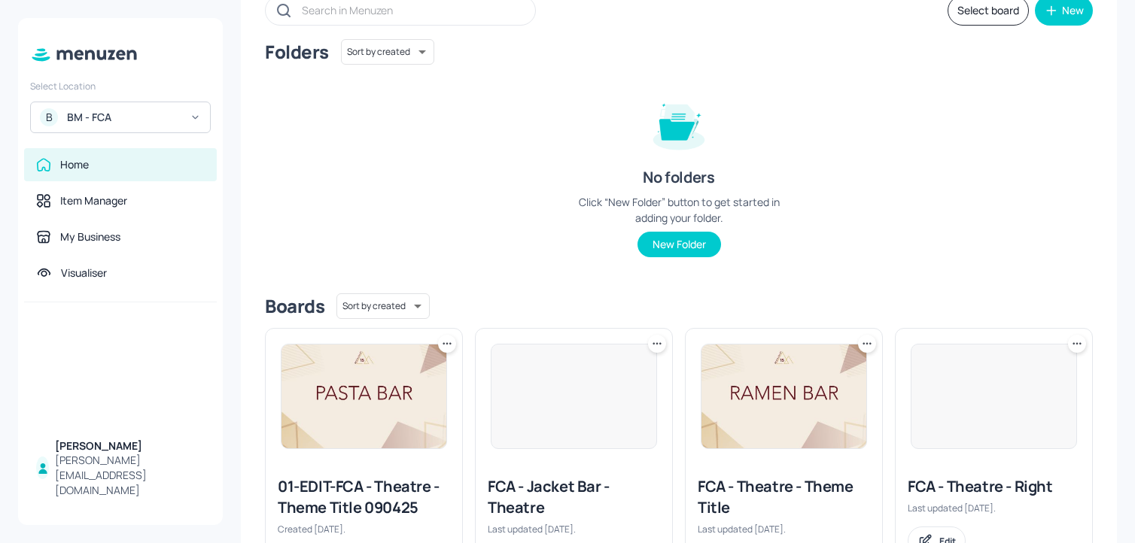
scroll to position [181, 0]
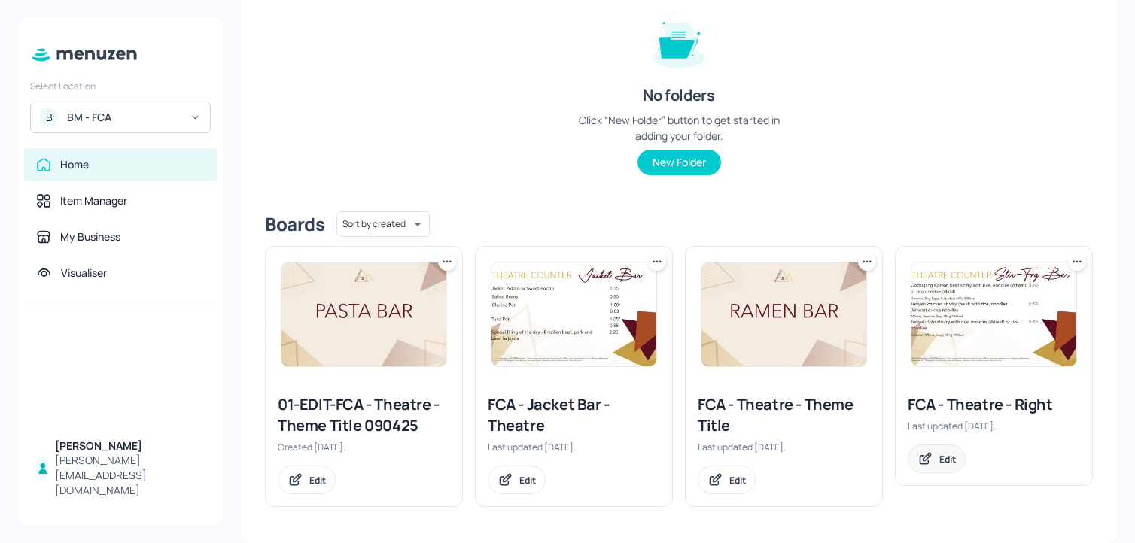
click at [938, 467] on div "Edit" at bounding box center [937, 459] width 58 height 29
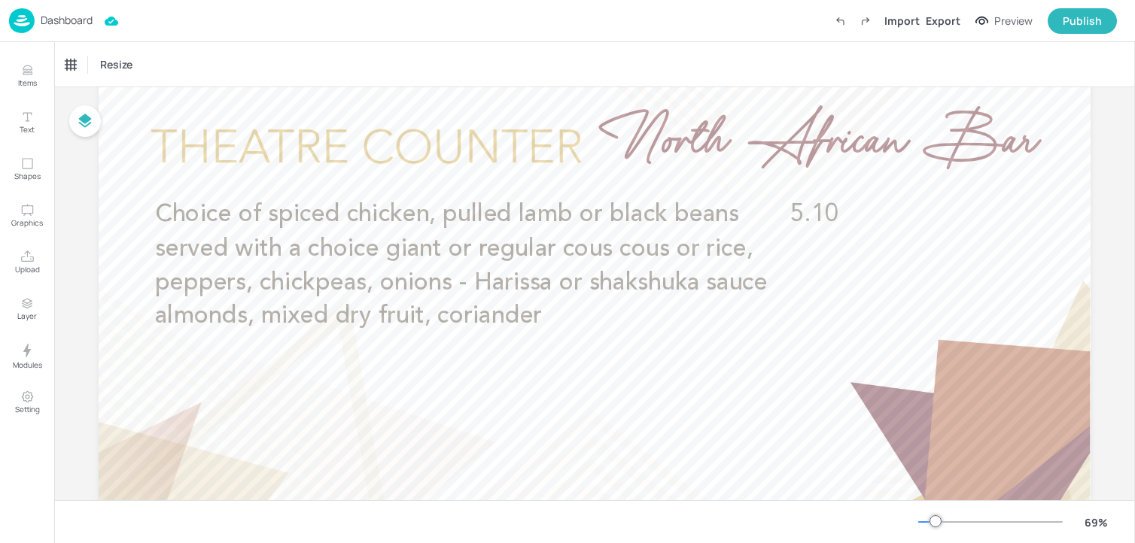
scroll to position [68, 0]
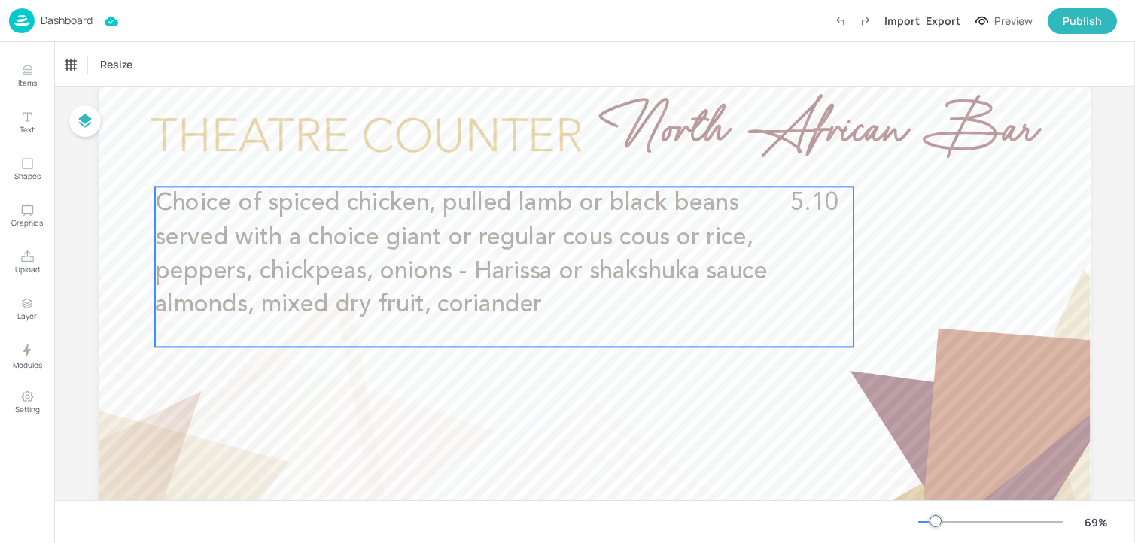
click at [582, 234] on span "Choice of spiced chicken, pulled lamb or black beans served with a choice giant…" at bounding box center [461, 255] width 613 height 126
click at [490, 165] on icon "Edit Item" at bounding box center [493, 162] width 7 height 7
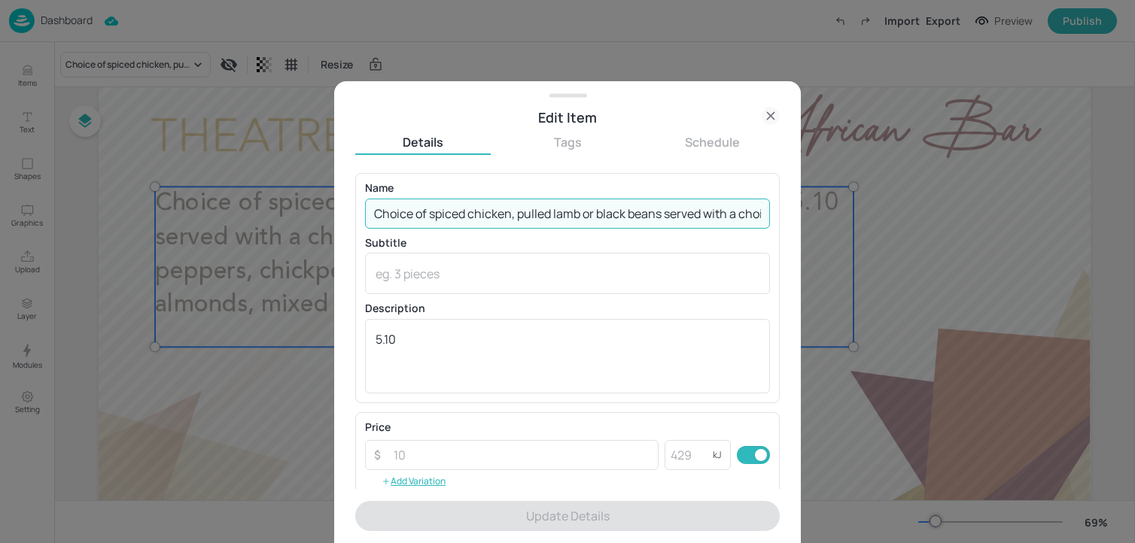
click at [438, 211] on input "Choice of spiced chicken, pulled lamb or black beans served with a choice giant…" at bounding box center [567, 214] width 405 height 30
paste input "Spiced chicken (halal)"
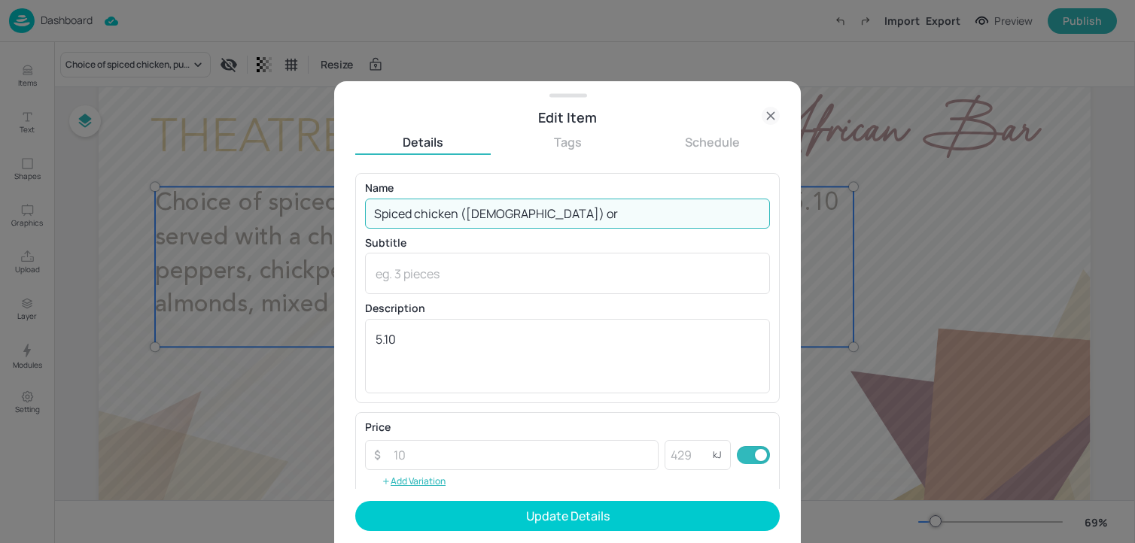
paste input "Pulled lamb (non-halal)"
paste input "Spicy vegan sausage (vegan) (Soya)"
click at [752, 212] on input "Spiced chicken (halal) or Pulled lamb (non-halal) or Spicy vegan sausage (vegan…" at bounding box center [567, 214] width 405 height 30
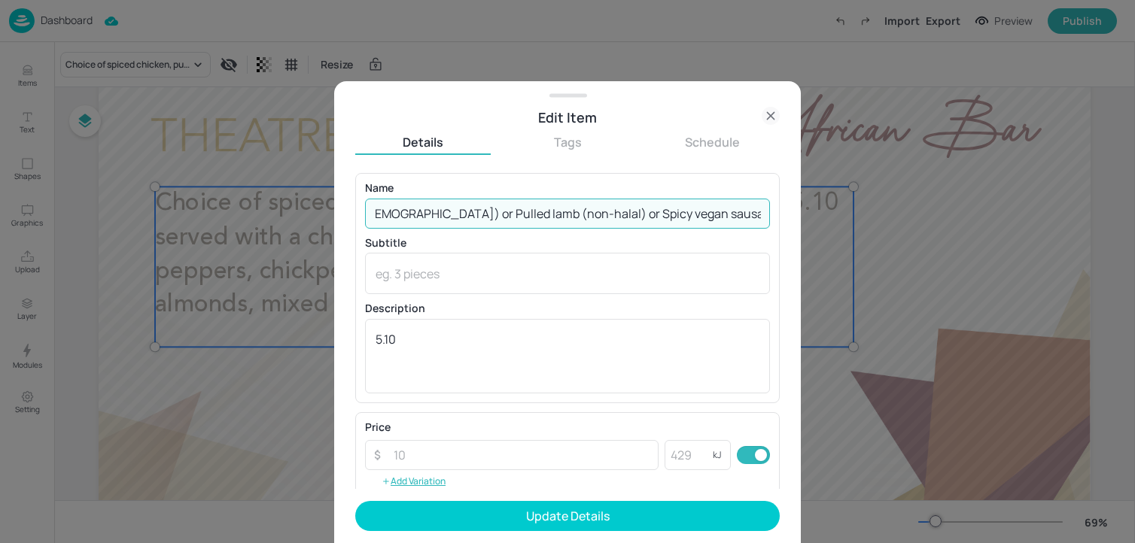
paste input "Served with choice of rice or couscous (Wheat)"
click at [695, 211] on input "Spiced chicken (halal) or Pulled lamb (non-halal) or Spicy vegan sausage (vegan…" at bounding box center [567, 214] width 405 height 30
paste input "Harissa sauce or shakshuka sauce £5.10"
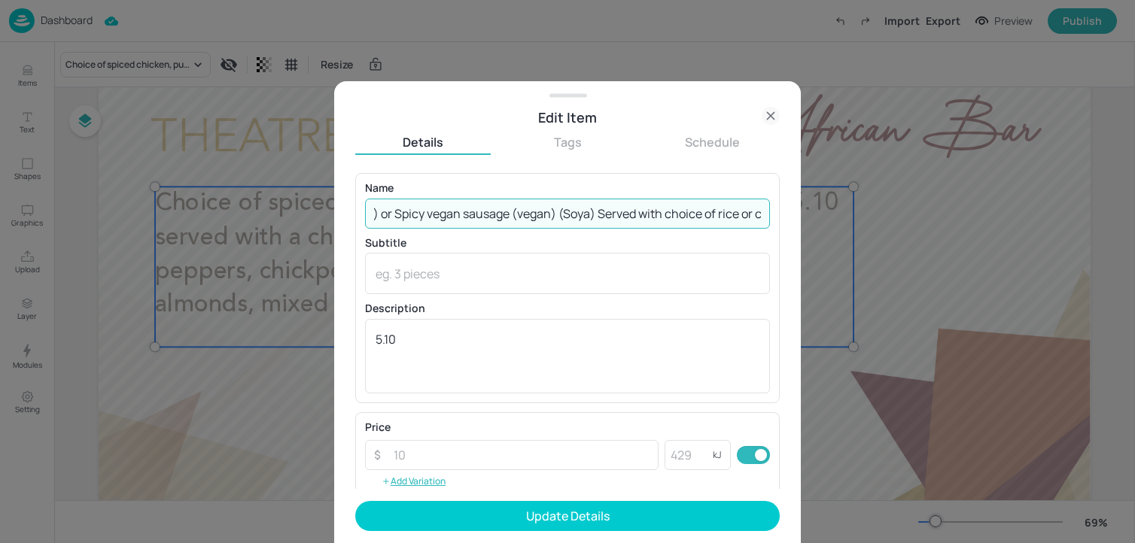
scroll to position [0, 594]
drag, startPoint x: 725, startPoint y: 211, endPoint x: 820, endPoint y: 211, distance: 94.8
click at [819, 211] on div "Edit Item Details Tags Schedule Name Spiced chicken (halal) or Pulled lamb (non…" at bounding box center [567, 271] width 1135 height 543
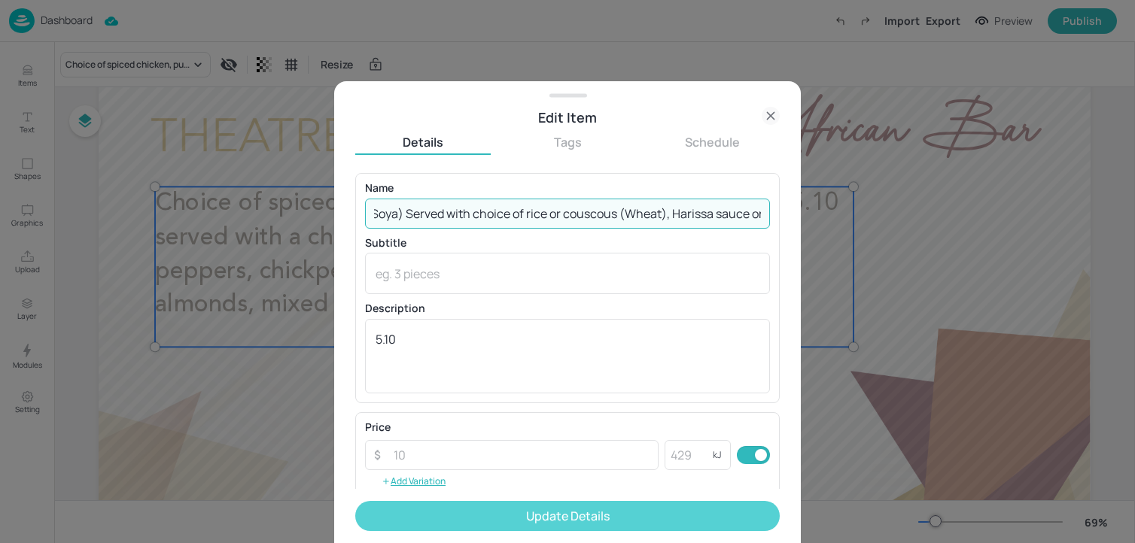
type input "Spiced chicken (halal) or Pulled lamb (non-halal) or Spicy vegan sausage (vegan…"
click at [472, 512] on button "Update Details" at bounding box center [567, 516] width 424 height 30
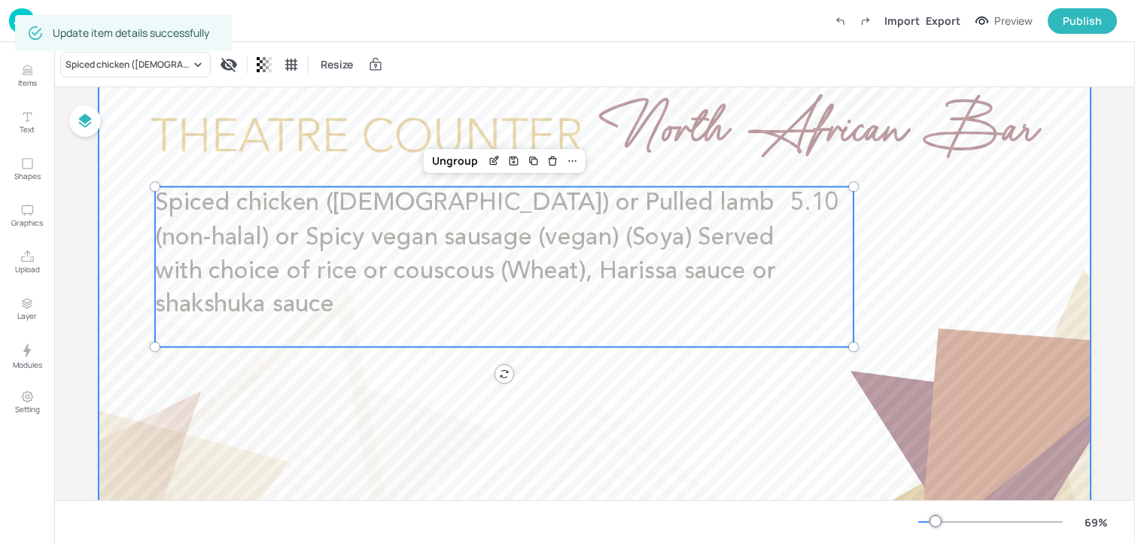
click at [926, 324] on div at bounding box center [595, 347] width 992 height 558
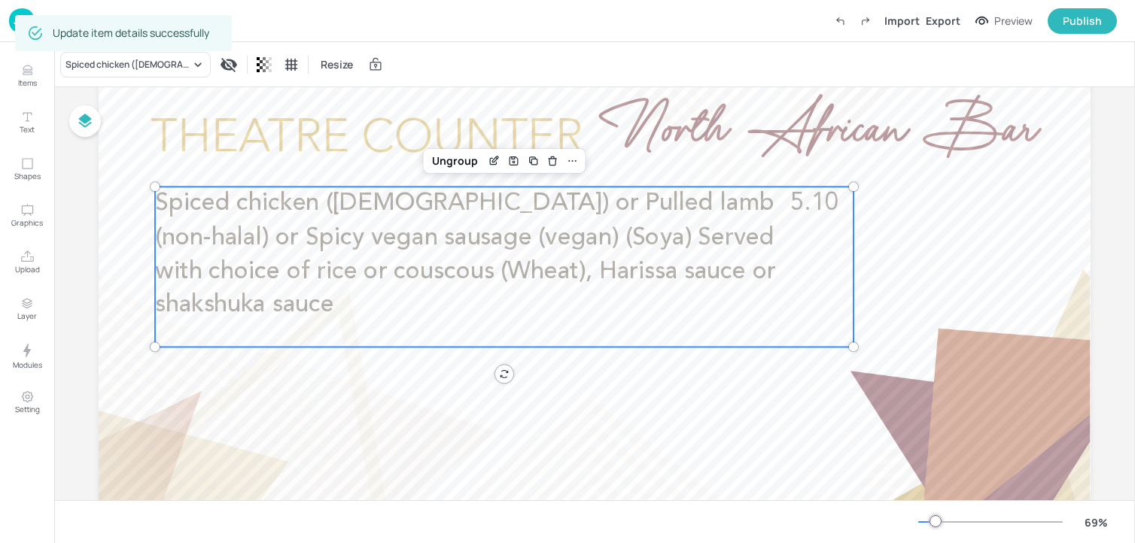
click at [525, 284] on p "Spiced chicken (halal) or Pulled lamb (non-halal) or Spicy vegan sausage (vegan…" at bounding box center [469, 255] width 628 height 136
click at [509, 376] on div "Spiced chicken (halal) or Pulled lamb (non-halal) or Spicy vegan sausage (vegan…" at bounding box center [595, 347] width 992 height 558
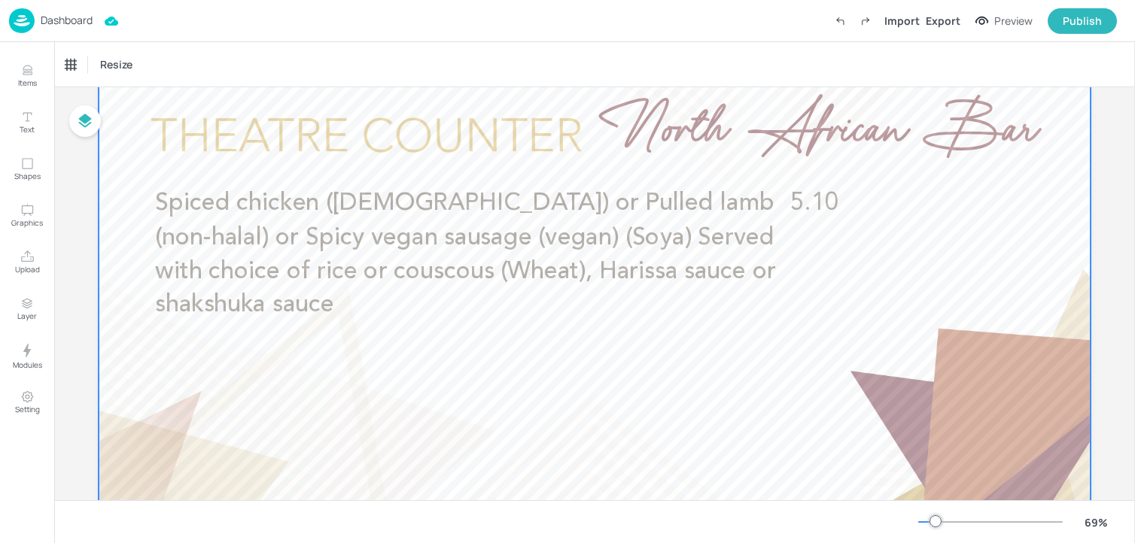
click at [485, 418] on div at bounding box center [595, 347] width 992 height 558
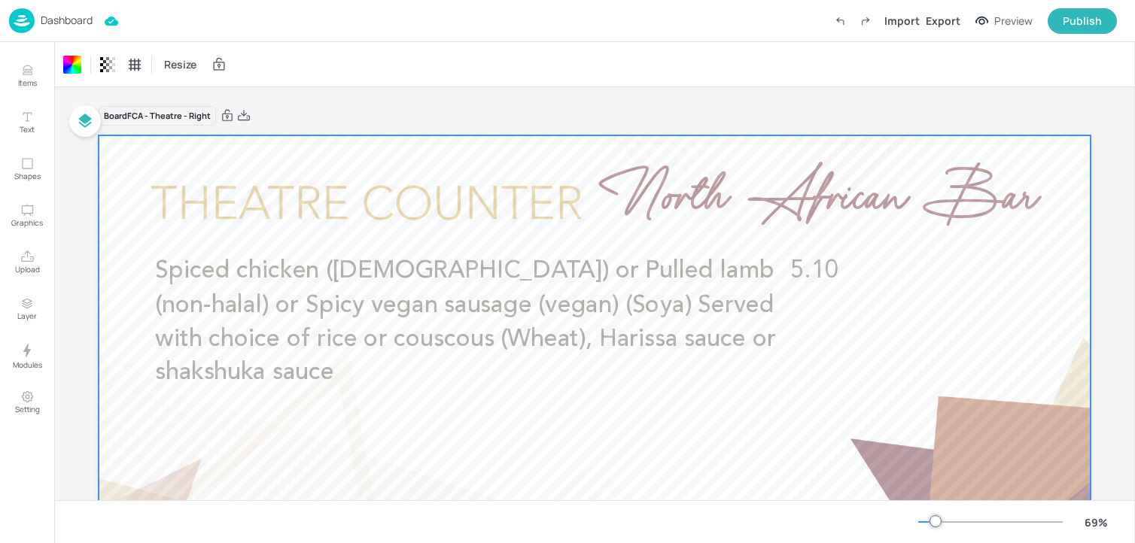
click at [50, 26] on p "Dashboard" at bounding box center [67, 20] width 52 height 11
click at [64, 26] on p "Dashboard" at bounding box center [67, 20] width 52 height 11
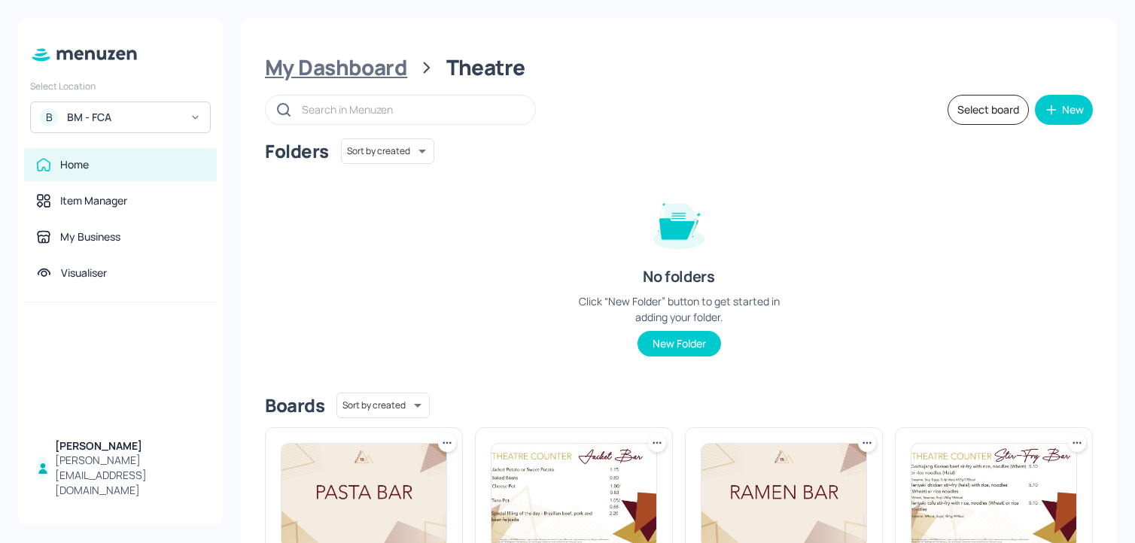
click at [375, 65] on div "My Dashboard" at bounding box center [336, 67] width 142 height 27
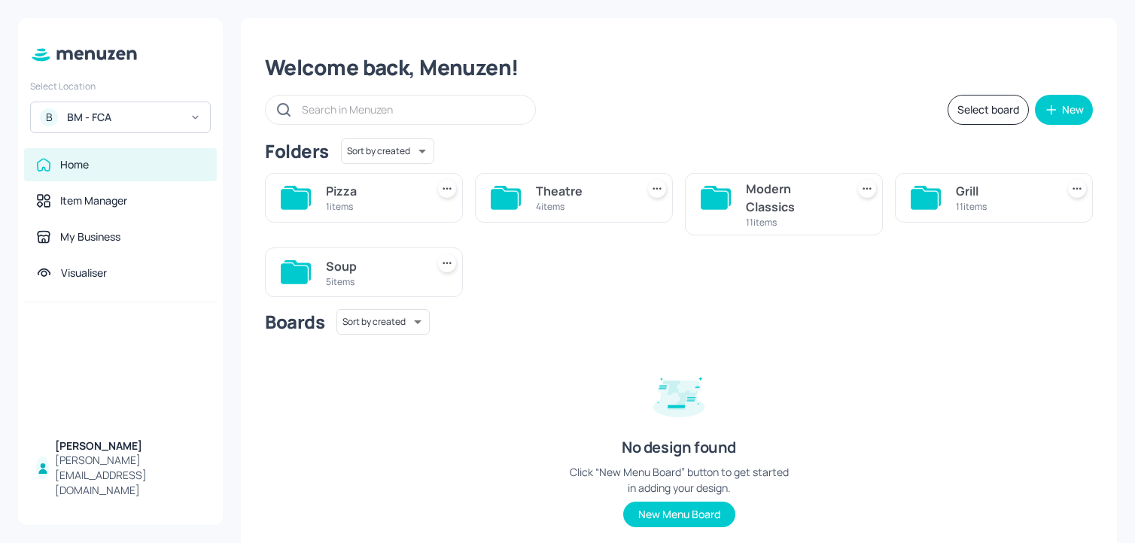
click at [357, 211] on div "1 items" at bounding box center [373, 206] width 94 height 13
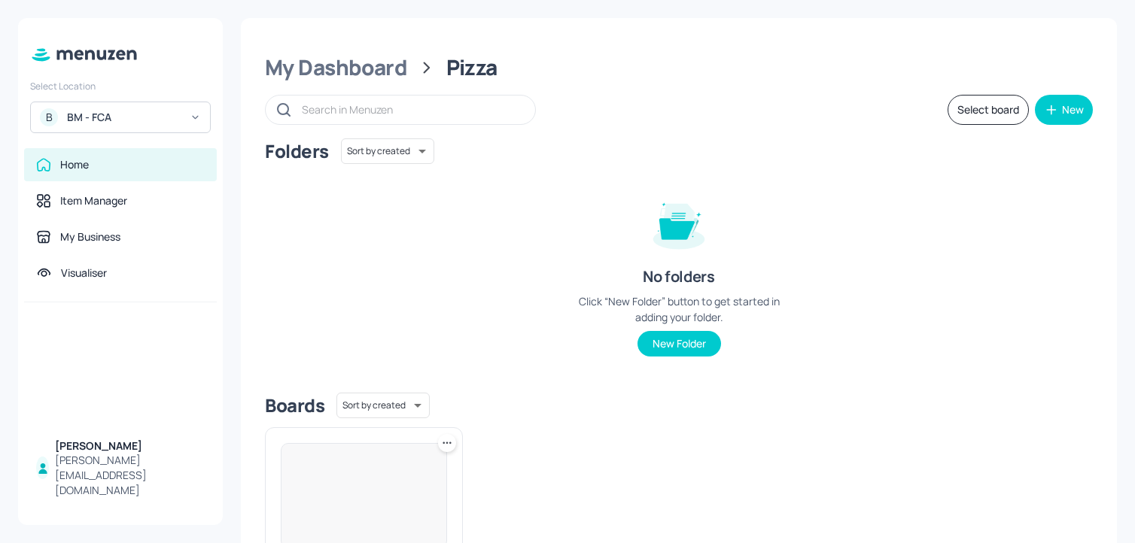
scroll to position [160, 0]
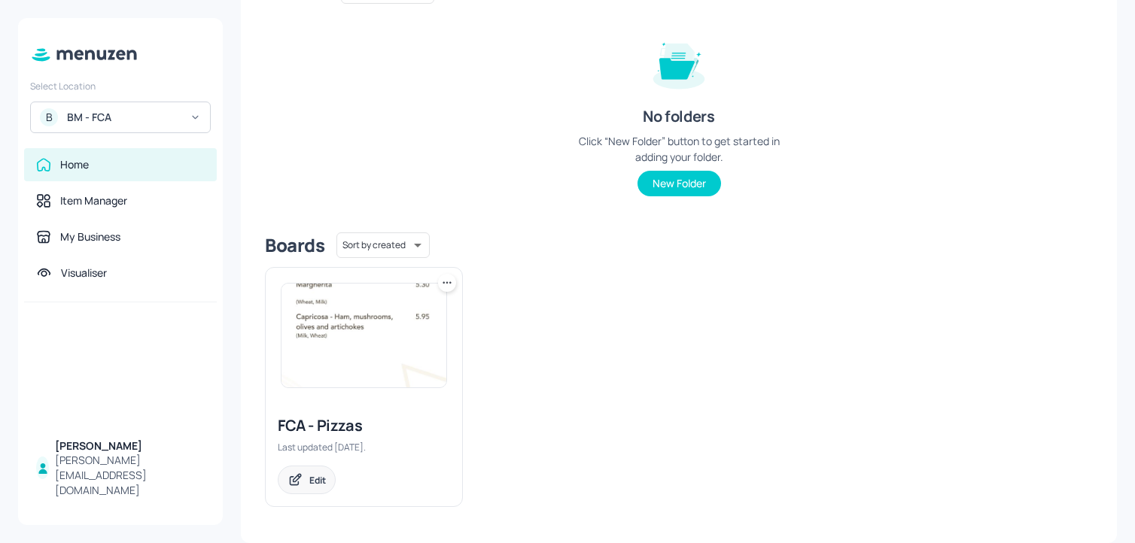
click at [303, 473] on div "Edit" at bounding box center [307, 480] width 58 height 29
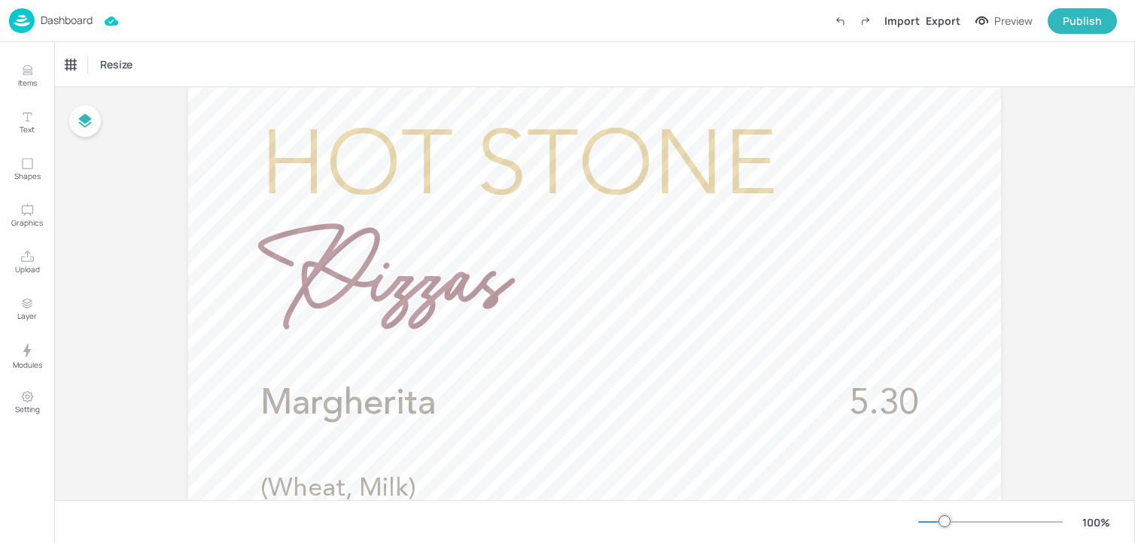
scroll to position [347, 0]
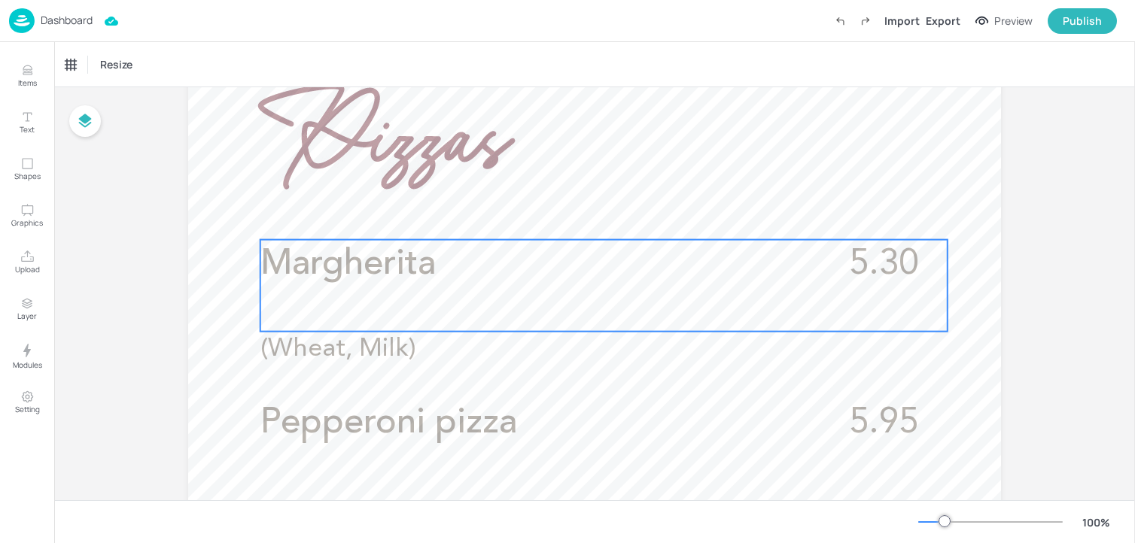
click at [476, 275] on p "Margherita" at bounding box center [536, 265] width 553 height 50
click at [595, 213] on icon "Edit Item" at bounding box center [593, 214] width 13 height 12
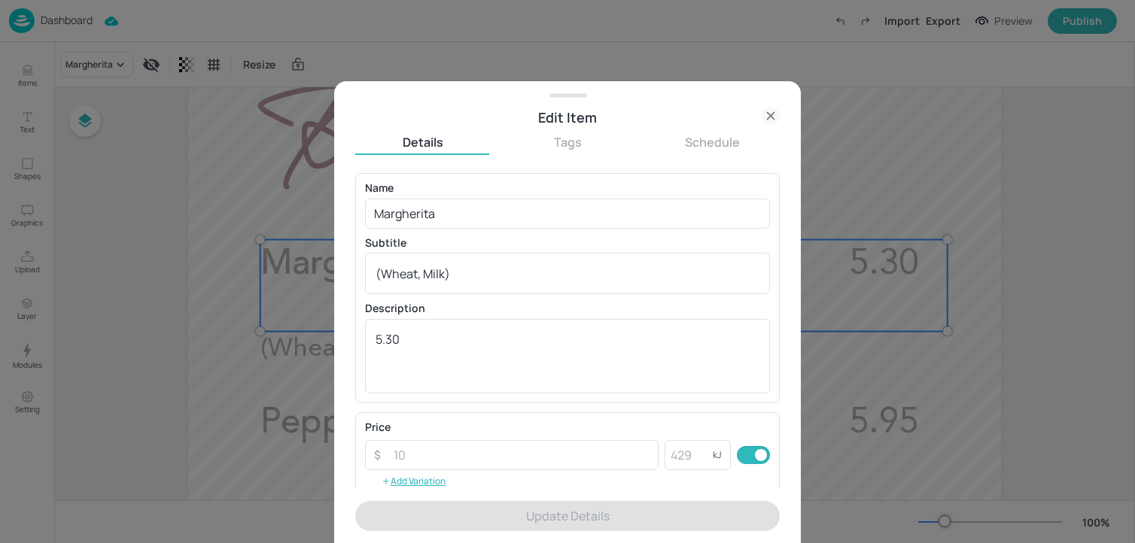
click at [552, 197] on div "Name Margherita ​" at bounding box center [567, 205] width 405 height 45
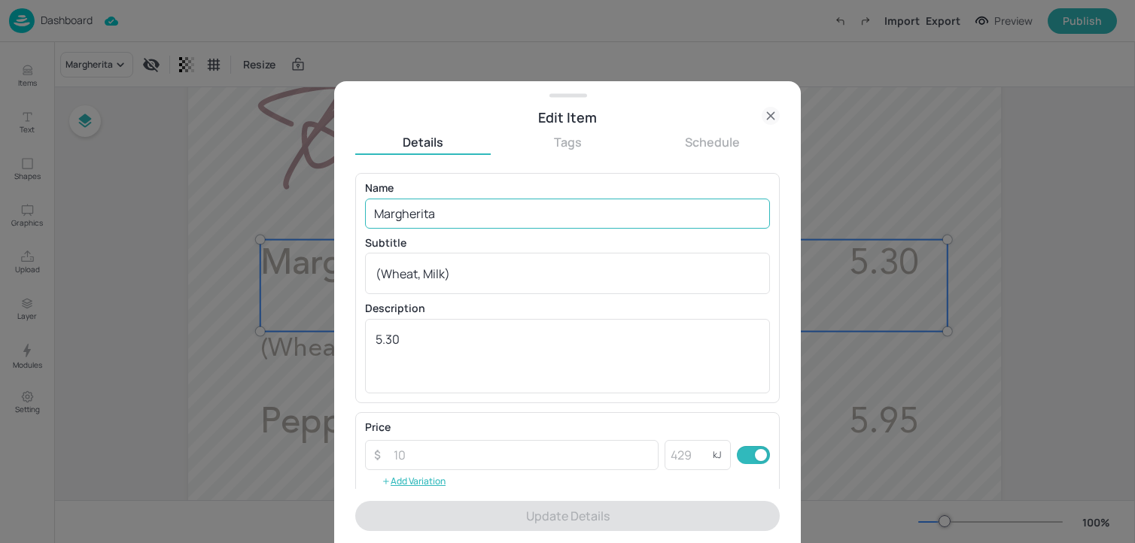
click at [543, 220] on input "Margherita" at bounding box center [567, 214] width 405 height 30
paste input "(vegetarian)(Wheat, Milk)£5.30"
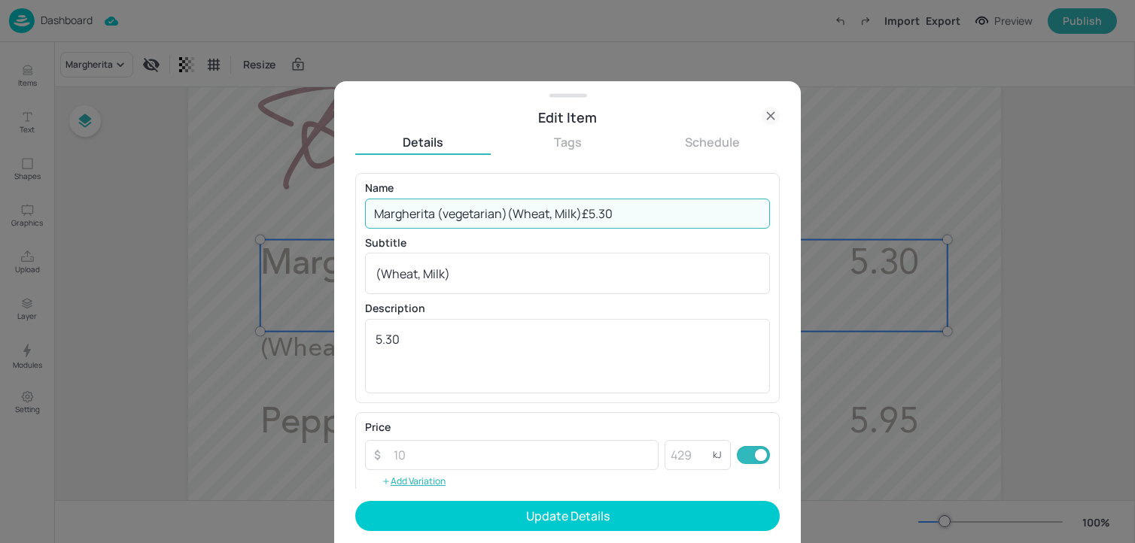
drag, startPoint x: 508, startPoint y: 217, endPoint x: 796, endPoint y: 215, distance: 288.2
click at [795, 216] on div "Edit Item Details Tags Schedule Name Margherita (vegetarian)(Wheat, Milk)£5.30 …" at bounding box center [567, 312] width 467 height 462
type input "Margherita (vegetarian)"
click at [481, 497] on form "Name Margherita (vegetarian) ​ Subtitle (Wheat, Milk) x ​ Description 5.30 x ​ …" at bounding box center [567, 358] width 424 height 370
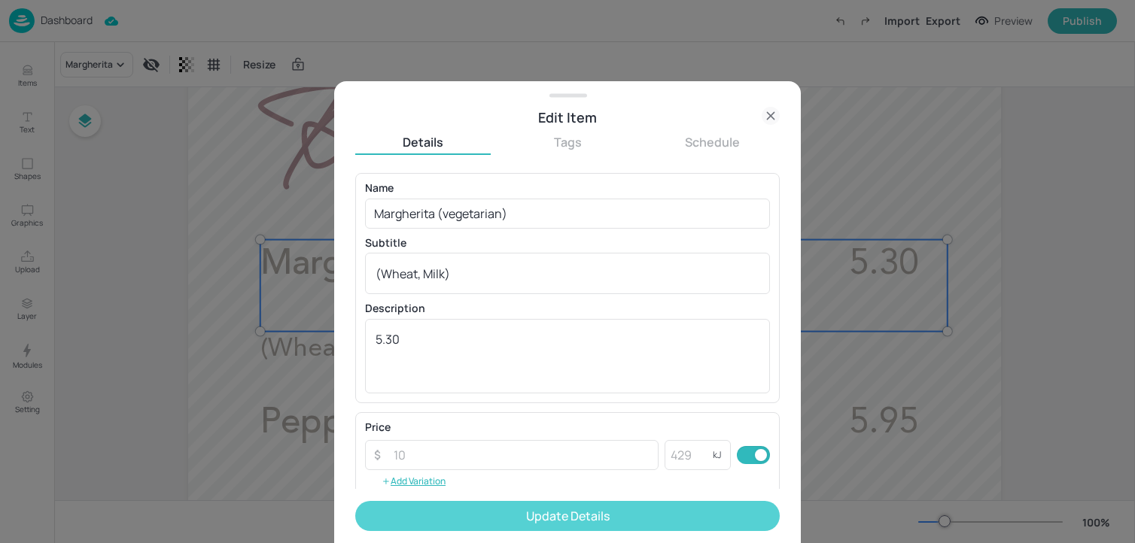
click at [481, 509] on button "Update Details" at bounding box center [567, 516] width 424 height 30
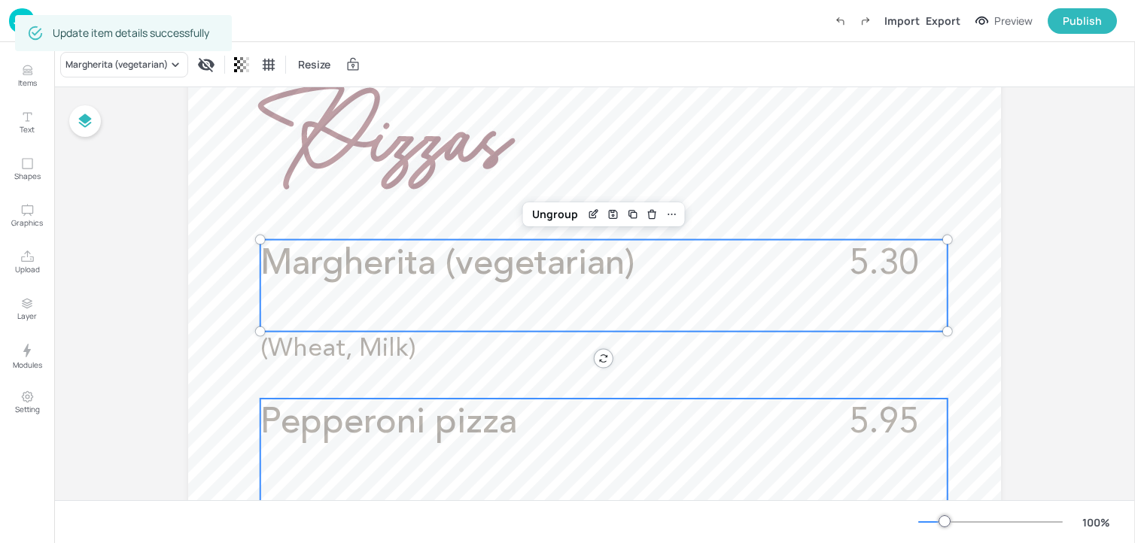
click at [458, 432] on span "Pepperoni pizza" at bounding box center [388, 423] width 257 height 35
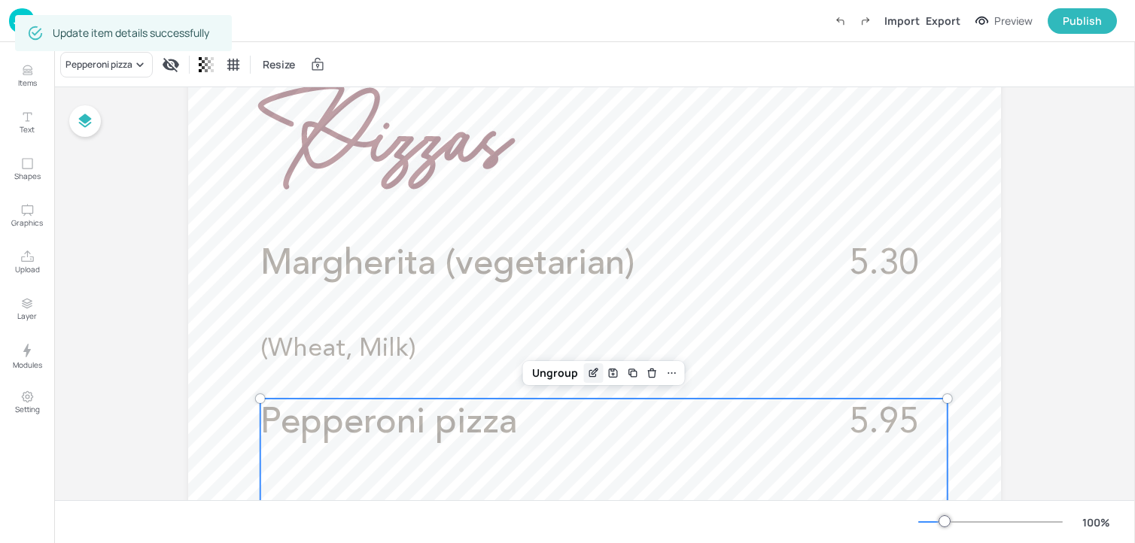
click at [590, 363] on div "Edit Item" at bounding box center [594, 373] width 20 height 20
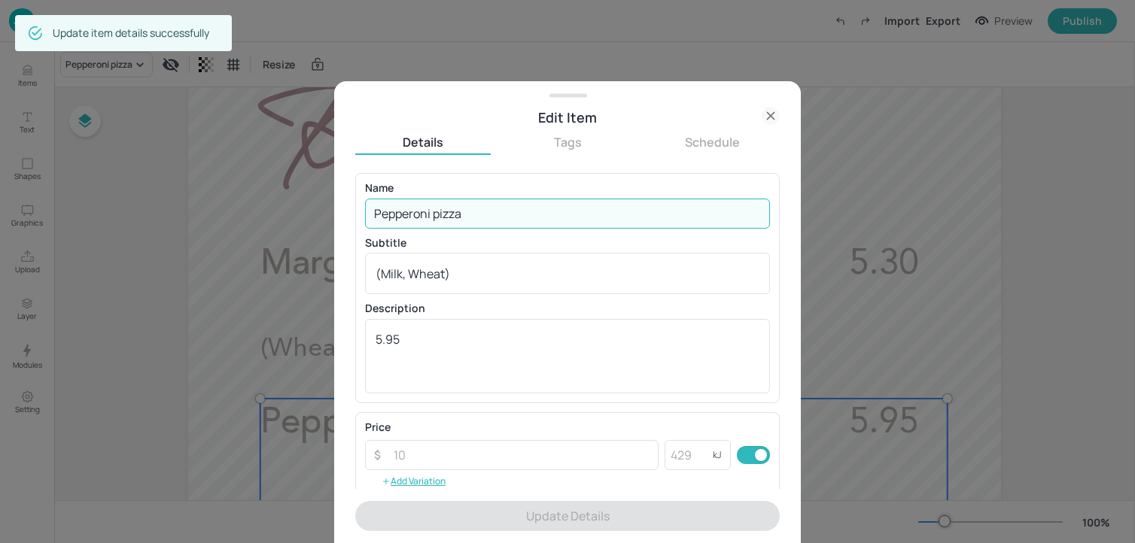
click at [496, 222] on input "Pepperoni pizza" at bounding box center [567, 214] width 405 height 30
paste input "(Sulphites, Wheat, Milk) £5.95"
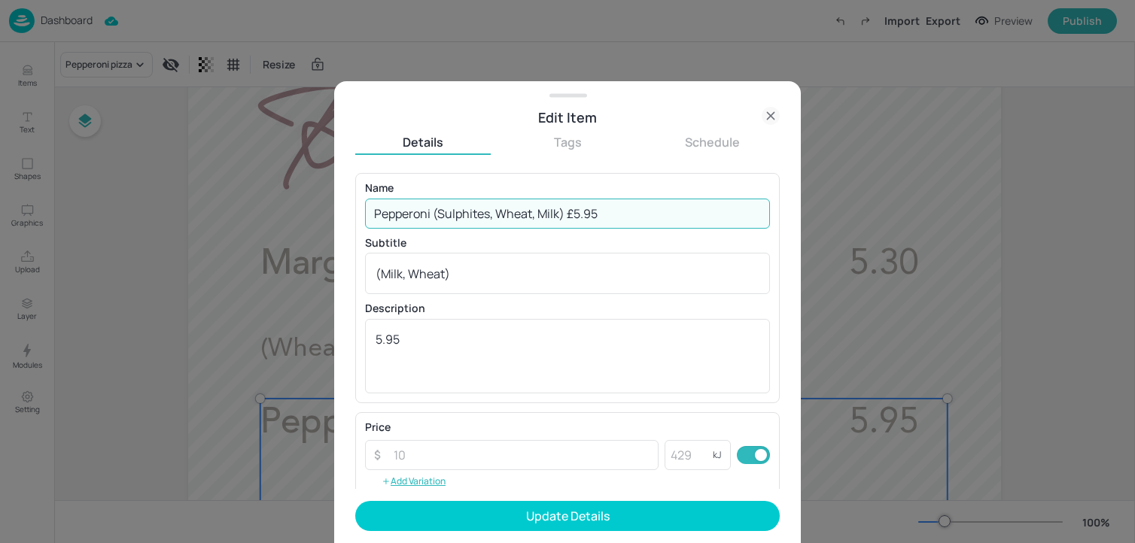
drag, startPoint x: 565, startPoint y: 216, endPoint x: 676, endPoint y: 216, distance: 110.6
click at [676, 216] on input "Pepperoni (Sulphites, Wheat, Milk) £5.95" at bounding box center [567, 214] width 405 height 30
click at [436, 214] on input "Pepperoni (Sulphites, Wheat, Milk)" at bounding box center [567, 214] width 405 height 30
drag, startPoint x: 433, startPoint y: 214, endPoint x: 725, endPoint y: 214, distance: 292.0
click at [725, 214] on input "Pepperoni (Sulphites, Wheat, Milk)" at bounding box center [567, 214] width 405 height 30
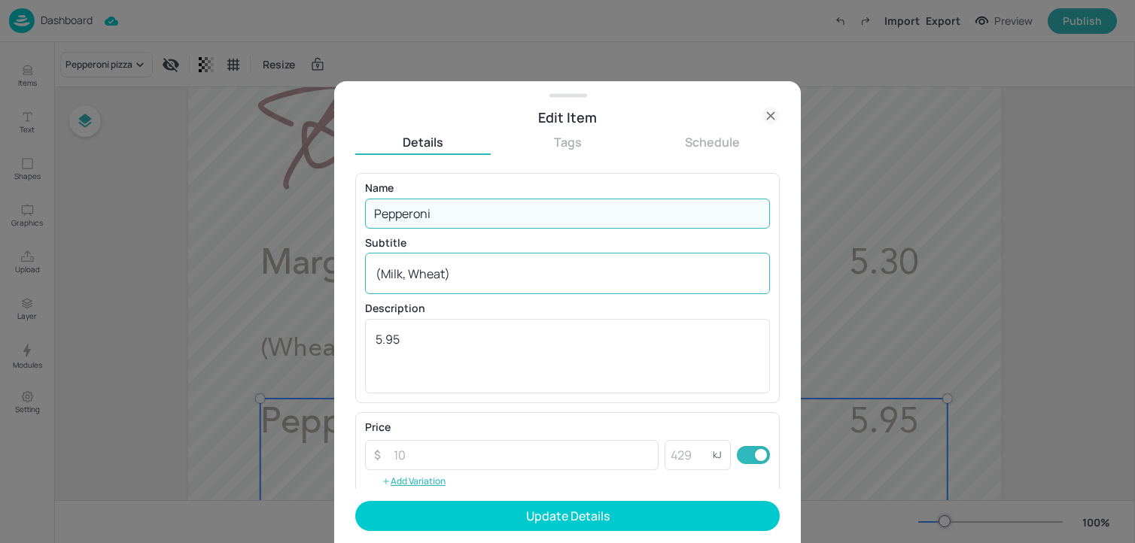
type input "Pepperoni"
click at [643, 284] on div "(Milk, Wheat) x ​" at bounding box center [567, 273] width 405 height 41
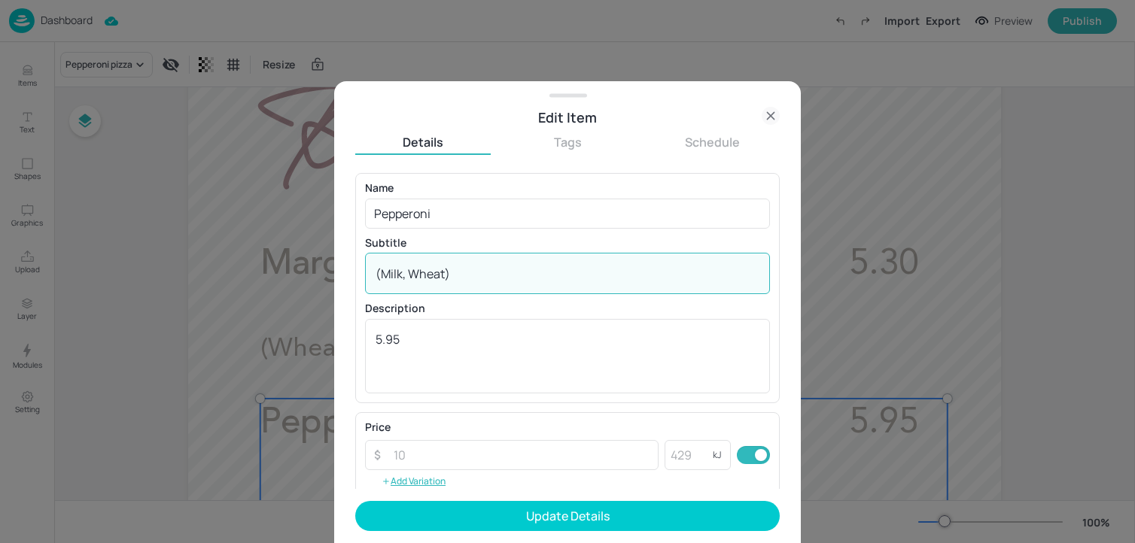
click at [643, 284] on div "(Milk, Wheat) x ​" at bounding box center [567, 273] width 405 height 41
paste textarea "(Sulphites, Wheat, Milk)"
paste textarea
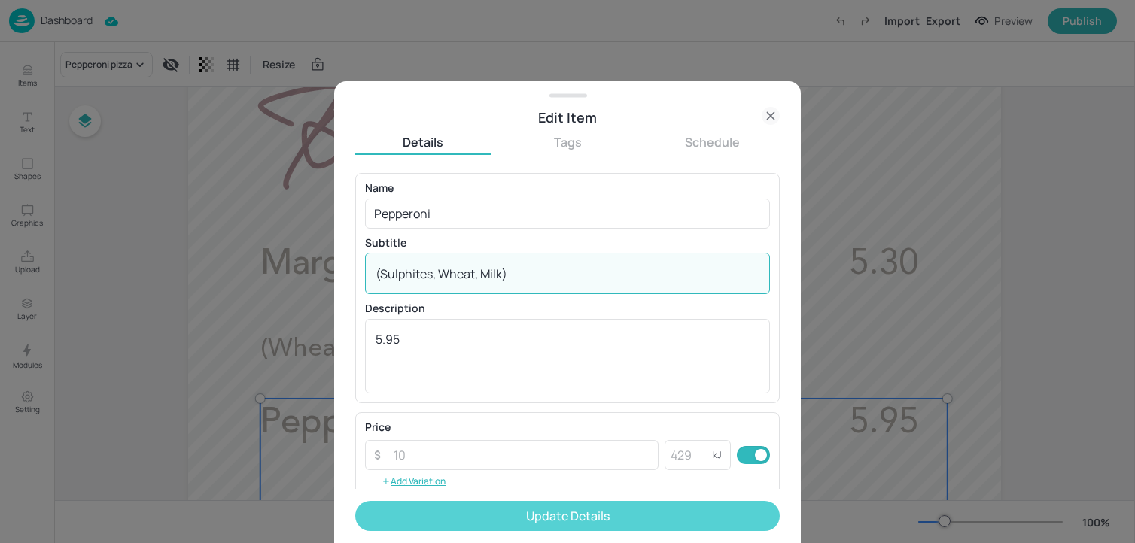
type textarea "(Sulphites, Wheat, Milk)"
click at [507, 514] on button "Update Details" at bounding box center [567, 516] width 424 height 30
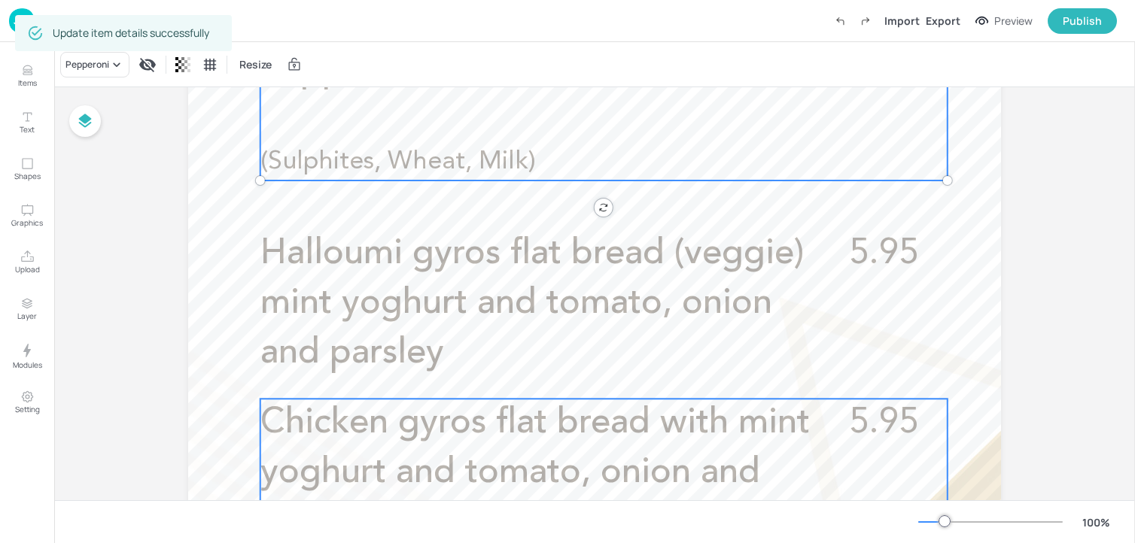
scroll to position [710, 0]
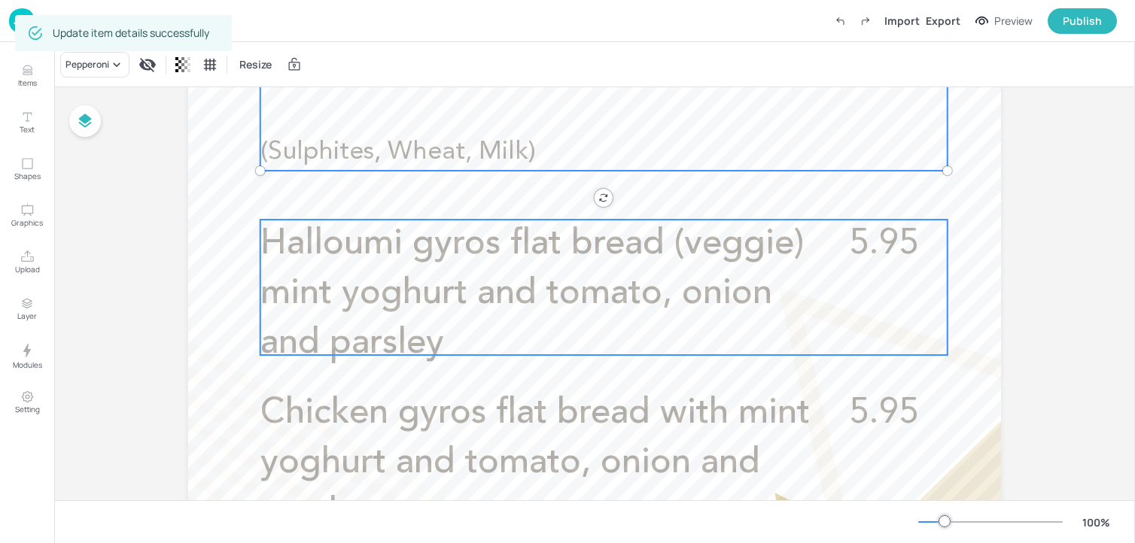
click at [341, 314] on p "Halloumi gyros flat bread (veggie) mint yoghurt and tomato, onion and parsley" at bounding box center [536, 294] width 553 height 148
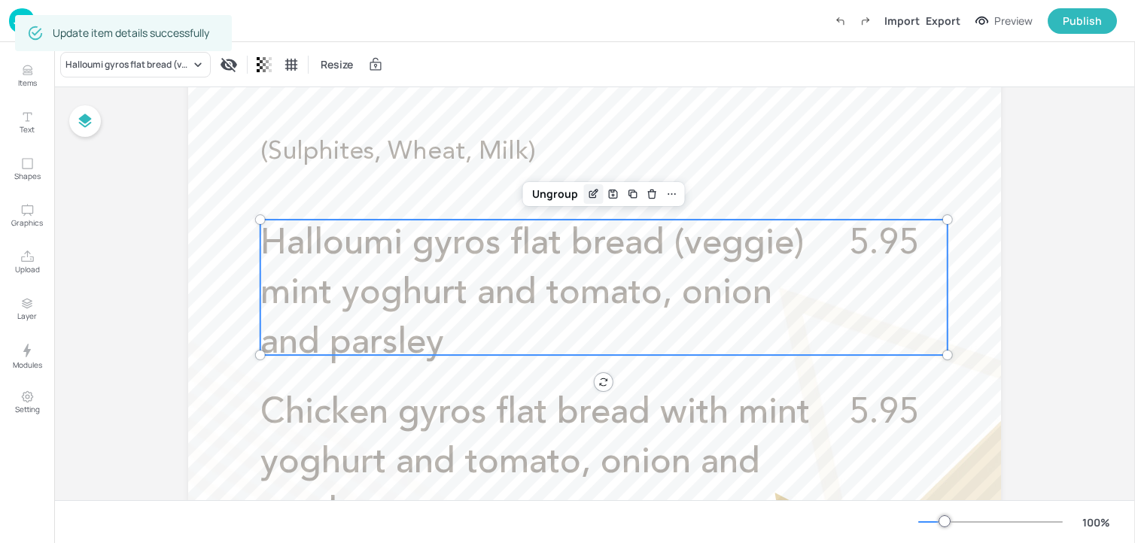
click at [591, 196] on icon "Edit Item" at bounding box center [594, 193] width 6 height 6
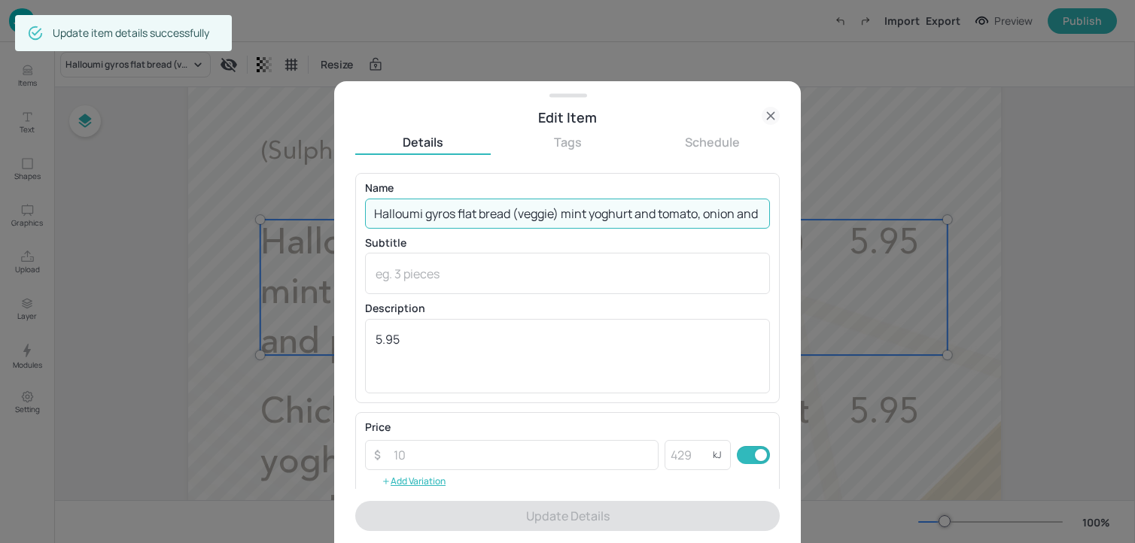
click at [563, 218] on input "Halloumi gyros flat bread (veggie) mint yoghurt and tomato, onion and parsley" at bounding box center [567, 214] width 405 height 30
paste input "Halloumi gyros flat bread (vegetarian)(Wheat, Milk, Sulphites) £5.95"
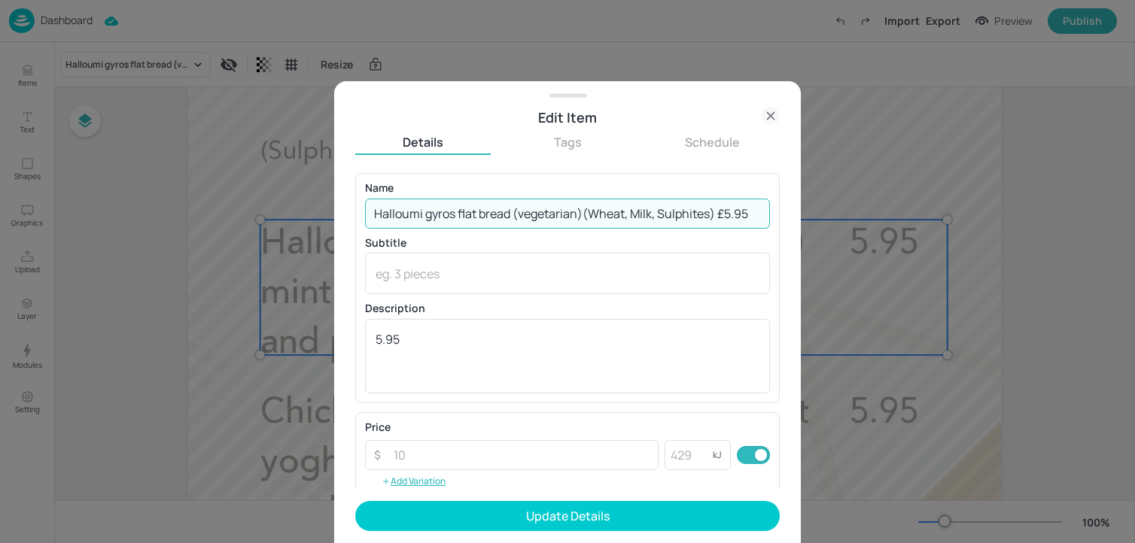
drag, startPoint x: 719, startPoint y: 217, endPoint x: 817, endPoint y: 217, distance: 98.6
click at [817, 217] on div "Edit Item Details Tags Schedule Name Halloumi gyros flat bread (vegetarian)(Whe…" at bounding box center [567, 271] width 1135 height 543
drag, startPoint x: 585, startPoint y: 213, endPoint x: 801, endPoint y: 217, distance: 216.8
click at [801, 217] on div "Edit Item Details Tags Schedule Name Halloumi gyros flat bread (vegetarian)(Whe…" at bounding box center [567, 271] width 1135 height 543
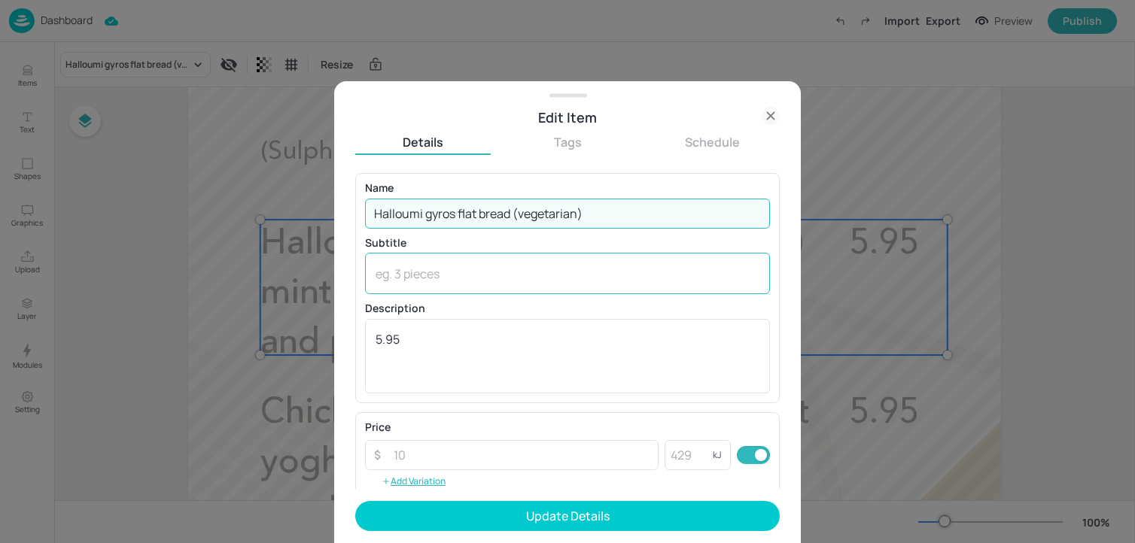
type input "Halloumi gyros flat bread (vegetarian)"
click at [546, 272] on textarea at bounding box center [568, 274] width 384 height 17
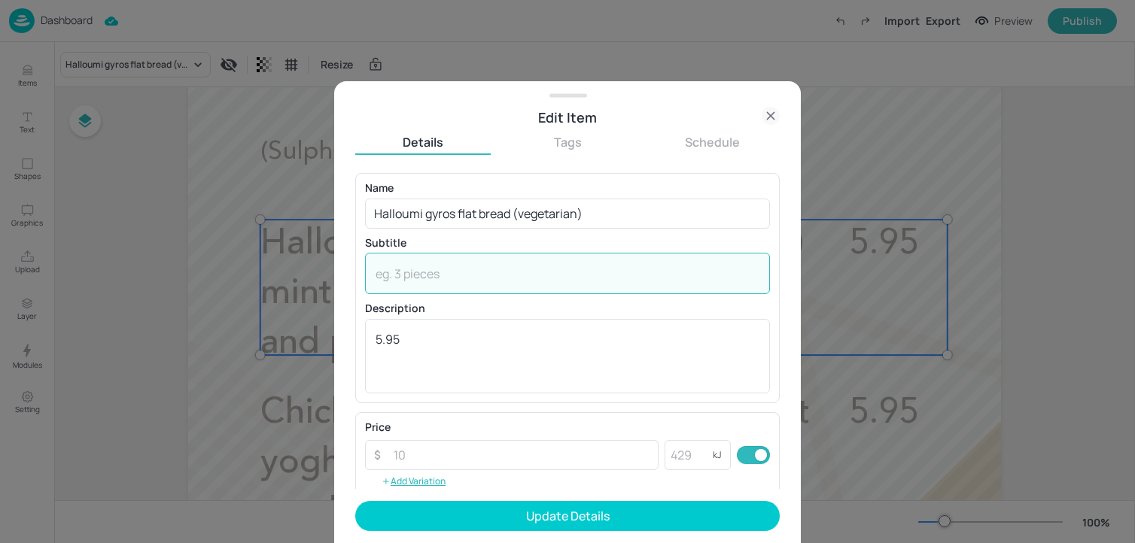
paste textarea "(Wheat, Milk, Sulphites)"
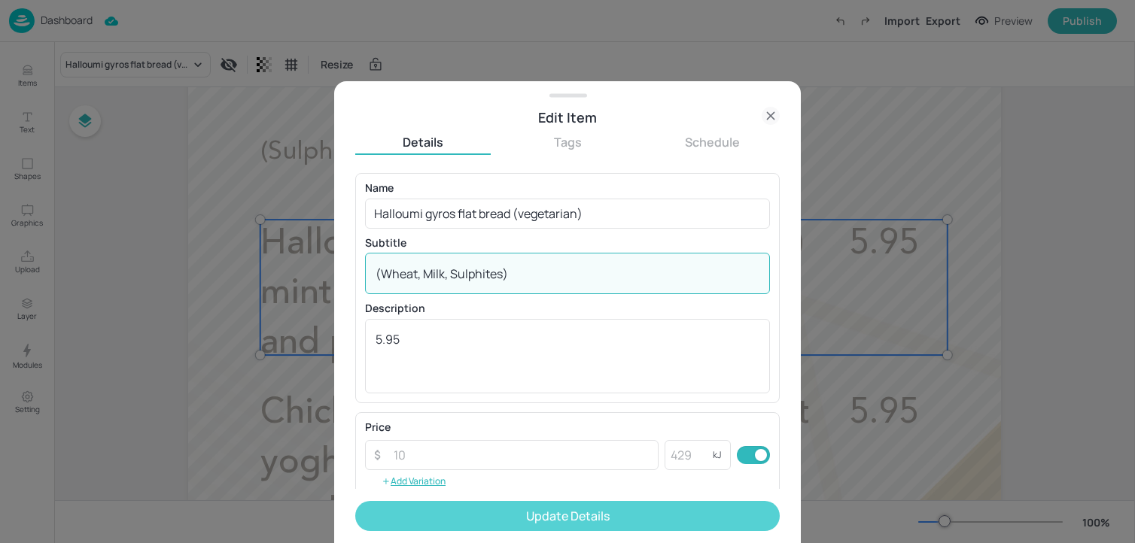
type textarea "(Wheat, Milk, Sulphites)"
click at [455, 524] on button "Update Details" at bounding box center [567, 516] width 424 height 30
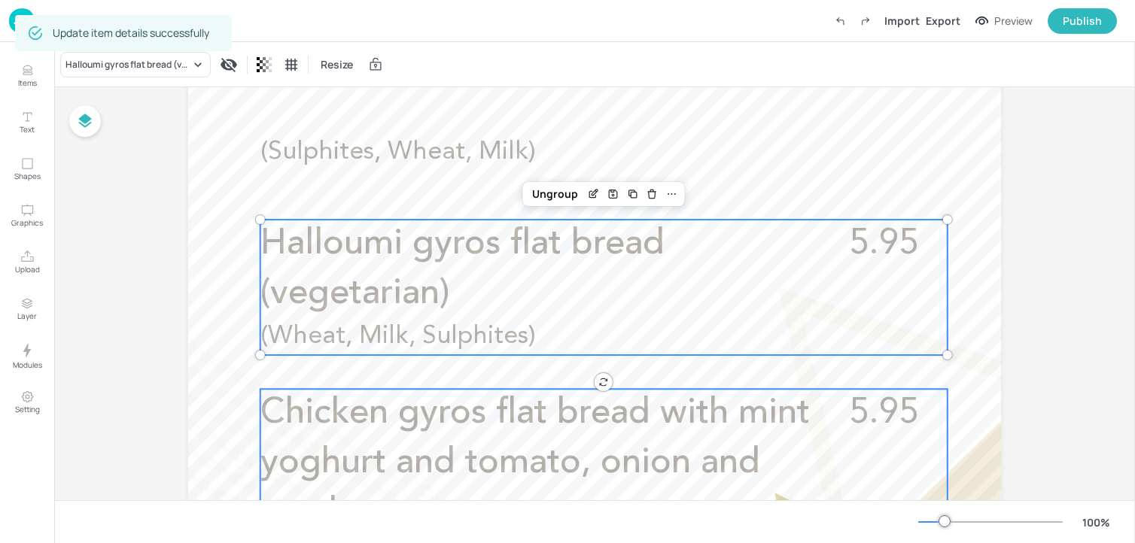
click at [532, 421] on span "Chicken gyros flat bread with mint yoghurt and tomato, onion and parsley" at bounding box center [534, 463] width 549 height 135
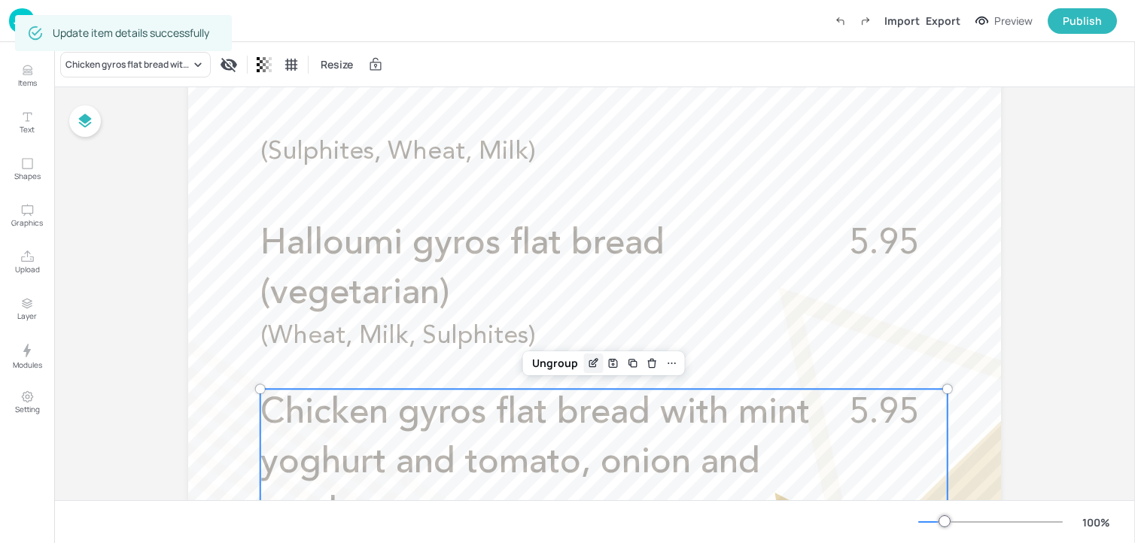
click at [591, 369] on icon "Edit Item" at bounding box center [593, 363] width 13 height 12
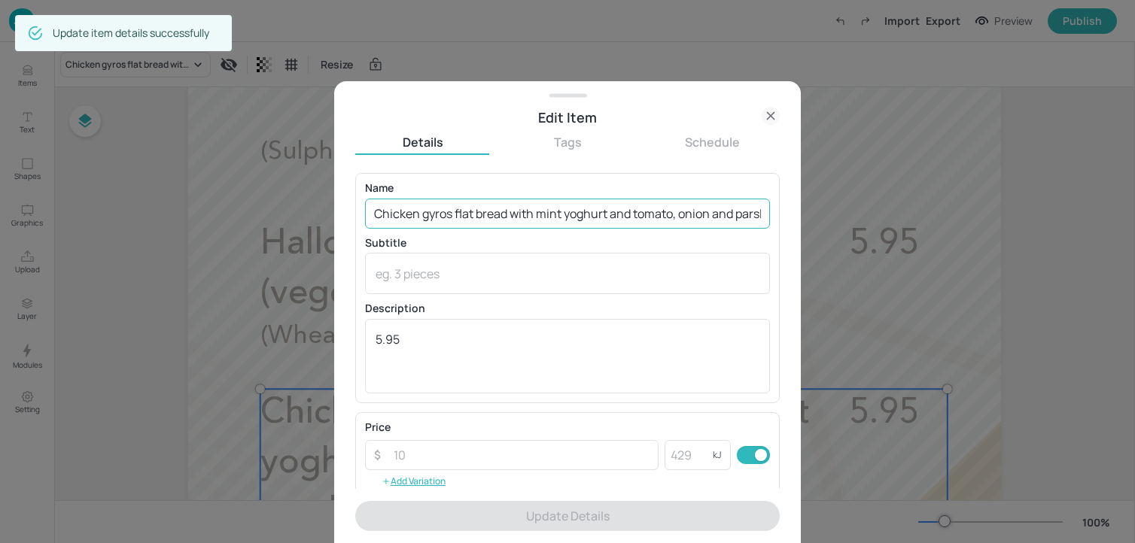
click at [535, 220] on input "Chicken gyros flat bread with mint yoghurt and tomato, onion and parsley" at bounding box center [567, 214] width 405 height 30
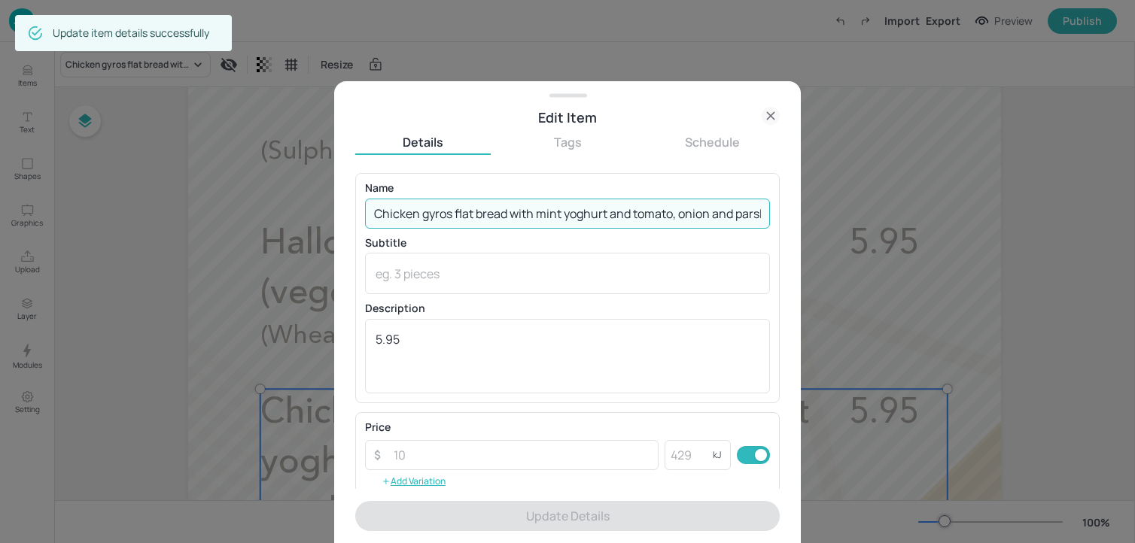
click at [535, 220] on input "Chicken gyros flat bread with mint yoghurt and tomato, onion and parsley" at bounding box center [567, 214] width 405 height 30
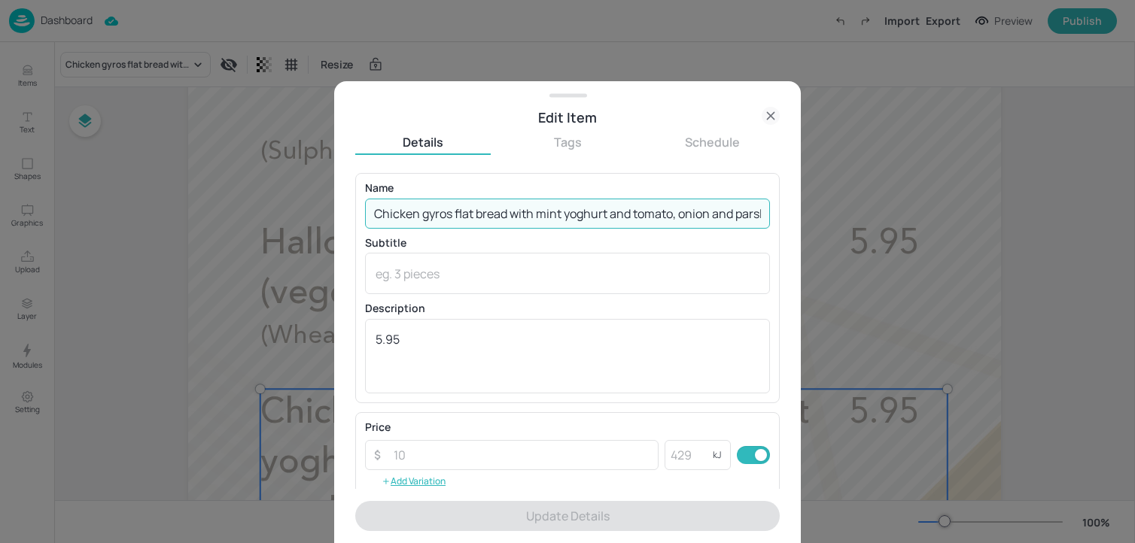
paste input "(Sulphites, Milk, Wheat) £5.95"
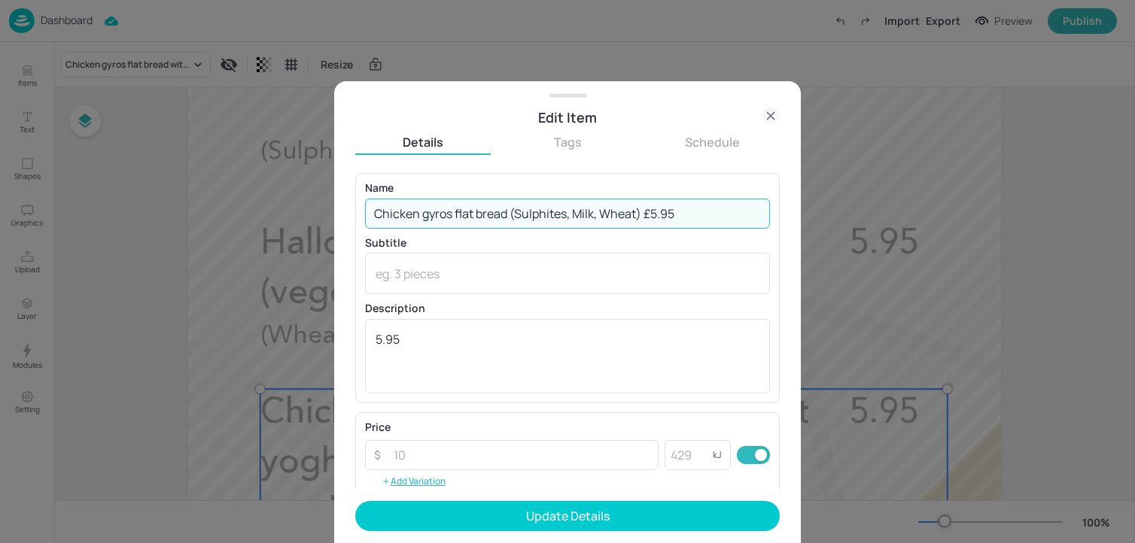
drag, startPoint x: 640, startPoint y: 217, endPoint x: 747, endPoint y: 215, distance: 107.6
click at [745, 217] on input "Chicken gyros flat bread (Sulphites, Milk, Wheat) £5.95" at bounding box center [567, 214] width 405 height 30
drag, startPoint x: 741, startPoint y: 215, endPoint x: 513, endPoint y: 222, distance: 228.1
click at [513, 222] on input "Chicken gyros flat bread (Sulphites, Milk, Wheat)" at bounding box center [567, 214] width 405 height 30
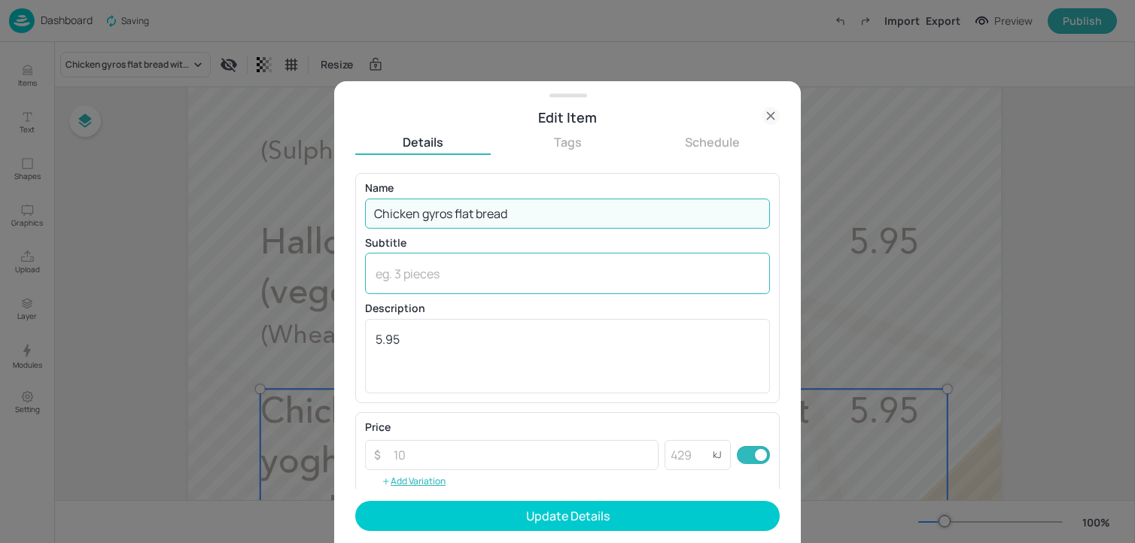
type input "Chicken gyros flat bread"
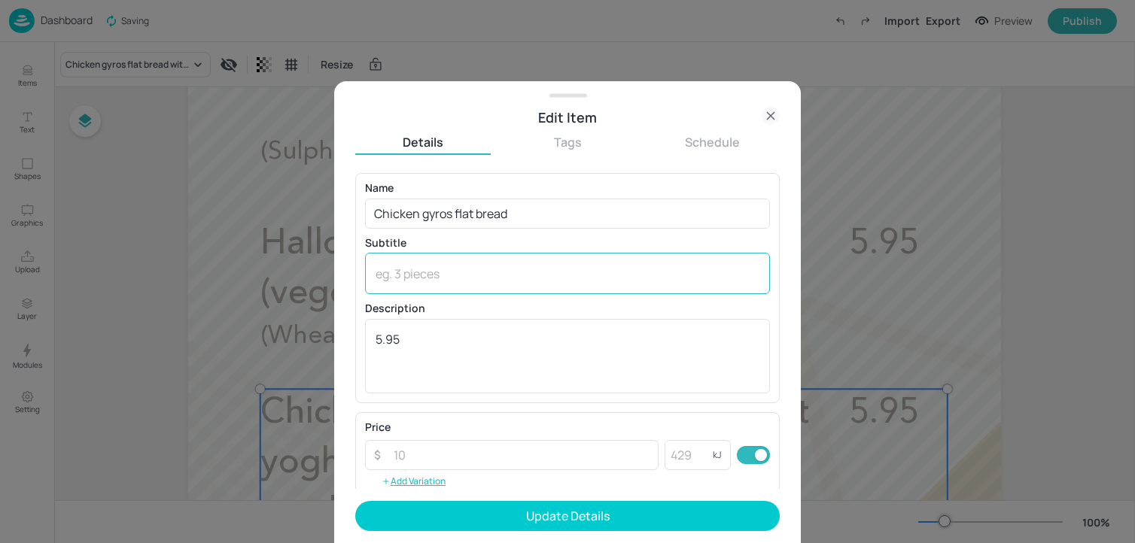
click at [454, 284] on div "x ​" at bounding box center [567, 273] width 405 height 41
paste textarea "(Sulphites, Milk, Wheat)"
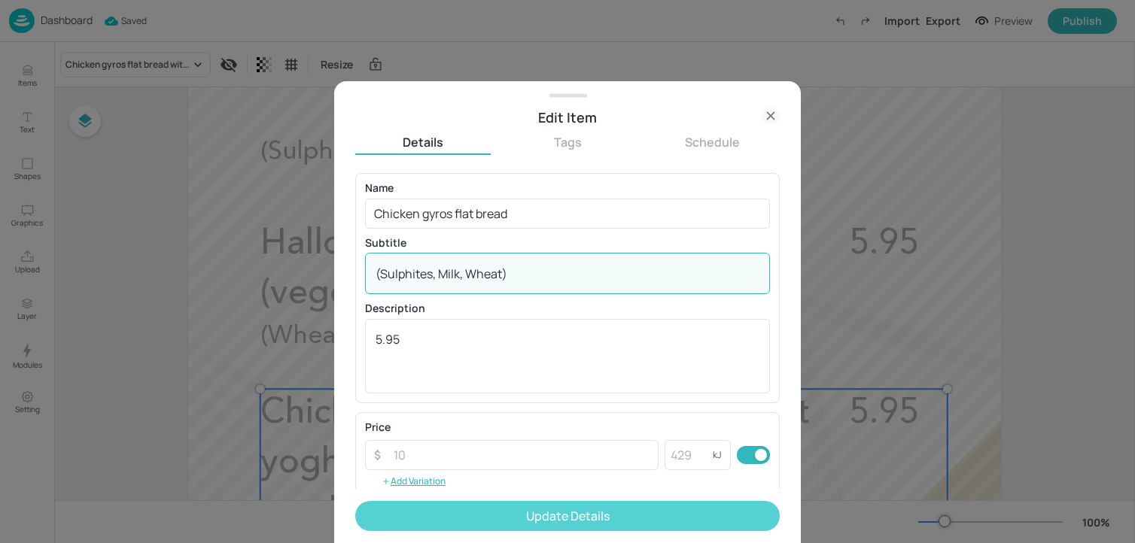
type textarea "(Sulphites, Milk, Wheat)"
click at [483, 513] on button "Update Details" at bounding box center [567, 516] width 424 height 30
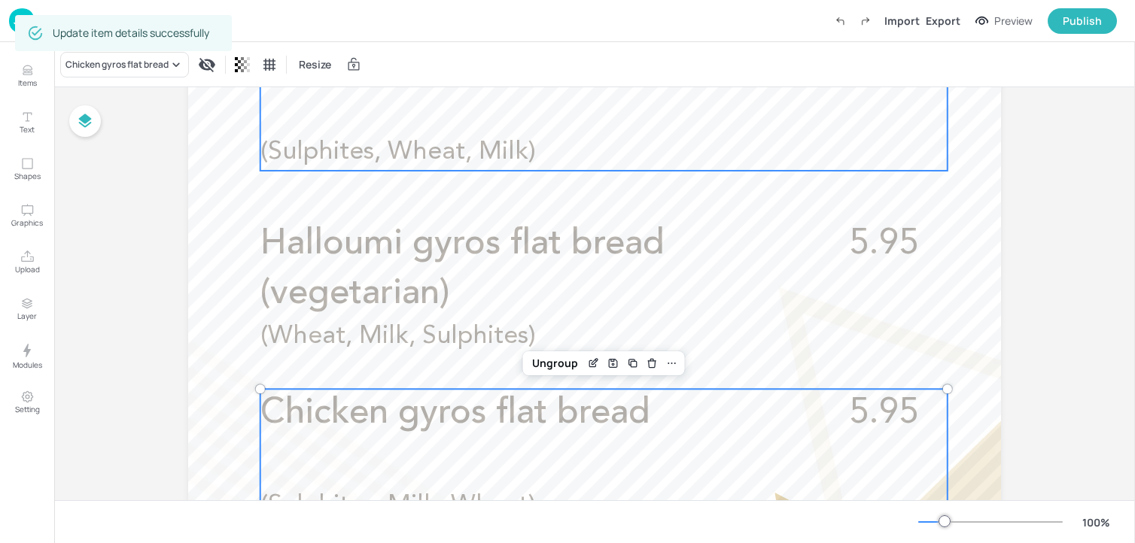
click at [711, 163] on div "Pepperoni 5.95 (Sulphites, Wheat, Milk)" at bounding box center [603, 102] width 687 height 135
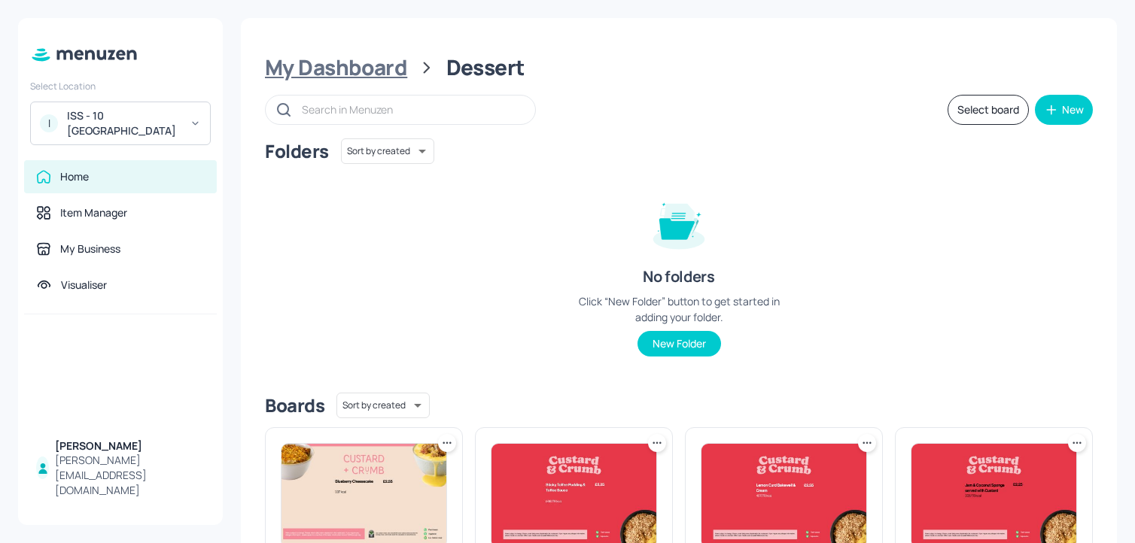
click at [366, 63] on div "My Dashboard" at bounding box center [336, 67] width 142 height 27
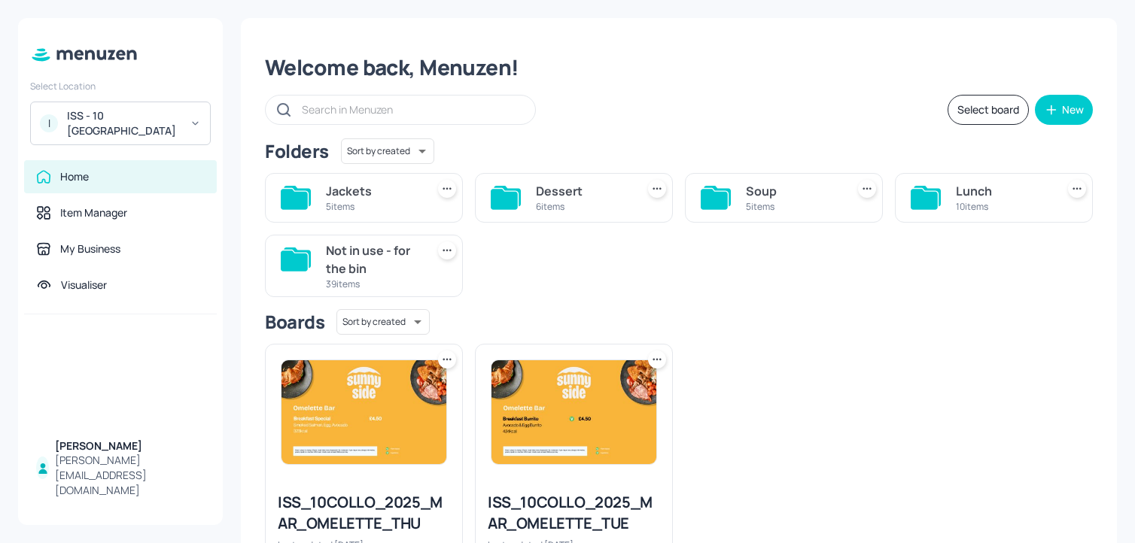
click at [183, 121] on div "I ISS - 10 [GEOGRAPHIC_DATA]" at bounding box center [120, 124] width 181 height 44
click at [592, 70] on div at bounding box center [567, 271] width 1135 height 543
click at [965, 209] on div "10 items" at bounding box center [1003, 206] width 94 height 13
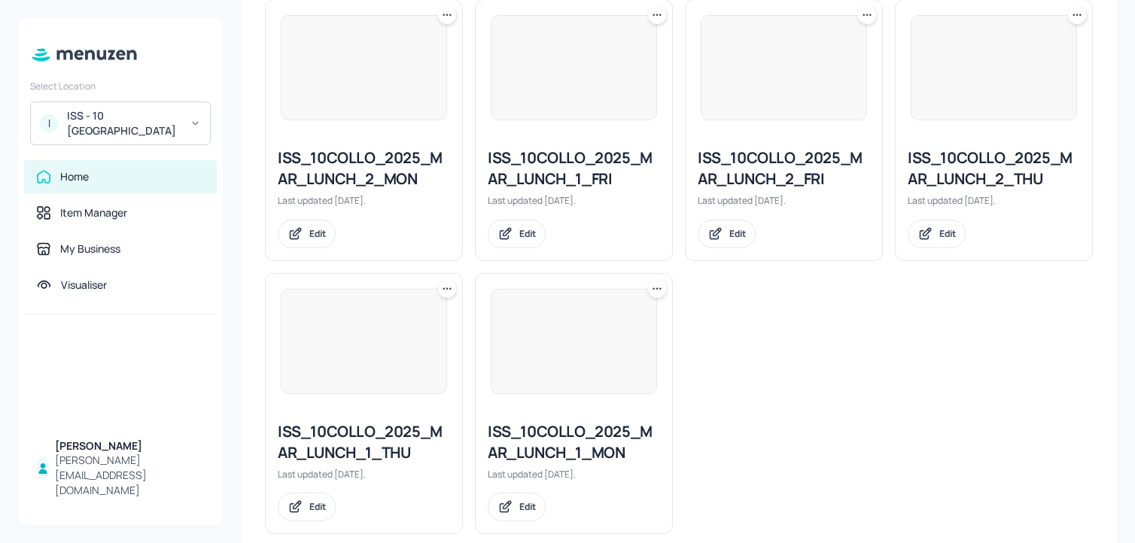
scroll to position [728, 0]
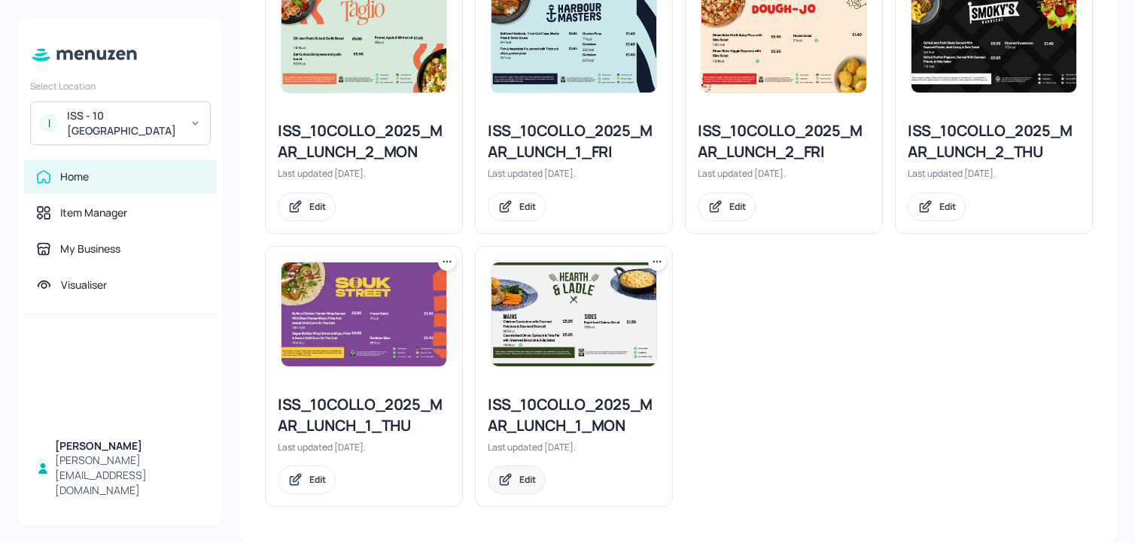
click at [502, 491] on div "Edit" at bounding box center [517, 480] width 58 height 29
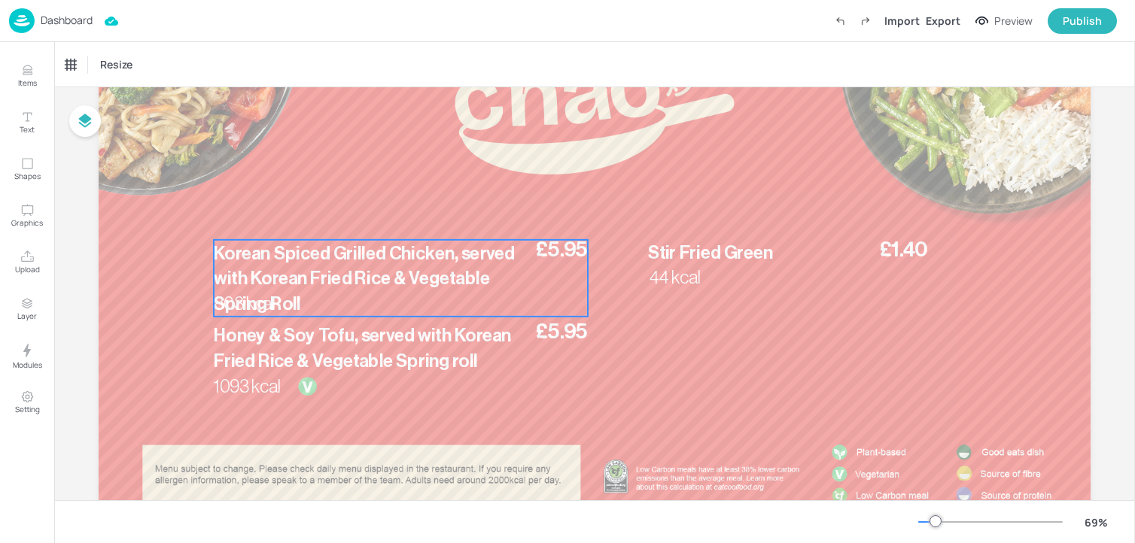
scroll to position [195, 0]
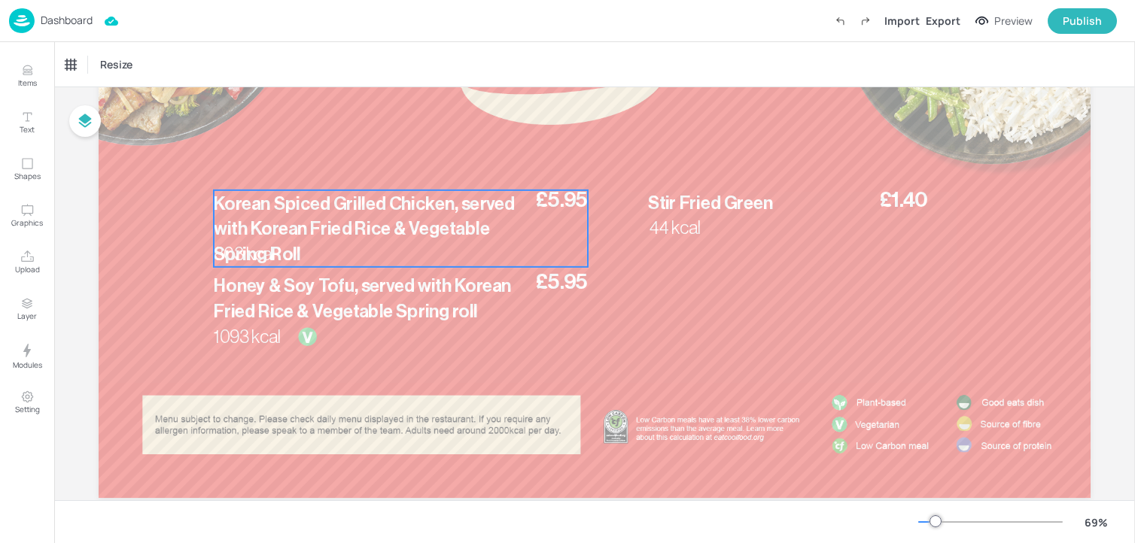
click at [374, 214] on p "Korean Spiced Grilled Chicken, served with Korean Fried Rice & Vegetable Spring…" at bounding box center [366, 229] width 304 height 76
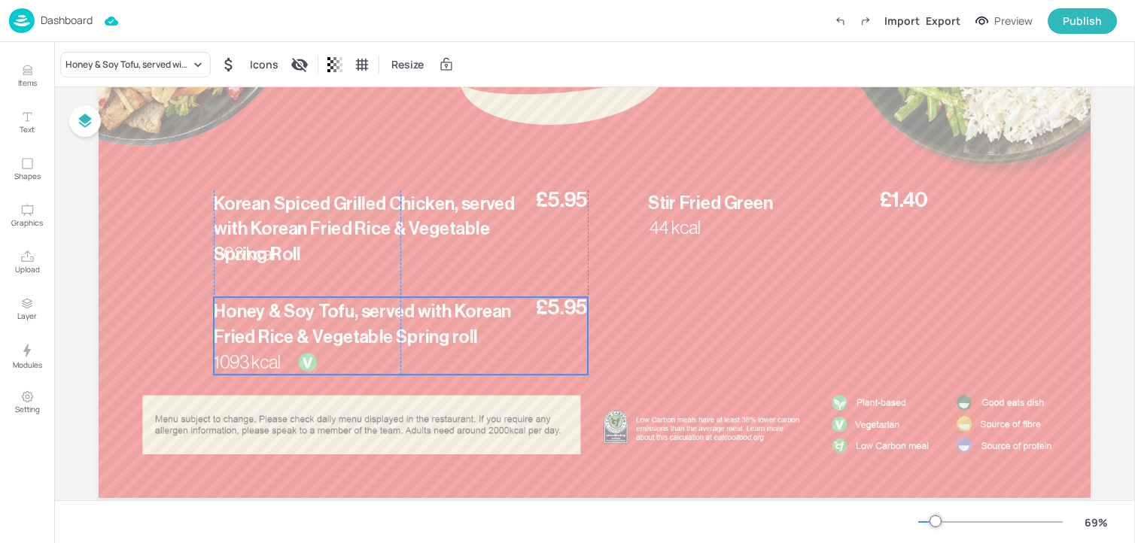
drag, startPoint x: 303, startPoint y: 322, endPoint x: 303, endPoint y: 350, distance: 27.8
click at [303, 350] on p "Honey & Soy Tofu, served with Korean Fried Rice & Vegetable Spring roll" at bounding box center [371, 325] width 314 height 50
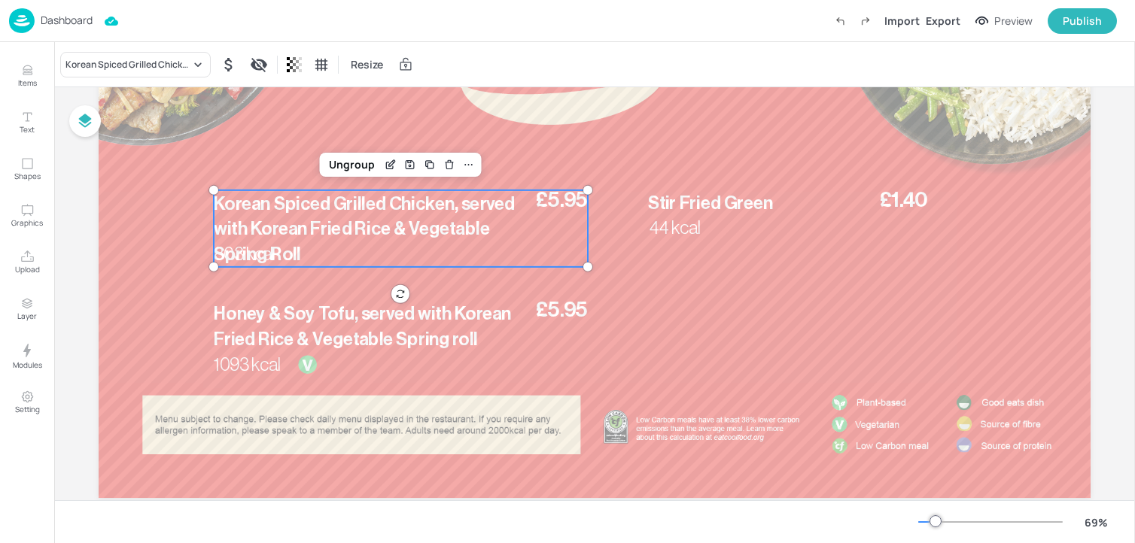
click at [300, 215] on p "Korean Spiced Grilled Chicken, served with Korean Fried Rice & Vegetable Spring…" at bounding box center [366, 229] width 304 height 76
click at [389, 164] on icon "Edit Item" at bounding box center [392, 163] width 6 height 6
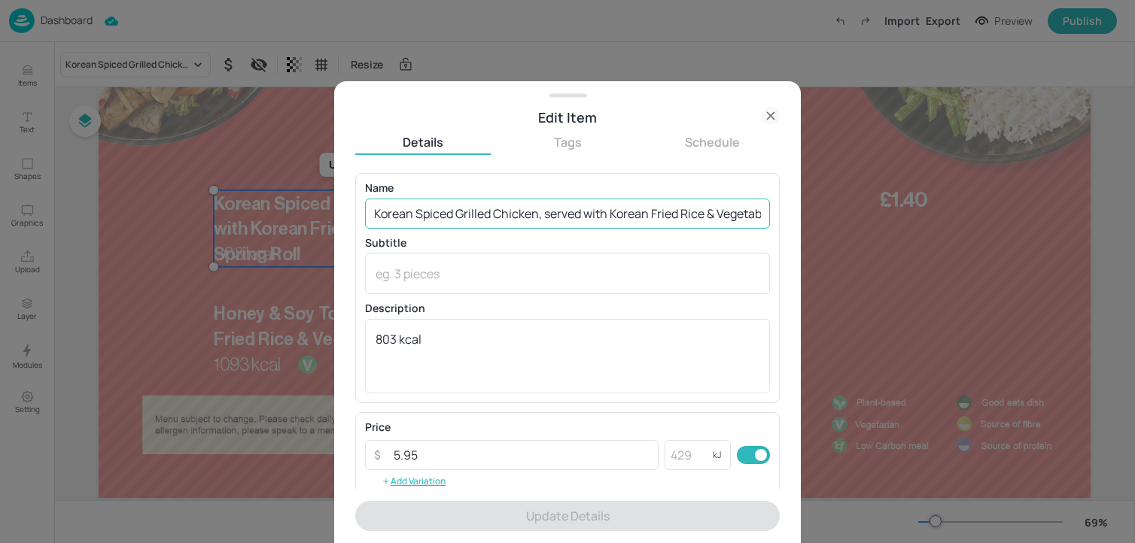
click at [561, 228] on input "Korean Spiced Grilled Chicken, served with Korean Fried Rice & Vegetable Spring…" at bounding box center [567, 214] width 405 height 30
click at [561, 216] on input "Korean Spiced Grilled Chicken, served with Korean Fried Rice & Vegetable Spring…" at bounding box center [567, 214] width 405 height 30
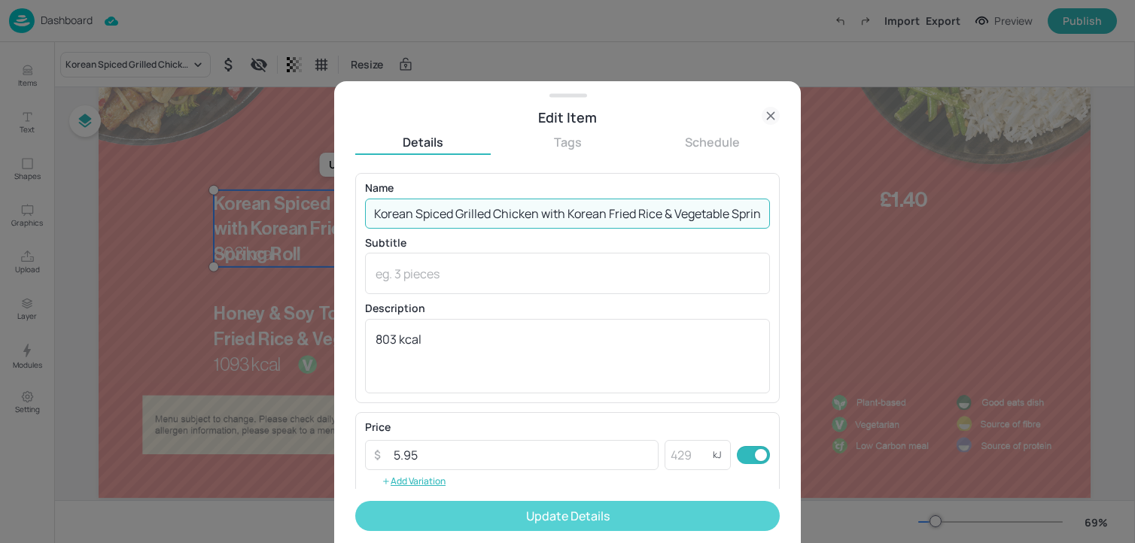
type input "Korean Spiced Grilled Chicken with Korean Fried Rice & Vegetable Spring Roll"
click at [598, 521] on button "Update Details" at bounding box center [567, 516] width 424 height 30
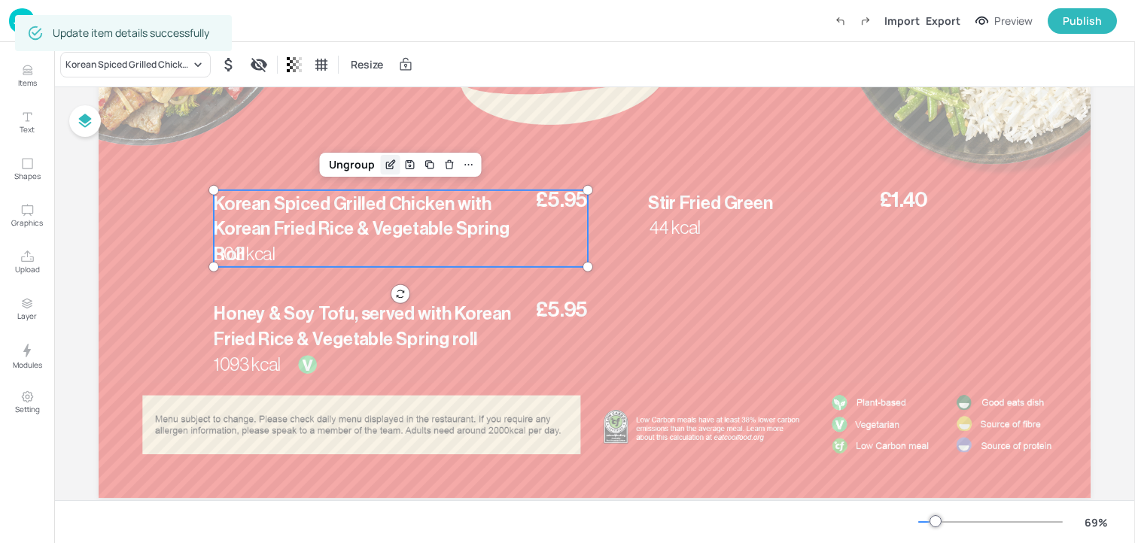
click at [389, 159] on icon "Edit Item" at bounding box center [390, 165] width 13 height 12
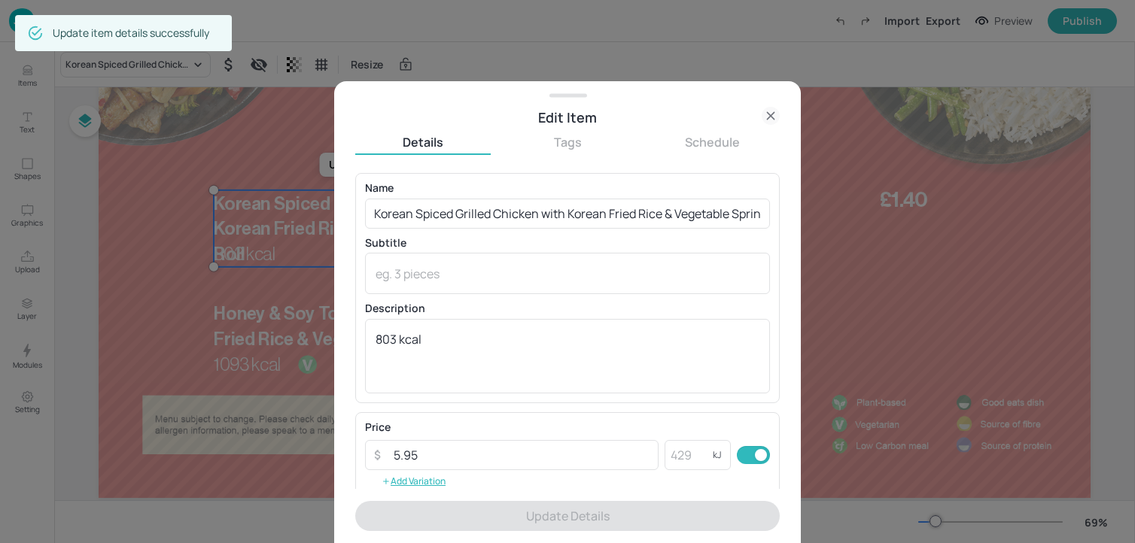
click at [771, 106] on div "Edit Item" at bounding box center [567, 110] width 467 height 35
click at [771, 111] on icon at bounding box center [771, 116] width 18 height 18
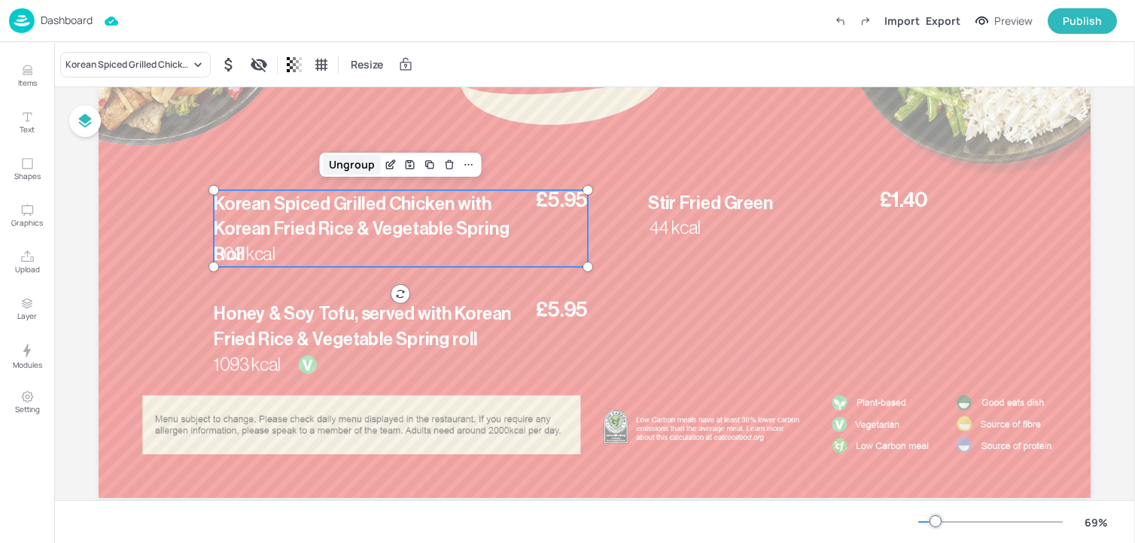
click at [338, 161] on div "Ungroup" at bounding box center [352, 165] width 58 height 20
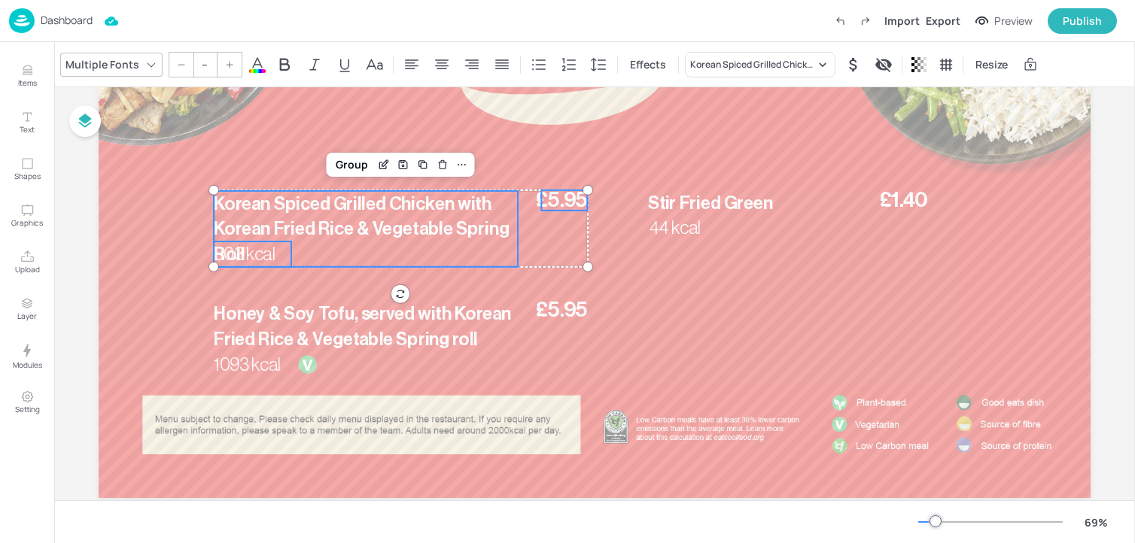
click at [351, 144] on div at bounding box center [595, 220] width 992 height 558
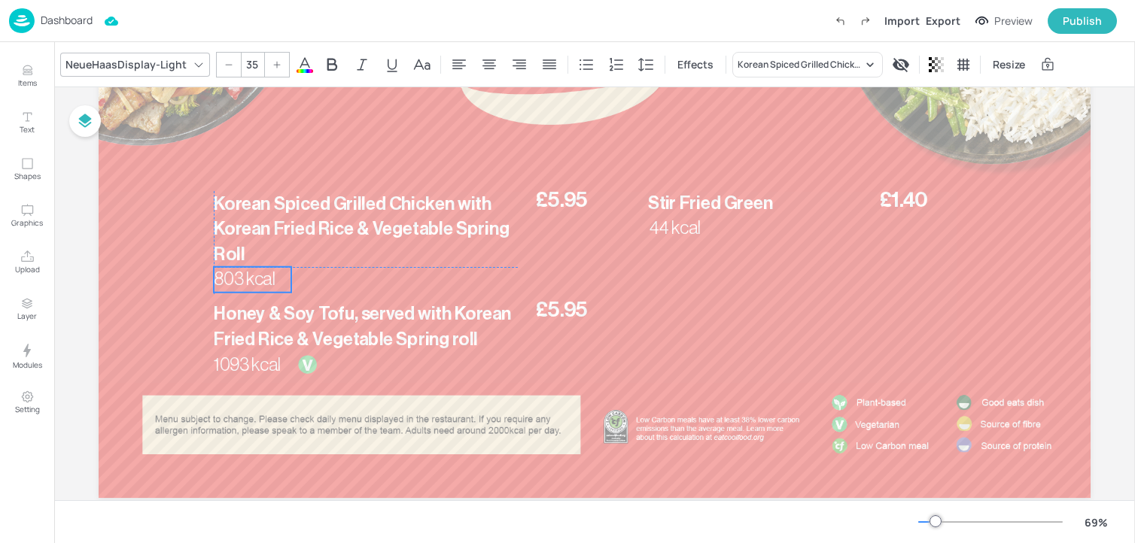
drag, startPoint x: 245, startPoint y: 263, endPoint x: 245, endPoint y: 290, distance: 26.3
click at [245, 290] on p "803 kcal" at bounding box center [253, 280] width 78 height 26
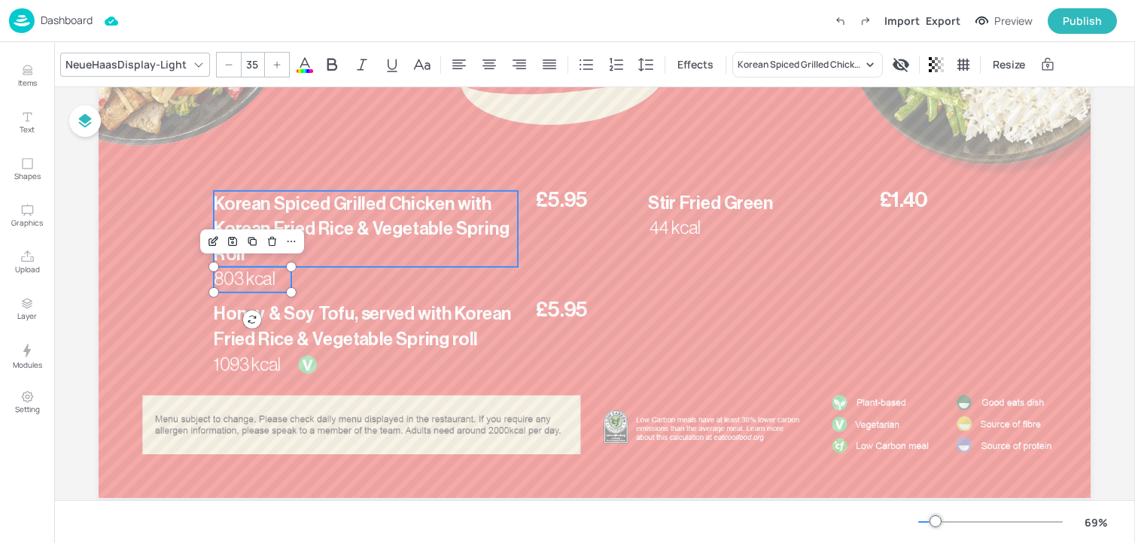
click at [306, 224] on span "Korean Spiced Grilled Chicken with Korean Fried Rice & Vegetable Spring Roll" at bounding box center [362, 229] width 296 height 68
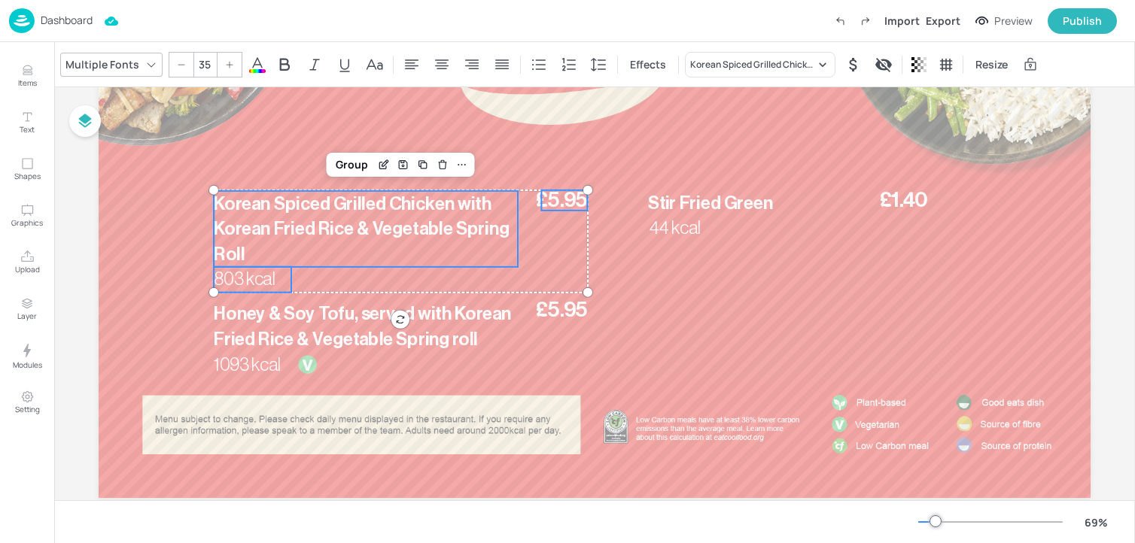
type input "--"
click at [561, 208] on span "£5.95" at bounding box center [562, 200] width 52 height 20
click at [360, 163] on div "Group" at bounding box center [352, 165] width 44 height 20
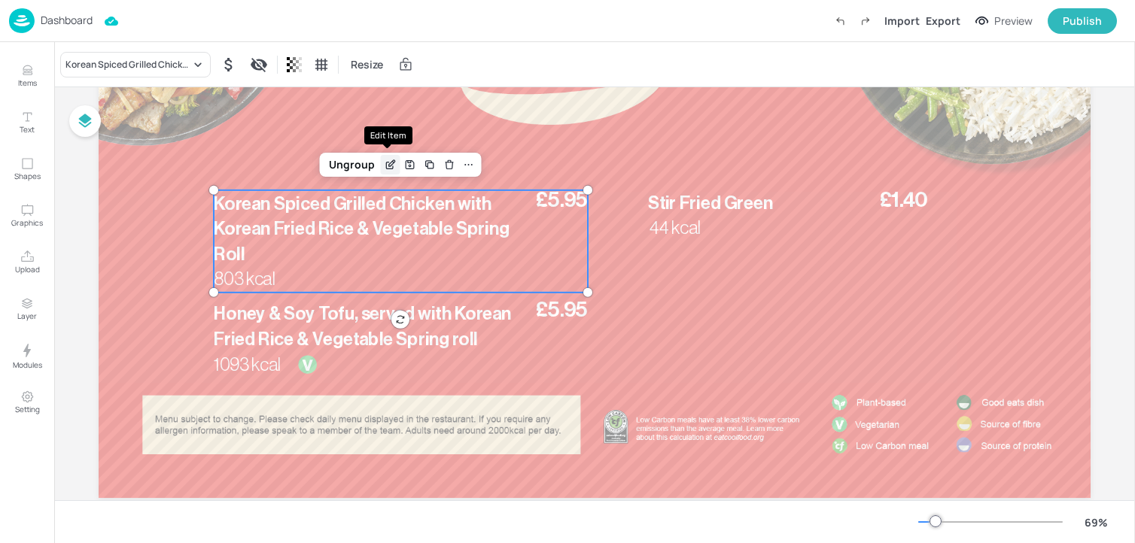
click at [386, 169] on icon "Edit Item" at bounding box center [389, 165] width 7 height 7
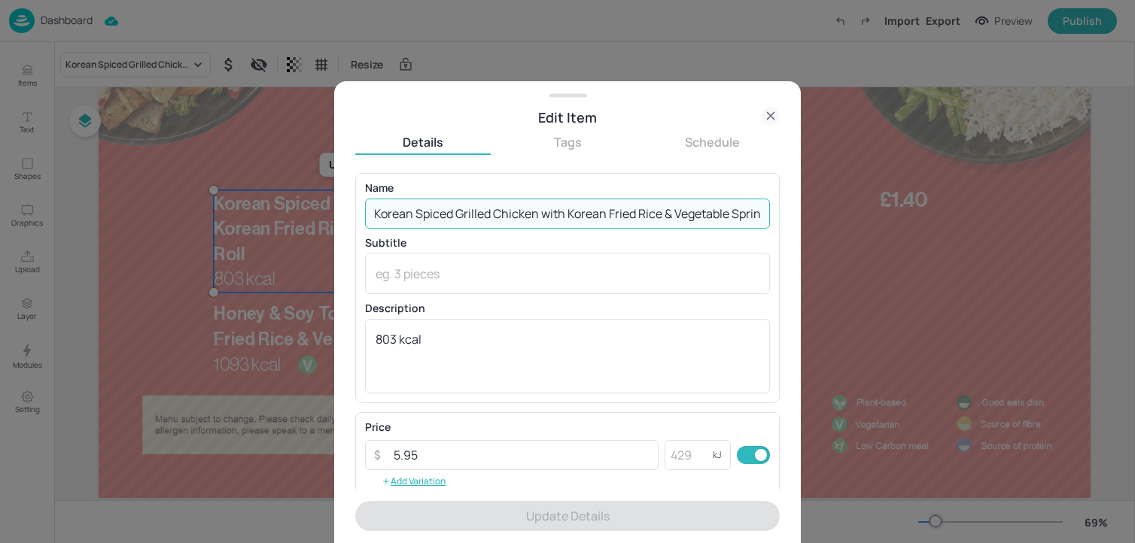
click at [540, 212] on input "Korean Spiced Grilled Chicken with Korean Fried Rice & Vegetable Spring Roll" at bounding box center [567, 214] width 405 height 30
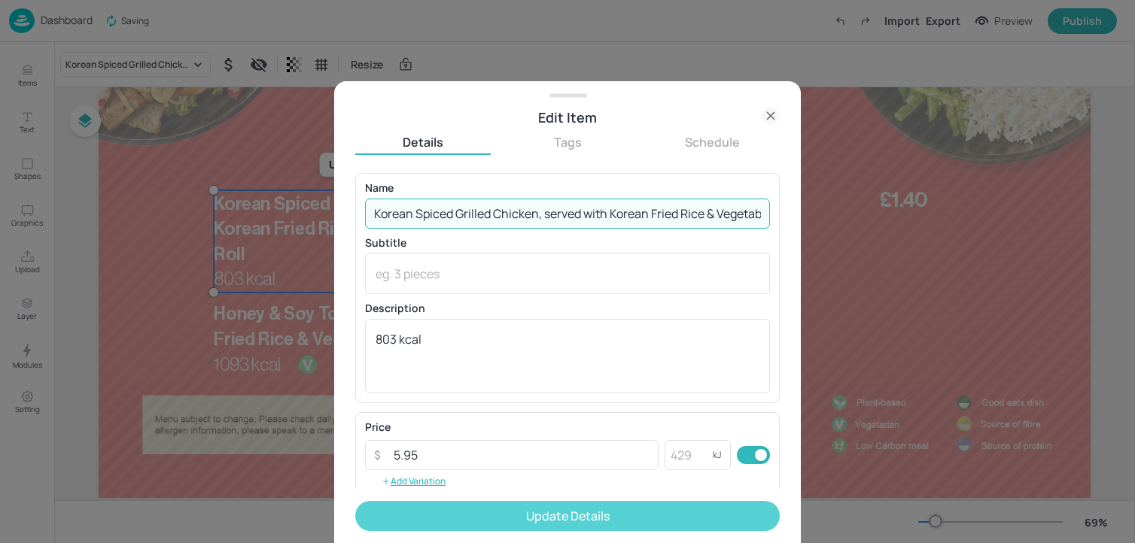
type input "Korean Spiced Grilled Chicken, served with Korean Fried Rice & Vegetable Spring…"
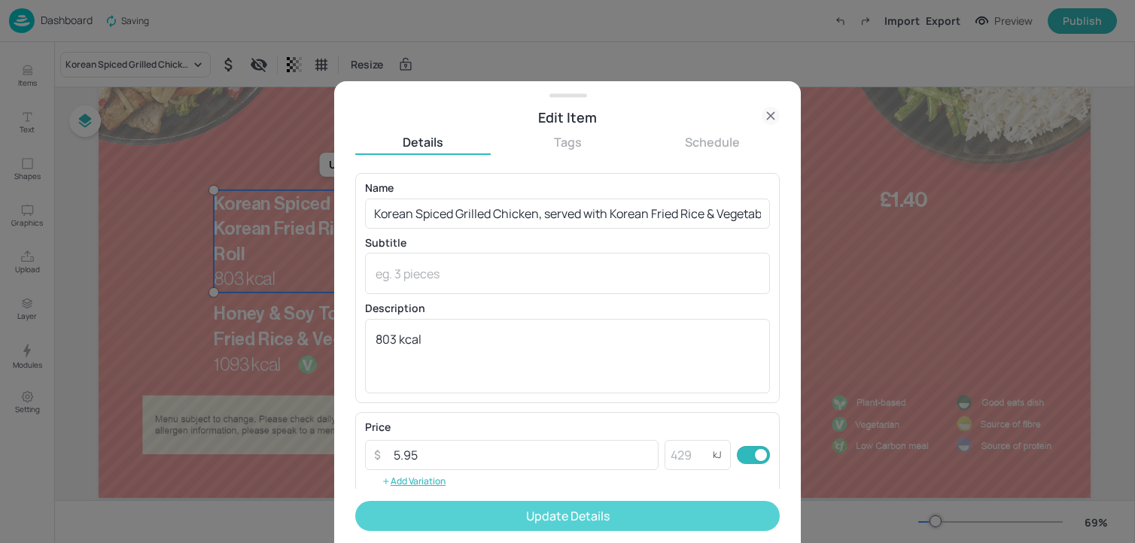
click at [599, 528] on button "Update Details" at bounding box center [567, 516] width 424 height 30
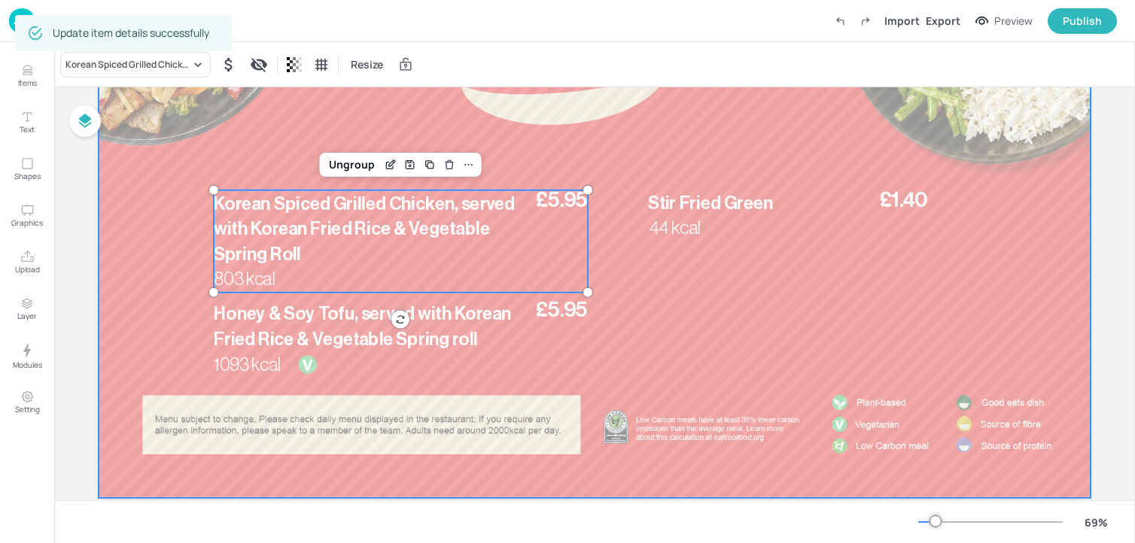
click at [952, 341] on div at bounding box center [595, 220] width 992 height 558
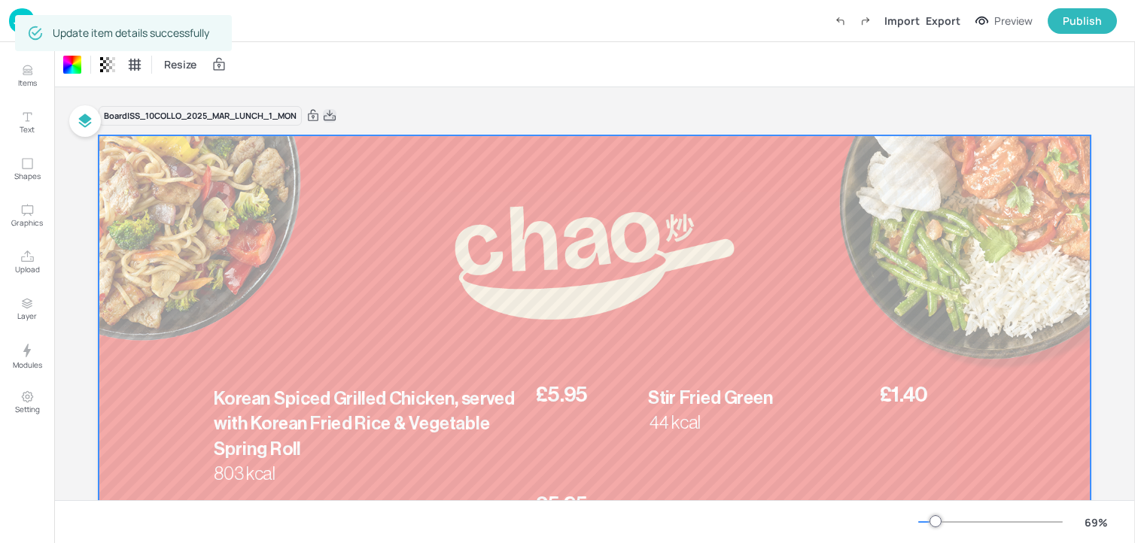
click at [336, 120] on icon at bounding box center [330, 115] width 14 height 15
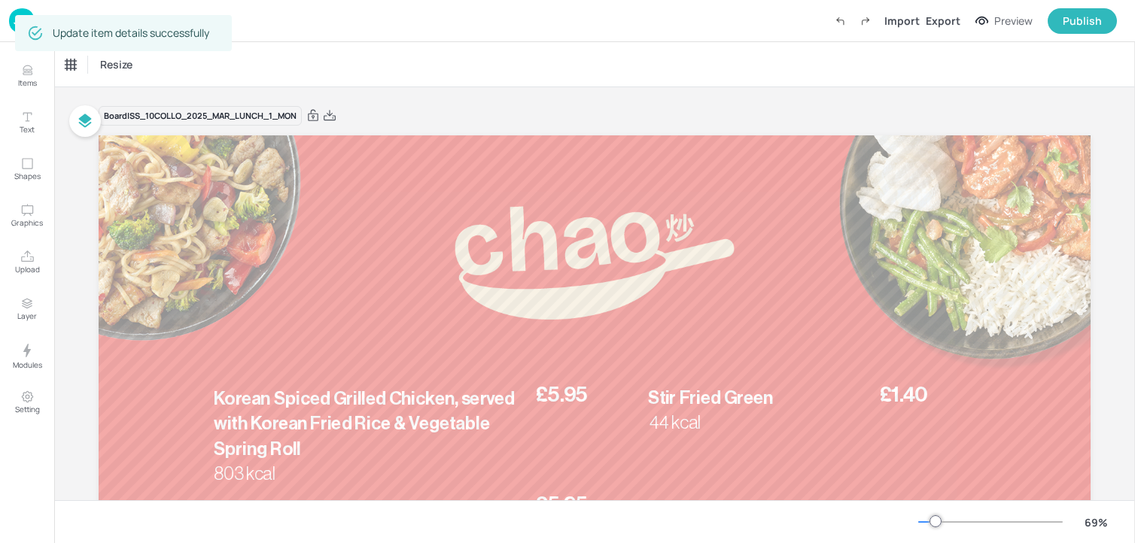
click at [11, 23] on img at bounding box center [22, 20] width 26 height 25
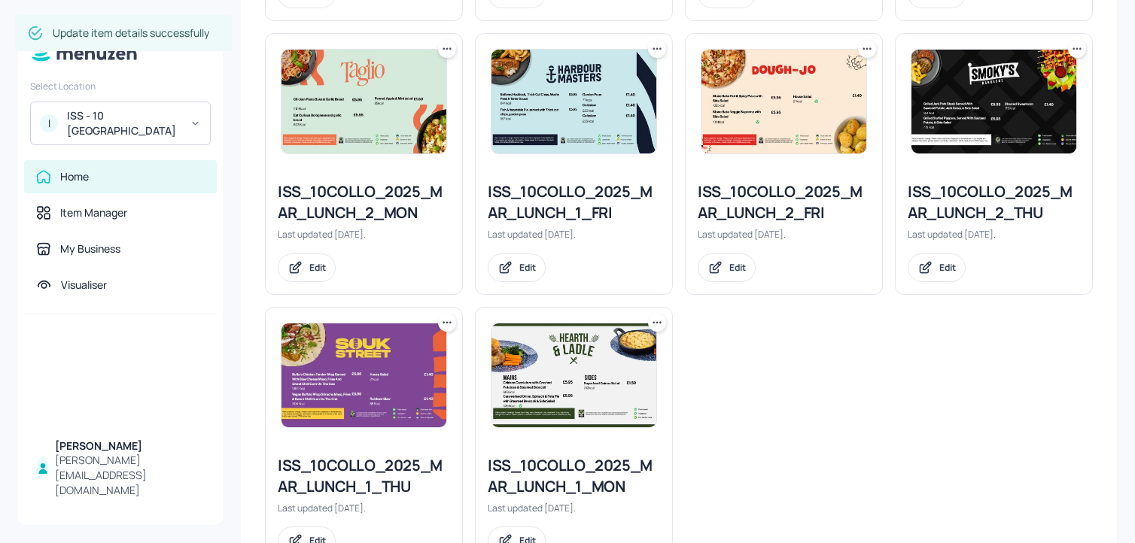
scroll to position [642, 0]
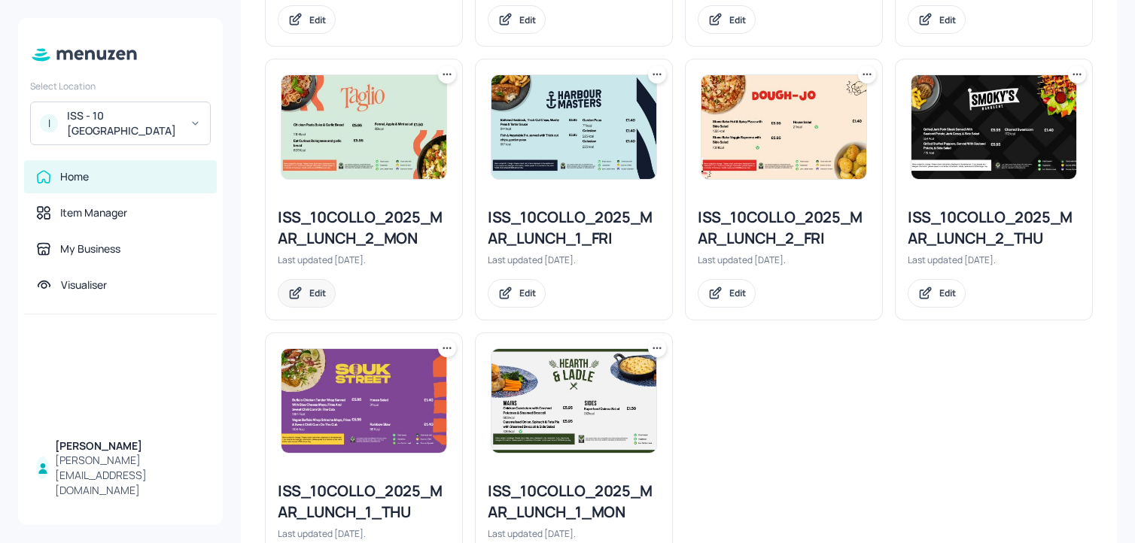
click at [311, 293] on div "Edit" at bounding box center [317, 293] width 17 height 13
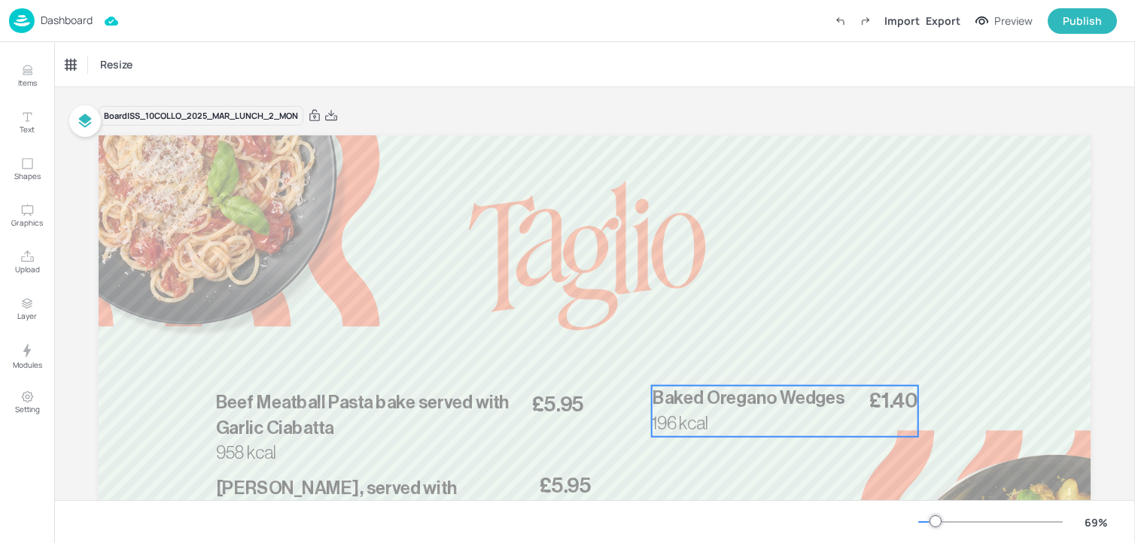
click at [730, 424] on div "£1.40 Baked Oregano Wedges 196 kcal" at bounding box center [785, 411] width 266 height 51
click at [777, 361] on icon "Edit Item" at bounding box center [774, 360] width 13 height 12
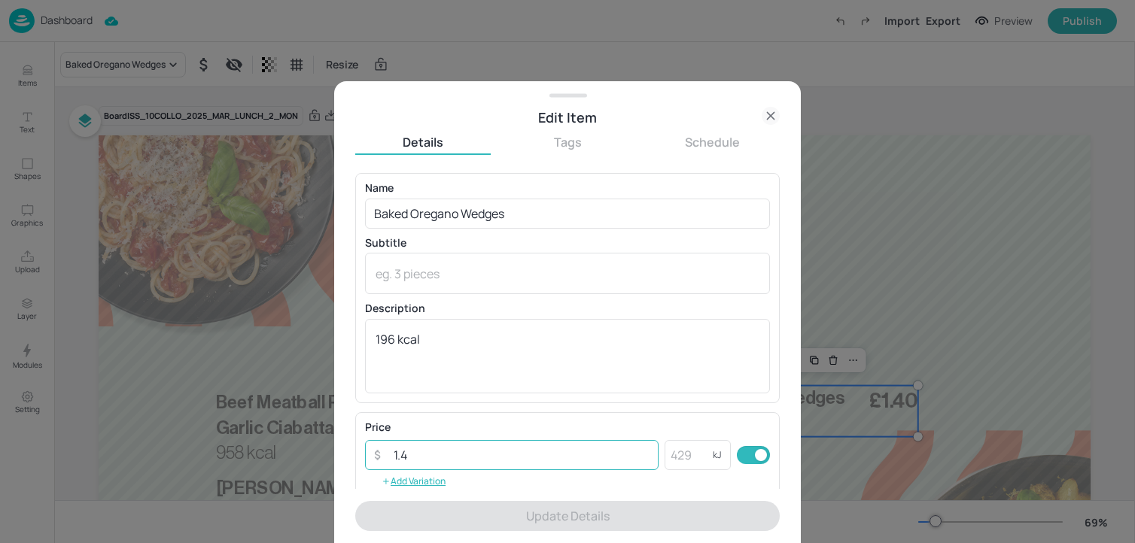
click at [480, 464] on input "1.4" at bounding box center [522, 455] width 274 height 30
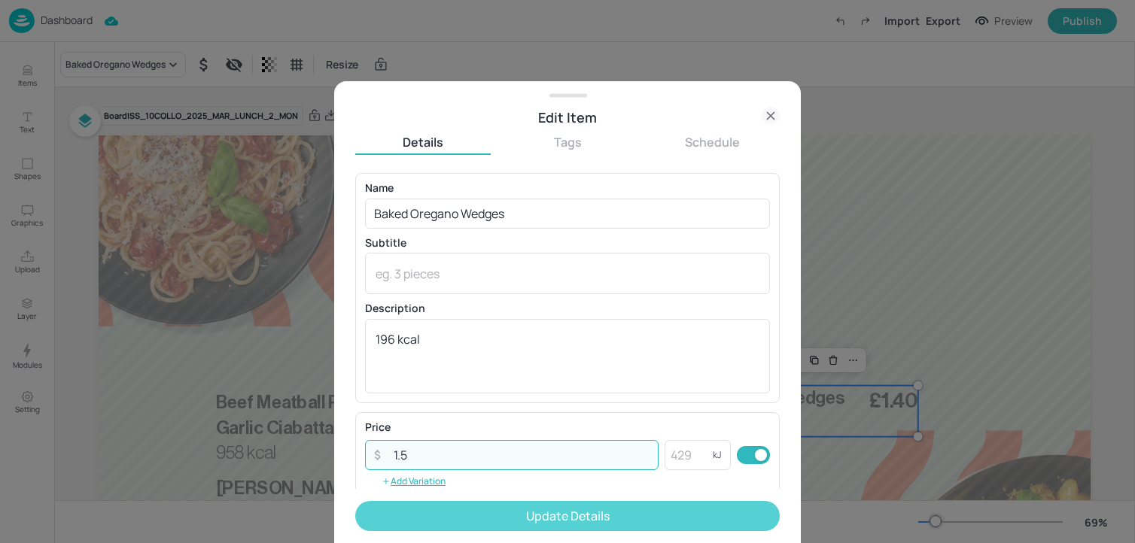
type input "1.5"
click at [494, 521] on button "Update Details" at bounding box center [567, 516] width 424 height 30
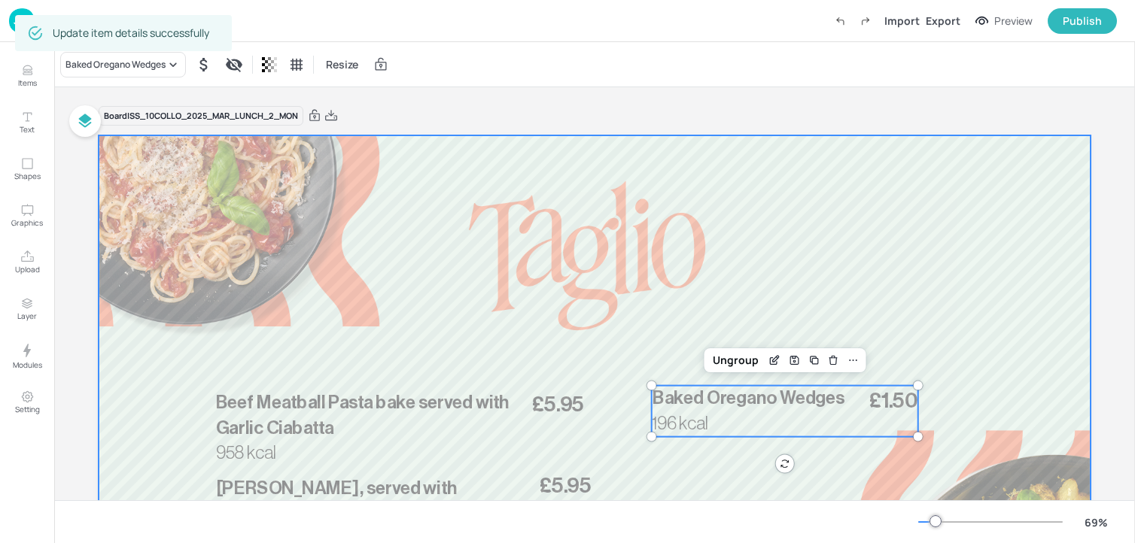
click at [789, 235] on div at bounding box center [595, 414] width 992 height 558
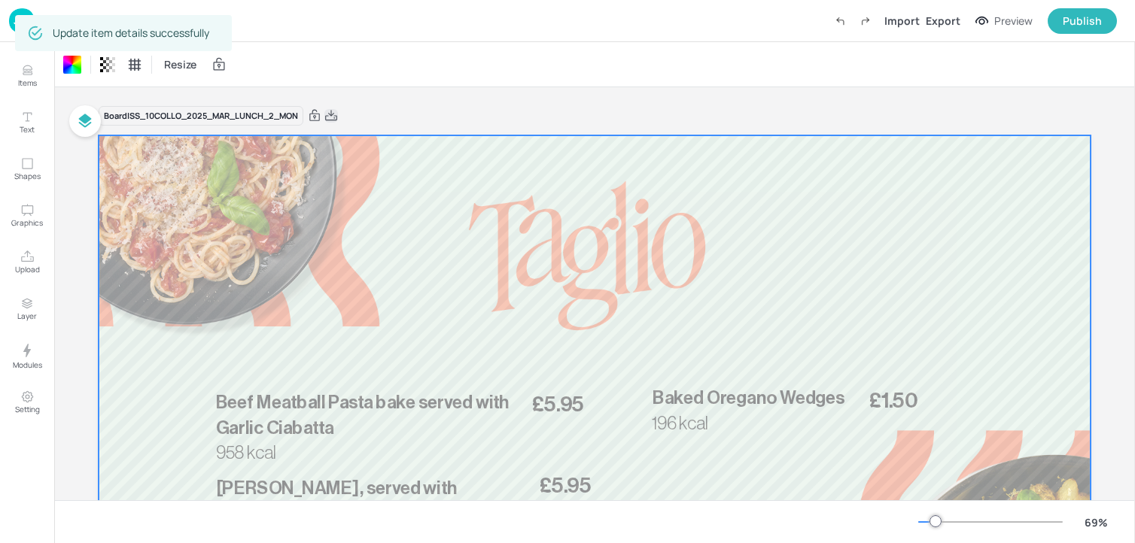
click at [336, 117] on icon at bounding box center [331, 115] width 14 height 15
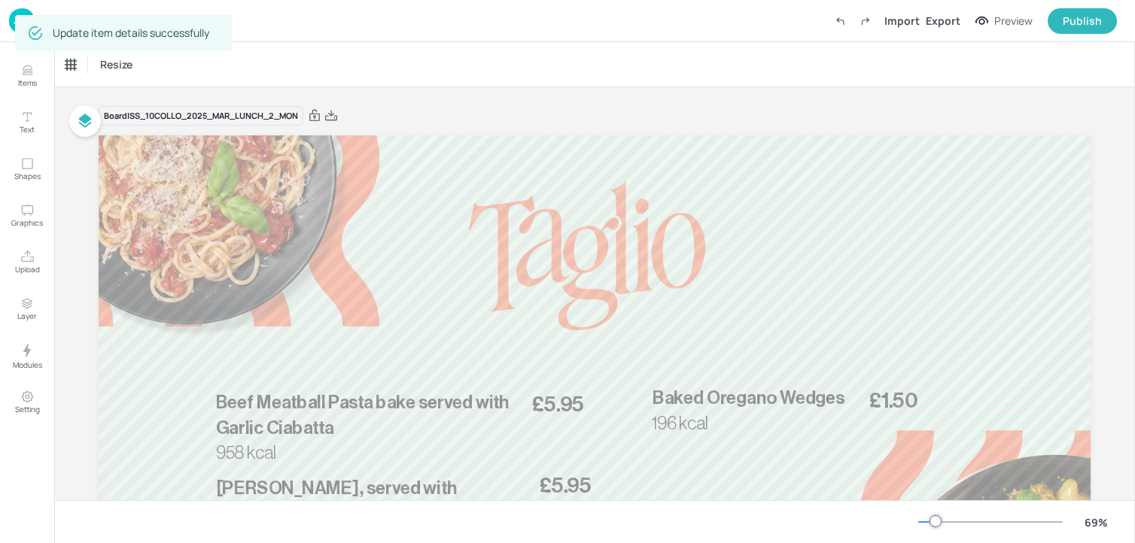
click at [14, 28] on img at bounding box center [22, 20] width 26 height 25
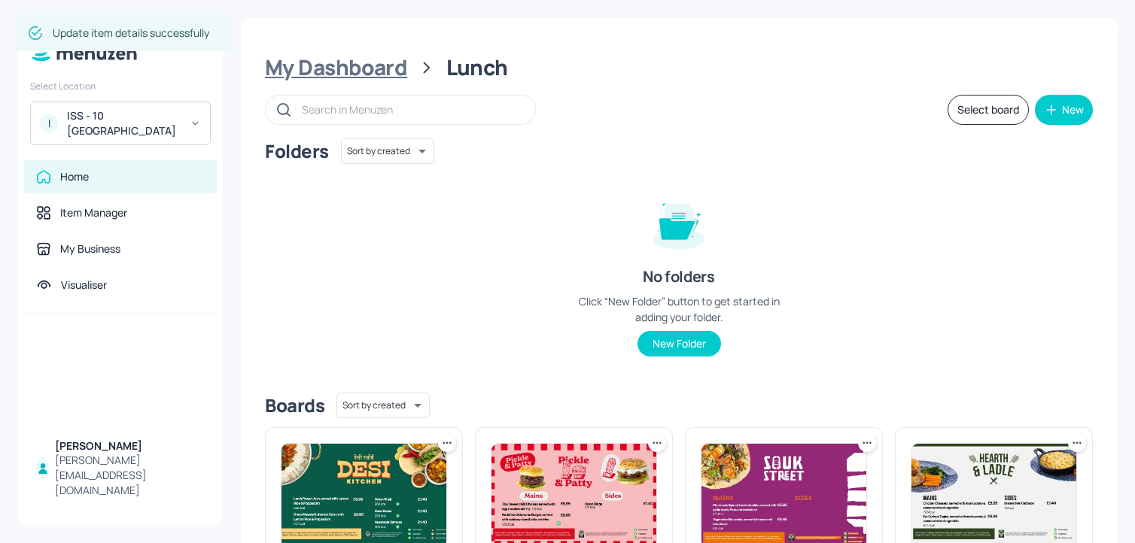
click at [354, 68] on div "My Dashboard" at bounding box center [336, 67] width 142 height 27
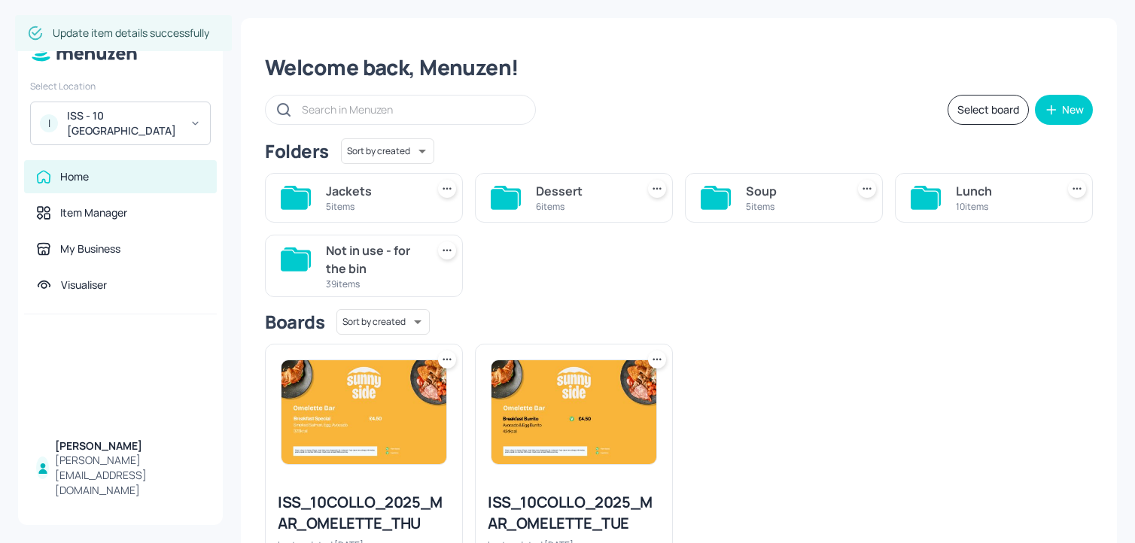
click at [370, 187] on div "Jackets" at bounding box center [373, 191] width 94 height 18
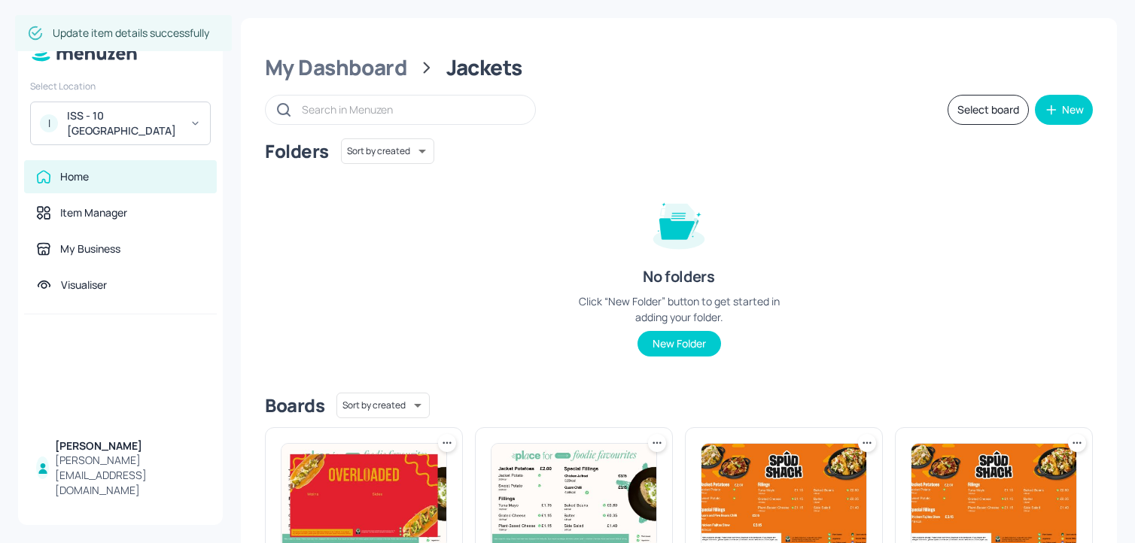
scroll to position [455, 0]
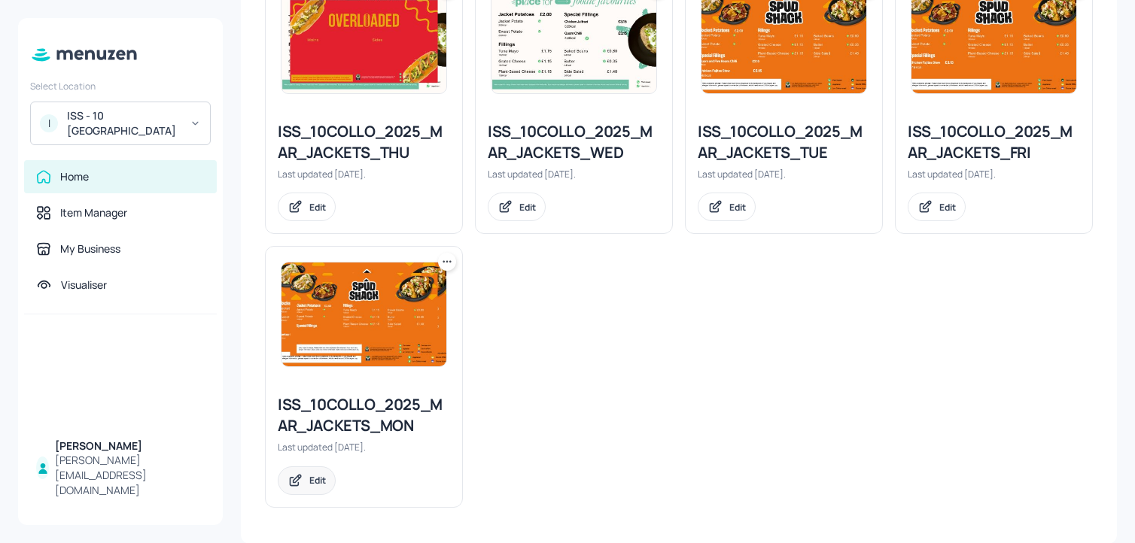
click at [320, 482] on div "Edit" at bounding box center [317, 480] width 17 height 13
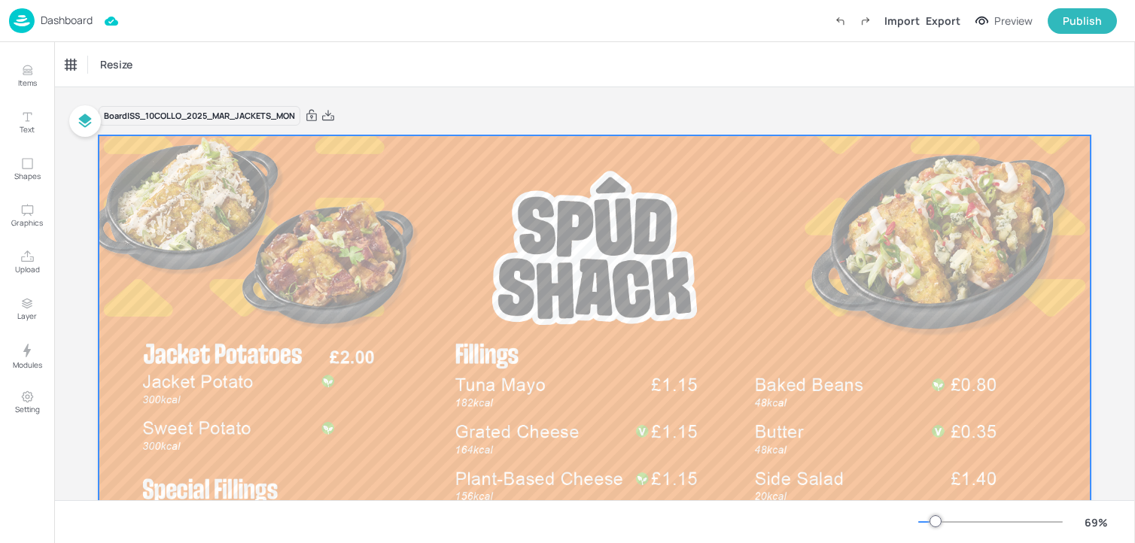
scroll to position [141, 0]
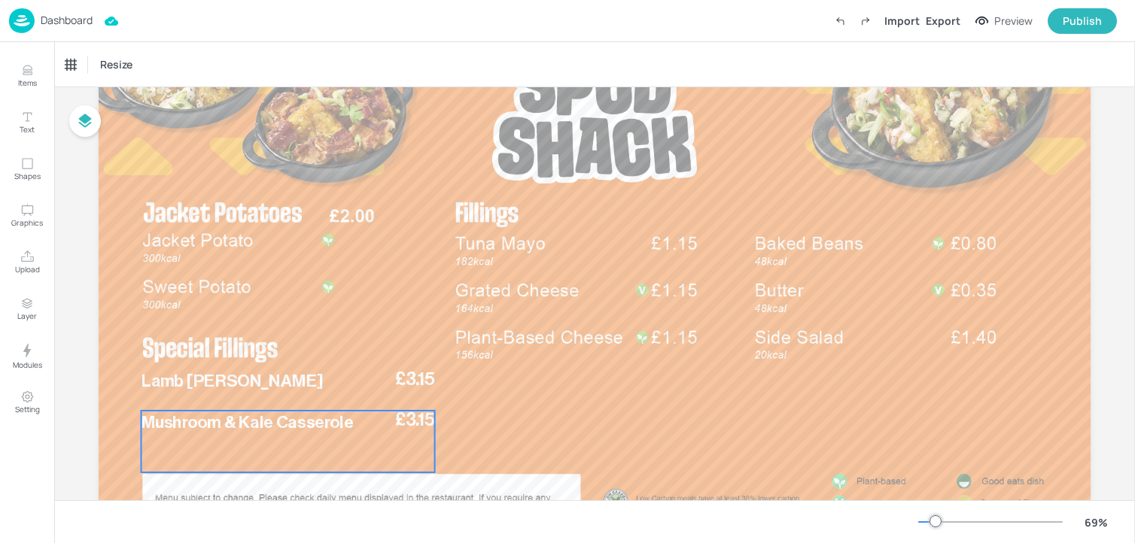
click at [306, 398] on div "£3.15 Lamb Rogan Josh Stew" at bounding box center [287, 389] width 293 height 38
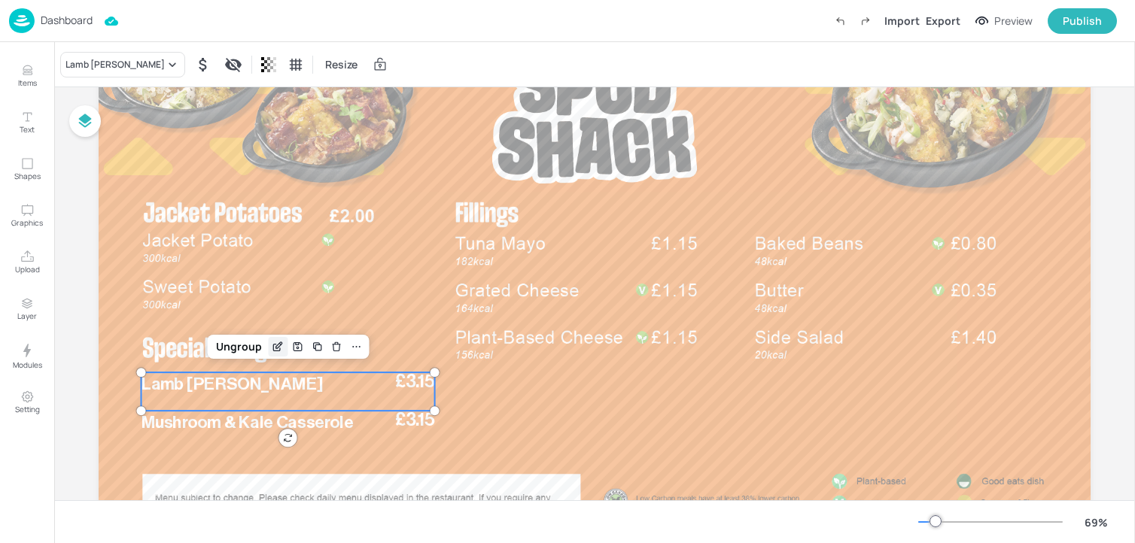
click at [274, 344] on icon "Edit Item" at bounding box center [278, 347] width 13 height 12
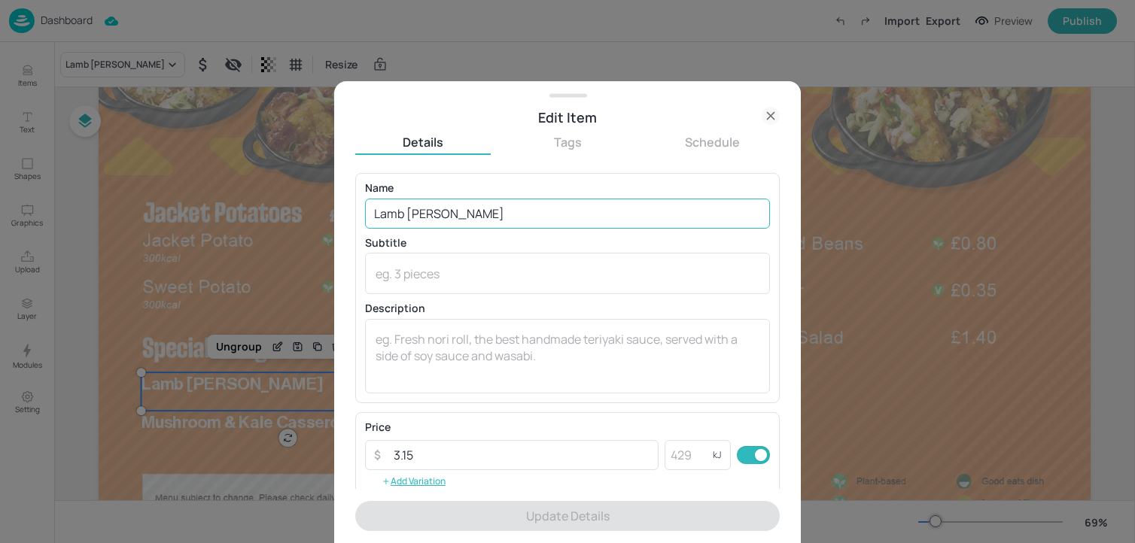
click at [500, 215] on input "Lamb Rogan Josh Stew" at bounding box center [567, 214] width 405 height 30
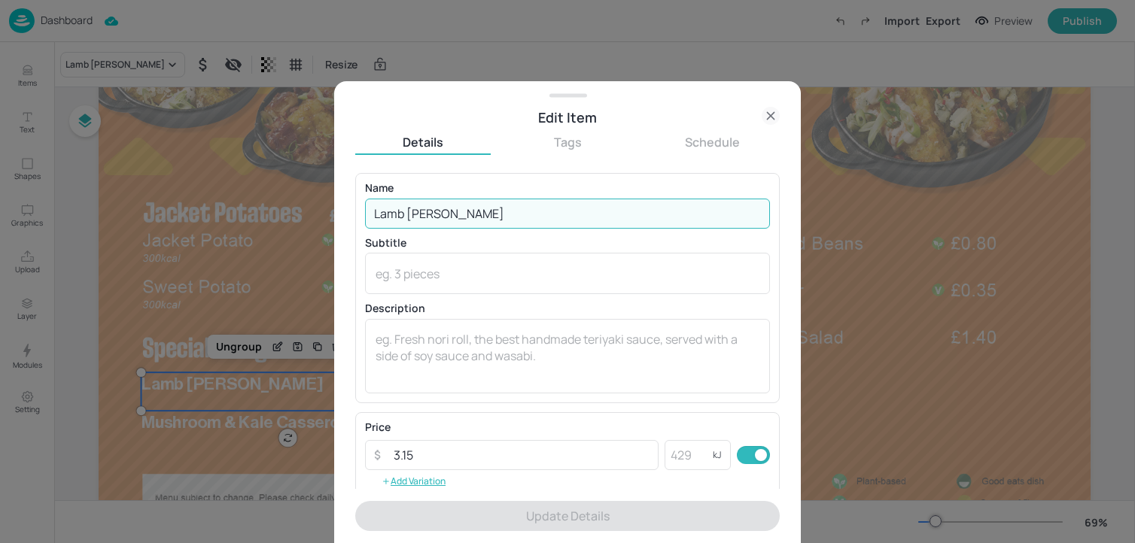
click at [500, 215] on input "Lamb Rogan Josh Stew" at bounding box center [567, 214] width 405 height 30
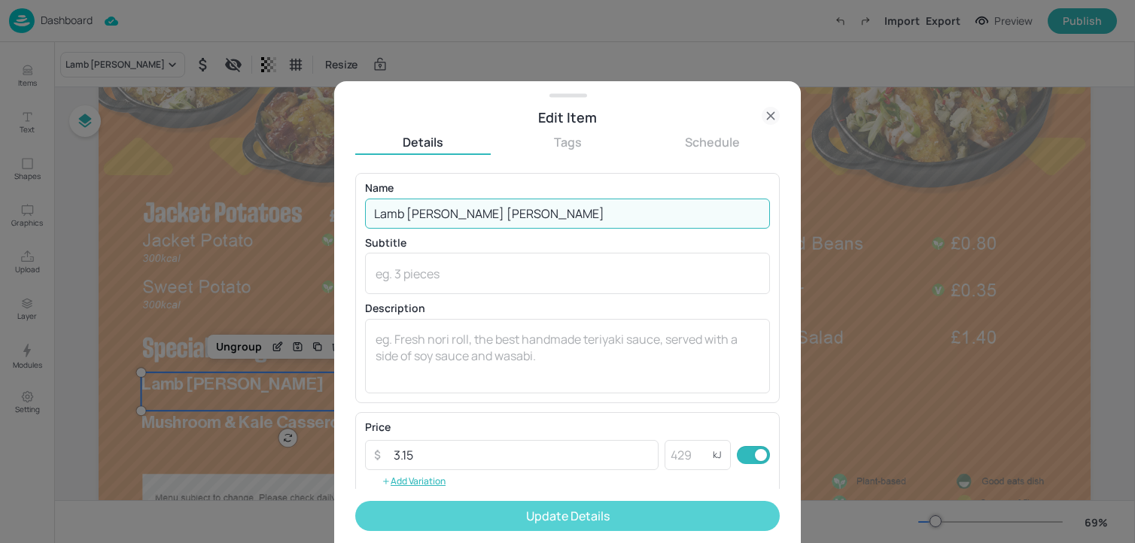
type input "Lamb Rogan Josh Curry"
click at [476, 523] on button "Update Details" at bounding box center [567, 516] width 424 height 30
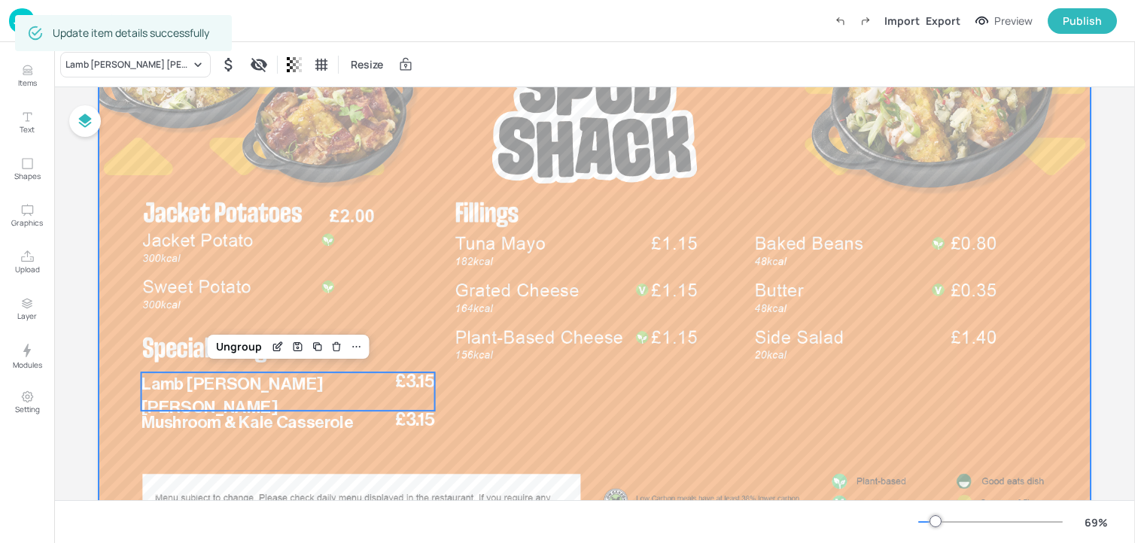
click at [315, 194] on div at bounding box center [595, 273] width 992 height 558
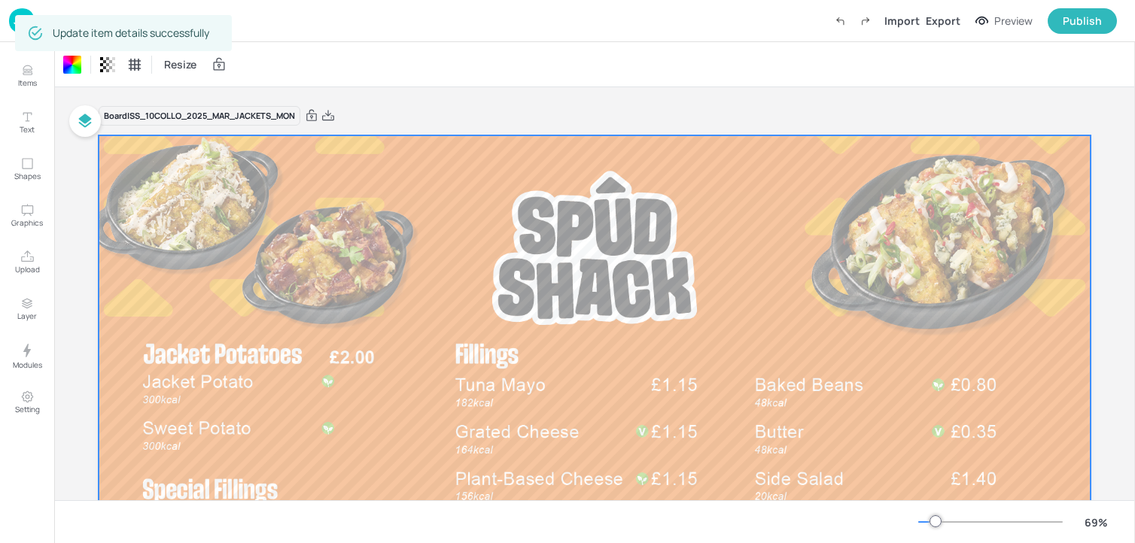
drag, startPoint x: 330, startPoint y: 120, endPoint x: 330, endPoint y: 96, distance: 23.3
click at [330, 120] on icon at bounding box center [328, 115] width 12 height 11
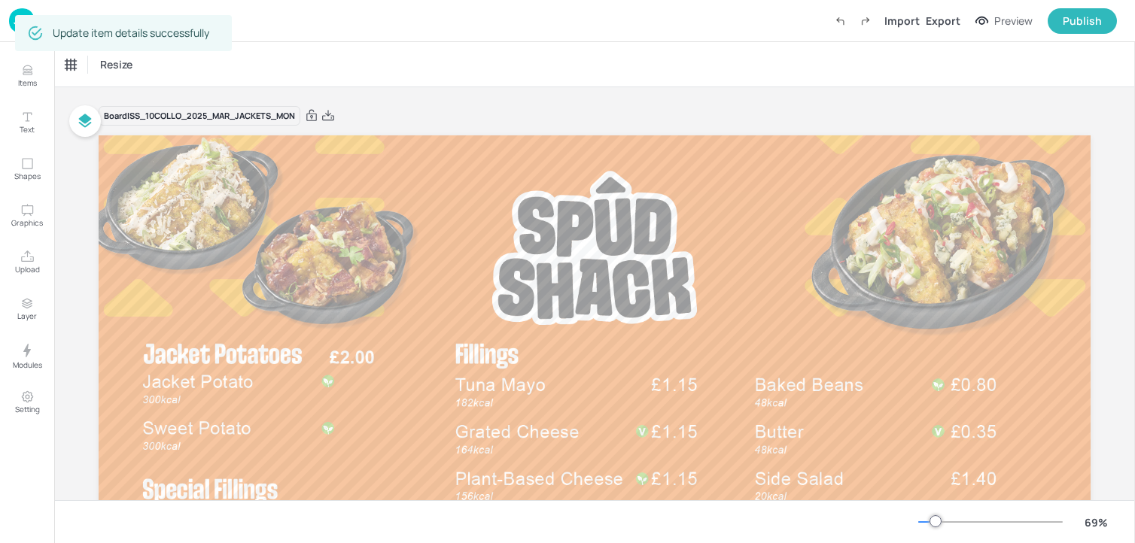
click at [14, 22] on img at bounding box center [22, 20] width 26 height 25
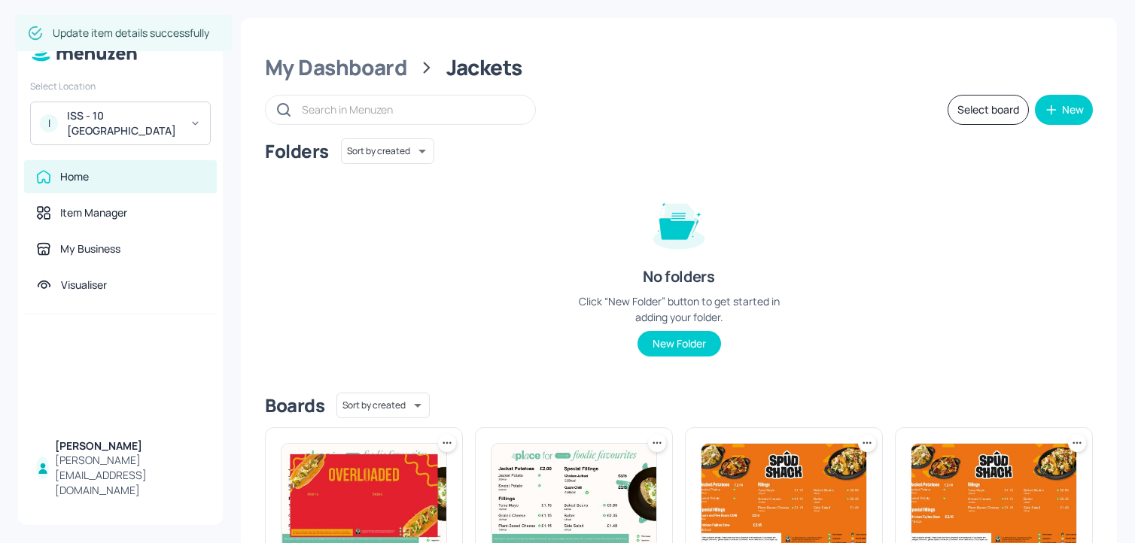
click at [162, 105] on div "I ISS - 10 South Collonade" at bounding box center [120, 124] width 181 height 44
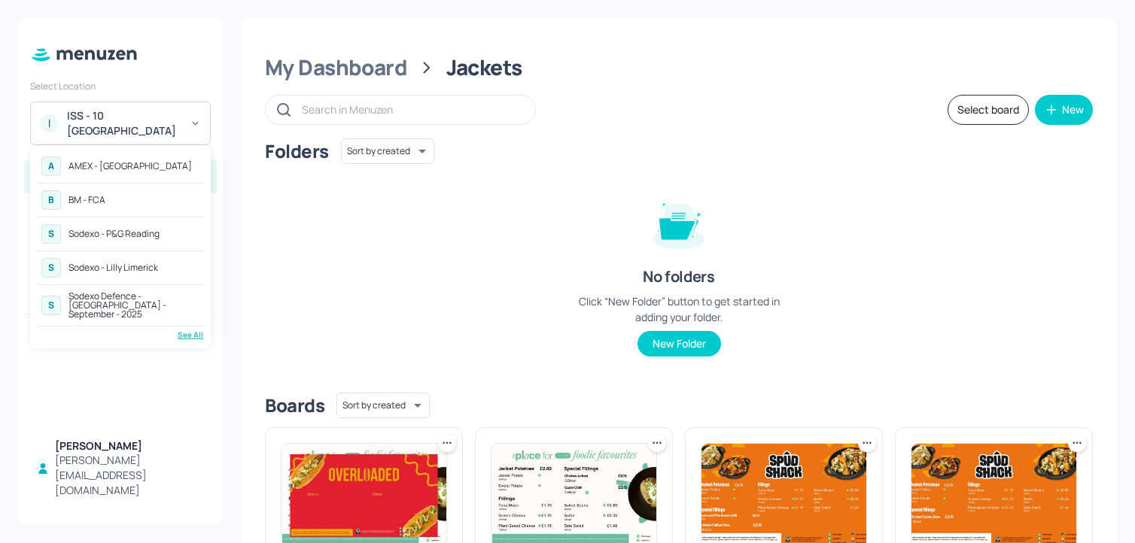
click at [121, 205] on div "B BM - FCA" at bounding box center [121, 200] width 166 height 27
